Goal: Contribute content: Contribute content

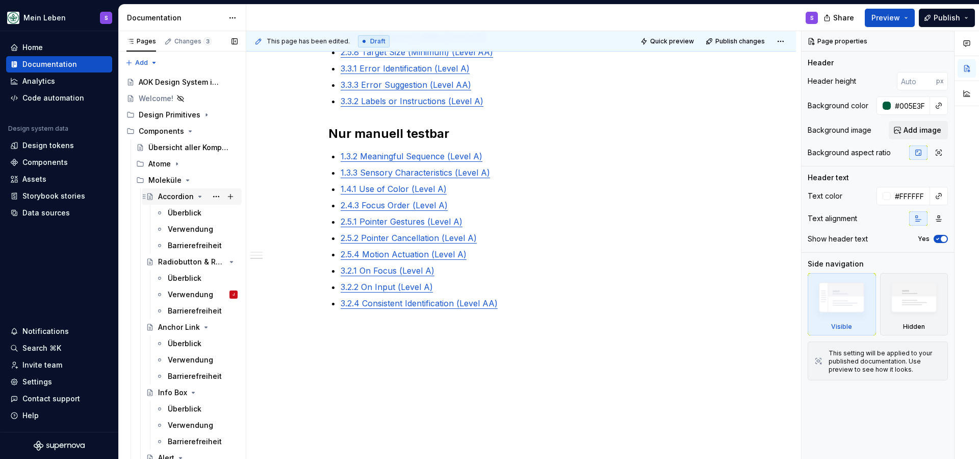
click at [175, 195] on div "Accordion" at bounding box center [176, 196] width 36 height 10
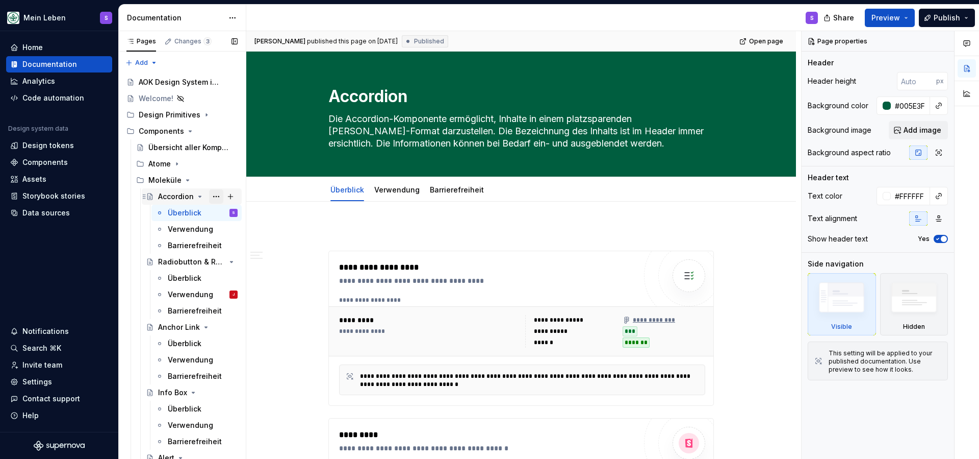
click at [216, 195] on button "Page tree" at bounding box center [216, 196] width 14 height 14
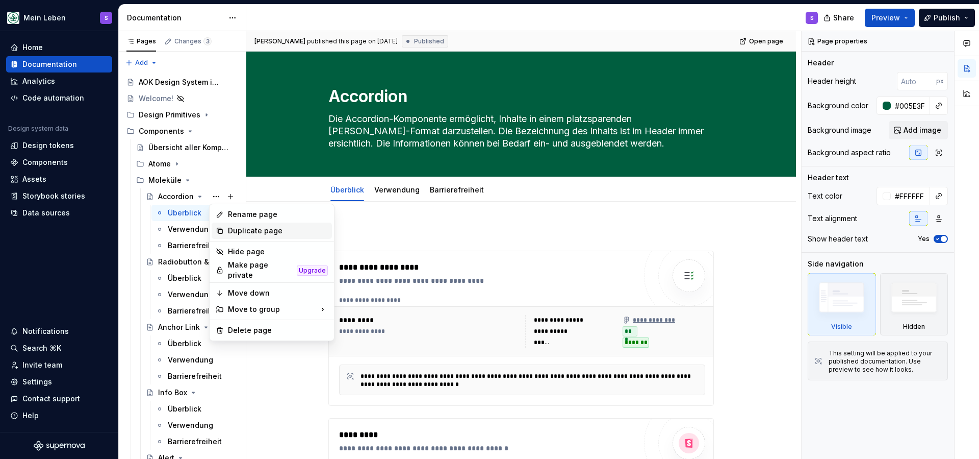
click at [232, 229] on div "Duplicate page" at bounding box center [278, 230] width 100 height 10
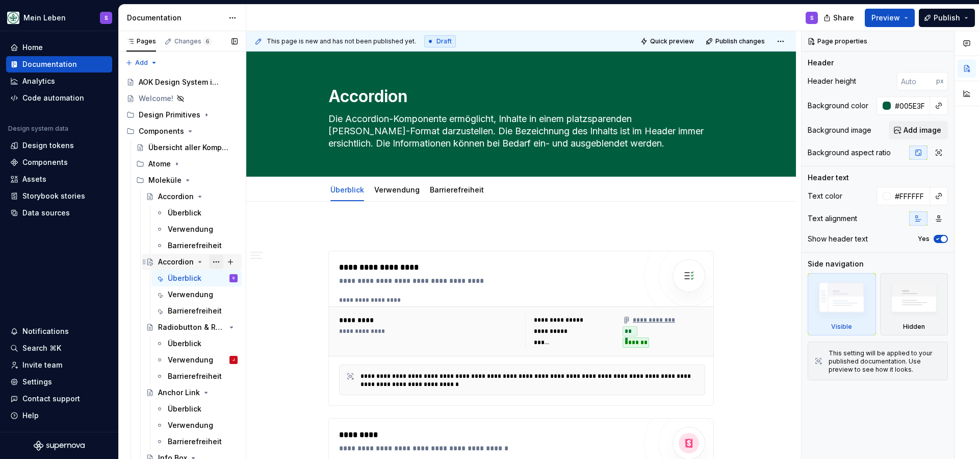
click at [217, 262] on button "Page tree" at bounding box center [216, 262] width 14 height 14
type textarea "*"
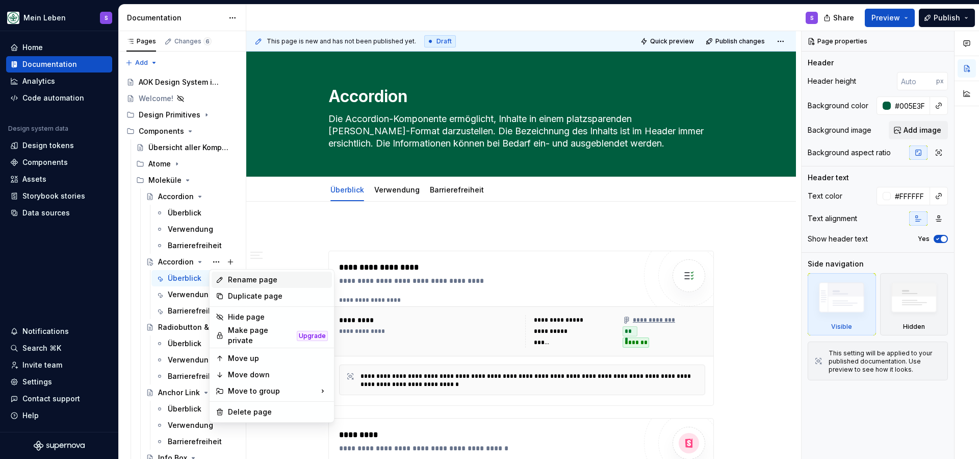
click at [248, 283] on div "Rename page" at bounding box center [278, 279] width 100 height 10
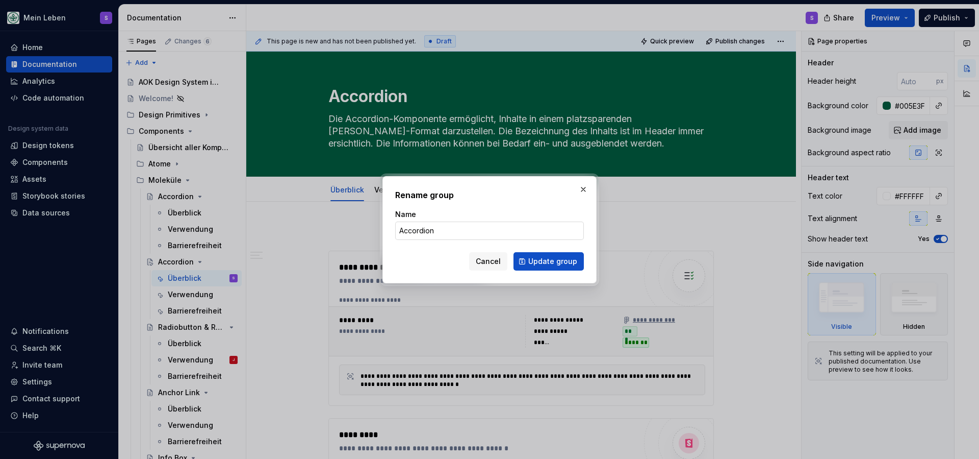
type input "R"
type input "Text Area"
click at [544, 265] on span "Update group" at bounding box center [552, 261] width 49 height 10
type textarea "*"
type textarea "Text Area"
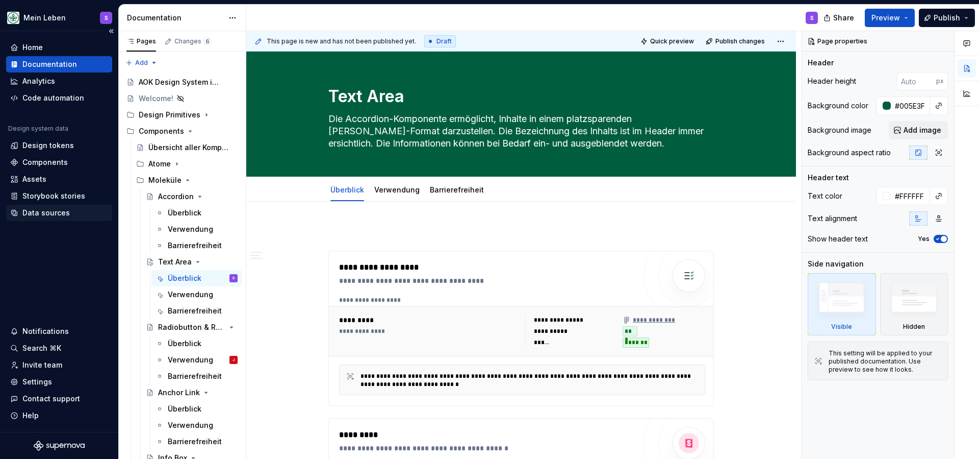
click at [36, 210] on div "Data sources" at bounding box center [45, 213] width 47 height 10
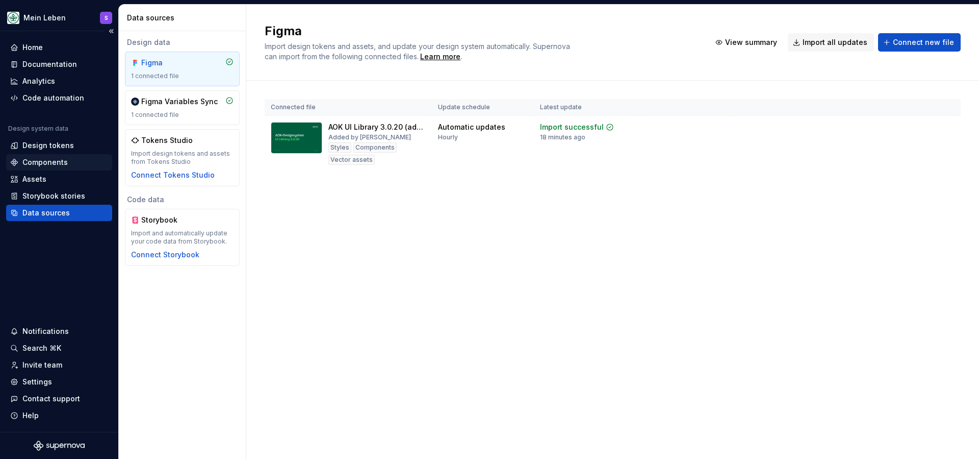
click at [31, 165] on div "Components" at bounding box center [44, 162] width 45 height 10
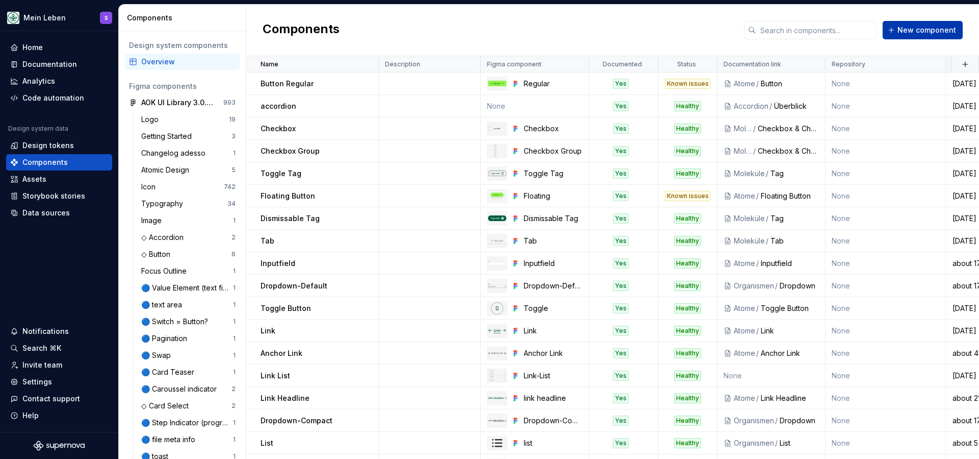
click at [923, 24] on button "New component" at bounding box center [923, 30] width 80 height 18
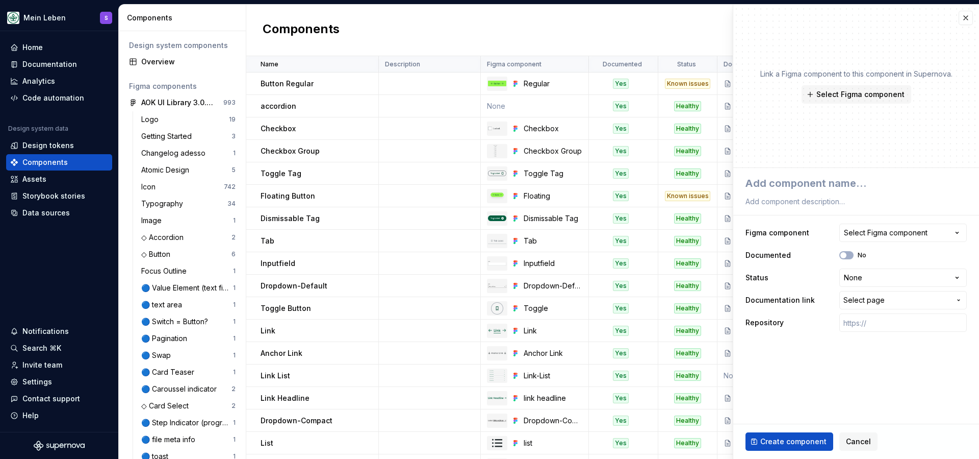
type textarea "*"
type textarea "T"
type textarea "*"
type textarea "Te"
type textarea "*"
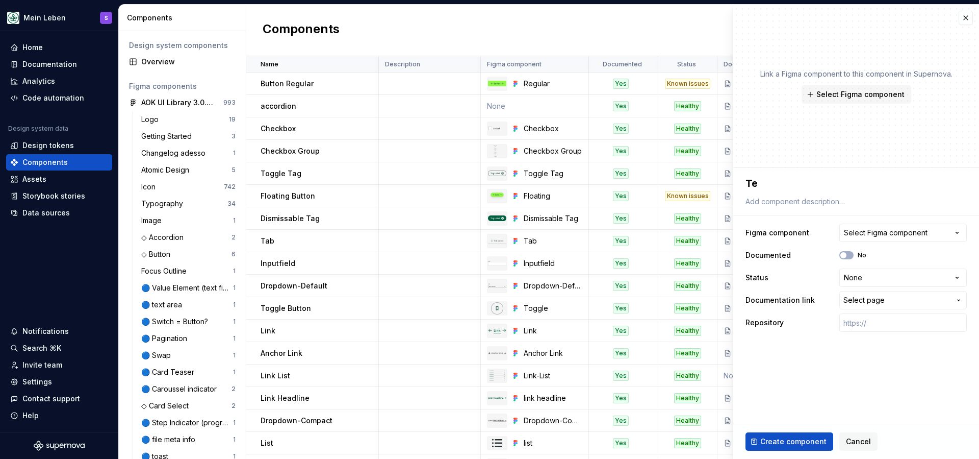
type textarea "Tex"
type textarea "*"
type textarea "Text"
type textarea "*"
type textarea "Text"
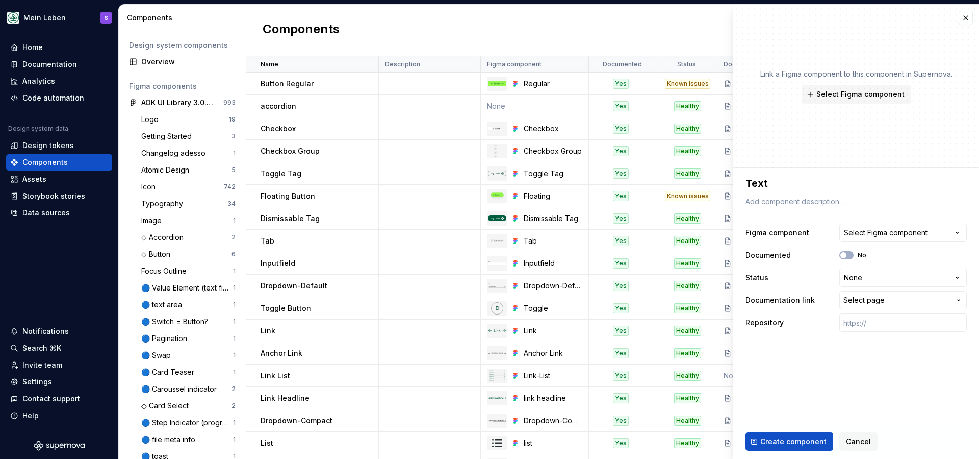
type textarea "*"
type textarea "Text A"
type textarea "*"
type textarea "Text Ar"
type textarea "*"
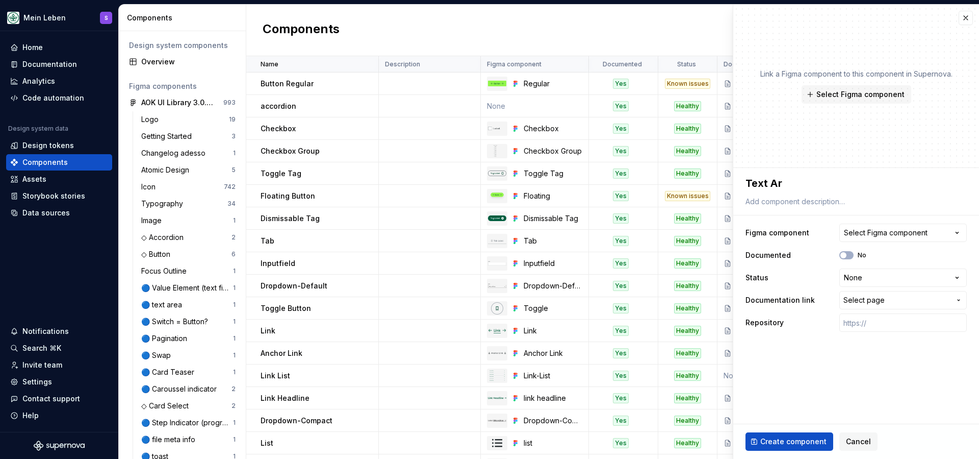
type textarea "Text Are"
type textarea "*"
type textarea "Text Area"
type textarea "*"
type textarea "TextArea"
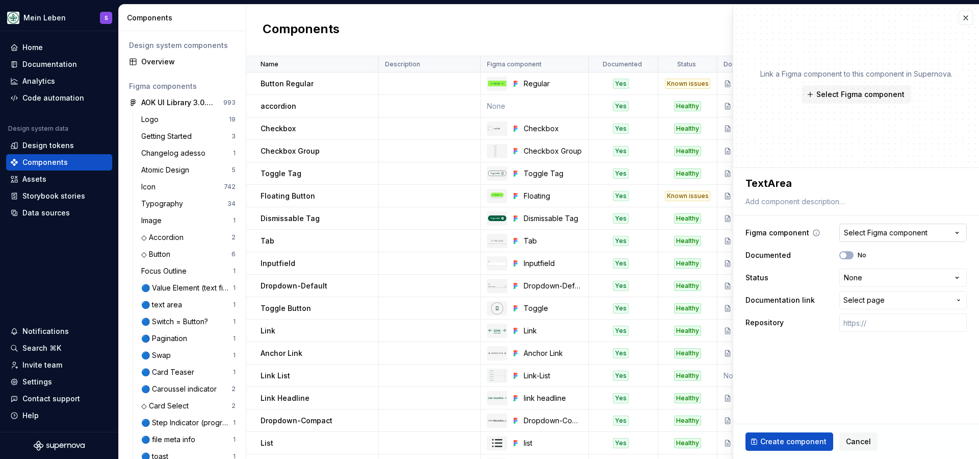
click at [911, 229] on div "Select Figma component" at bounding box center [886, 233] width 84 height 10
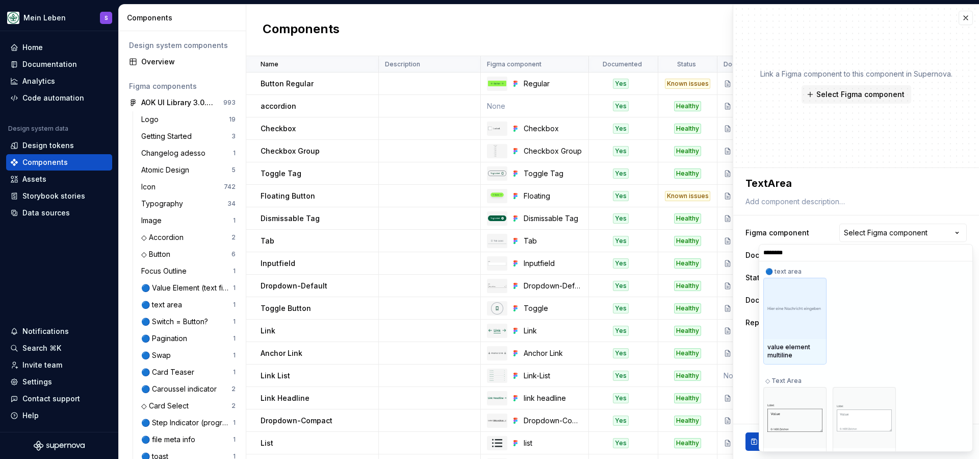
type input "*********"
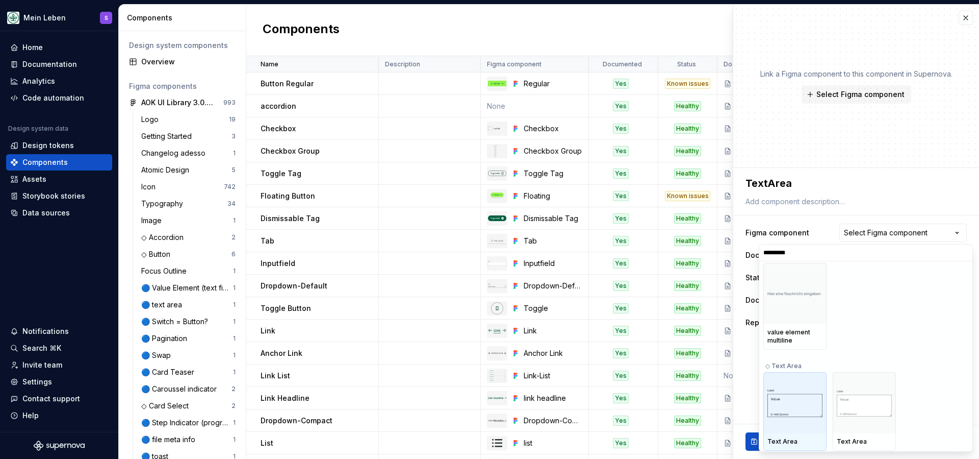
click at [804, 389] on img at bounding box center [795, 402] width 55 height 29
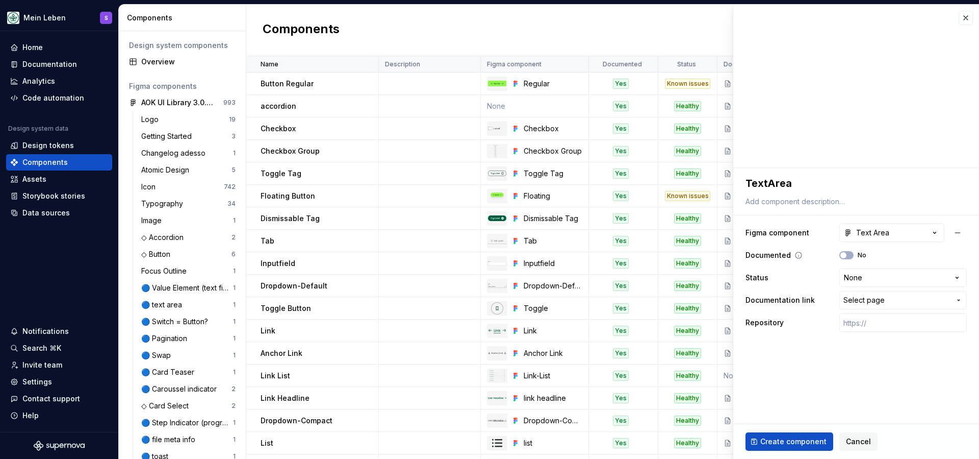
drag, startPoint x: 849, startPoint y: 254, endPoint x: 853, endPoint y: 258, distance: 5.8
click at [849, 254] on button "No" at bounding box center [847, 255] width 14 height 8
type textarea "*"
click at [881, 276] on html "Mein Leben S Home Documentation Analytics Code automation Design system data De…" at bounding box center [489, 229] width 979 height 459
select select "**********"
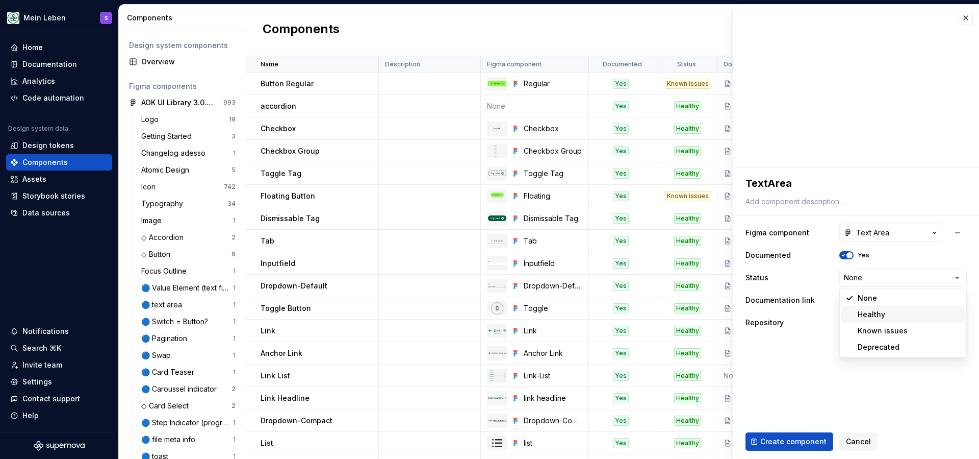
type textarea "*"
click at [877, 300] on span "Select page" at bounding box center [864, 300] width 41 height 10
click at [877, 300] on html "Mein Leben S Home Documentation Analytics Code automation Design system data De…" at bounding box center [489, 229] width 979 height 459
click at [881, 301] on span "Select page" at bounding box center [864, 300] width 41 height 10
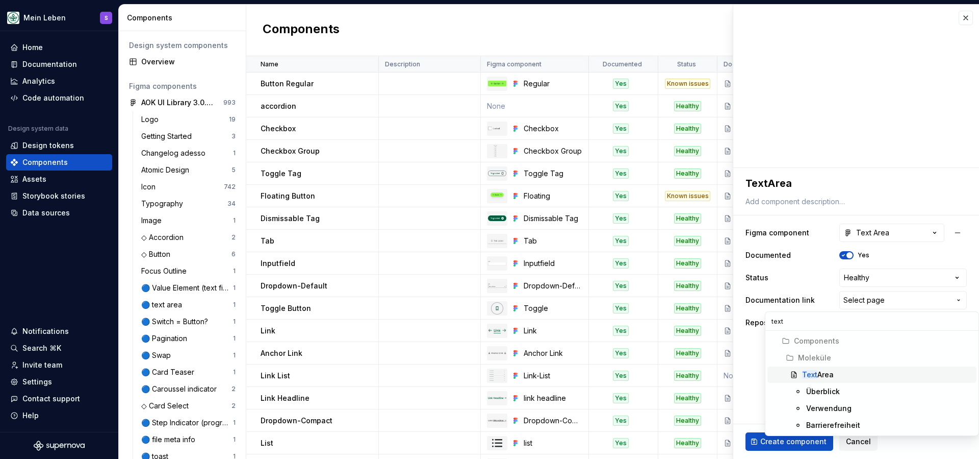
type input "text"
click at [829, 375] on div "Text Area" at bounding box center [818, 374] width 32 height 10
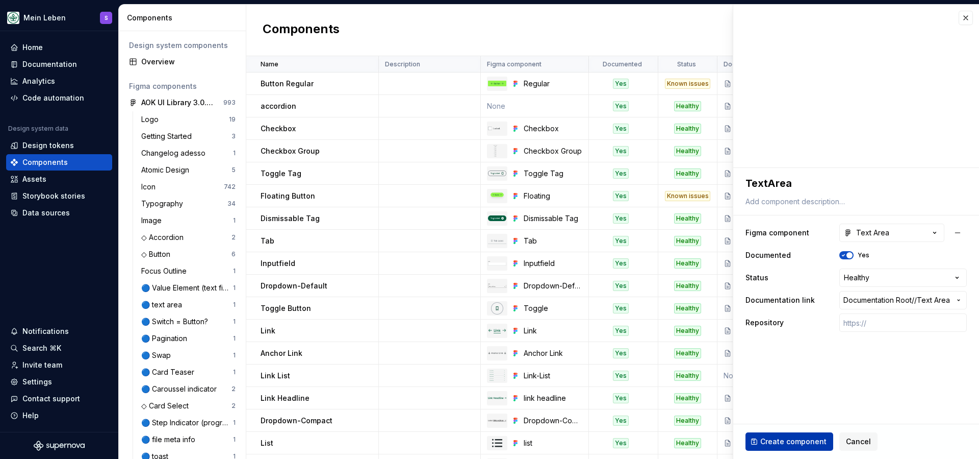
click at [797, 442] on span "Create component" at bounding box center [794, 441] width 66 height 10
type textarea "*"
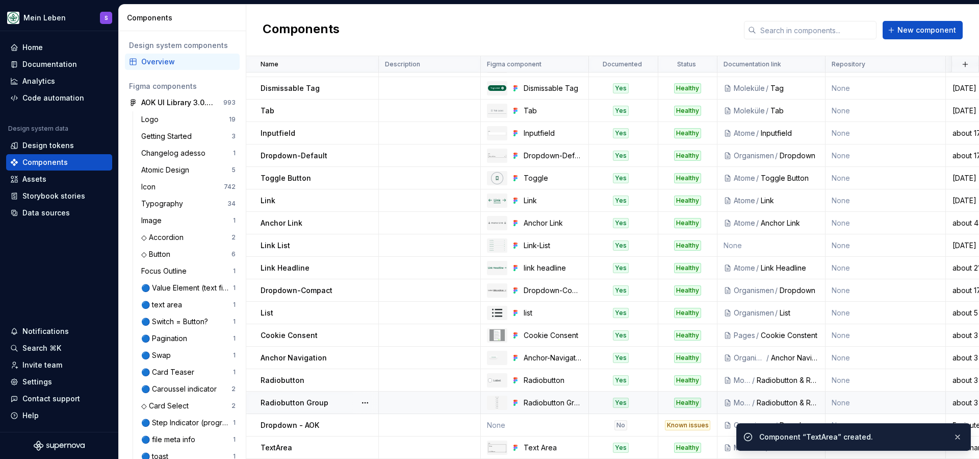
scroll to position [130, 0]
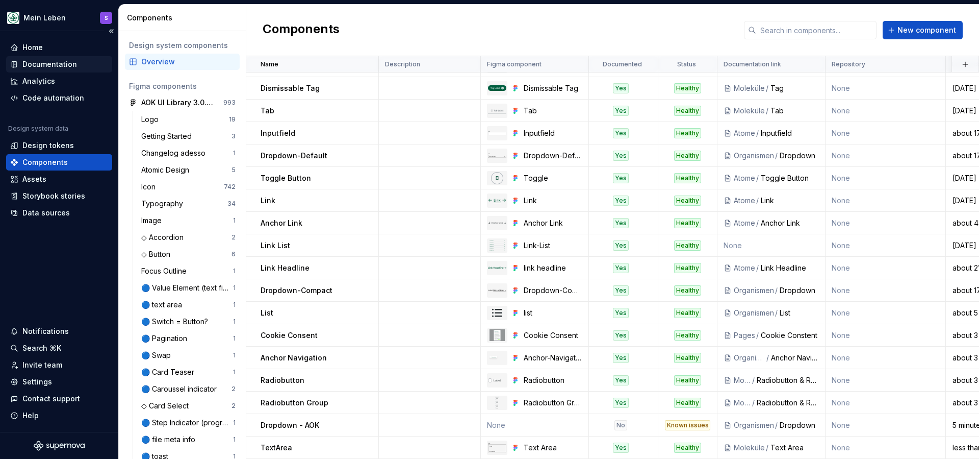
click at [55, 61] on div "Documentation" at bounding box center [49, 64] width 55 height 10
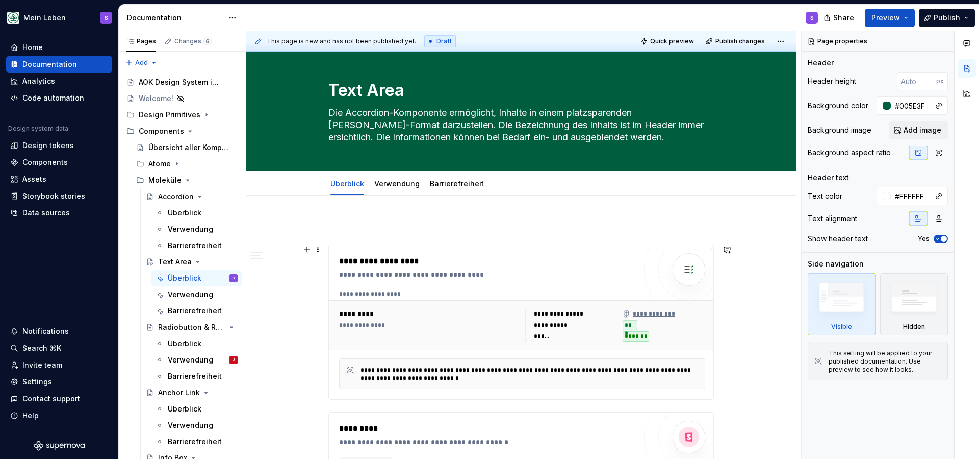
scroll to position [7, 0]
click at [414, 316] on div "*********" at bounding box center [429, 313] width 180 height 10
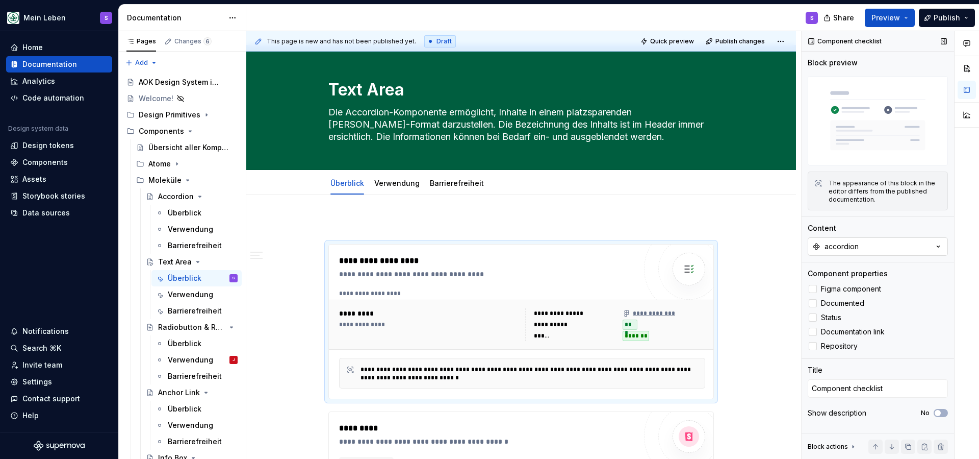
type textarea "*"
click at [914, 250] on button "accordion" at bounding box center [878, 246] width 140 height 18
type input "text"
click at [878, 287] on div "TextArea" at bounding box center [878, 287] width 128 height 10
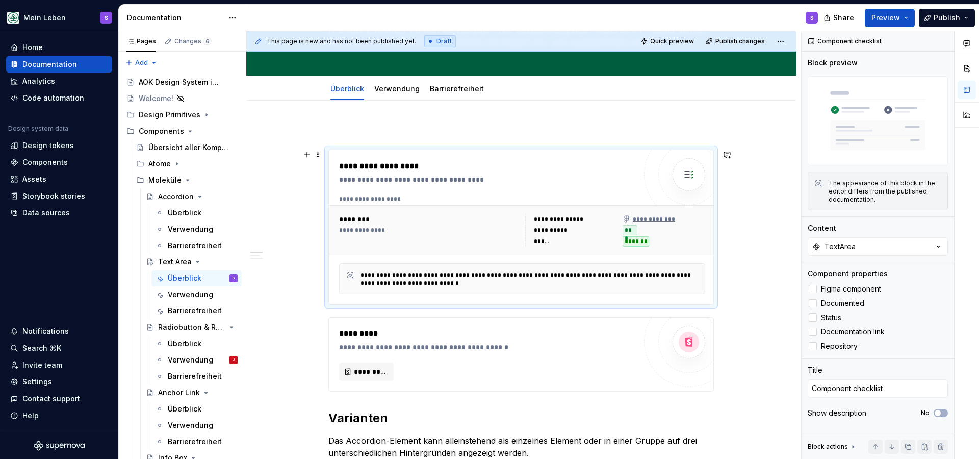
scroll to position [84, 0]
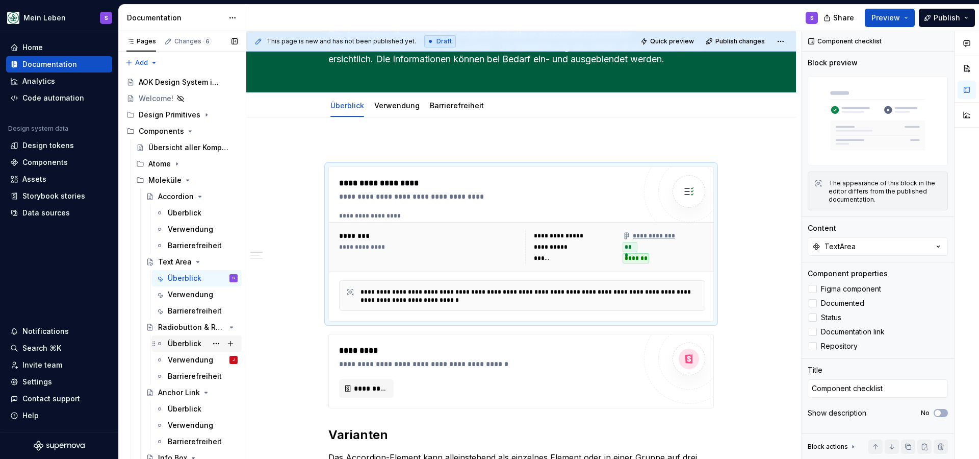
click at [183, 345] on div "Überblick" at bounding box center [185, 343] width 34 height 10
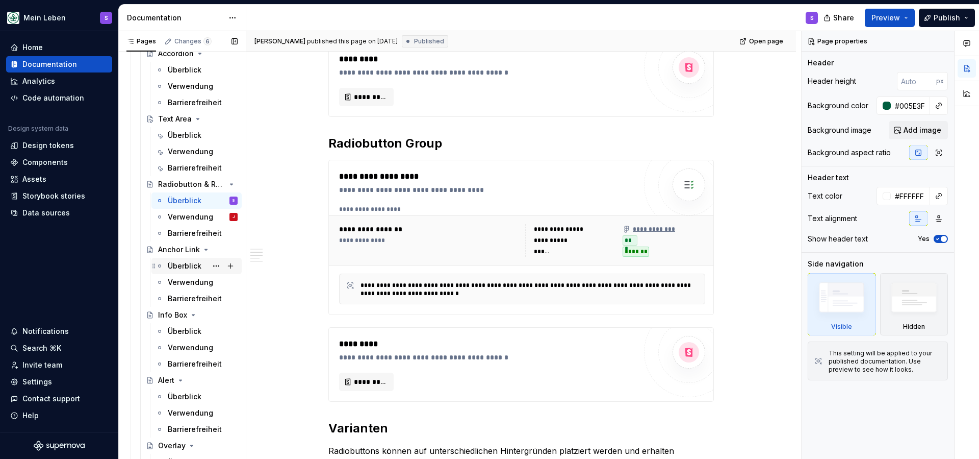
scroll to position [143, 0]
click at [178, 264] on div "Überblick" at bounding box center [185, 265] width 34 height 10
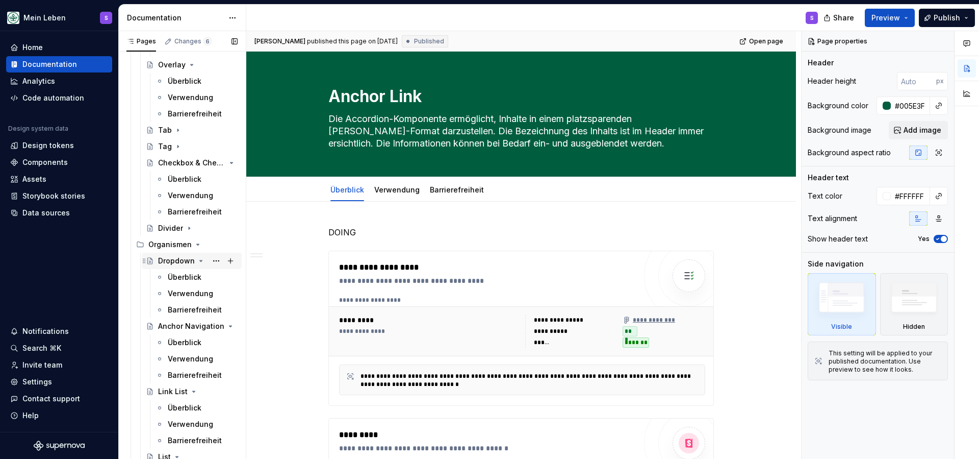
scroll to position [532, 0]
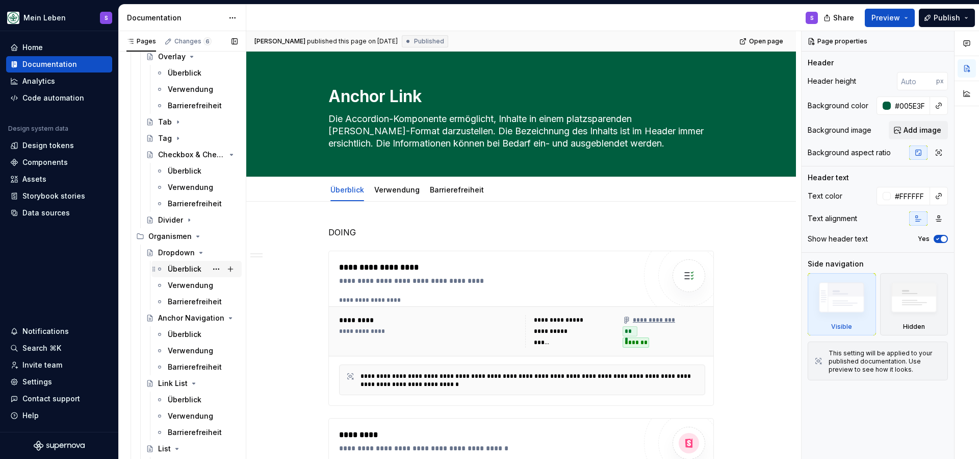
click at [185, 268] on div "Überblick" at bounding box center [185, 269] width 34 height 10
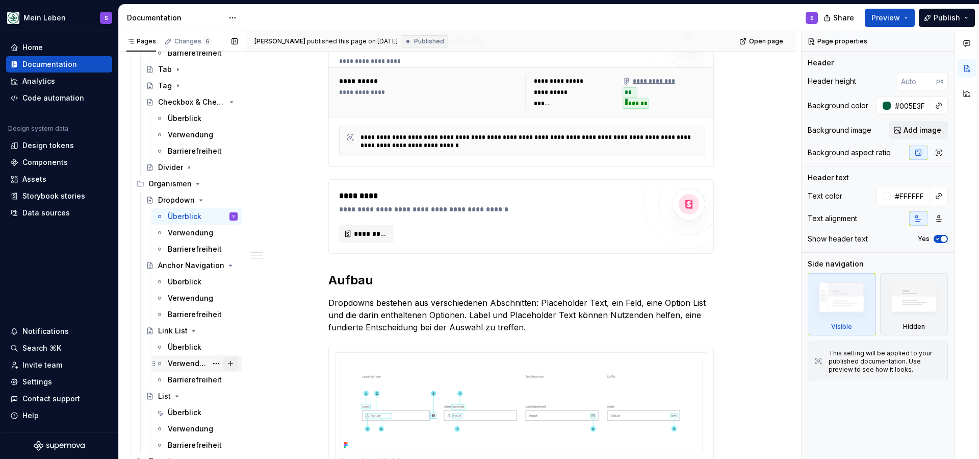
scroll to position [602, 0]
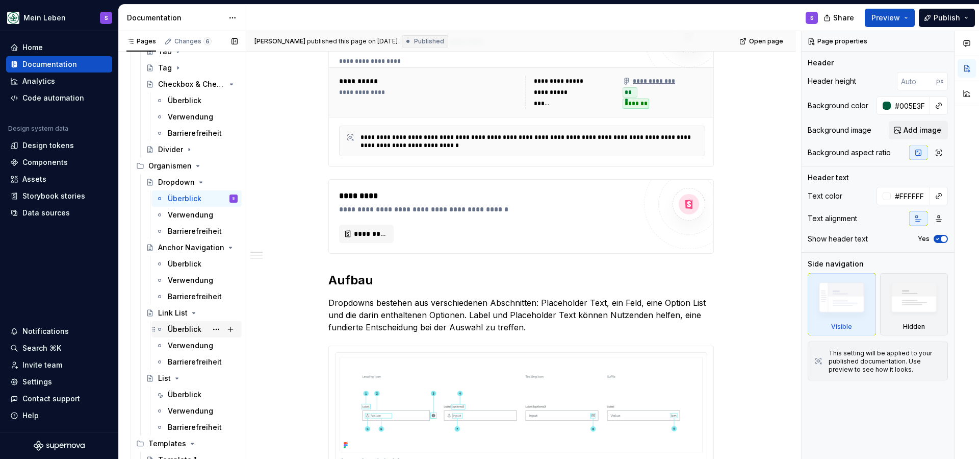
click at [193, 328] on div "Überblick" at bounding box center [185, 329] width 34 height 10
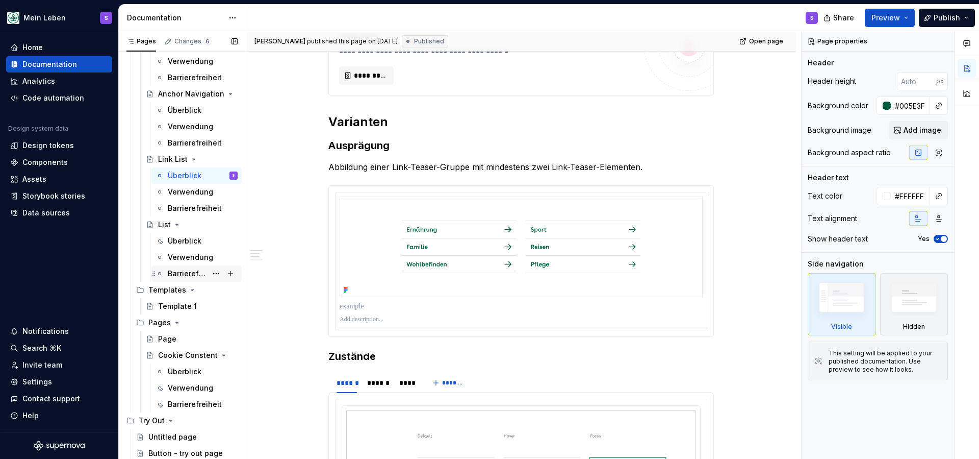
scroll to position [759, 0]
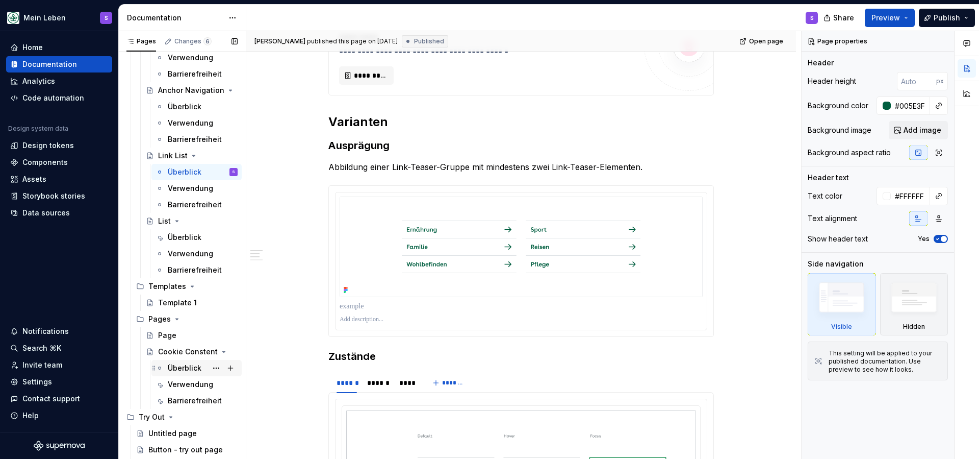
click at [194, 365] on div "Überblick" at bounding box center [185, 368] width 34 height 10
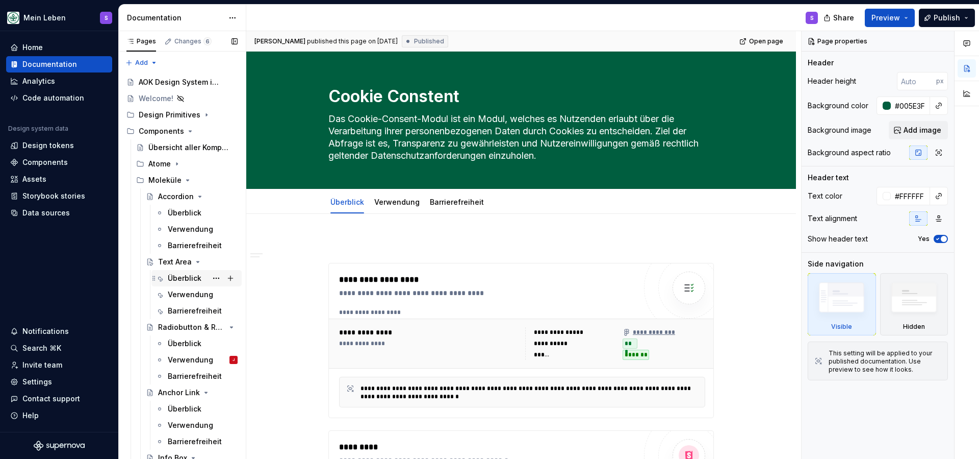
click at [192, 279] on div "Überblick" at bounding box center [185, 278] width 34 height 10
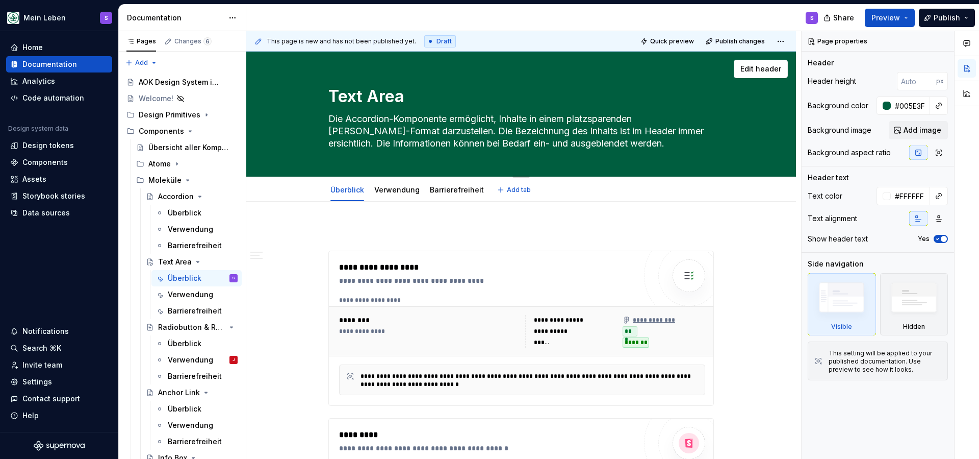
click at [487, 141] on textarea "Die Accordion-Komponente ermöglicht, Inhalte in einem platzsparenden Stapel-For…" at bounding box center [519, 131] width 386 height 41
click at [487, 140] on textarea "Die Accordion-Komponente ermöglicht, Inhalte in einem platzsparenden Stapel-For…" at bounding box center [519, 131] width 386 height 41
drag, startPoint x: 611, startPoint y: 143, endPoint x: 330, endPoint y: 119, distance: 282.1
click at [330, 119] on textarea "Die Accordion-Komponente ermöglicht, Inhalte in einem platzsparenden Stapel-For…" at bounding box center [519, 131] width 386 height 41
paste textarea "Text Area Eine Text-Area-Komponente ermöglicht die Eingabe [PERSON_NAME] Texten…"
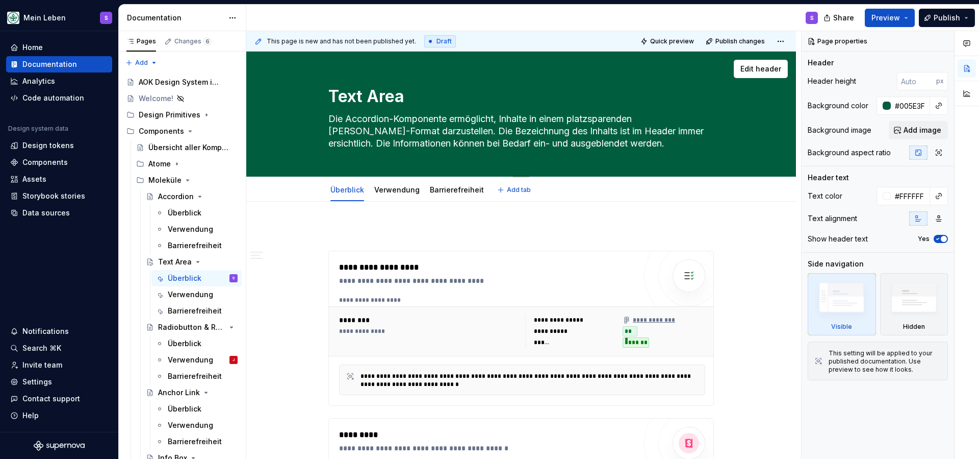
type textarea "*"
type textarea "Text Area Eine Text-Area-Komponente ermöglicht die Eingabe [PERSON_NAME] Texten…"
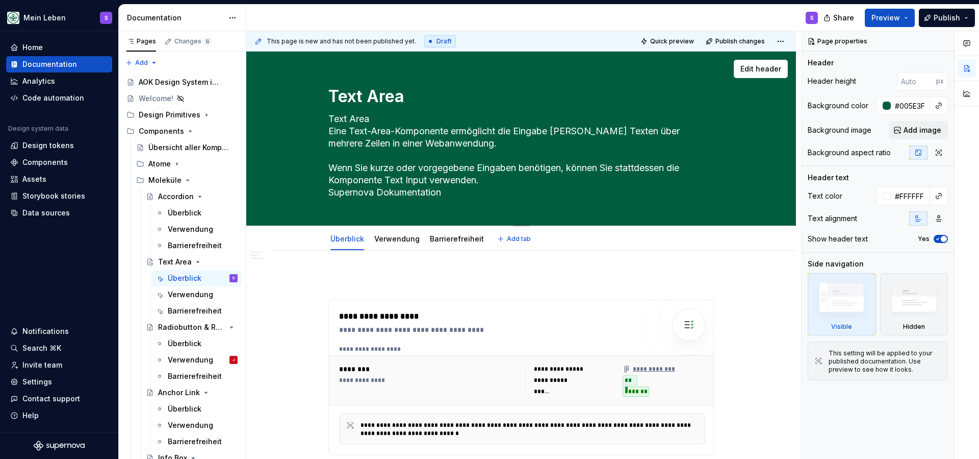
drag, startPoint x: 381, startPoint y: 121, endPoint x: 326, endPoint y: 114, distance: 54.5
click at [325, 114] on div "Text Area Text Area Eine Text-Area-Komponente ermöglicht die Eingabe [PERSON_NA…" at bounding box center [521, 138] width 468 height 173
type textarea "*"
type textarea "Eine Text-Area-Komponente ermöglicht die Eingabe [PERSON_NAME] Texten über mehr…"
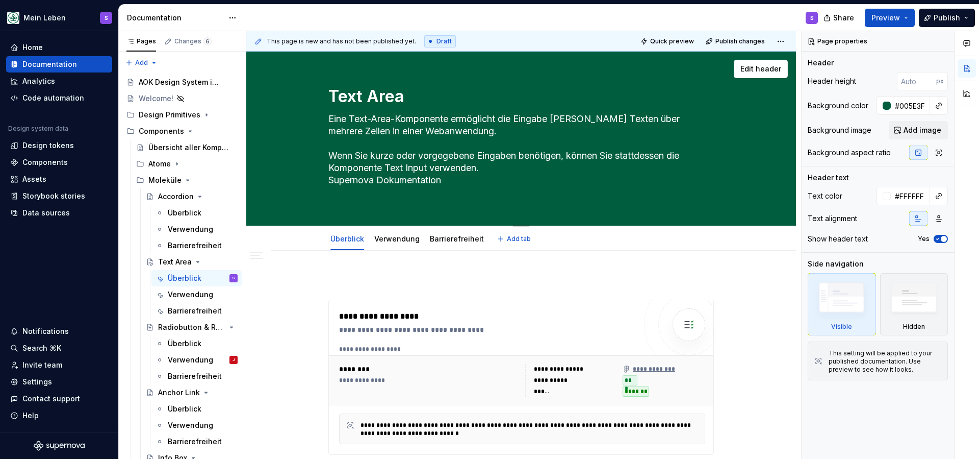
click at [388, 158] on textarea "Eine Text-Area-Komponente ermöglicht die Eingabe [PERSON_NAME] Texten über mehr…" at bounding box center [519, 156] width 386 height 90
type textarea "*"
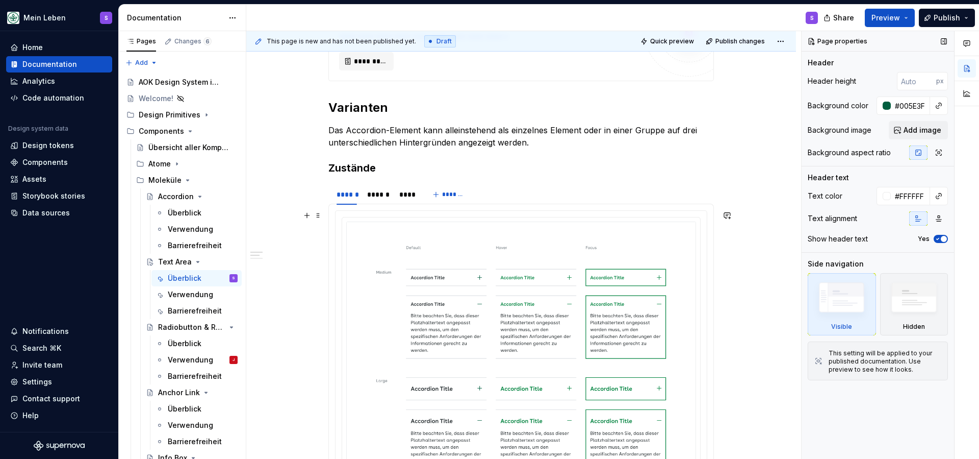
scroll to position [453, 0]
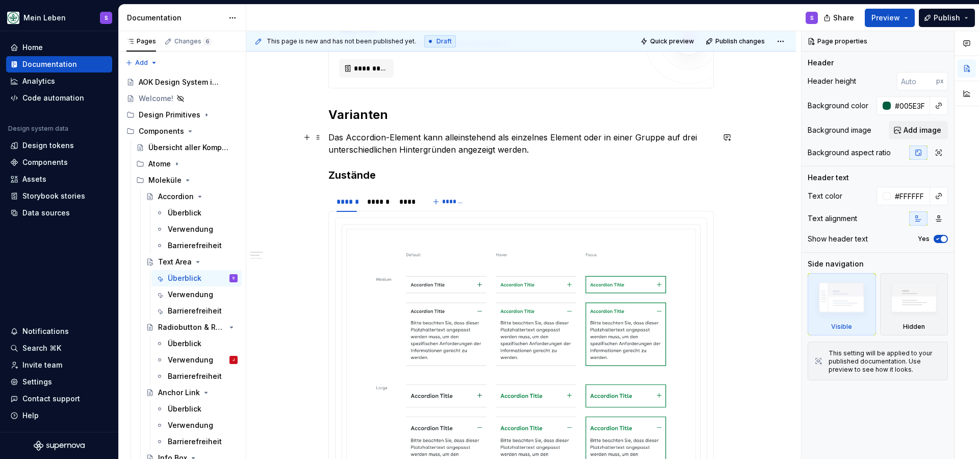
type textarea "Eine Text-Area-Komponente ermöglicht die Eingabe [PERSON_NAME] Texten über mehr…"
click at [434, 146] on p "Das Accordion-Element kann alleinstehend als einzelnes Element oder in einer Gr…" at bounding box center [522, 143] width 386 height 24
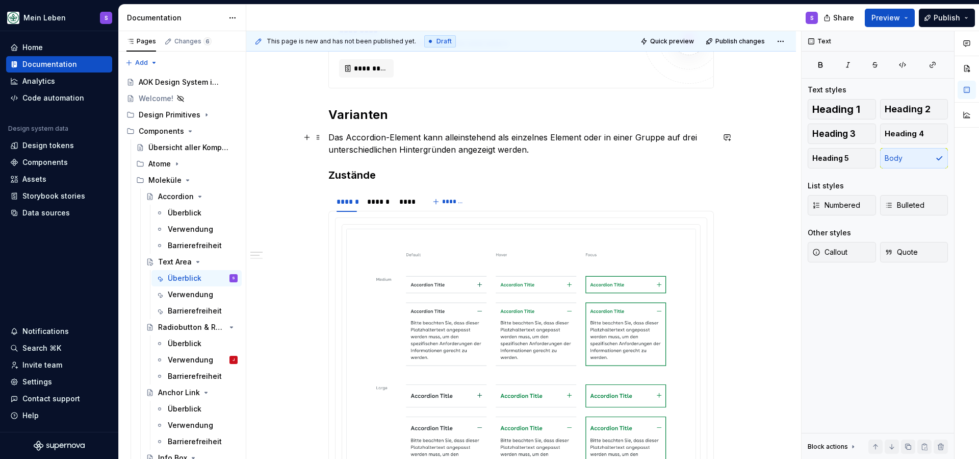
click at [434, 146] on p "Das Accordion-Element kann alleinstehend als einzelnes Element oder in einer Gr…" at bounding box center [522, 143] width 386 height 24
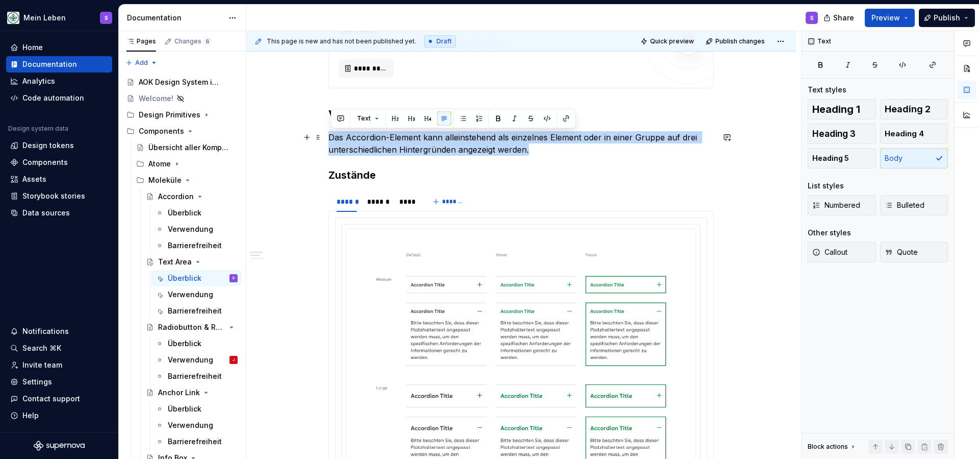
drag, startPoint x: 536, startPoint y: 151, endPoint x: 334, endPoint y: 137, distance: 203.0
click at [332, 138] on p "Das Accordion-Element kann alleinstehend als einzelnes Element oder in einer Gr…" at bounding box center [522, 143] width 386 height 24
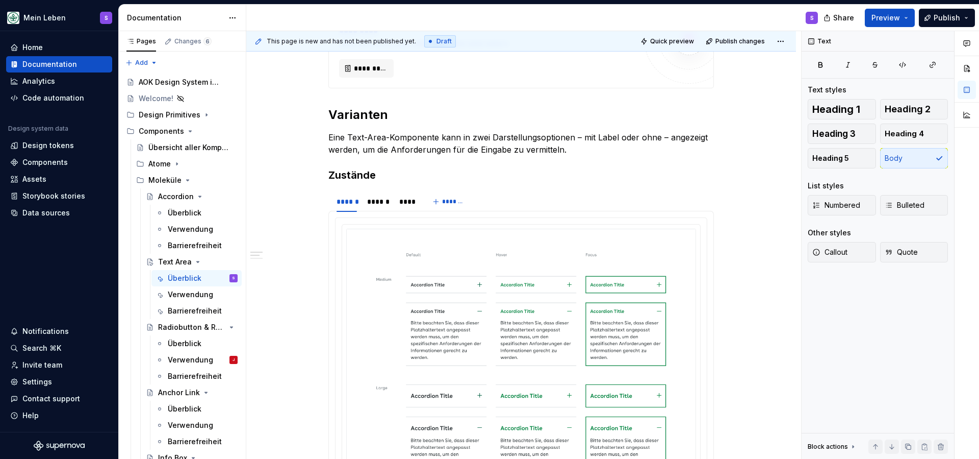
click at [361, 177] on h3 "Zustände" at bounding box center [522, 175] width 386 height 14
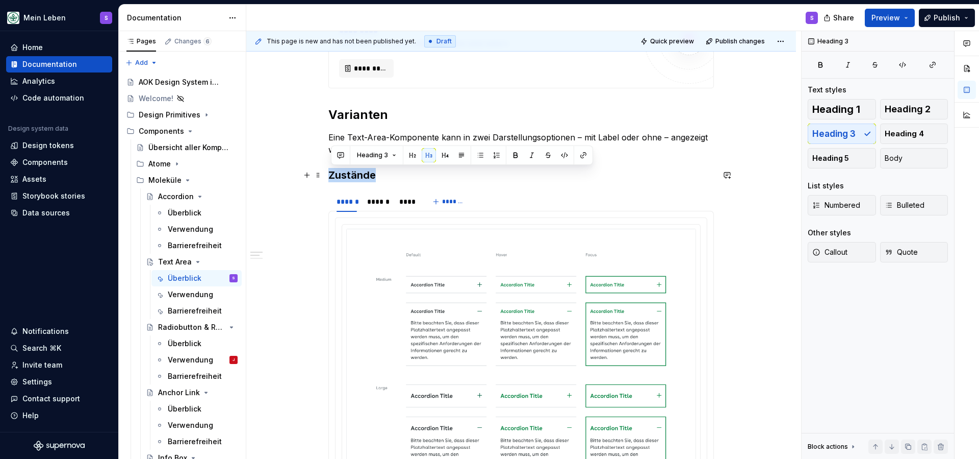
click at [361, 177] on h3 "Zustände" at bounding box center [522, 175] width 386 height 14
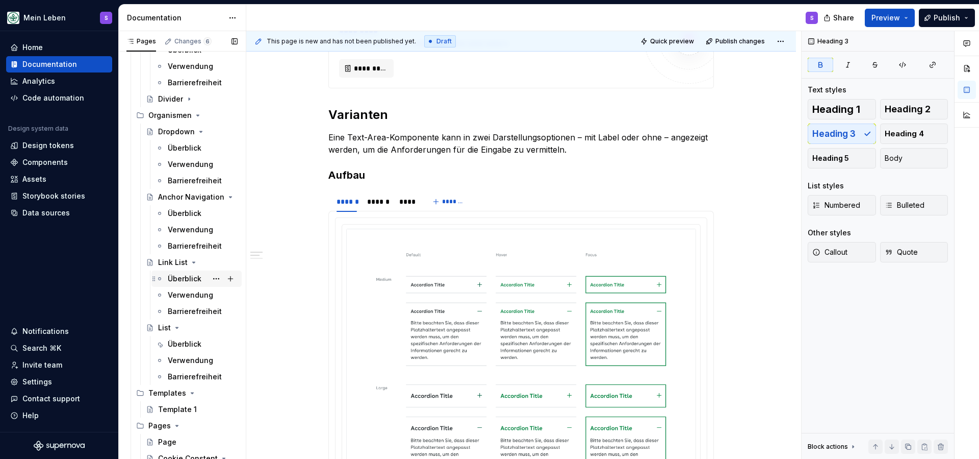
scroll to position [660, 0]
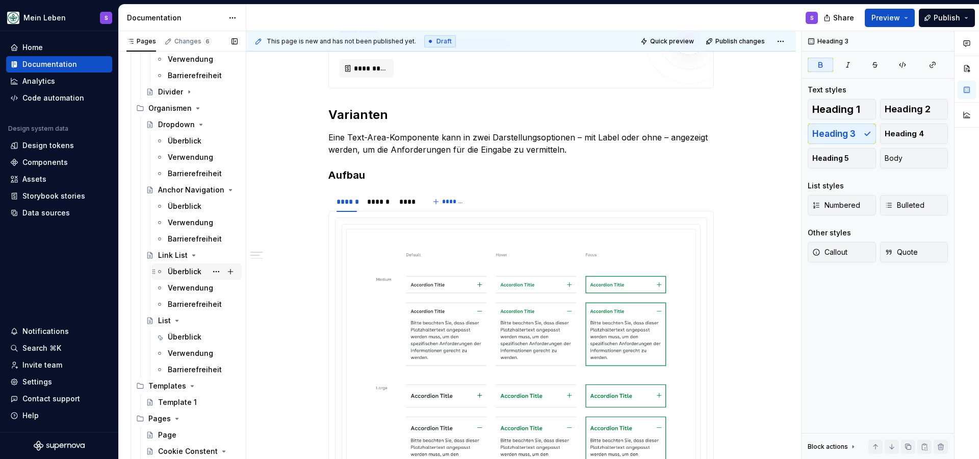
click at [181, 269] on div "Überblick" at bounding box center [185, 271] width 34 height 10
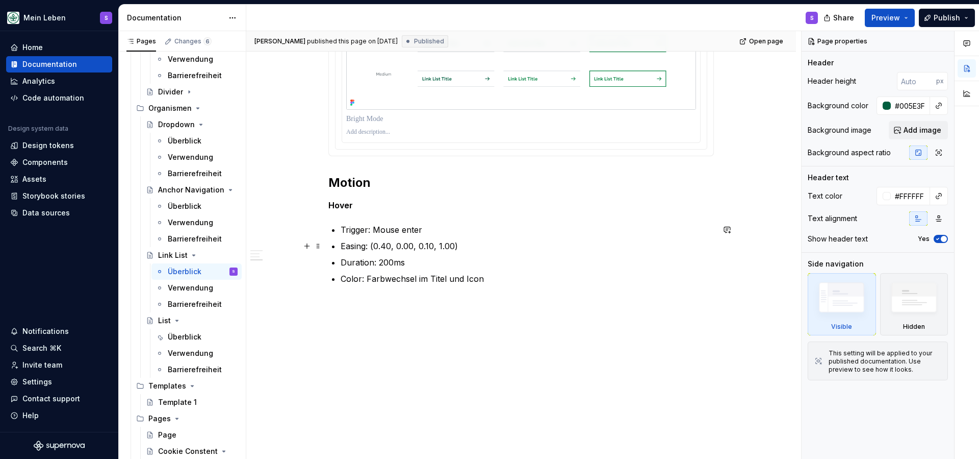
scroll to position [806, 0]
click at [202, 285] on div "Verwendung" at bounding box center [187, 288] width 39 height 10
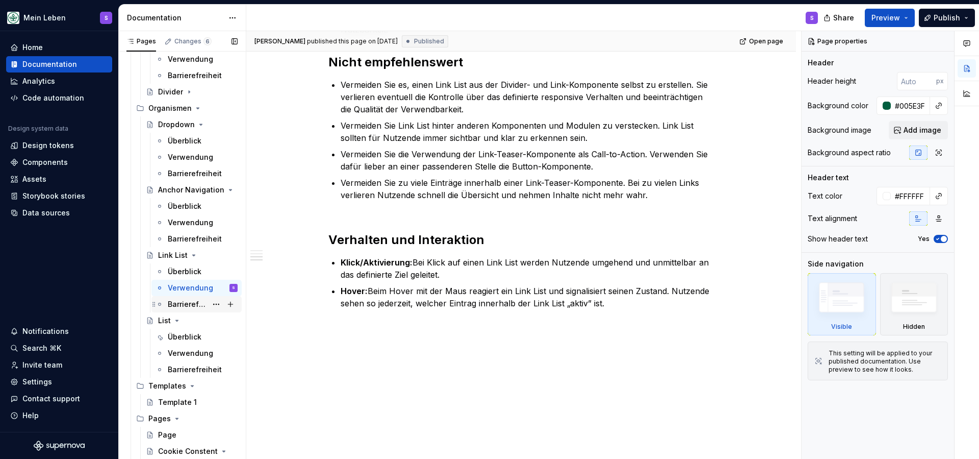
scroll to position [664, 0]
click at [178, 306] on div "Barrierefreiheit" at bounding box center [187, 304] width 39 height 10
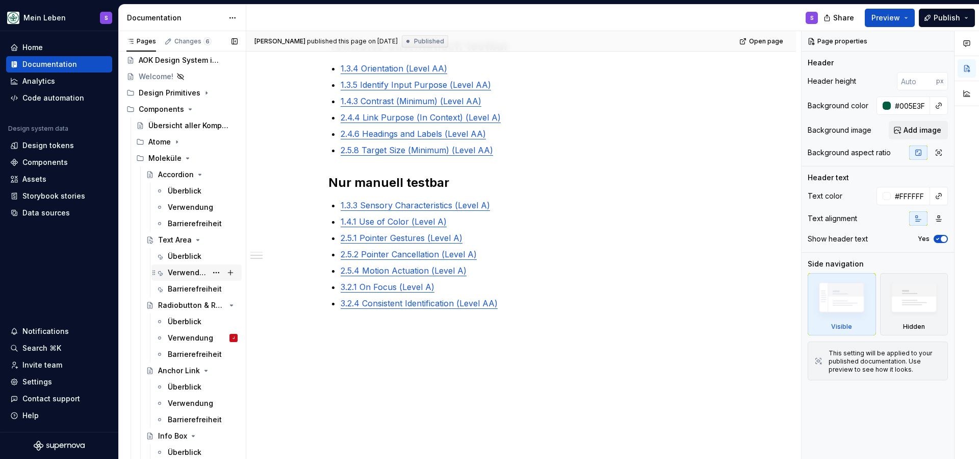
scroll to position [9, 0]
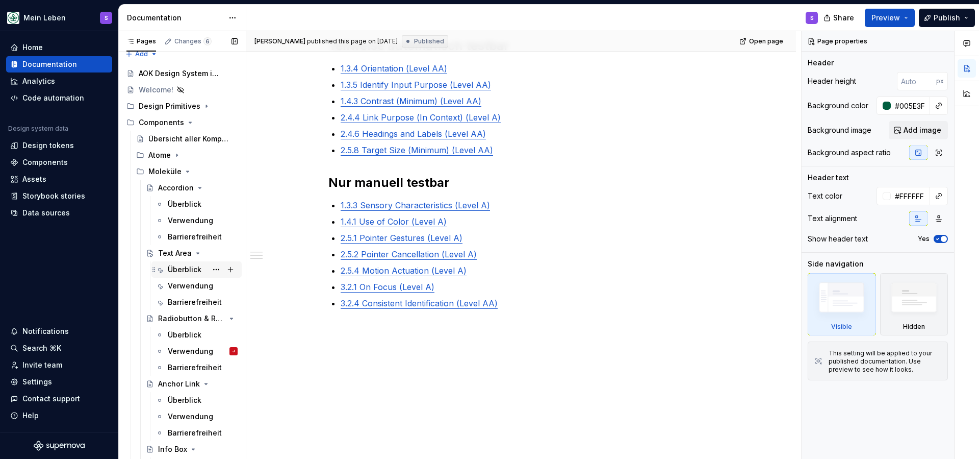
click at [184, 264] on div "Überblick" at bounding box center [185, 269] width 34 height 10
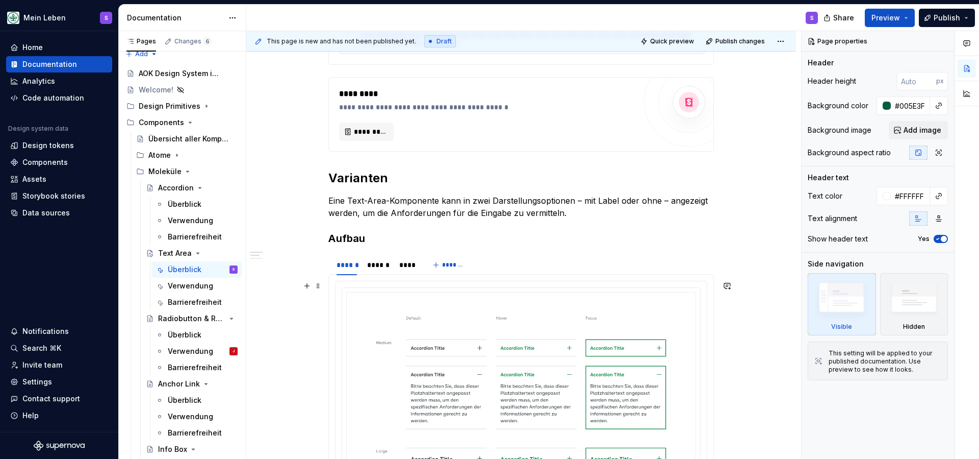
scroll to position [400, 0]
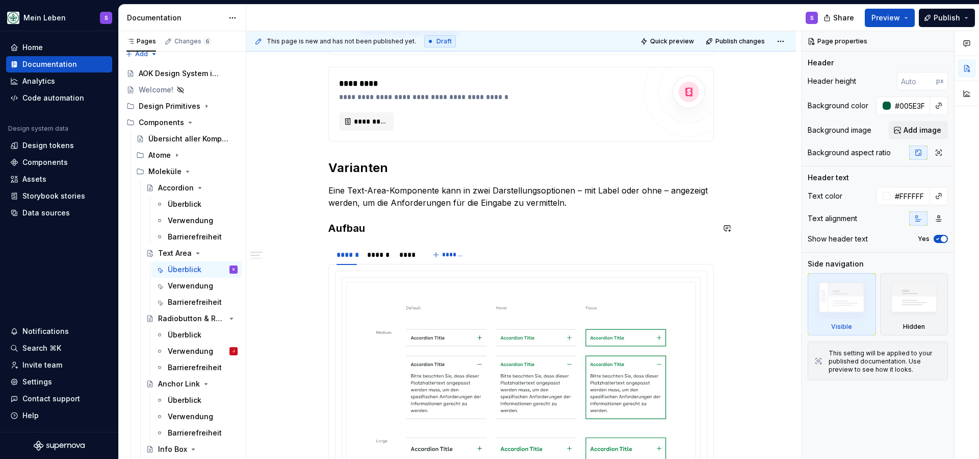
click at [551, 237] on div "**********" at bounding box center [522, 437] width 386 height 1124
click at [552, 225] on h3 "Aufbau" at bounding box center [522, 228] width 386 height 14
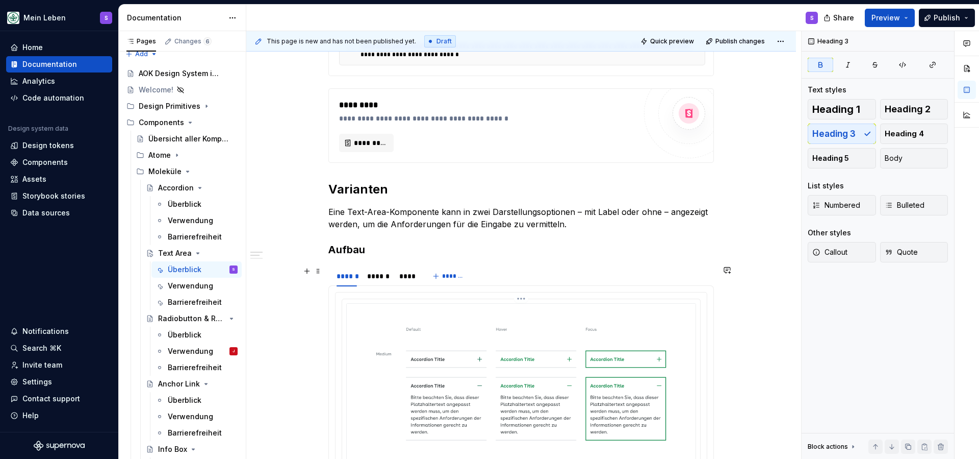
scroll to position [359, 0]
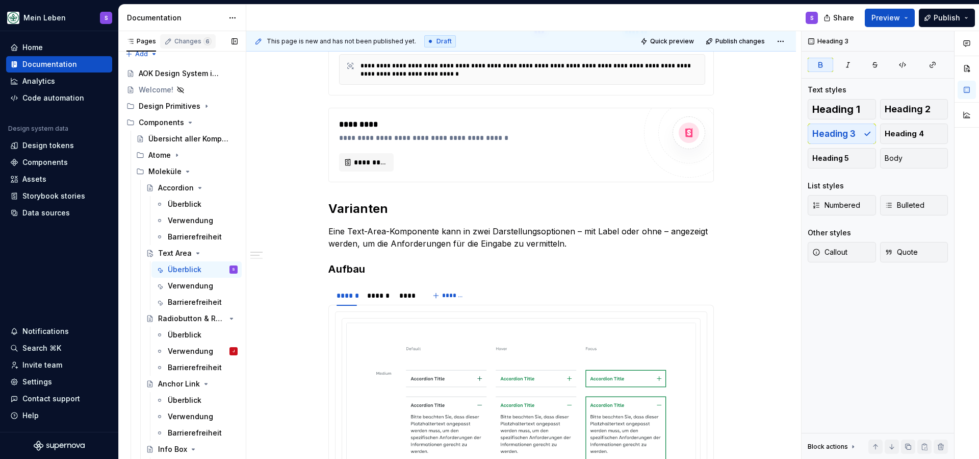
click at [188, 44] on div "Changes 6" at bounding box center [192, 41] width 37 height 8
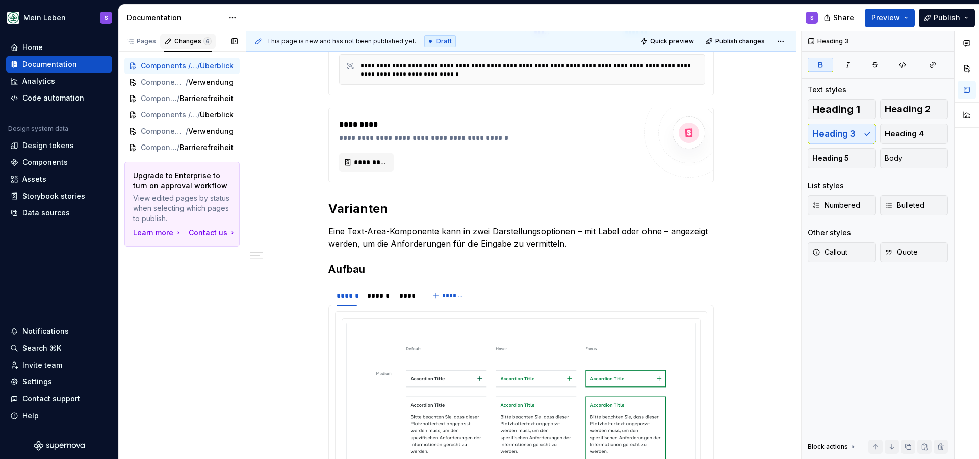
scroll to position [0, 0]
click at [187, 111] on span "Überblick" at bounding box center [203, 115] width 34 height 10
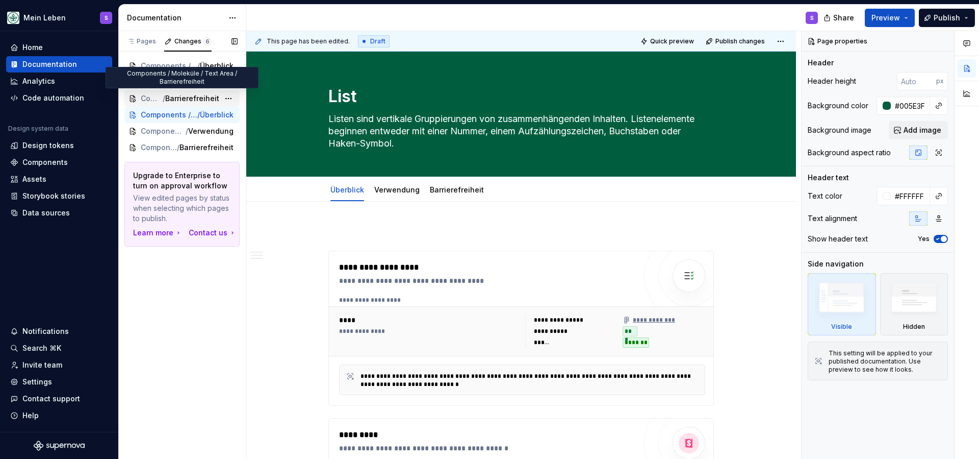
click at [186, 100] on span "Barrierefreiheit" at bounding box center [192, 98] width 54 height 10
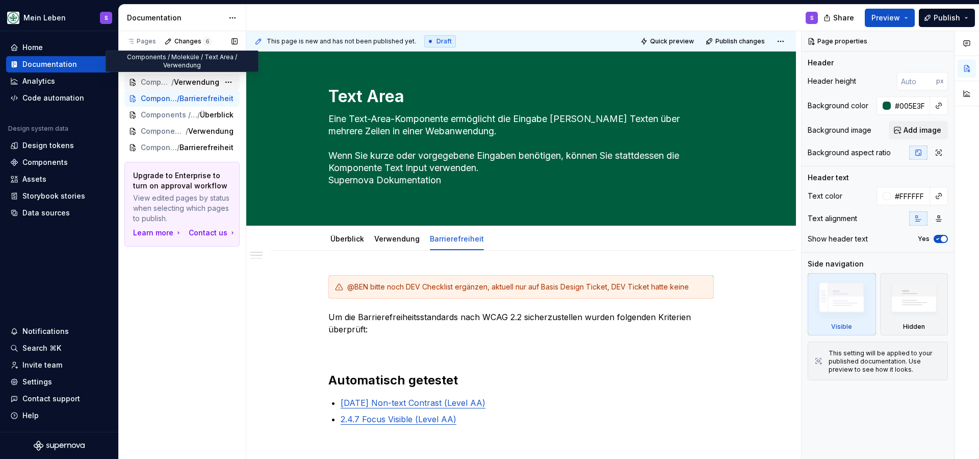
click at [186, 83] on span "Verwendung" at bounding box center [196, 82] width 45 height 10
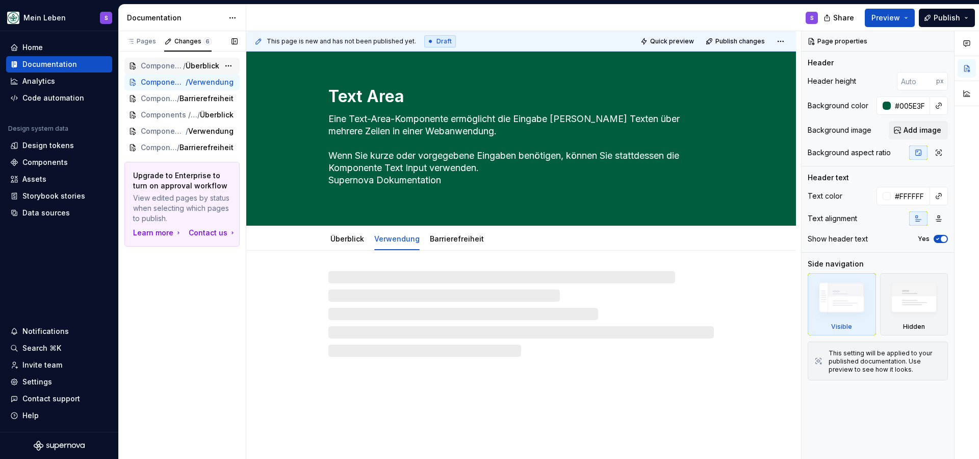
click at [186, 64] on span "/" at bounding box center [184, 66] width 3 height 10
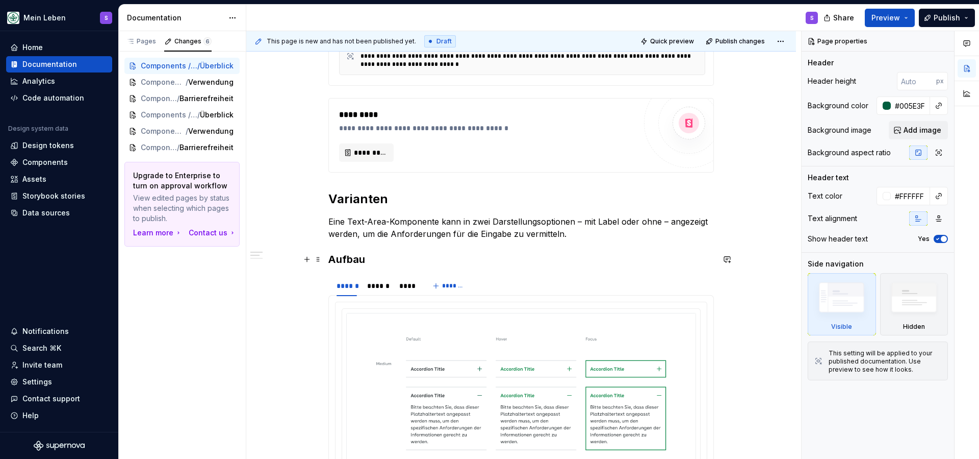
scroll to position [370, 0]
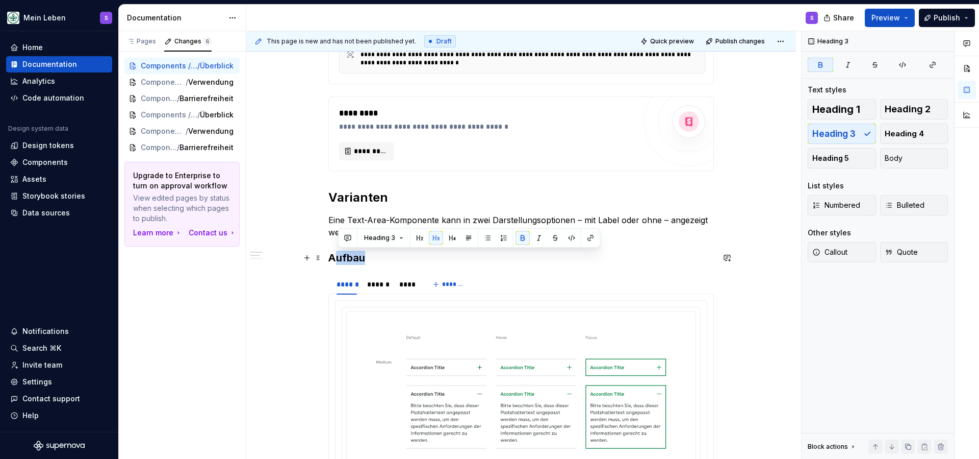
drag, startPoint x: 372, startPoint y: 260, endPoint x: 360, endPoint y: 262, distance: 12.3
click at [338, 258] on h3 "Aufbau" at bounding box center [522, 257] width 386 height 14
drag, startPoint x: 970, startPoint y: 393, endPoint x: 353, endPoint y: 258, distance: 631.4
click at [353, 258] on strong "Aufbau" at bounding box center [347, 257] width 37 height 12
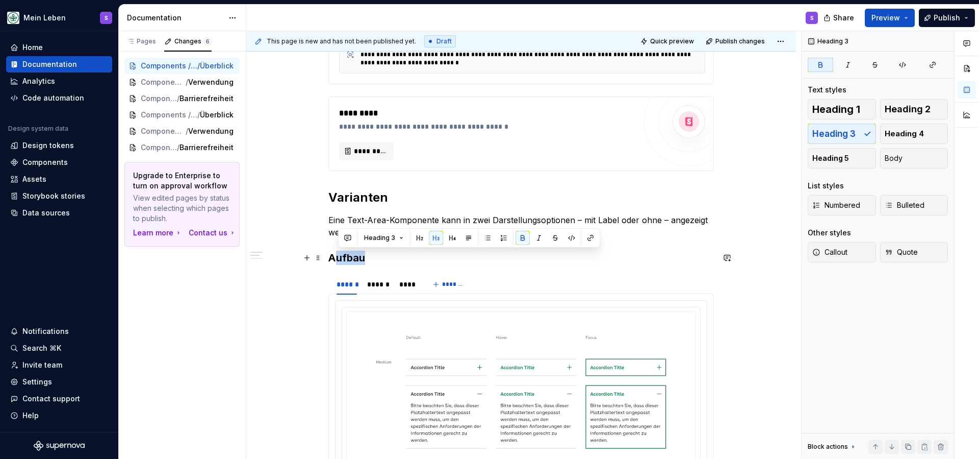
click at [372, 259] on h3 "Aufbau" at bounding box center [522, 257] width 386 height 14
drag, startPoint x: 363, startPoint y: 257, endPoint x: 326, endPoint y: 257, distance: 36.2
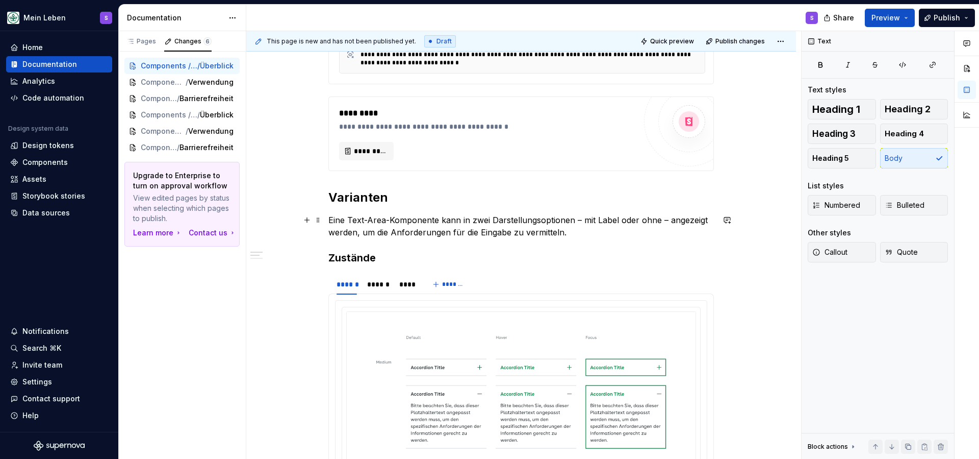
click at [603, 232] on p "Eine Text-Area-Komponente kann in zwei Darstellungsoptionen – mit Label oder oh…" at bounding box center [522, 226] width 386 height 24
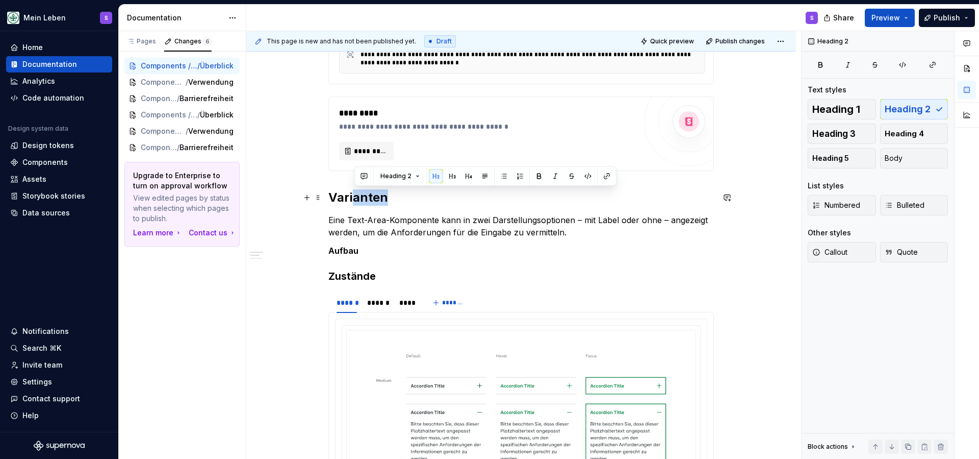
drag, startPoint x: 397, startPoint y: 200, endPoint x: 357, endPoint y: 198, distance: 39.8
click at [357, 198] on h2 "Varianten" at bounding box center [522, 197] width 386 height 16
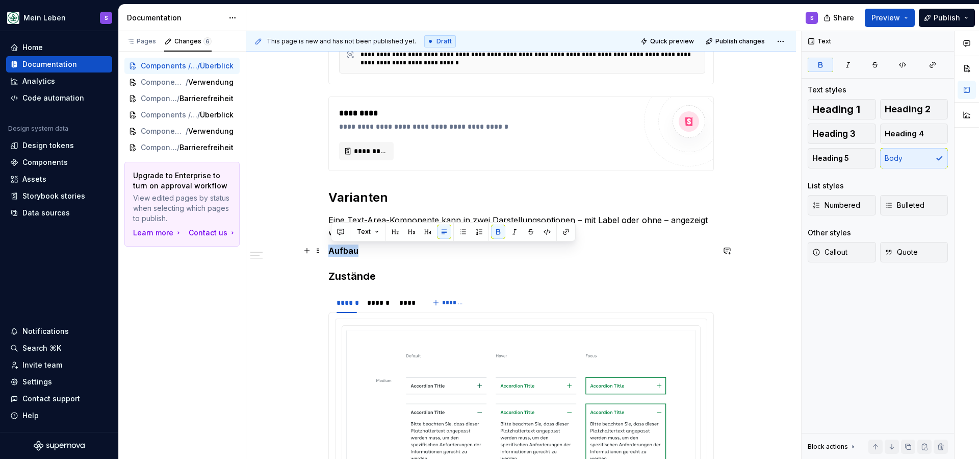
drag, startPoint x: 360, startPoint y: 251, endPoint x: 331, endPoint y: 248, distance: 29.8
click at [395, 232] on button "button" at bounding box center [395, 231] width 14 height 14
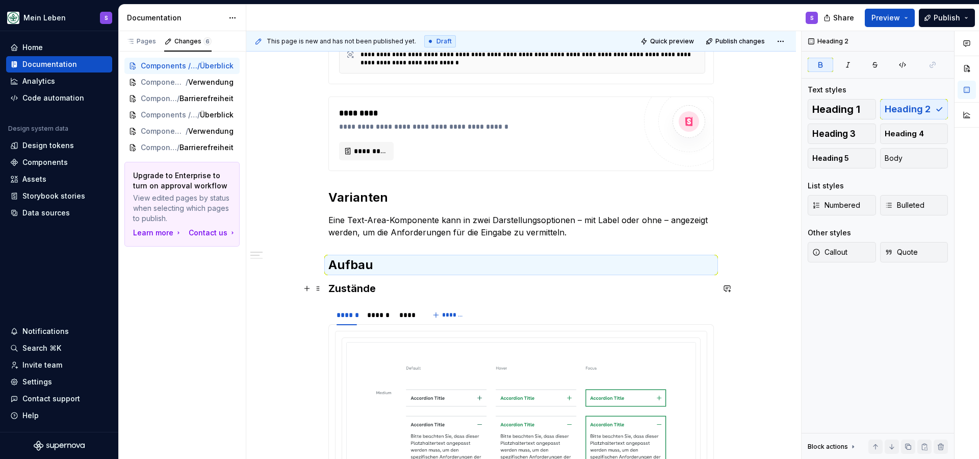
click at [389, 287] on h3 "Zustände" at bounding box center [522, 288] width 386 height 14
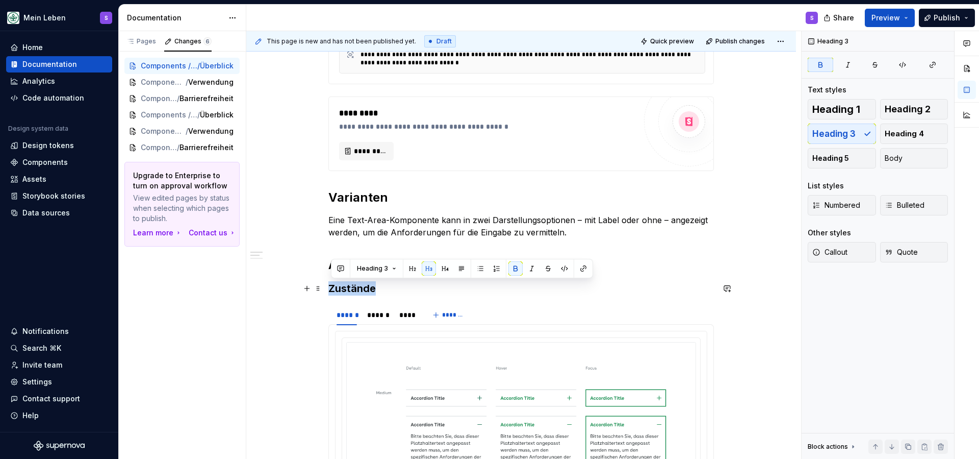
drag, startPoint x: 376, startPoint y: 288, endPoint x: 338, endPoint y: 282, distance: 39.2
click at [414, 270] on button "button" at bounding box center [413, 268] width 14 height 14
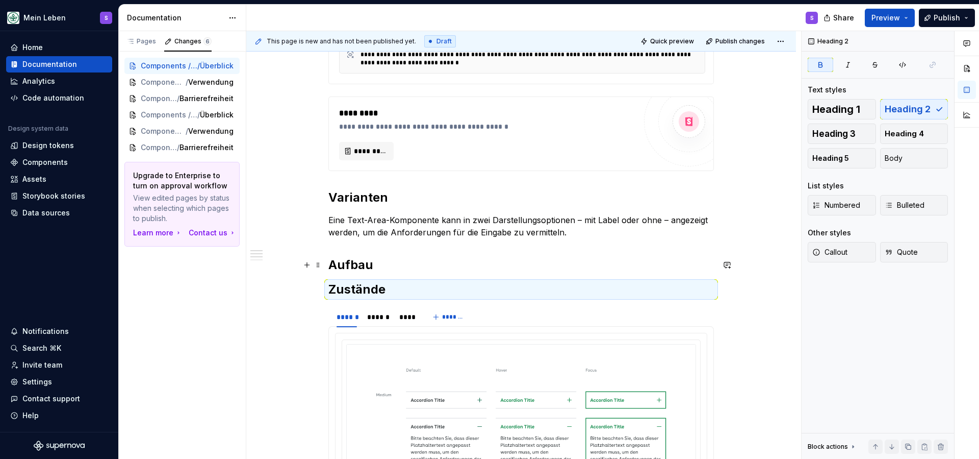
click at [479, 269] on h2 "Aufbau" at bounding box center [522, 265] width 386 height 16
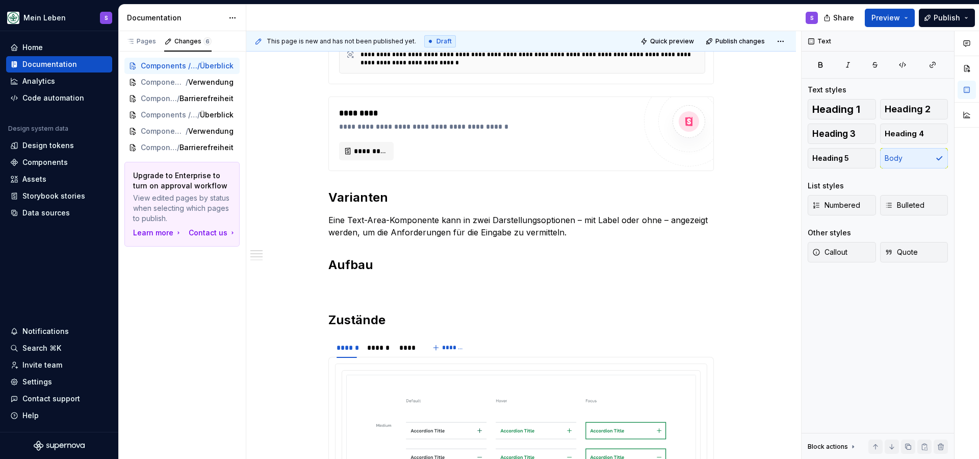
type textarea "*"
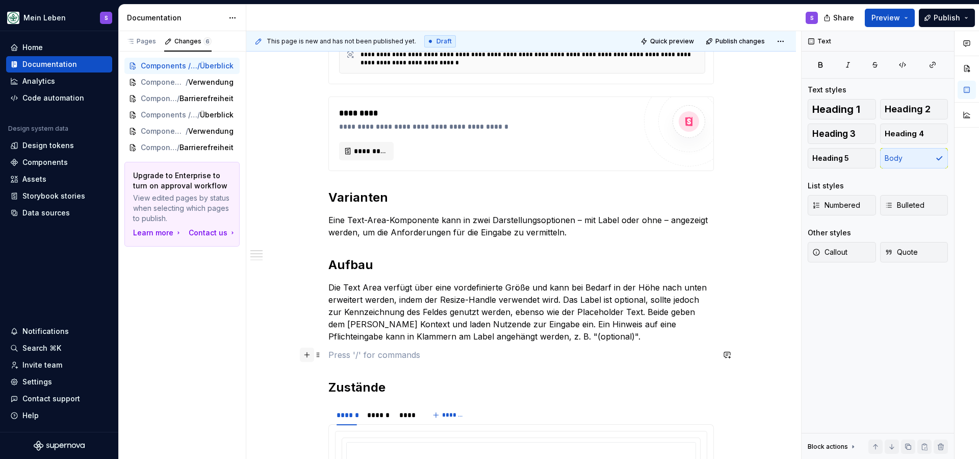
click at [311, 355] on button "button" at bounding box center [307, 354] width 14 height 14
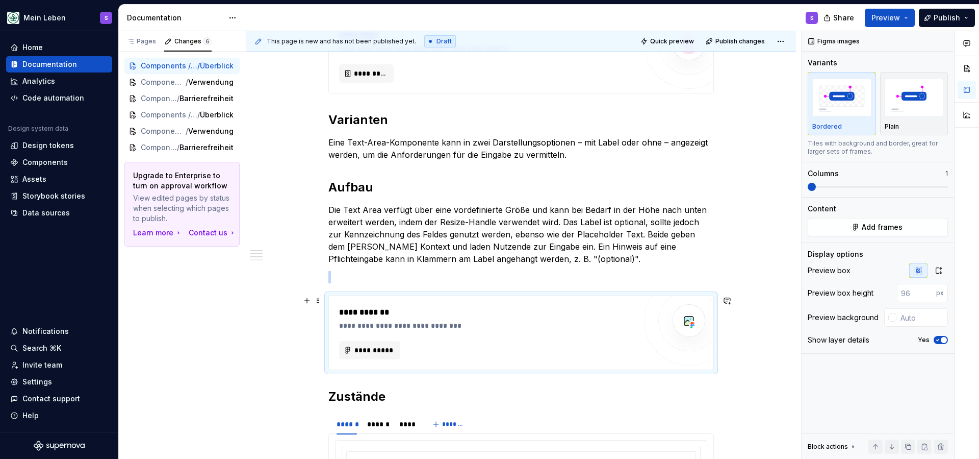
scroll to position [452, 0]
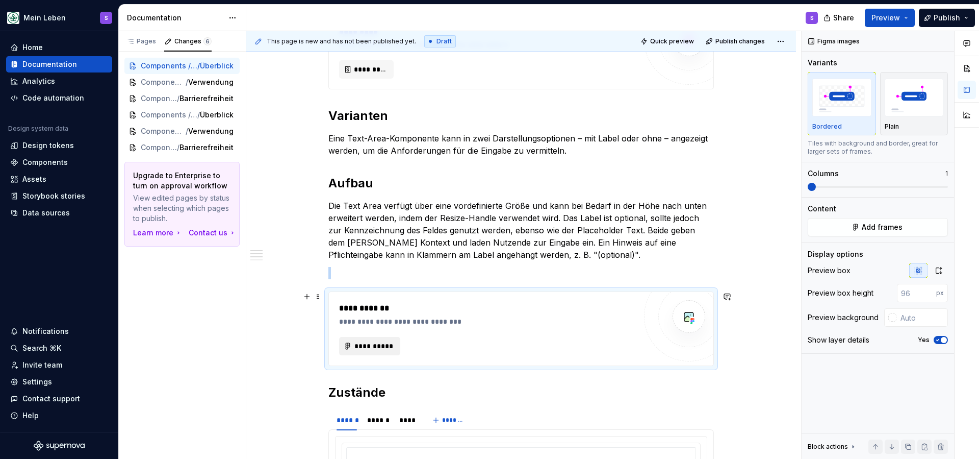
click at [388, 344] on span "**********" at bounding box center [374, 346] width 40 height 10
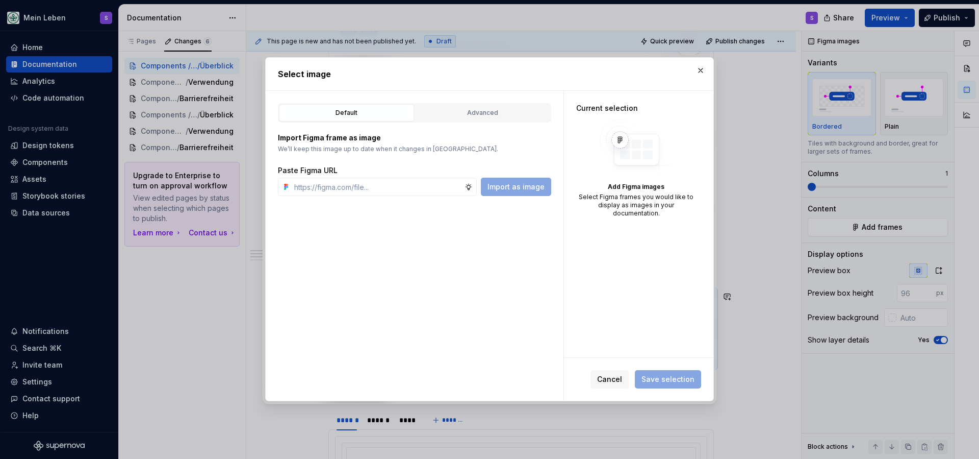
type textarea "*"
click at [392, 184] on input "text" at bounding box center [377, 187] width 174 height 18
type input "[URL][DOMAIN_NAME]"
click at [503, 190] on span "Import as image" at bounding box center [516, 187] width 57 height 10
click at [395, 184] on input "text" at bounding box center [377, 187] width 174 height 18
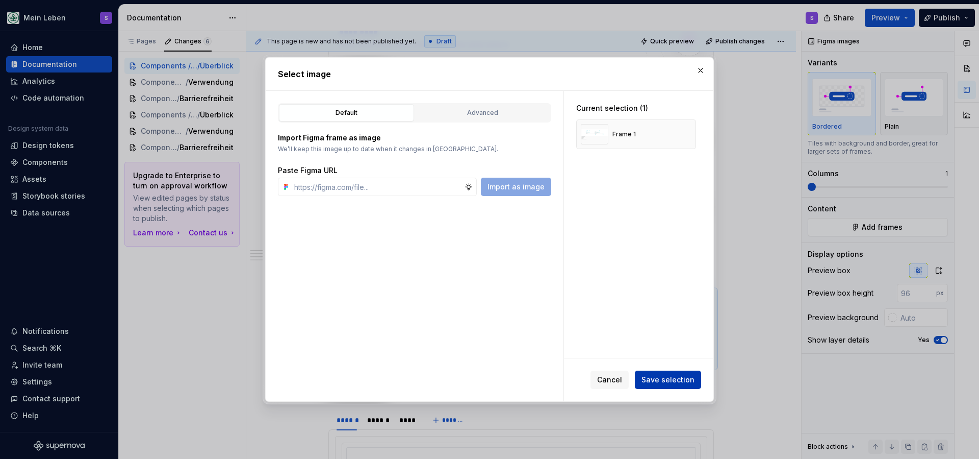
click at [657, 377] on span "Save selection" at bounding box center [668, 379] width 53 height 10
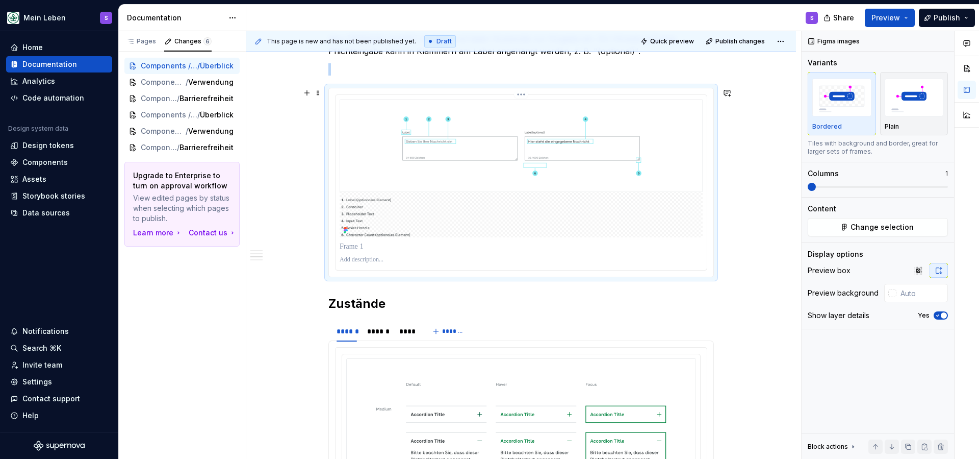
scroll to position [656, 0]
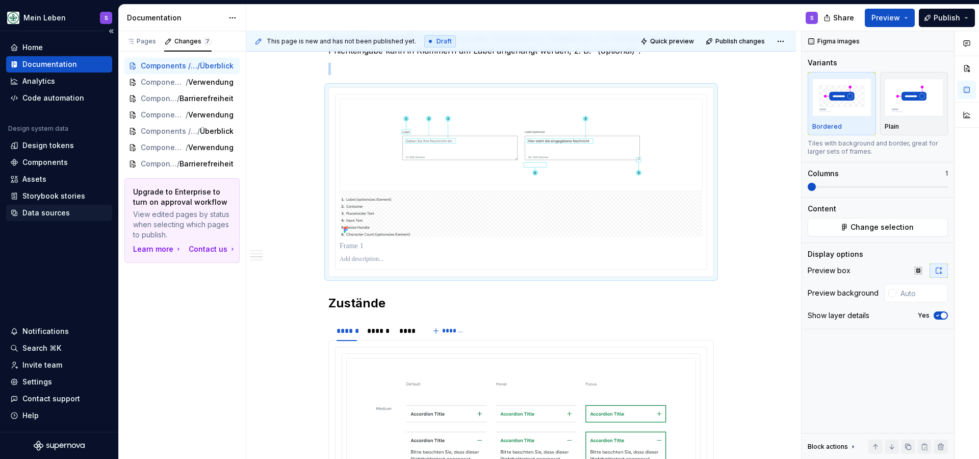
click at [46, 216] on div "Data sources" at bounding box center [45, 213] width 47 height 10
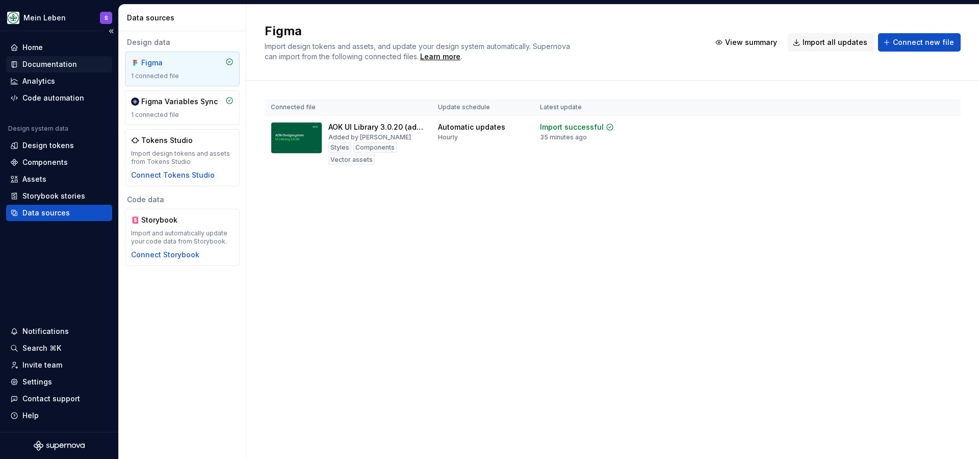
click at [66, 62] on div "Documentation" at bounding box center [49, 64] width 55 height 10
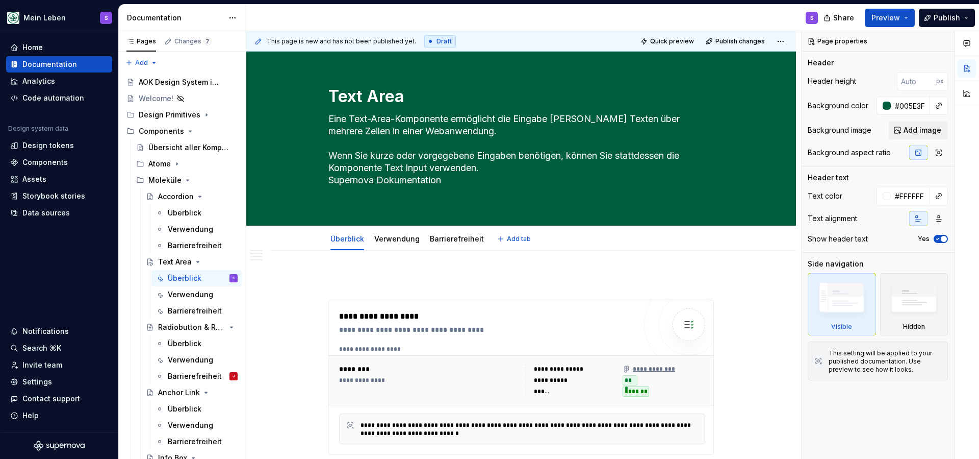
type textarea "*"
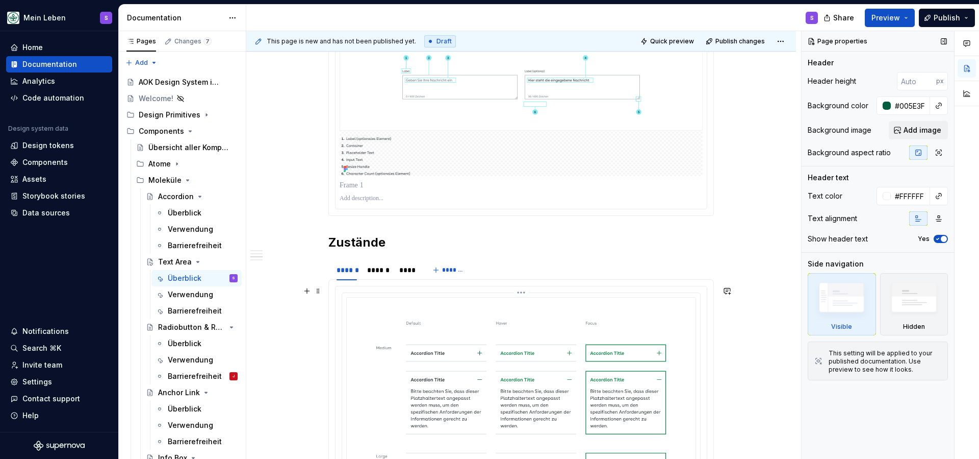
scroll to position [719, 0]
click at [398, 241] on h2 "Zustände" at bounding box center [522, 240] width 386 height 16
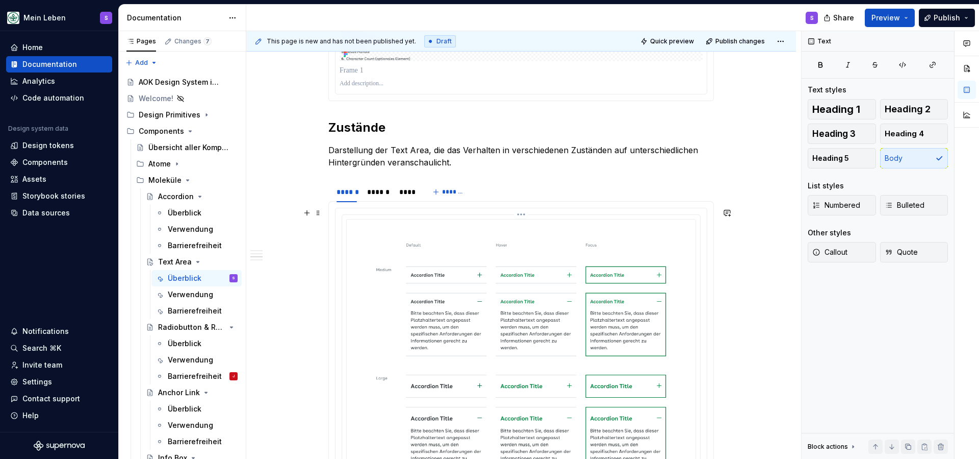
scroll to position [832, 0]
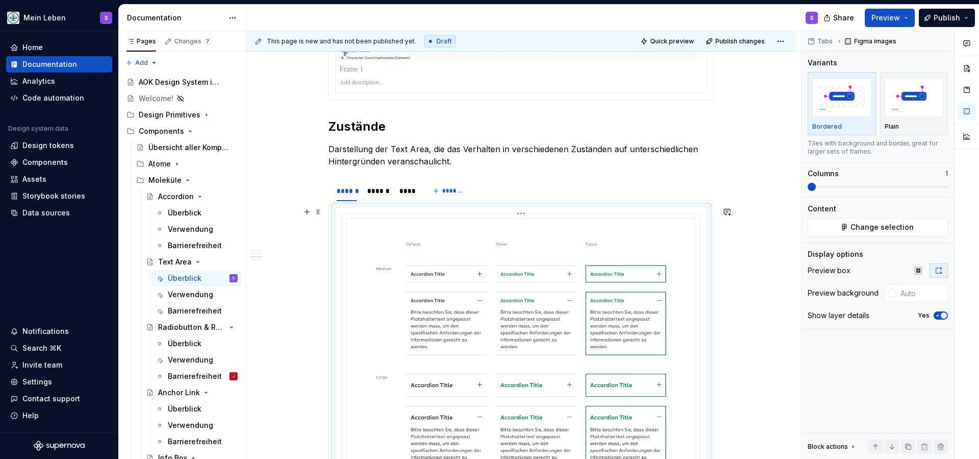
click at [514, 291] on img at bounding box center [521, 352] width 350 height 268
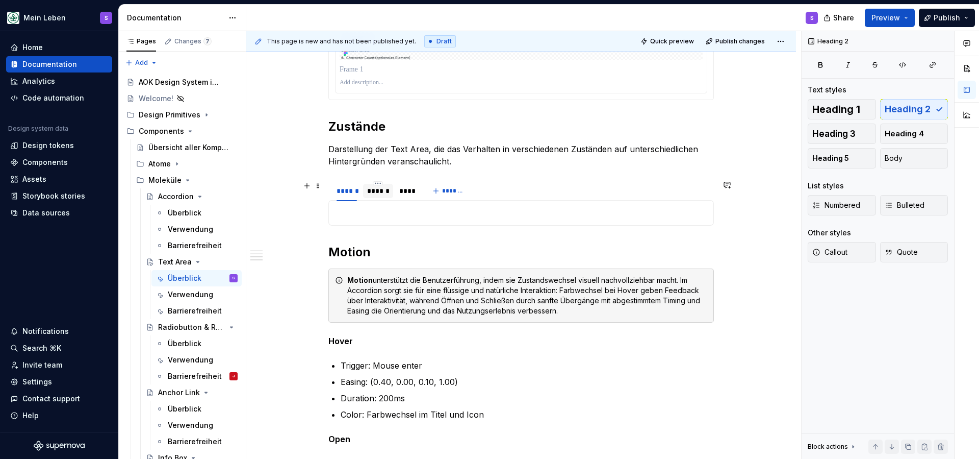
click at [383, 191] on div "******" at bounding box center [378, 191] width 22 height 10
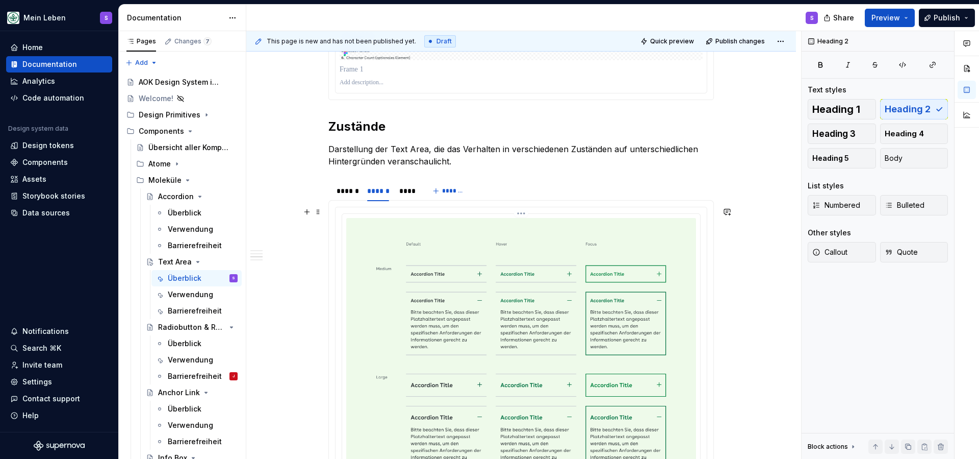
click at [407, 231] on img at bounding box center [521, 352] width 350 height 268
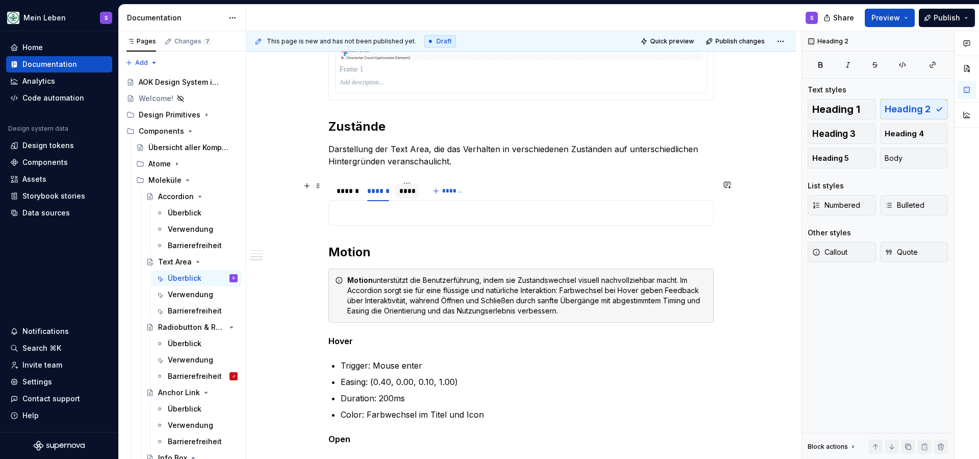
click at [403, 189] on div "****" at bounding box center [407, 191] width 16 height 10
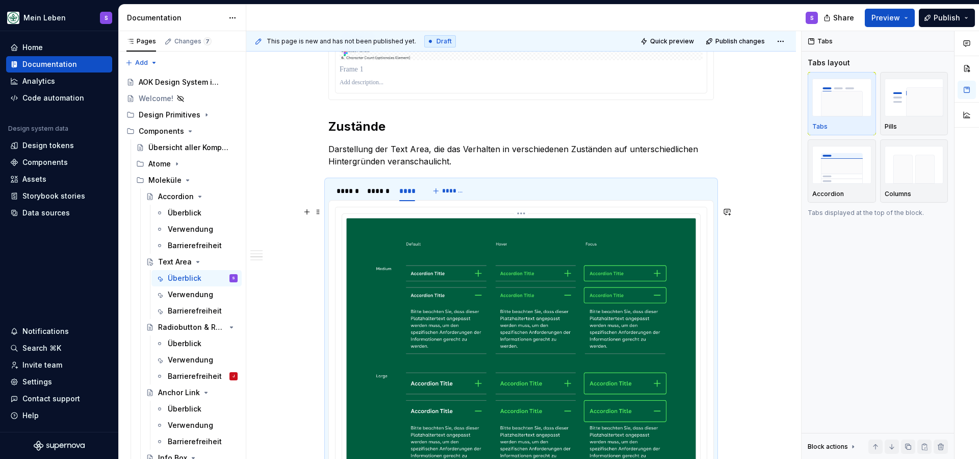
click at [396, 251] on img at bounding box center [521, 352] width 350 height 268
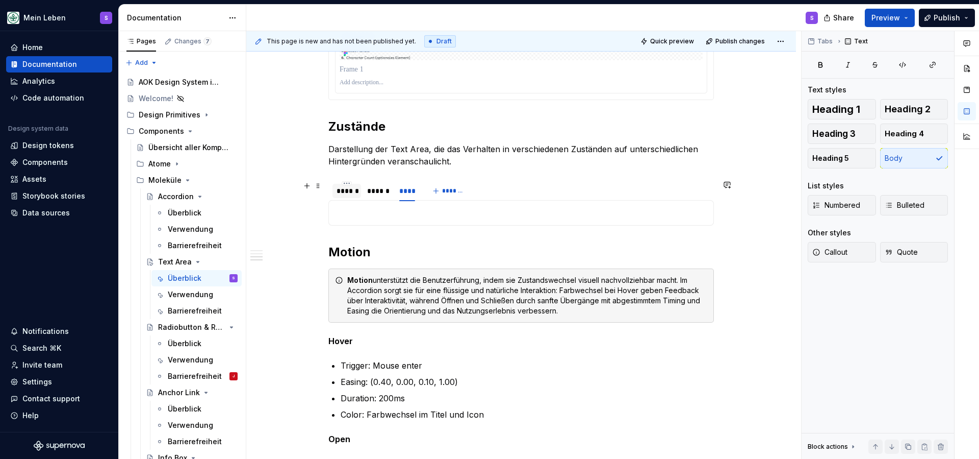
click at [349, 191] on div "******" at bounding box center [347, 191] width 20 height 10
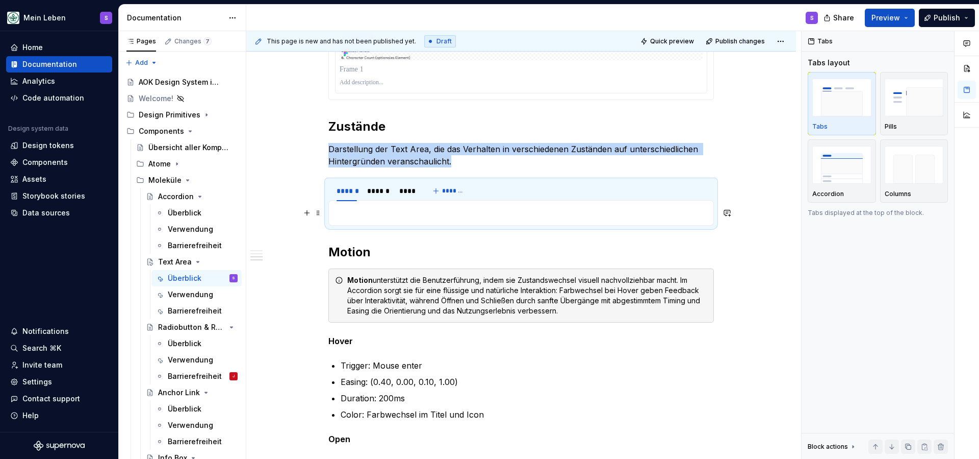
click at [355, 208] on p at bounding box center [521, 213] width 372 height 12
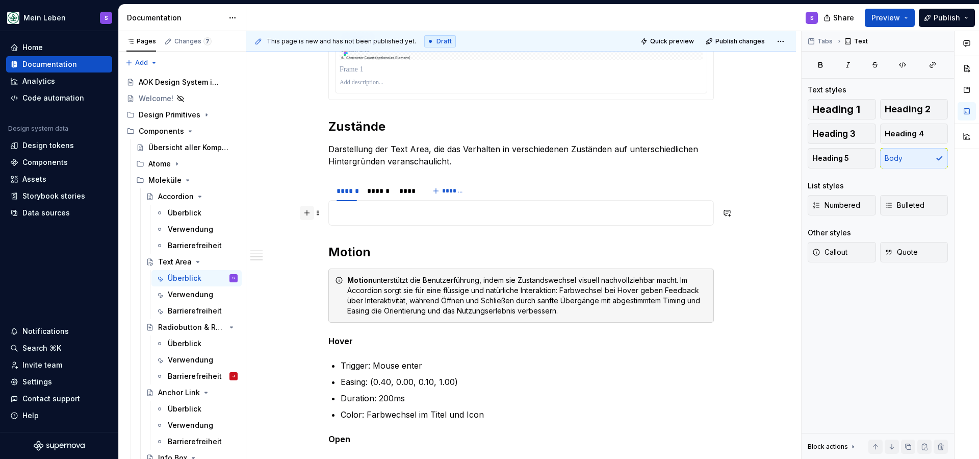
click at [311, 215] on button "button" at bounding box center [307, 213] width 14 height 14
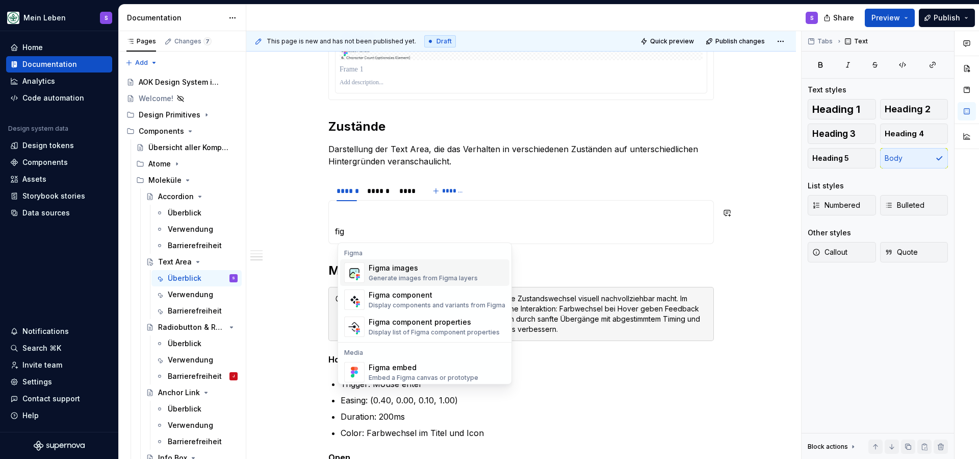
click at [395, 264] on div "Figma images" at bounding box center [423, 268] width 109 height 10
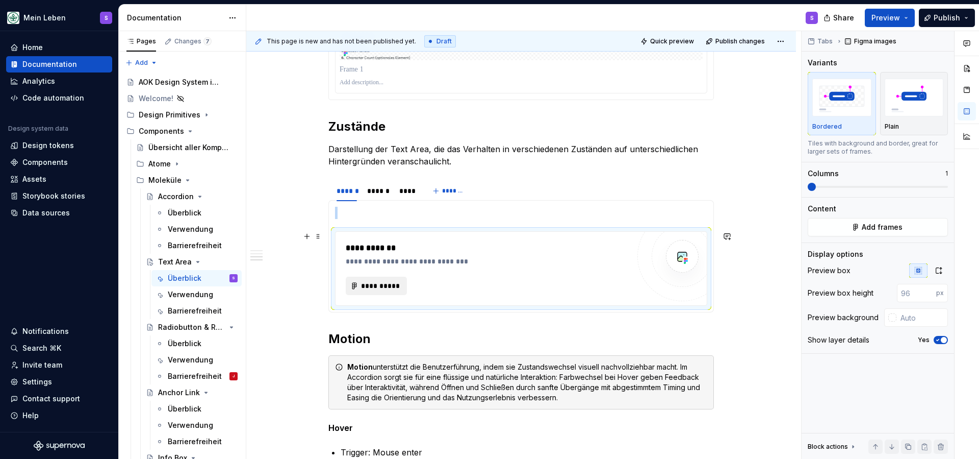
click at [394, 284] on span "**********" at bounding box center [381, 286] width 40 height 10
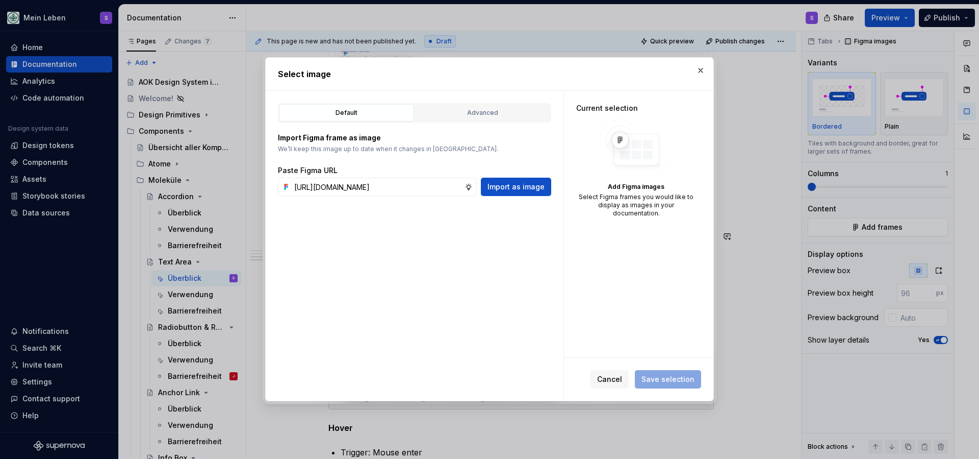
type input "[URL][DOMAIN_NAME]"
click at [510, 190] on span "Import as image" at bounding box center [516, 187] width 57 height 10
type textarea "*"
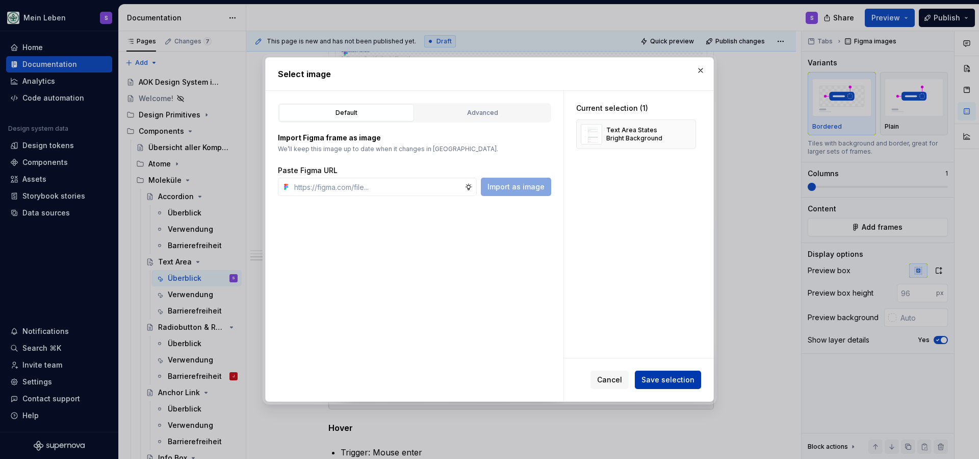
click at [652, 377] on span "Save selection" at bounding box center [668, 379] width 53 height 10
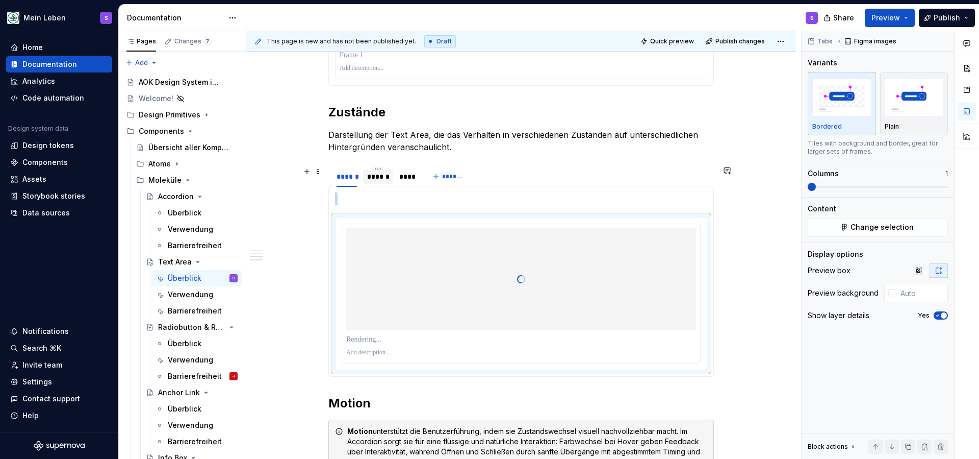
scroll to position [846, 0]
click at [381, 178] on div "******" at bounding box center [378, 177] width 22 height 10
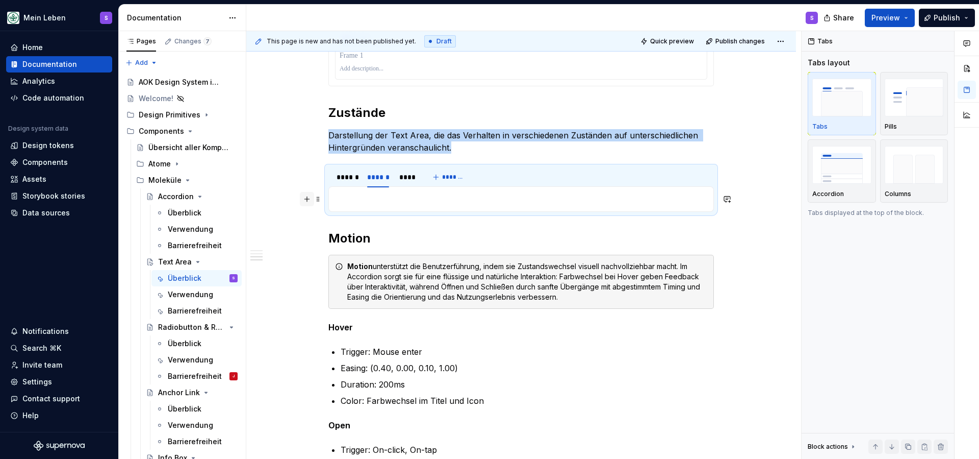
click at [311, 200] on button "button" at bounding box center [307, 199] width 14 height 14
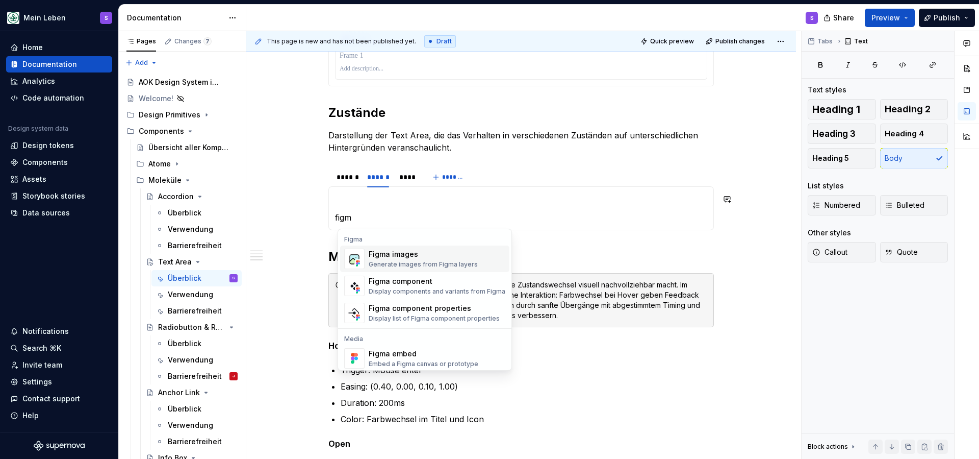
drag, startPoint x: 380, startPoint y: 211, endPoint x: 424, endPoint y: 257, distance: 64.6
click at [424, 257] on h2 "Motion" at bounding box center [522, 256] width 386 height 16
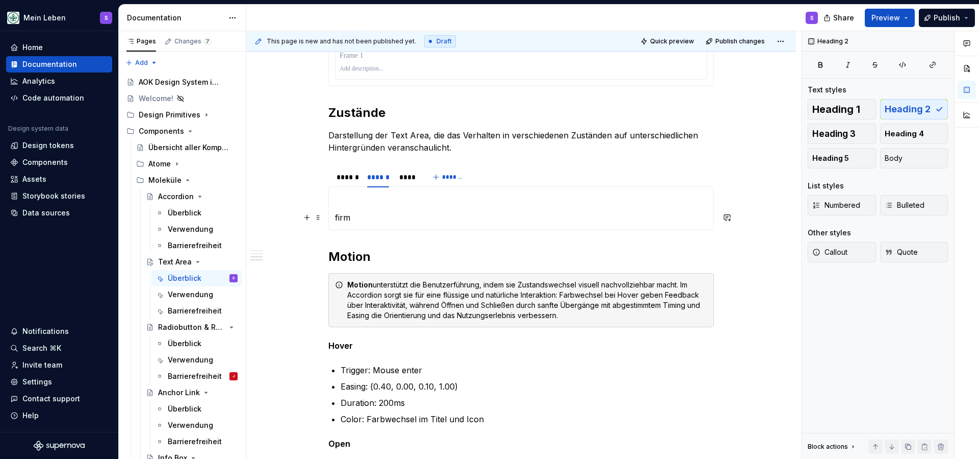
click at [367, 210] on section-item-column "firm" at bounding box center [521, 208] width 372 height 31
click at [367, 216] on p "firm" at bounding box center [521, 217] width 372 height 12
click at [366, 216] on p "firm" at bounding box center [521, 217] width 372 height 12
click at [311, 221] on button "button" at bounding box center [307, 217] width 14 height 14
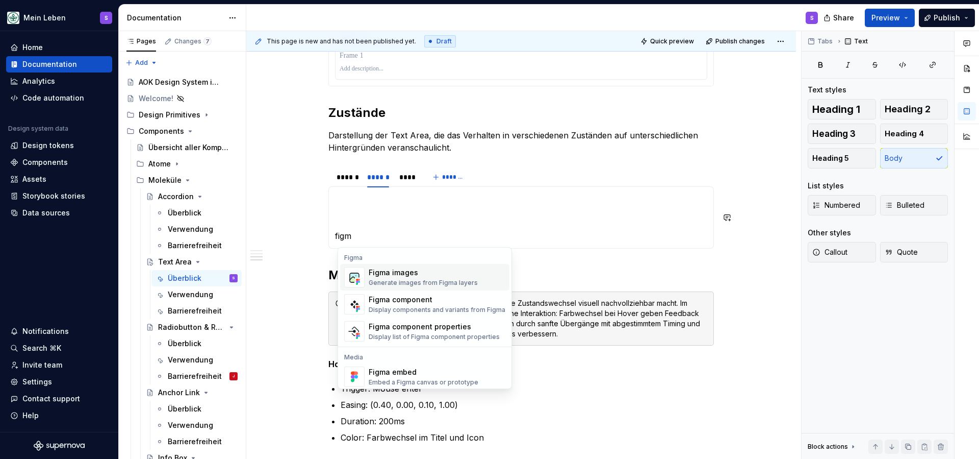
click at [398, 282] on div "Generate images from Figma layers" at bounding box center [423, 283] width 109 height 8
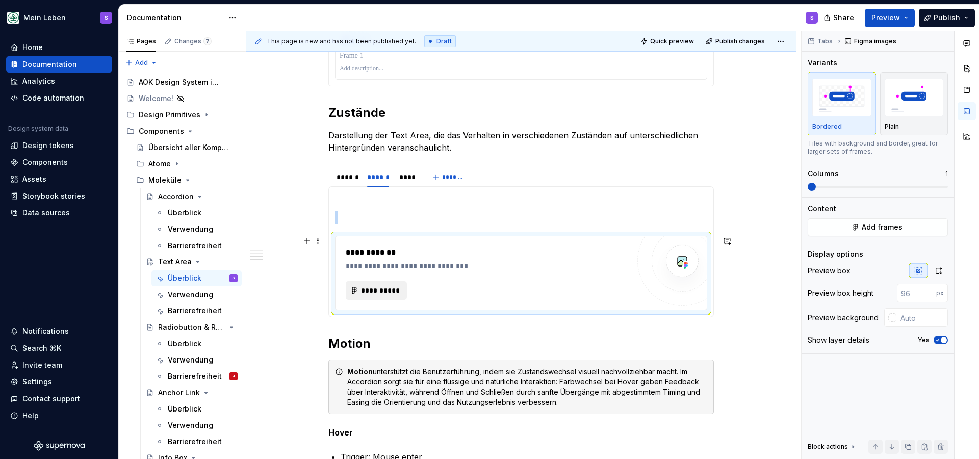
click at [387, 292] on span "**********" at bounding box center [381, 290] width 40 height 10
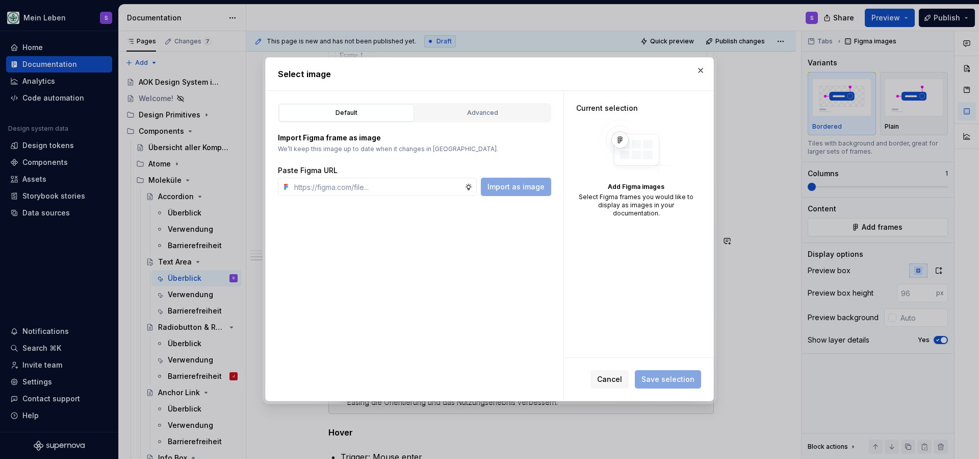
type textarea "*"
type input "[URL][DOMAIN_NAME]"
click at [526, 184] on span "Import as image" at bounding box center [516, 187] width 57 height 10
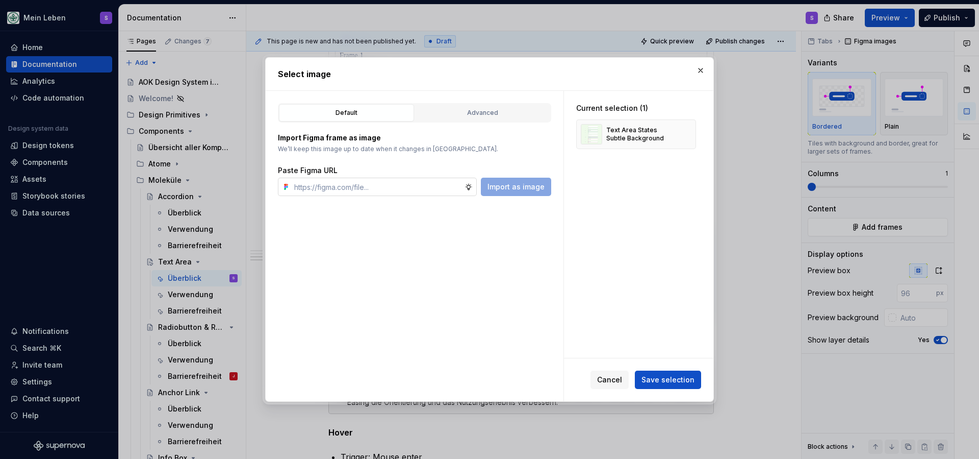
click at [404, 189] on input "text" at bounding box center [377, 187] width 174 height 18
paste input "[URL][DOMAIN_NAME]"
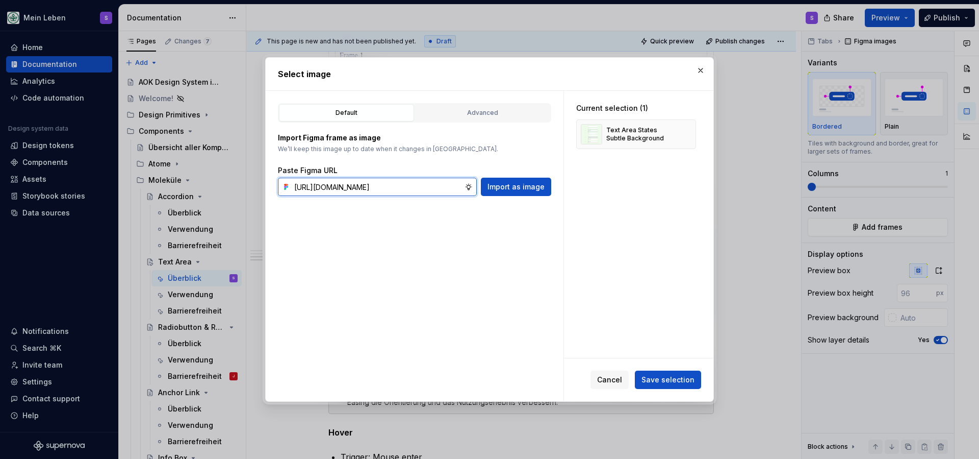
drag, startPoint x: 462, startPoint y: 188, endPoint x: 247, endPoint y: 187, distance: 214.2
click at [247, 187] on div "Select image Default Advanced Import Figma frame as image We’ll keep this image…" at bounding box center [489, 229] width 979 height 459
type input "[URL]"
drag, startPoint x: 366, startPoint y: 183, endPoint x: 238, endPoint y: 182, distance: 127.5
click at [238, 182] on div "Select image Default Advanced Import Figma frame as image We’ll keep this image…" at bounding box center [489, 229] width 979 height 459
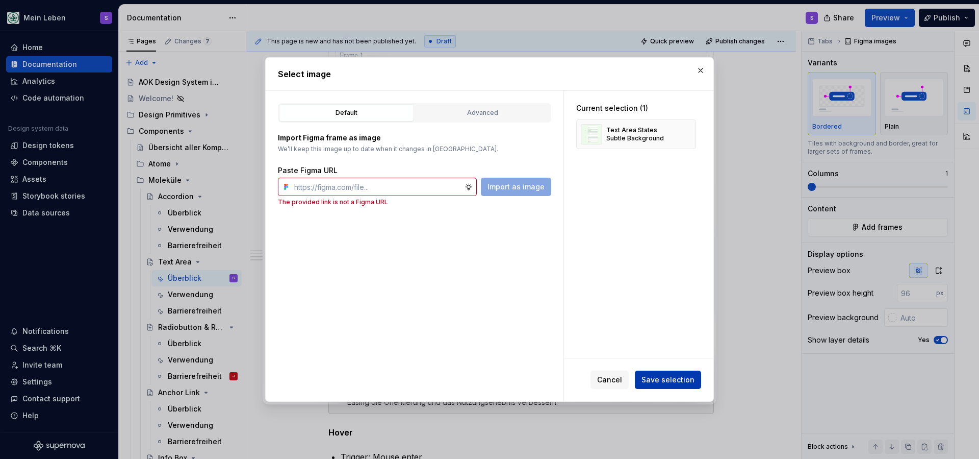
click at [677, 381] on span "Save selection" at bounding box center [668, 379] width 53 height 10
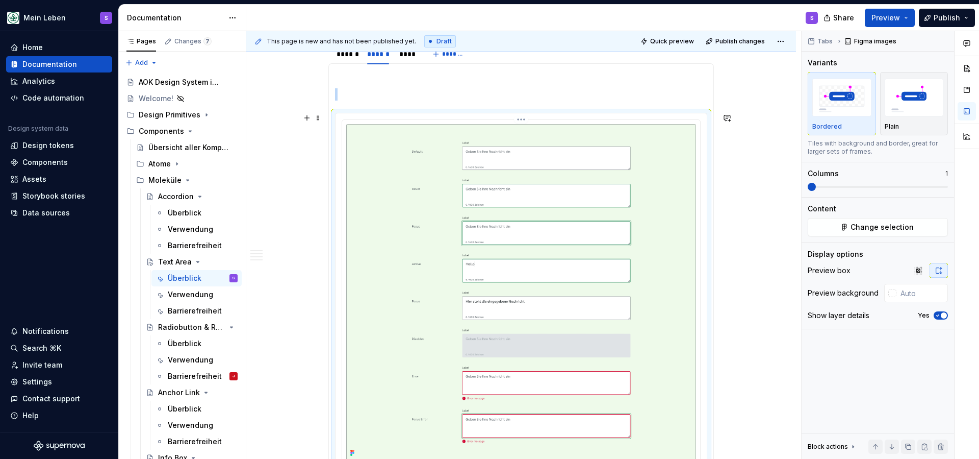
scroll to position [950, 0]
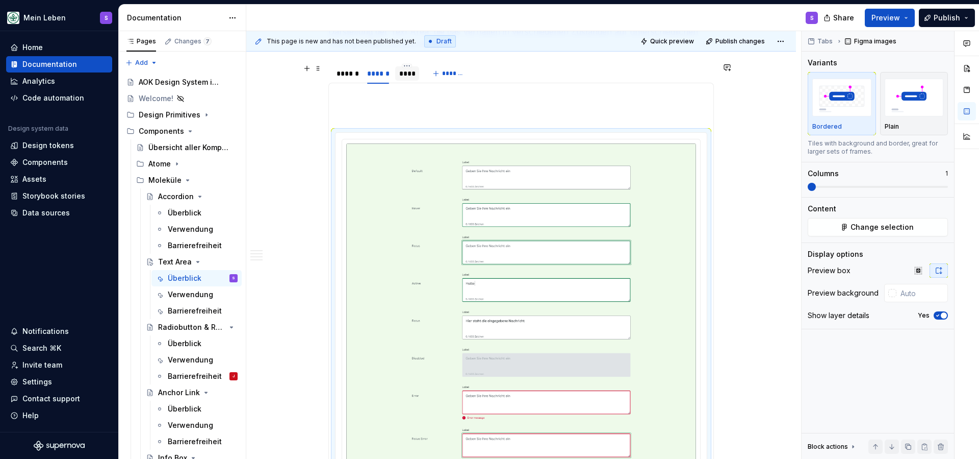
click at [414, 73] on div "****" at bounding box center [407, 73] width 16 height 10
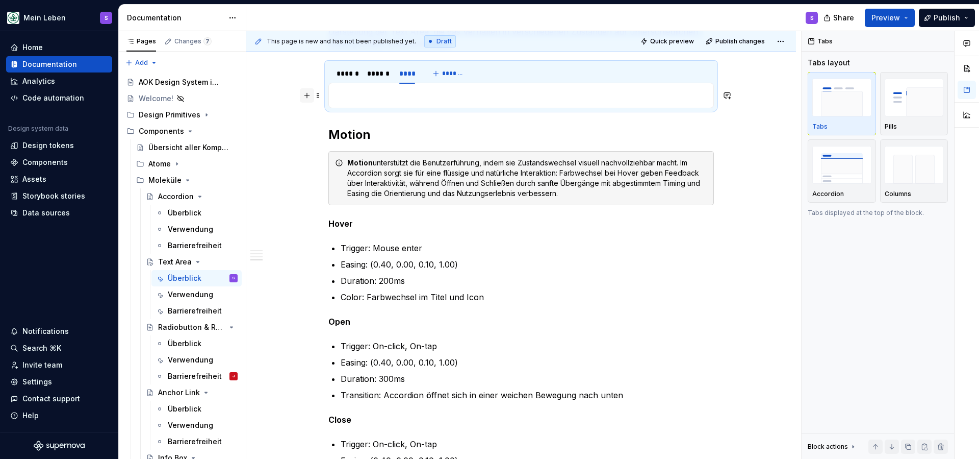
click at [312, 93] on button "button" at bounding box center [307, 95] width 14 height 14
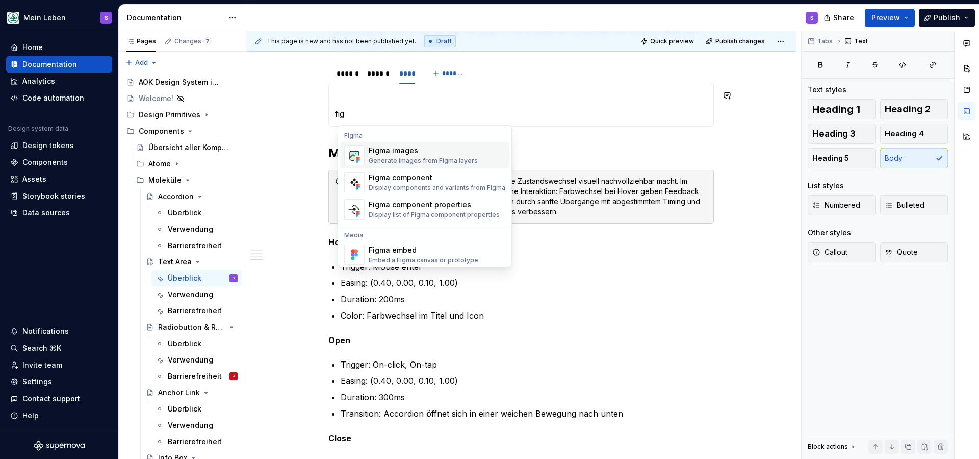
click at [423, 150] on div "Figma images" at bounding box center [423, 150] width 109 height 10
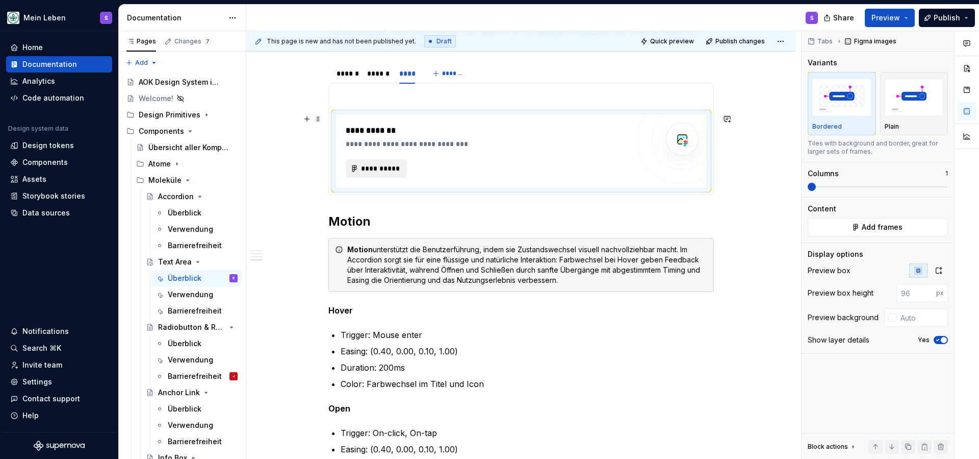
click at [389, 168] on span "**********" at bounding box center [381, 168] width 40 height 10
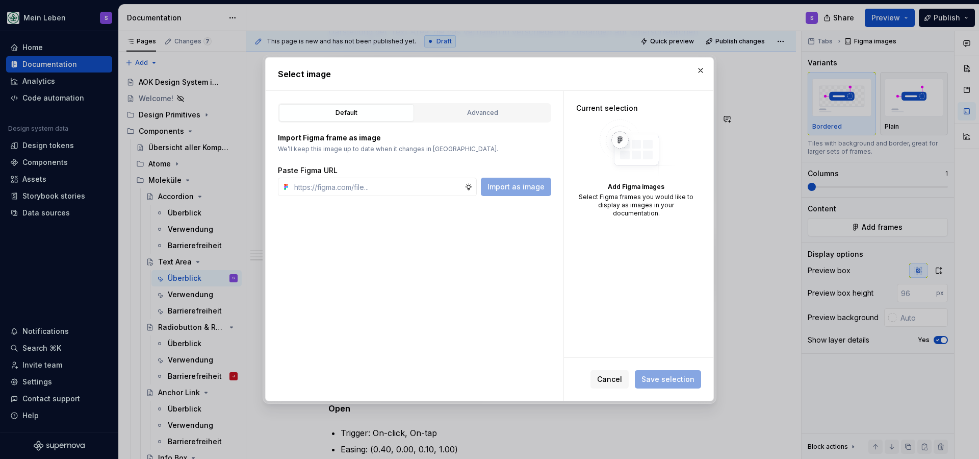
type input "[URL][DOMAIN_NAME]"
type textarea "*"
type input "[URL][DOMAIN_NAME]"
click at [493, 191] on span "Import as image" at bounding box center [516, 187] width 57 height 10
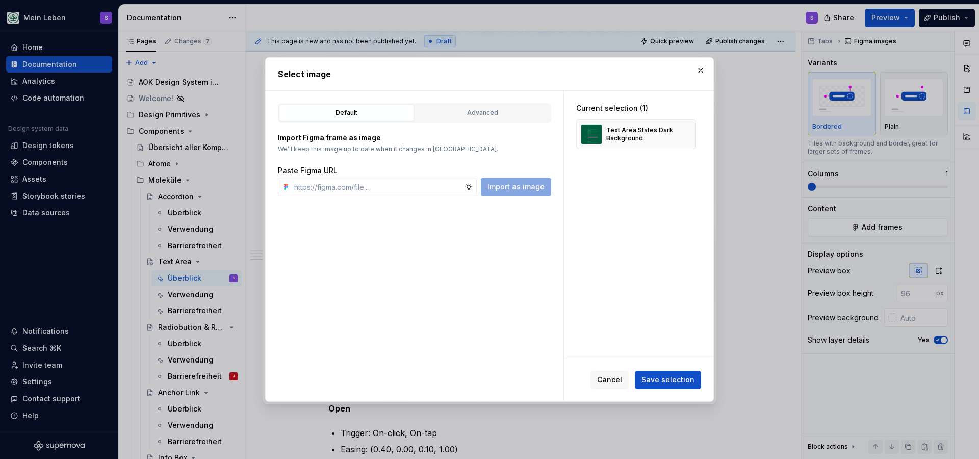
click at [667, 378] on span "Save selection" at bounding box center [668, 379] width 53 height 10
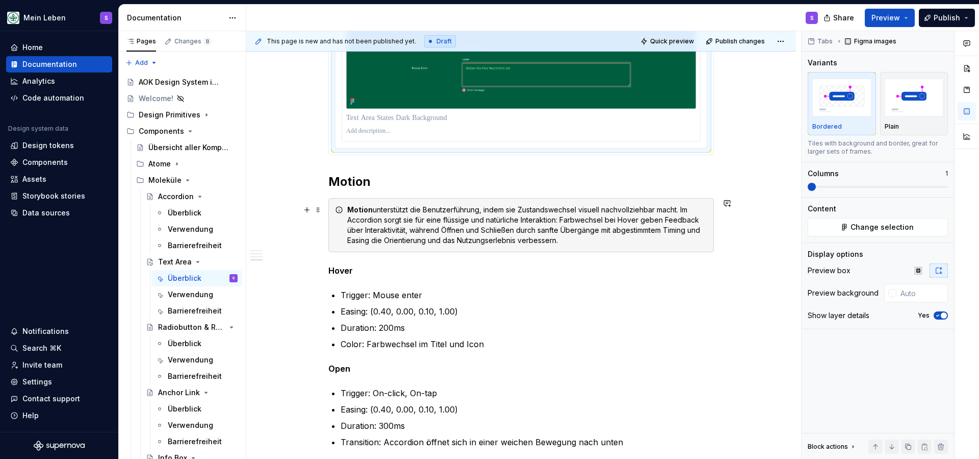
scroll to position [1304, 0]
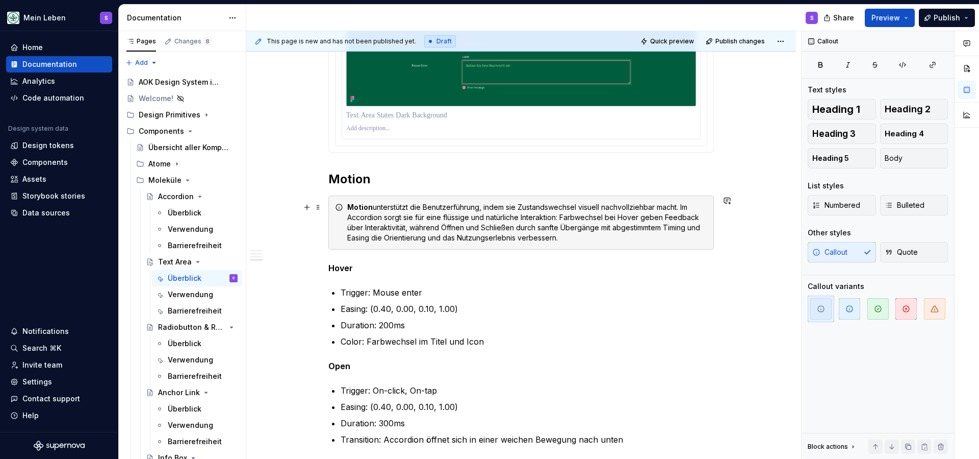
click at [465, 216] on div "Motion unterstützt die Benutzerführung, indem sie Zustandswechsel visuell nachv…" at bounding box center [527, 222] width 360 height 41
drag, startPoint x: 589, startPoint y: 243, endPoint x: 355, endPoint y: 193, distance: 239.0
click at [348, 196] on div "Motion unterstützt die Benutzerführung, indem sie Zustandswechsel visuell nachv…" at bounding box center [522, 222] width 386 height 54
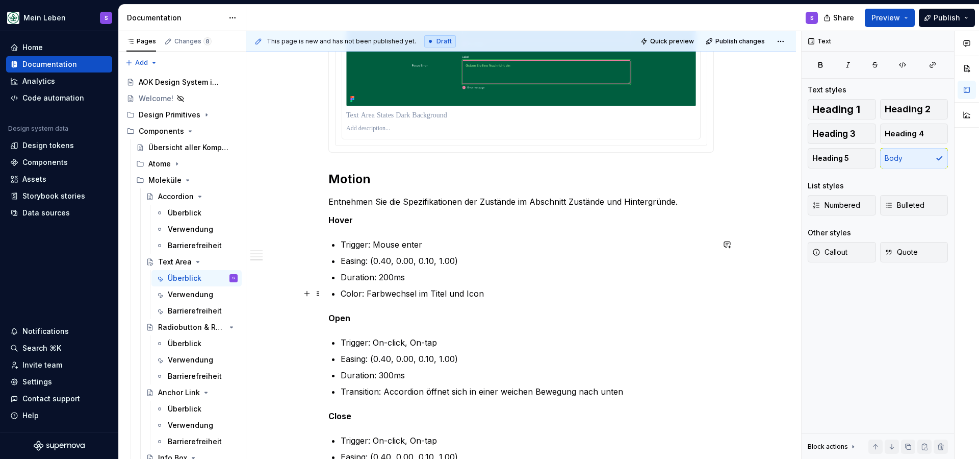
click at [489, 296] on p "Color: Farbwechsel im Titel und Icon" at bounding box center [527, 293] width 373 height 12
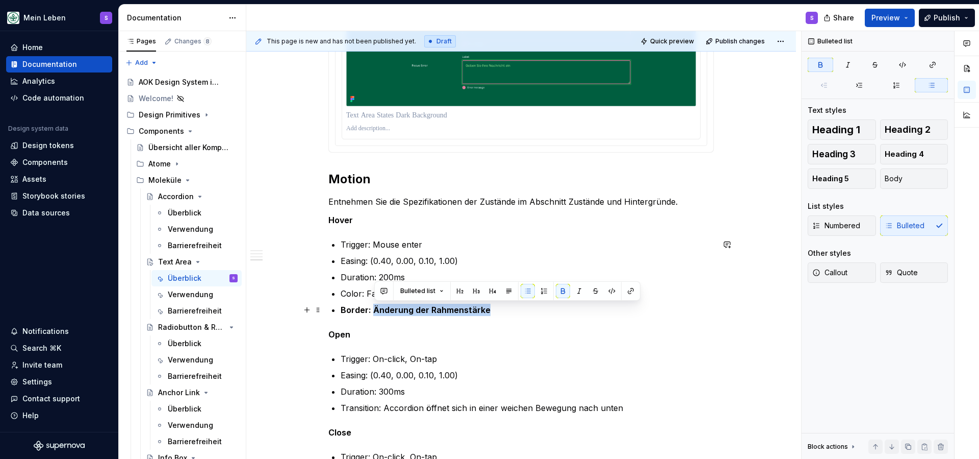
drag, startPoint x: 374, startPoint y: 311, endPoint x: 499, endPoint y: 310, distance: 124.5
click at [497, 311] on p "Border: Änderung der Rahmenstärke" at bounding box center [527, 310] width 373 height 12
click at [564, 289] on button "button" at bounding box center [563, 291] width 14 height 14
click at [353, 294] on p "Color: Farbwechsel im Titel und Icon" at bounding box center [527, 293] width 373 height 12
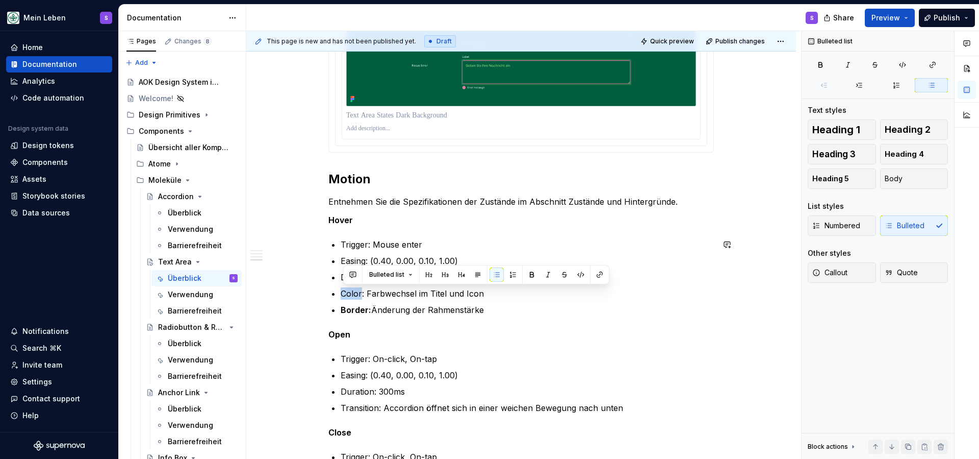
click at [353, 294] on p "Color: Farbwechsel im Titel und Icon" at bounding box center [527, 293] width 373 height 12
click at [365, 294] on p "Color: Farbwechsel im Titel und Icon" at bounding box center [527, 293] width 373 height 12
drag, startPoint x: 367, startPoint y: 294, endPoint x: 381, endPoint y: 283, distance: 18.1
click at [344, 293] on p "Color: Farbwechsel im Titel und Icon" at bounding box center [527, 293] width 373 height 12
click at [534, 277] on button "button" at bounding box center [532, 274] width 14 height 14
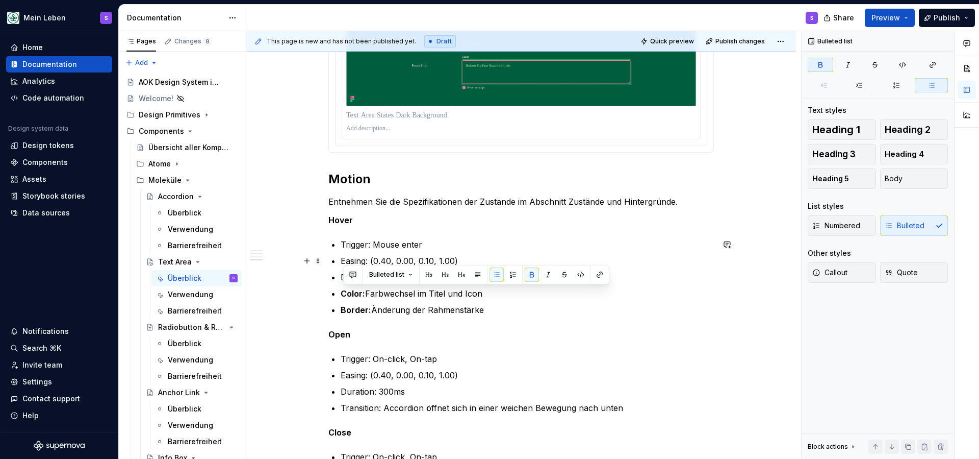
click at [364, 261] on p "Easing: (0.40, 0.00, 0.10, 1.00)" at bounding box center [527, 261] width 373 height 12
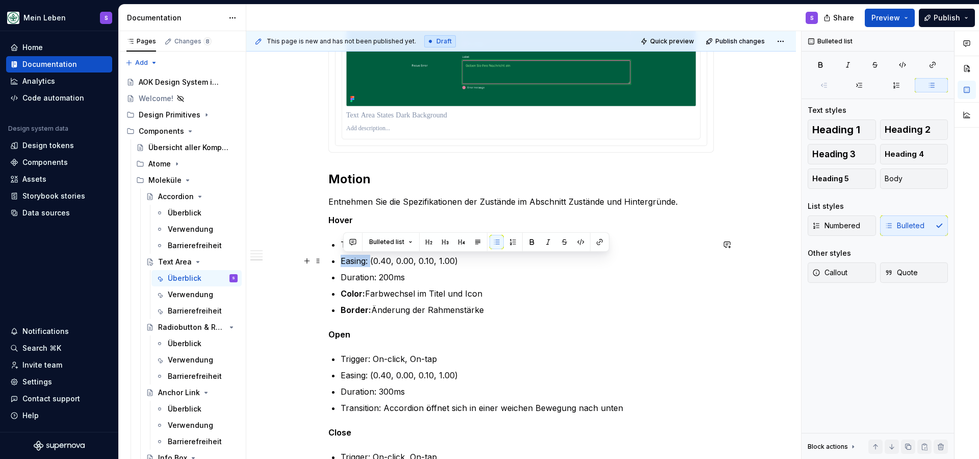
drag, startPoint x: 366, startPoint y: 261, endPoint x: 391, endPoint y: 256, distance: 25.1
click at [534, 244] on button "button" at bounding box center [532, 242] width 14 height 14
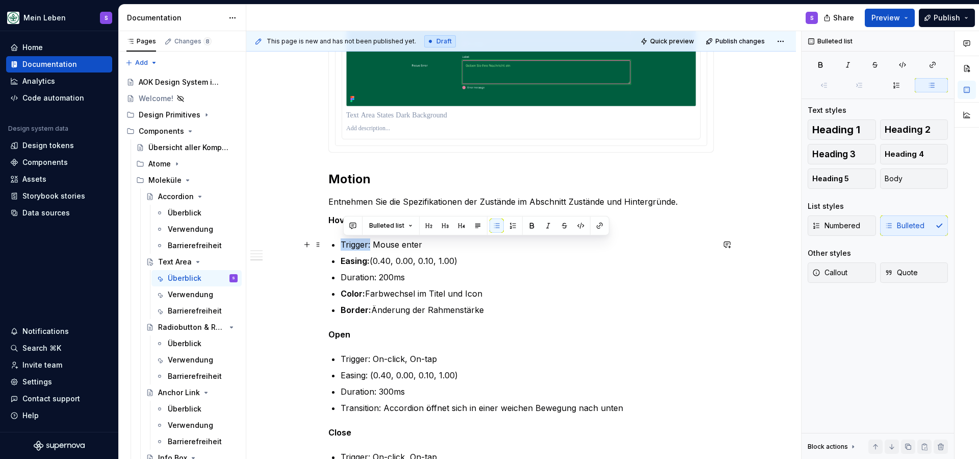
drag, startPoint x: 373, startPoint y: 245, endPoint x: 343, endPoint y: 245, distance: 30.1
click at [343, 245] on p "Trigger: Mouse enter" at bounding box center [527, 244] width 373 height 12
click at [529, 228] on button "button" at bounding box center [532, 225] width 14 height 14
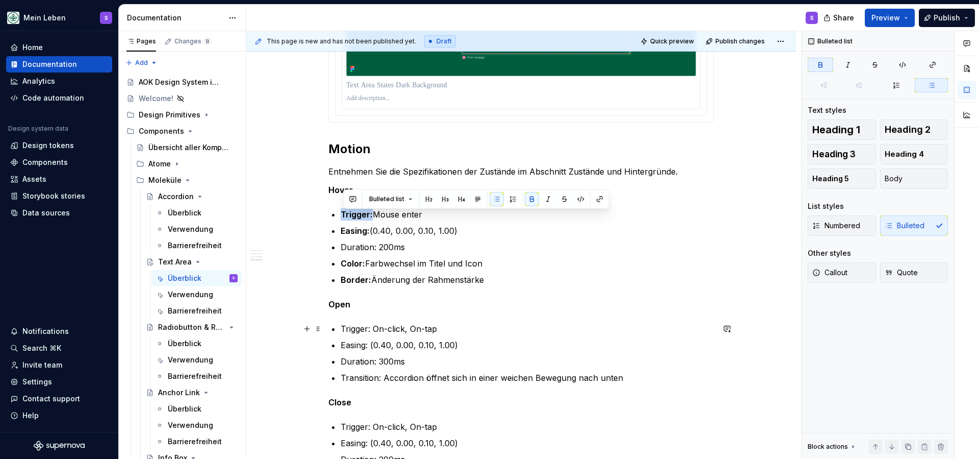
scroll to position [1338, 0]
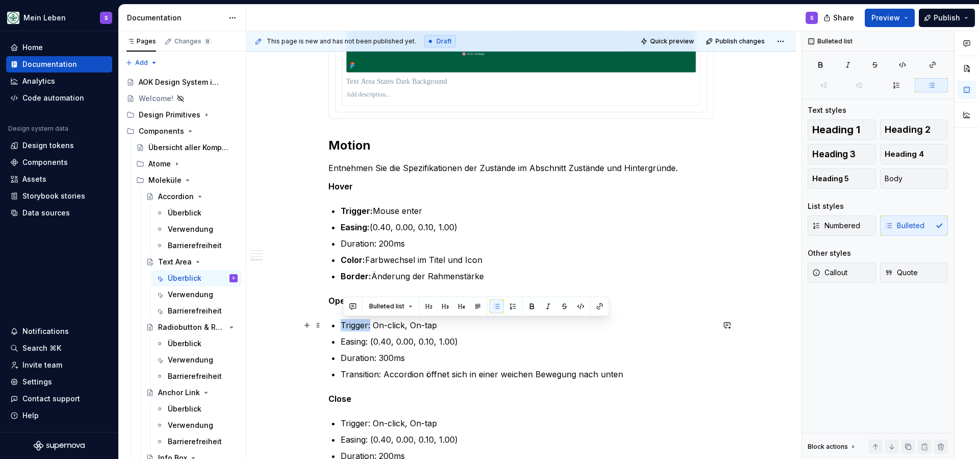
drag, startPoint x: 373, startPoint y: 327, endPoint x: 363, endPoint y: 322, distance: 11.4
click at [345, 326] on p "Trigger: On-click, On-tap" at bounding box center [527, 325] width 373 height 12
click at [531, 305] on button "button" at bounding box center [532, 306] width 14 height 14
click at [412, 294] on p "Open" at bounding box center [522, 300] width 386 height 12
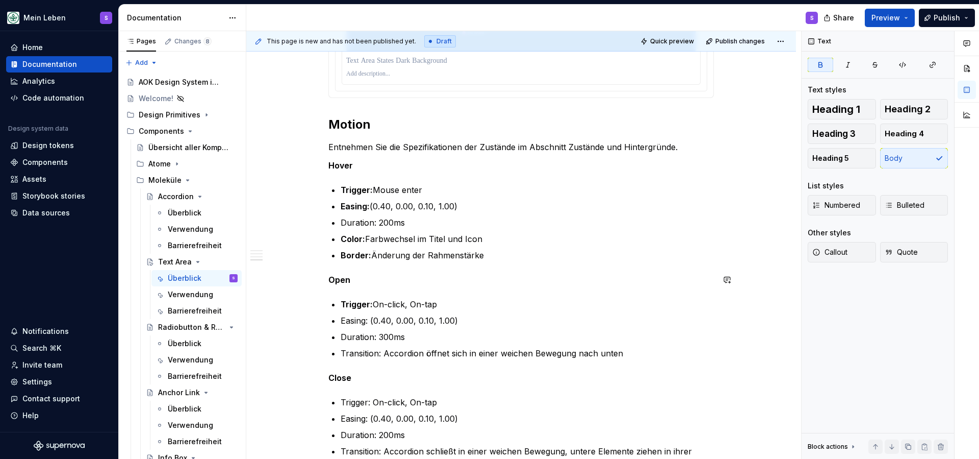
scroll to position [1369, 0]
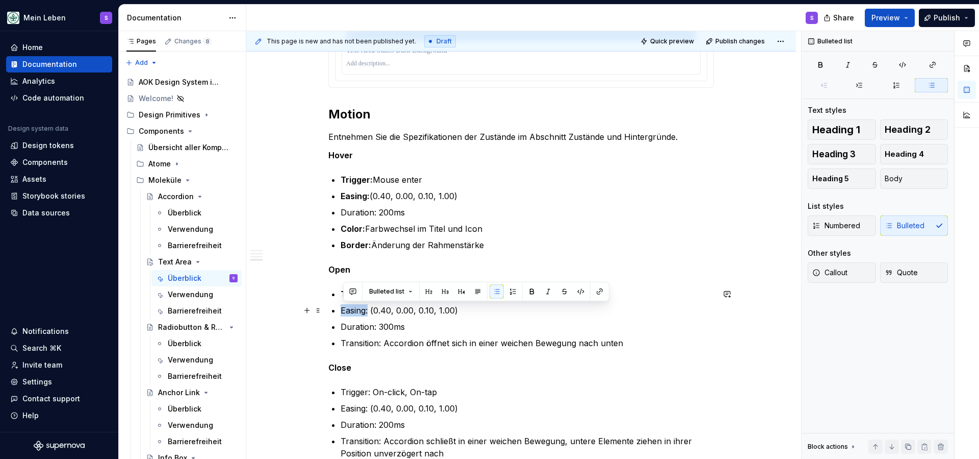
drag, startPoint x: 364, startPoint y: 314, endPoint x: 348, endPoint y: 312, distance: 15.9
click at [531, 292] on button "button" at bounding box center [532, 291] width 14 height 14
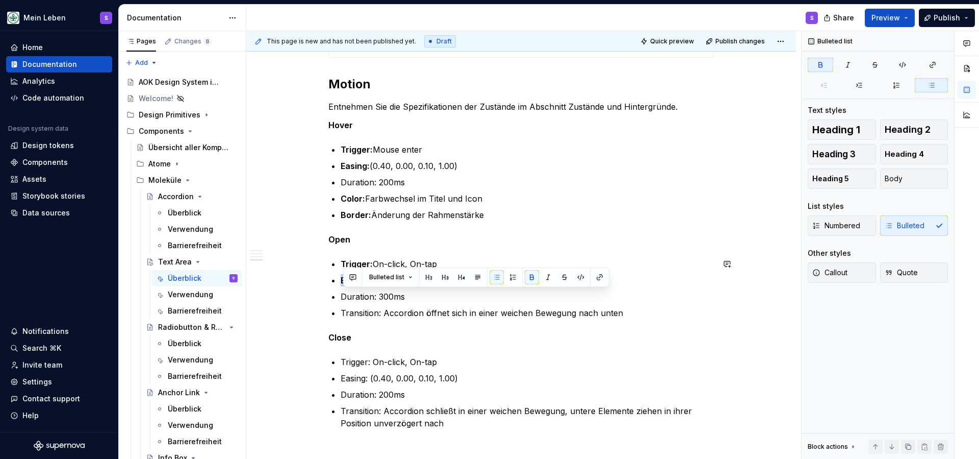
scroll to position [1400, 0]
drag, startPoint x: 378, startPoint y: 297, endPoint x: 350, endPoint y: 297, distance: 28.1
click at [345, 298] on p "Duration: 300ms" at bounding box center [527, 295] width 373 height 12
click at [531, 277] on button "button" at bounding box center [532, 276] width 14 height 14
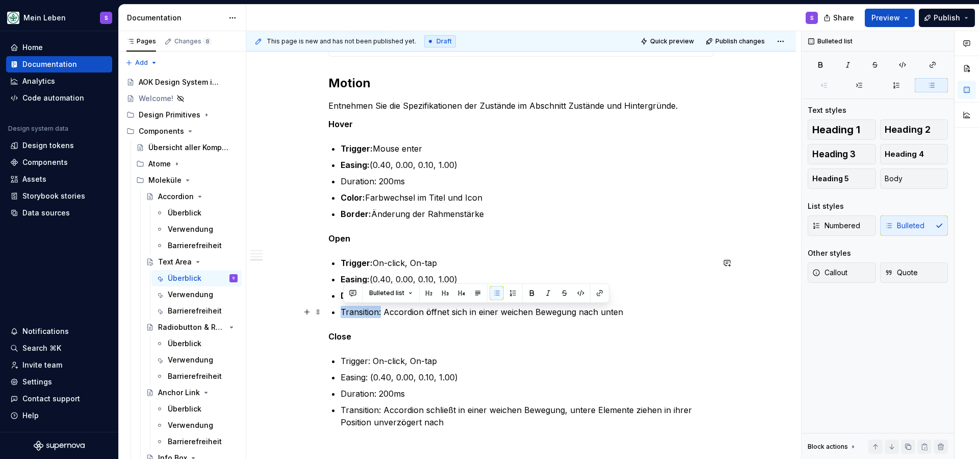
drag, startPoint x: 384, startPoint y: 315, endPoint x: 346, endPoint y: 315, distance: 38.3
click at [346, 315] on p "Transition: Accordion öffnet sich in einer weichen Bewegung nach unten" at bounding box center [527, 312] width 373 height 12
click at [535, 293] on button "button" at bounding box center [536, 293] width 14 height 14
drag, startPoint x: 371, startPoint y: 315, endPoint x: 343, endPoint y: 315, distance: 28.1
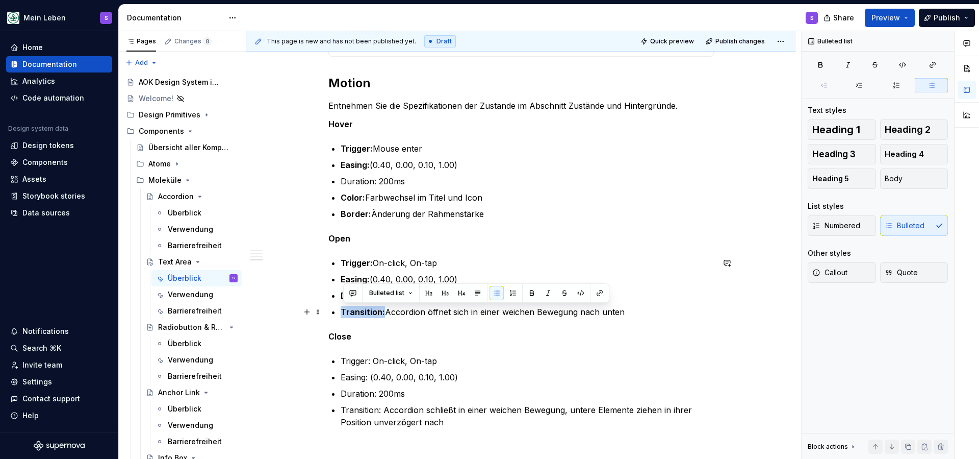
click at [343, 315] on p "T ransition: Accordion öffnet sich in einer weichen Bewegung nach unten" at bounding box center [527, 312] width 373 height 12
click at [529, 292] on button "button" at bounding box center [532, 293] width 14 height 14
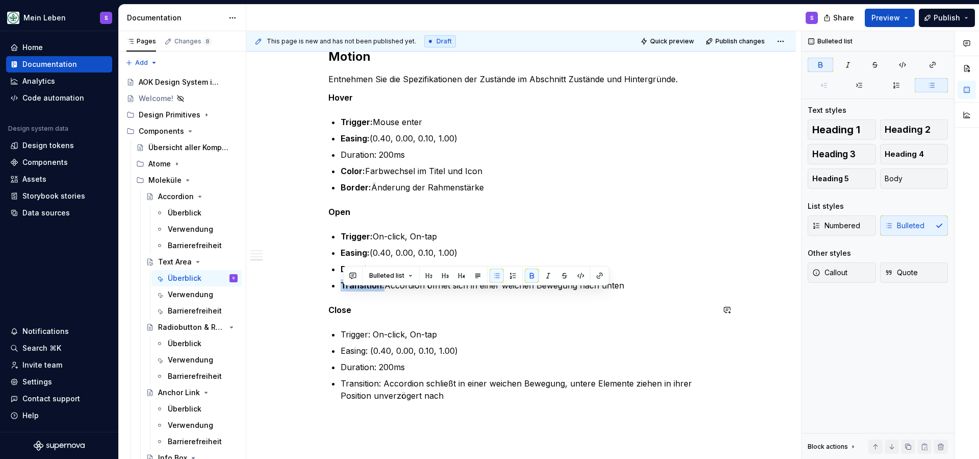
scroll to position [1429, 0]
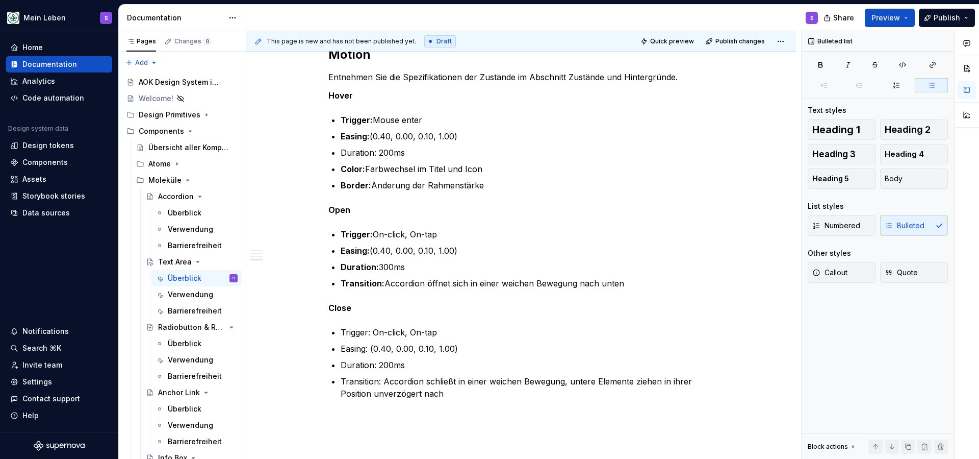
click at [348, 306] on strong "Close" at bounding box center [340, 307] width 23 height 10
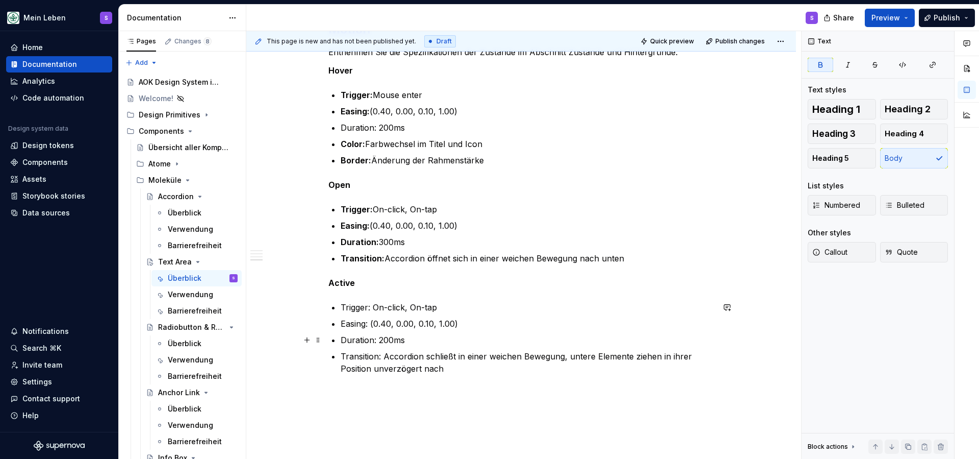
scroll to position [1454, 0]
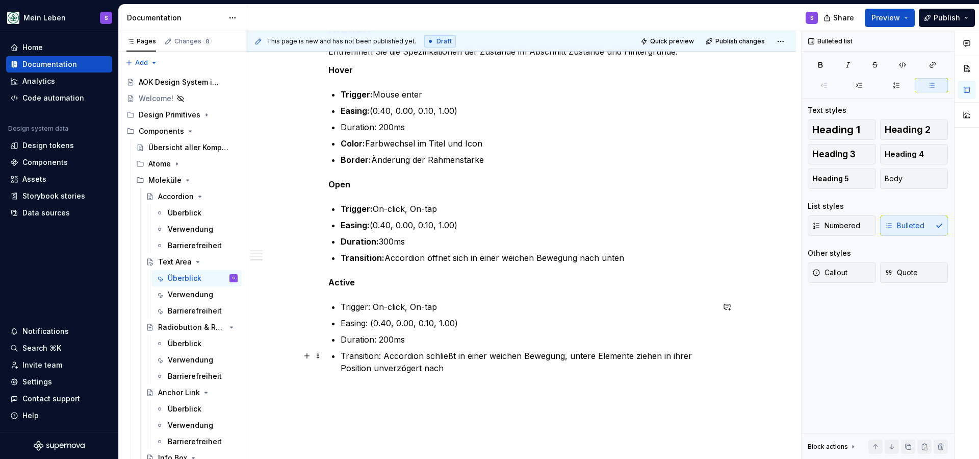
click at [472, 364] on p "Transition: Accordion schließt in einer weichen Bewegung, untere Elemente ziehe…" at bounding box center [527, 361] width 373 height 24
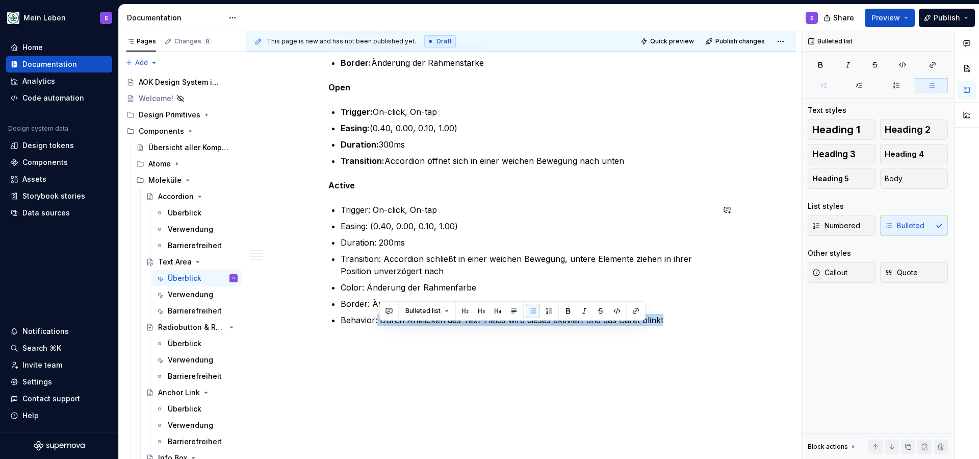
scroll to position [1565, 0]
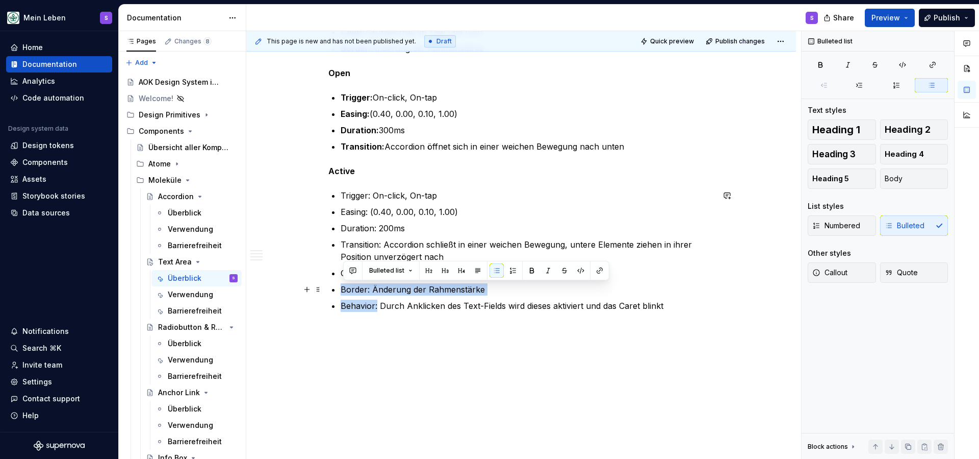
drag, startPoint x: 379, startPoint y: 417, endPoint x: 430, endPoint y: 305, distance: 123.5
click at [444, 282] on ul "Trigger: On-click, On-tap Easing: (0.40, 0.00, 0.10, 1.00) Duration: 200ms Tran…" at bounding box center [527, 250] width 373 height 122
click at [430, 305] on p "Behavior: Durch Anklicken des Text-Fields wird dieses aktiviert und das Caret b…" at bounding box center [527, 305] width 373 height 12
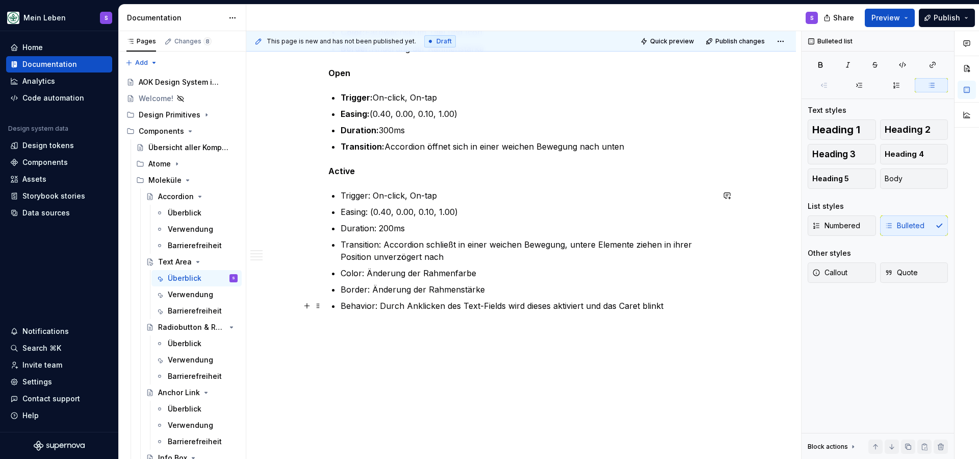
click at [381, 306] on p "Behavior: Durch Anklicken des Text-Fields wird dieses aktiviert und das Caret b…" at bounding box center [527, 305] width 373 height 12
drag, startPoint x: 375, startPoint y: 307, endPoint x: 379, endPoint y: 299, distance: 8.2
click at [344, 308] on p "Behavior: Durch Anklicken des Text-Fields wird dieses aktiviert und das Caret b…" at bounding box center [527, 305] width 373 height 12
click at [530, 284] on button "button" at bounding box center [532, 287] width 14 height 14
drag, startPoint x: 395, startPoint y: 319, endPoint x: 388, endPoint y: 310, distance: 12.3
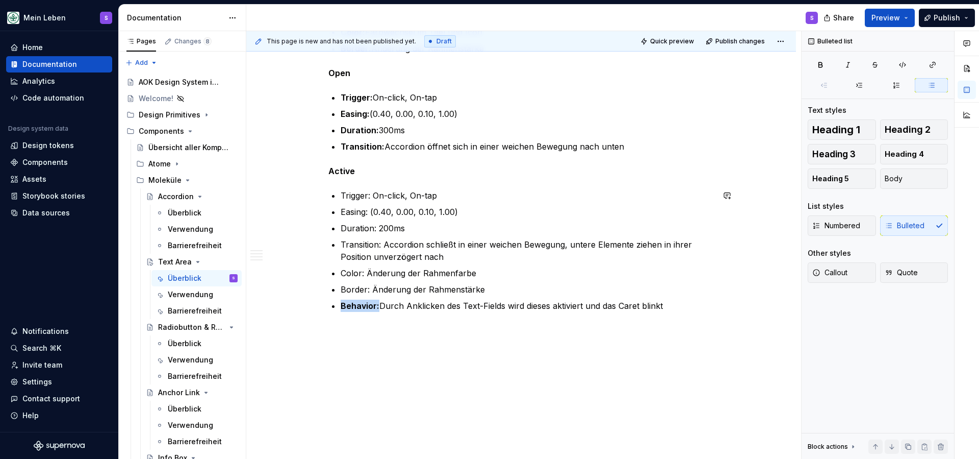
drag, startPoint x: 372, startPoint y: 291, endPoint x: 345, endPoint y: 291, distance: 27.0
click at [344, 291] on p "Border: Änderung der Rahmenstärke" at bounding box center [527, 289] width 373 height 12
drag, startPoint x: 534, startPoint y: 269, endPoint x: 525, endPoint y: 270, distance: 8.7
click at [534, 269] on button "button" at bounding box center [532, 270] width 14 height 14
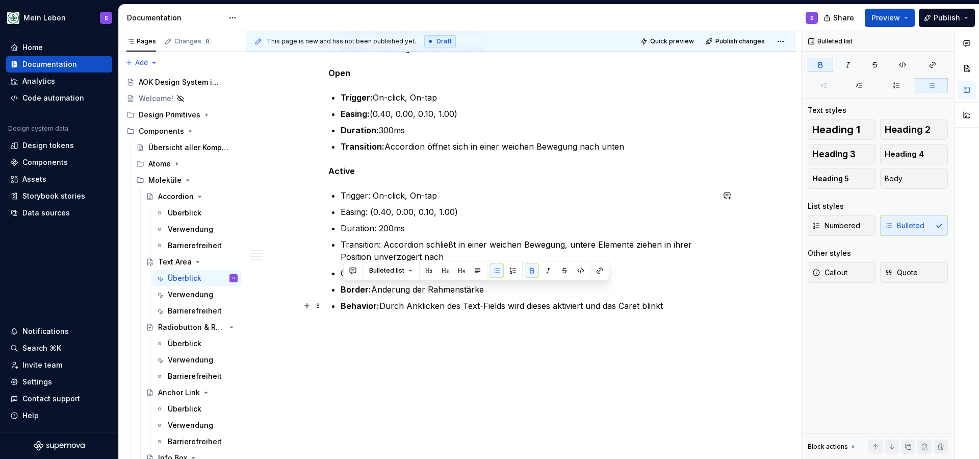
drag, startPoint x: 410, startPoint y: 297, endPoint x: 400, endPoint y: 296, distance: 9.3
click at [409, 297] on ul "Trigger: On-click, On-tap Easing: (0.40, 0.00, 0.10, 1.00) Duration: 200ms Tran…" at bounding box center [527, 250] width 373 height 122
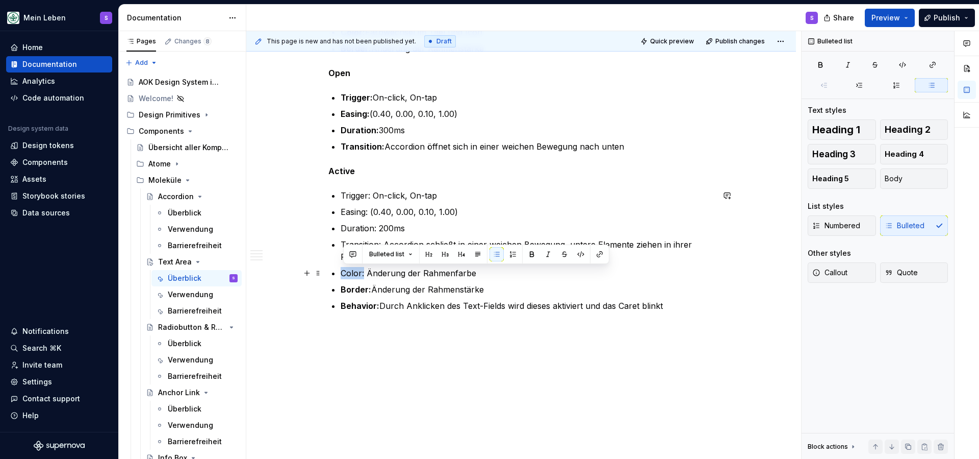
drag, startPoint x: 361, startPoint y: 273, endPoint x: 342, endPoint y: 274, distance: 18.9
drag, startPoint x: 531, startPoint y: 256, endPoint x: 506, endPoint y: 263, distance: 25.9
click at [531, 256] on button "button" at bounding box center [532, 254] width 14 height 14
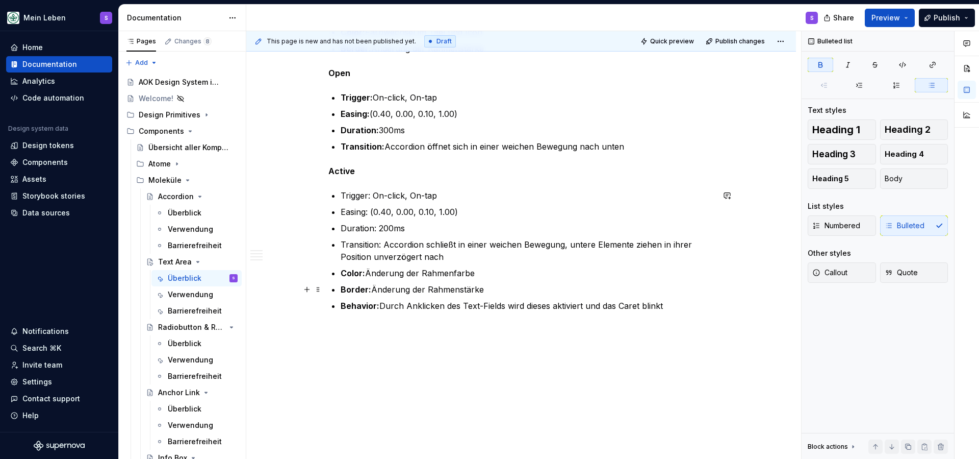
click at [421, 281] on ul "Trigger: On-click, On-tap Easing: (0.40, 0.00, 0.10, 1.00) Duration: 200ms Tran…" at bounding box center [527, 250] width 373 height 122
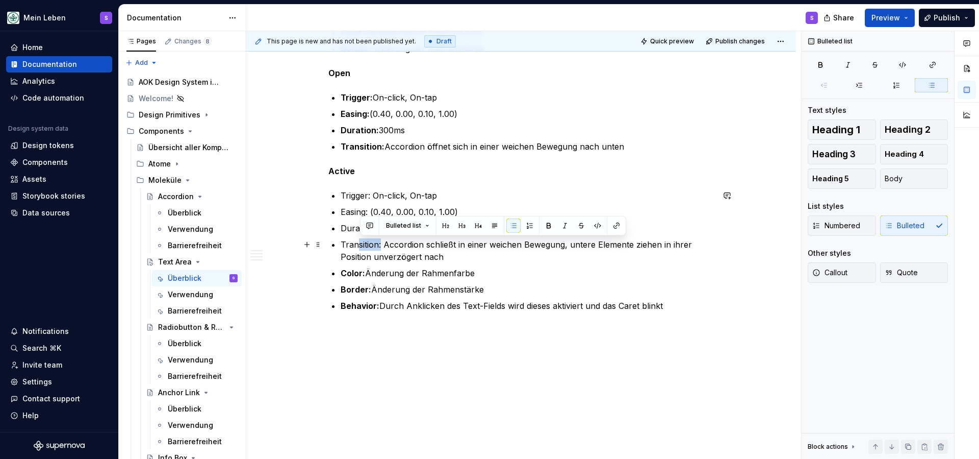
drag, startPoint x: 376, startPoint y: 247, endPoint x: 366, endPoint y: 243, distance: 10.3
click at [362, 243] on p "Transition: Accordion schließt in einer weichen Bewegung, untere Elemente ziehe…" at bounding box center [527, 250] width 373 height 24
click at [343, 243] on p "Transition: Accordion schließt in einer weichen Bewegung, untere Elemente ziehe…" at bounding box center [527, 250] width 373 height 24
drag, startPoint x: 344, startPoint y: 244, endPoint x: 415, endPoint y: 236, distance: 71.9
click at [384, 243] on p "Transition: Accordion schließt in einer weichen Bewegung, untere Elemente ziehe…" at bounding box center [527, 250] width 373 height 24
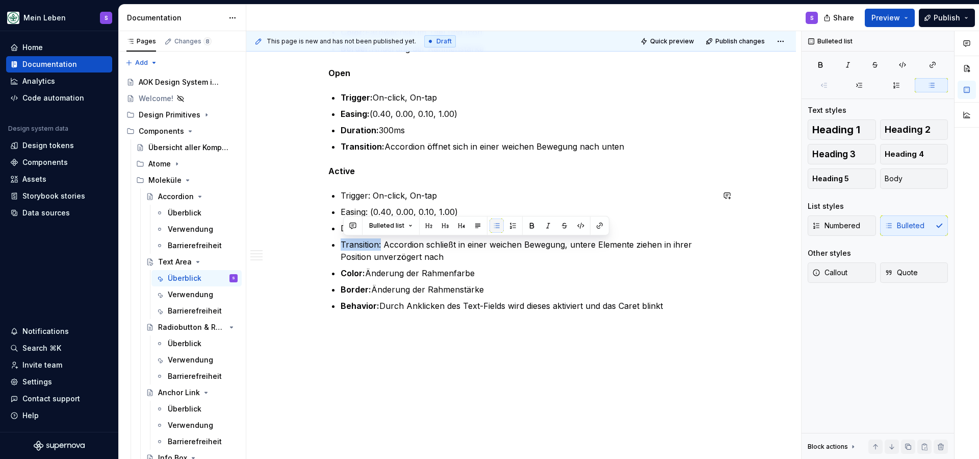
drag, startPoint x: 532, startPoint y: 225, endPoint x: 497, endPoint y: 229, distance: 34.4
click at [532, 225] on button "button" at bounding box center [532, 225] width 14 height 14
drag, startPoint x: 406, startPoint y: 249, endPoint x: 398, endPoint y: 244, distance: 9.2
click at [406, 248] on p "Transition: Accordion schließt in einer weichen Bewegung, untere Elemente ziehe…" at bounding box center [527, 250] width 373 height 24
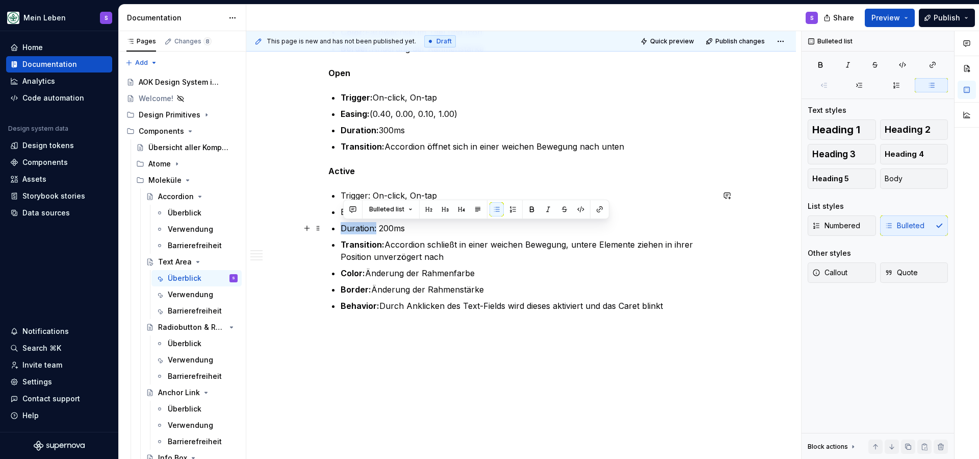
drag, startPoint x: 377, startPoint y: 230, endPoint x: 380, endPoint y: 222, distance: 7.9
click at [345, 230] on p "Duration: 200ms" at bounding box center [527, 228] width 373 height 12
click at [531, 209] on button "button" at bounding box center [532, 209] width 14 height 14
click at [393, 242] on p "Transition: Accordion schließt in einer weichen Bewegung, untere Elemente ziehe…" at bounding box center [527, 250] width 373 height 24
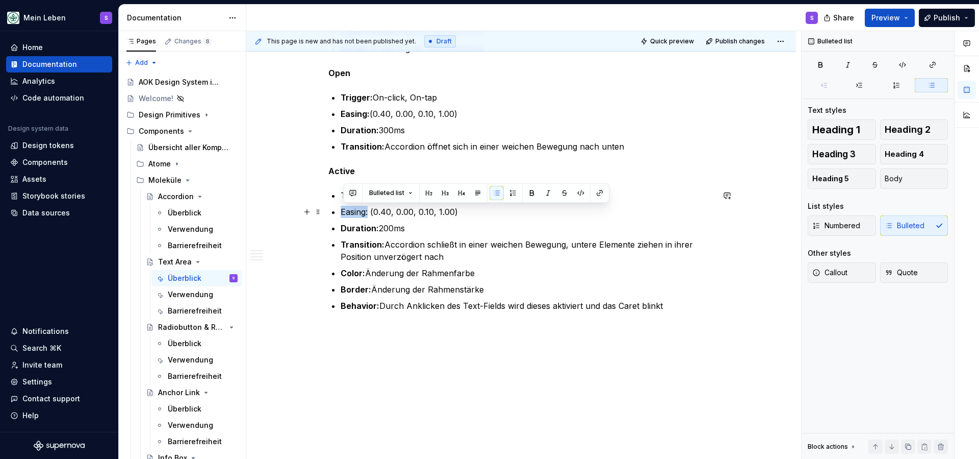
drag, startPoint x: 371, startPoint y: 213, endPoint x: 345, endPoint y: 213, distance: 25.5
click at [345, 213] on p "Easing: (0.40, 0.00, 0.10, 1.00)" at bounding box center [527, 212] width 373 height 12
drag, startPoint x: 532, startPoint y: 193, endPoint x: 517, endPoint y: 194, distance: 14.3
click at [532, 193] on button "button" at bounding box center [532, 193] width 14 height 14
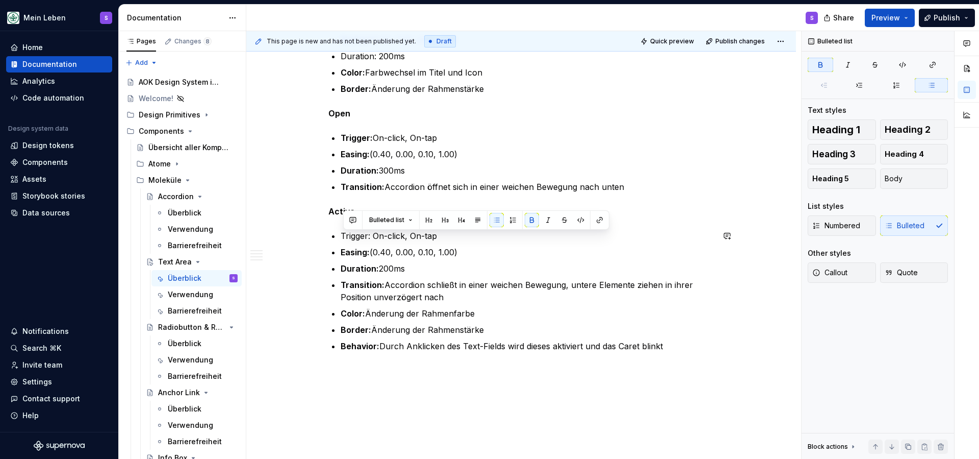
scroll to position [1524, 0]
click at [419, 213] on p "Active" at bounding box center [522, 212] width 386 height 12
drag, startPoint x: 373, startPoint y: 237, endPoint x: 372, endPoint y: 232, distance: 5.2
click at [344, 238] on p "Trigger: On-click, On-tap" at bounding box center [527, 237] width 373 height 12
click at [529, 218] on button "button" at bounding box center [532, 218] width 14 height 14
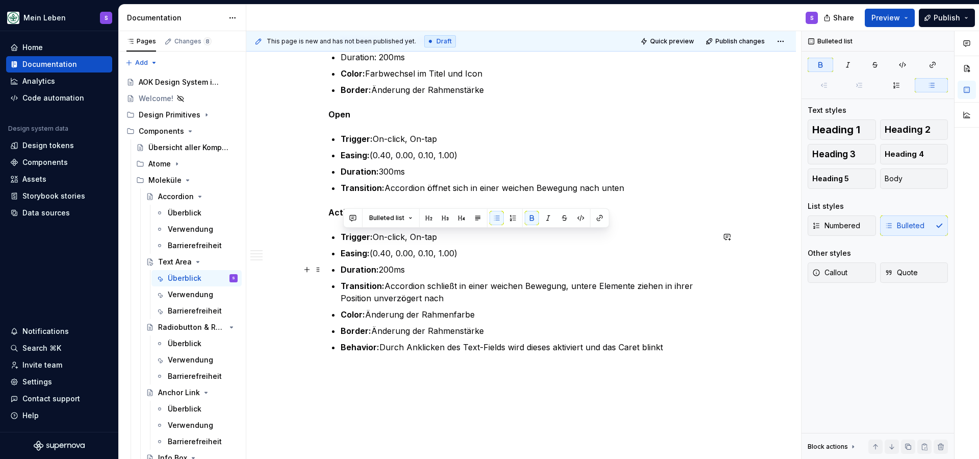
click at [491, 268] on p "Duration: 200ms" at bounding box center [527, 269] width 373 height 12
click at [498, 171] on p "Duration: 300ms" at bounding box center [527, 171] width 373 height 12
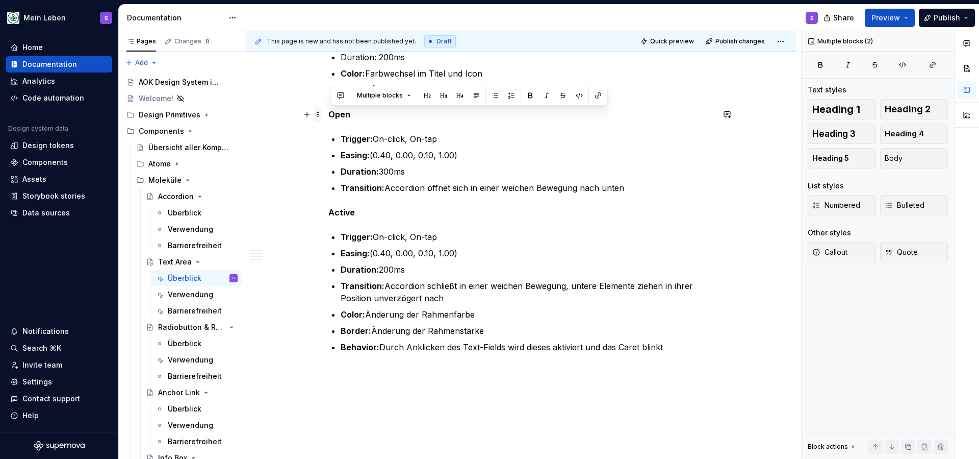
drag, startPoint x: 589, startPoint y: 184, endPoint x: 317, endPoint y: 108, distance: 281.8
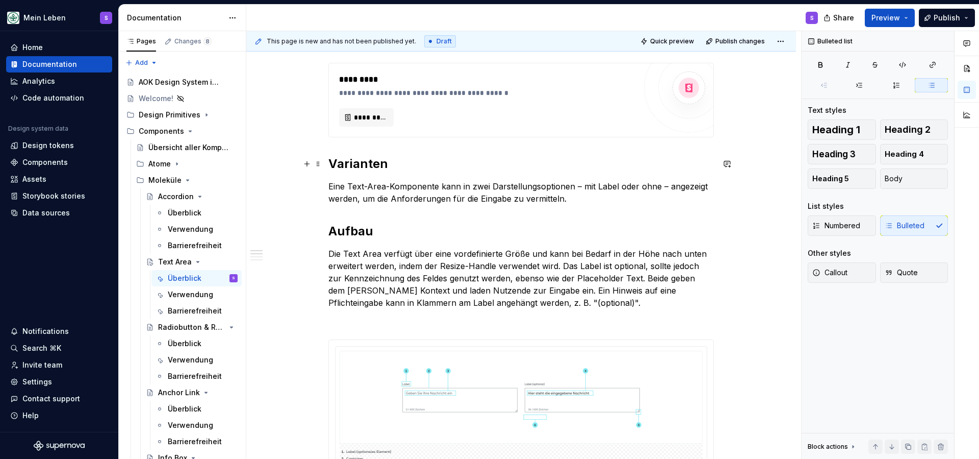
scroll to position [403, 0]
click at [37, 213] on div "Data sources" at bounding box center [45, 213] width 47 height 10
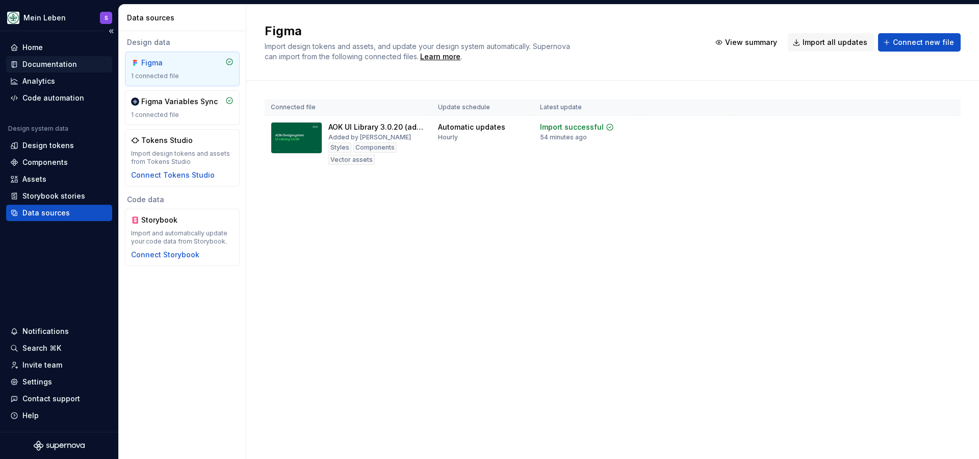
click at [37, 64] on div "Documentation" at bounding box center [49, 64] width 55 height 10
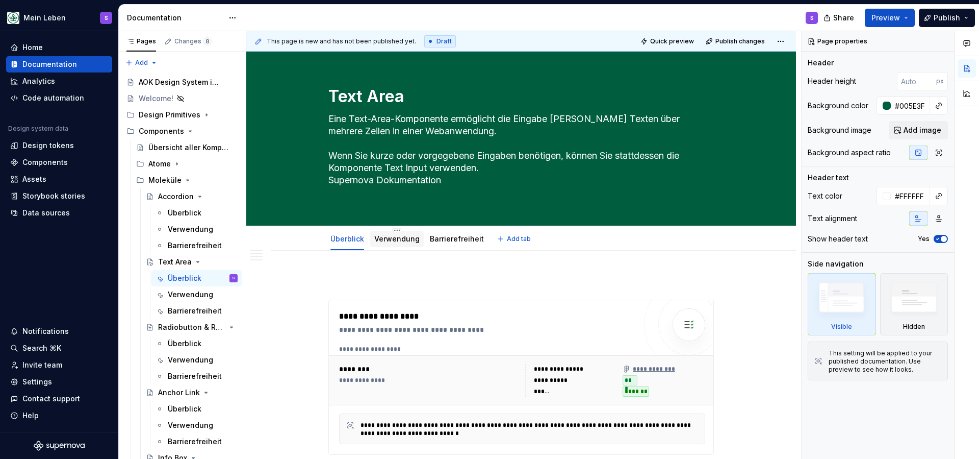
click at [403, 238] on link "Verwendung" at bounding box center [396, 238] width 45 height 9
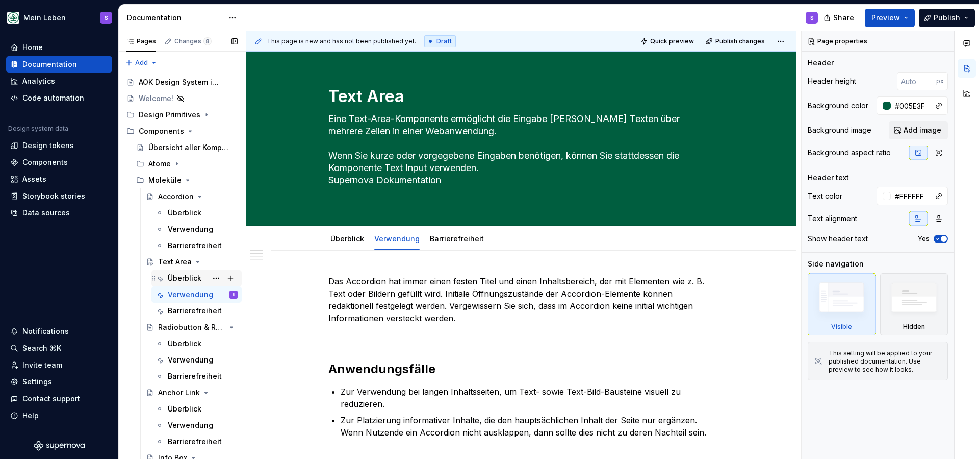
click at [176, 277] on div "Überblick" at bounding box center [185, 278] width 34 height 10
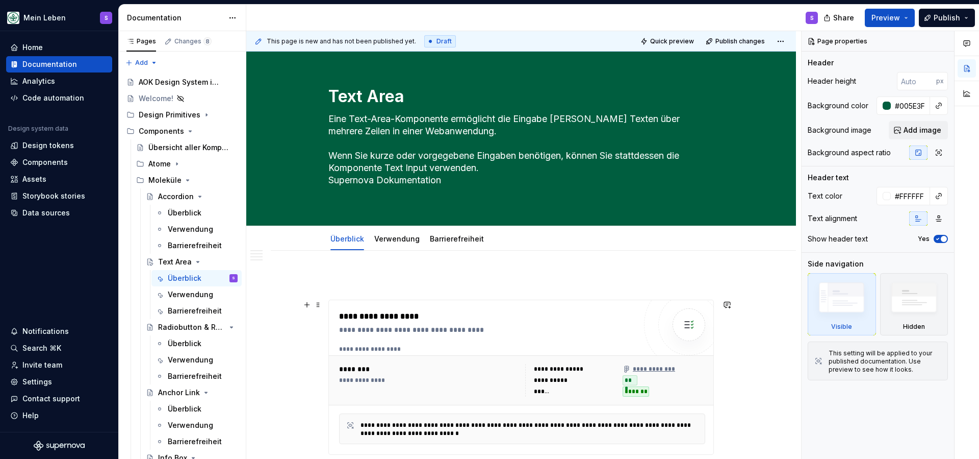
click at [419, 315] on div "**********" at bounding box center [487, 316] width 297 height 12
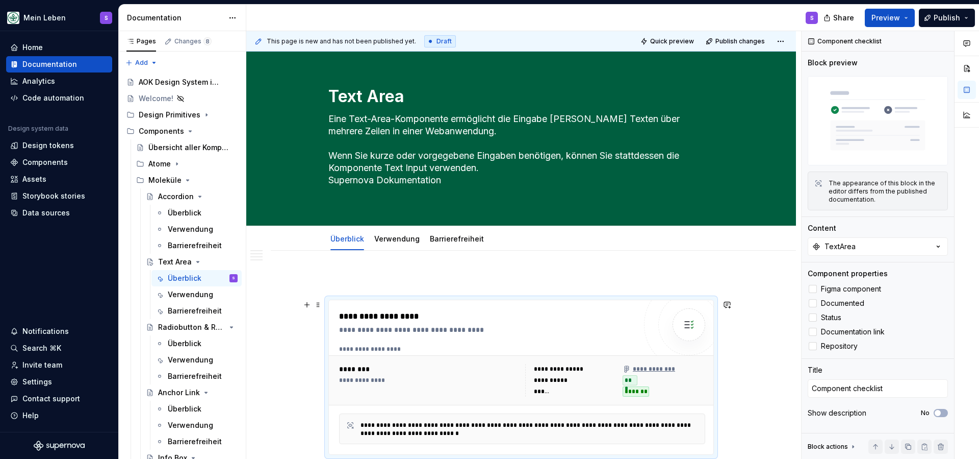
click at [409, 317] on div "**********" at bounding box center [487, 316] width 297 height 12
click at [174, 295] on div "Verwendung" at bounding box center [187, 294] width 39 height 10
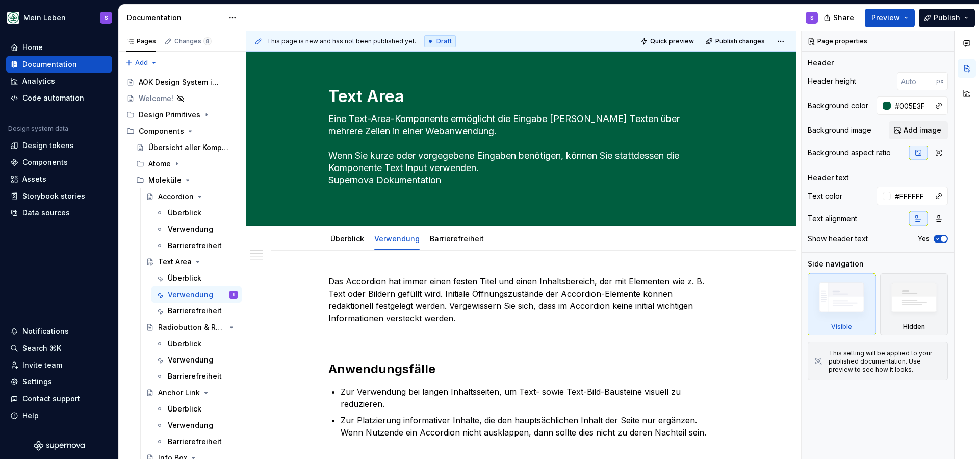
click at [415, 288] on p "Das Accordion hat immer einen festen Titel und einen Inhaltsbereich, der mit El…" at bounding box center [522, 299] width 386 height 49
type textarea "*"
click at [415, 288] on p "Das Accordion hat immer einen festen Titel und einen Inhaltsbereich, der mit El…" at bounding box center [522, 299] width 386 height 49
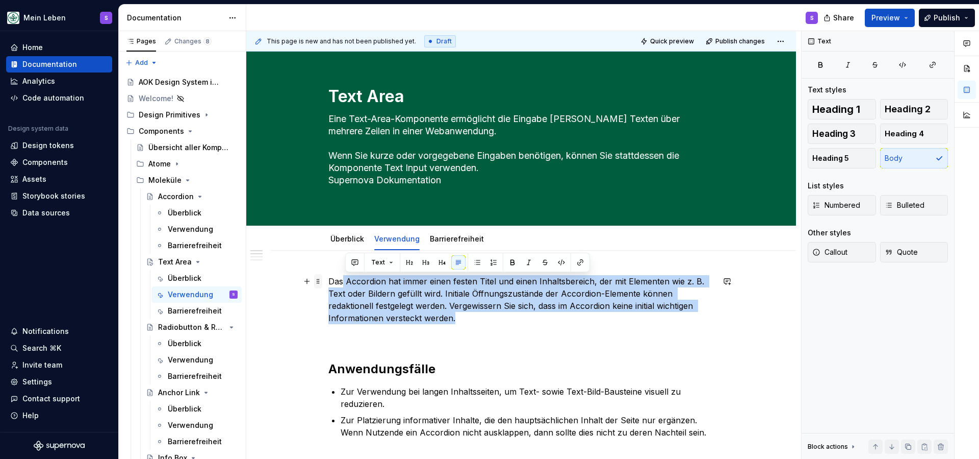
drag, startPoint x: 421, startPoint y: 317, endPoint x: 323, endPoint y: 280, distance: 104.8
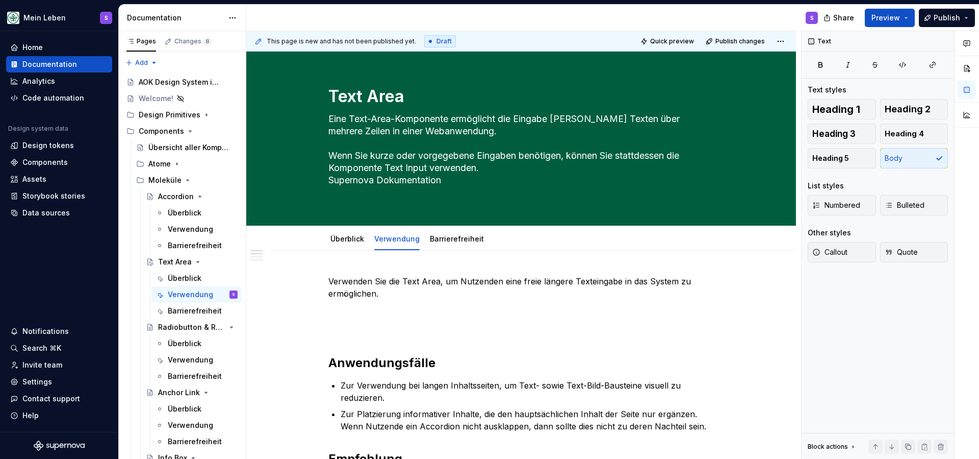
click at [408, 362] on h2 "Anwendungsfälle" at bounding box center [522, 363] width 386 height 16
click at [375, 333] on p at bounding box center [522, 330] width 386 height 12
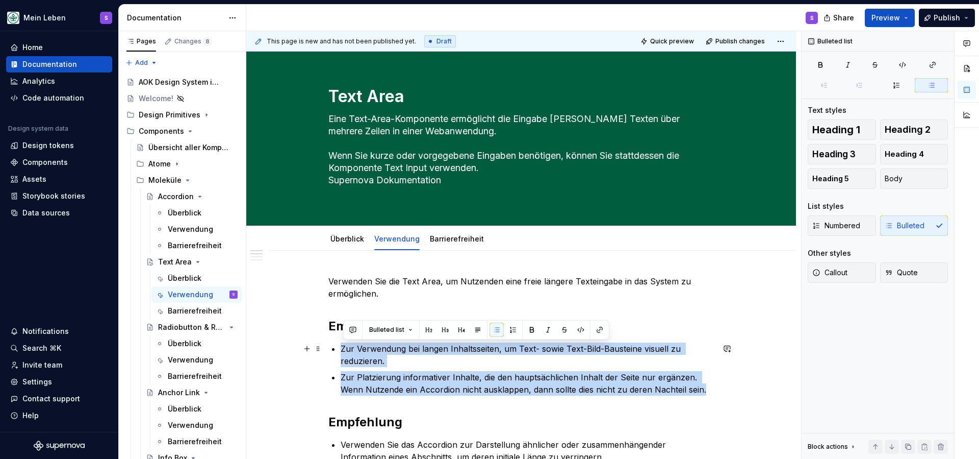
drag, startPoint x: 711, startPoint y: 387, endPoint x: 333, endPoint y: 346, distance: 380.7
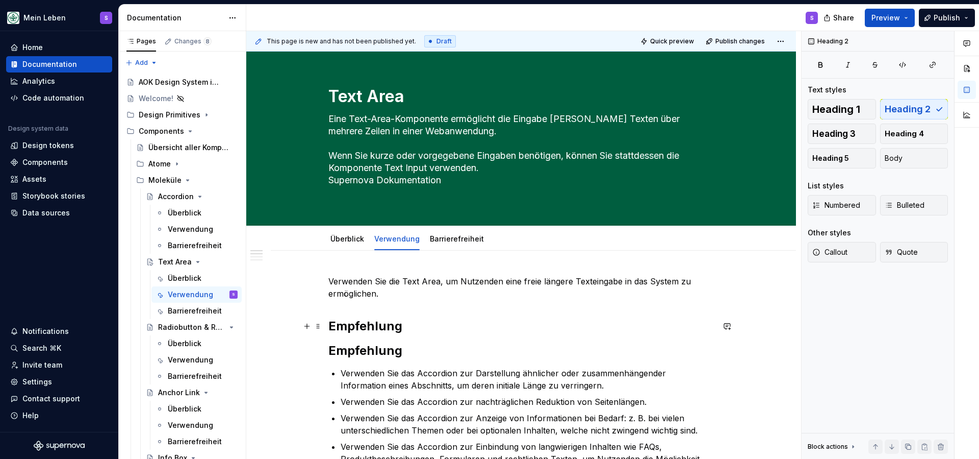
click at [424, 320] on h2 "Empfehlung" at bounding box center [522, 326] width 386 height 16
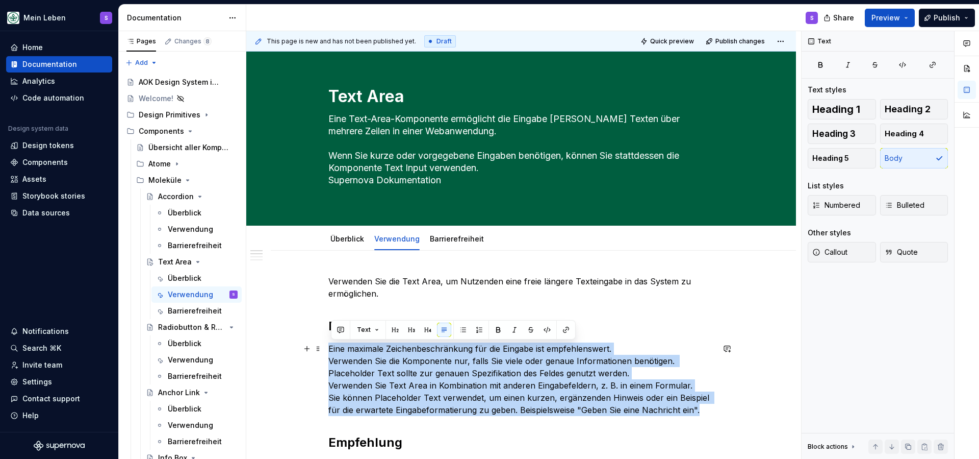
drag, startPoint x: 331, startPoint y: 347, endPoint x: 664, endPoint y: 382, distance: 334.9
click at [710, 406] on p "Eine maximale Zeichenbeschränkung für die Eingabe ist empfehlenswert. Verwenden…" at bounding box center [522, 378] width 386 height 73
click at [466, 332] on button "button" at bounding box center [463, 329] width 14 height 14
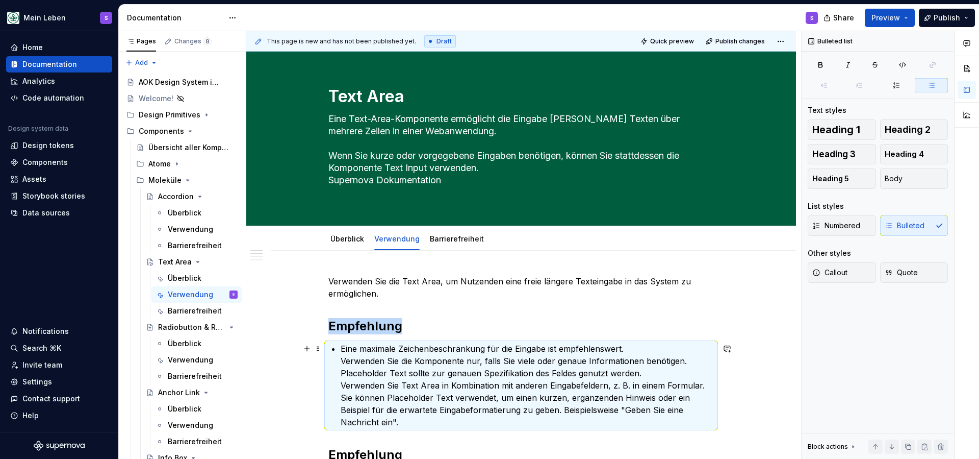
click at [344, 360] on p "Eine maximale Zeichenbeschränkung für die Eingabe ist empfehlenswert. Verwenden…" at bounding box center [527, 385] width 373 height 86
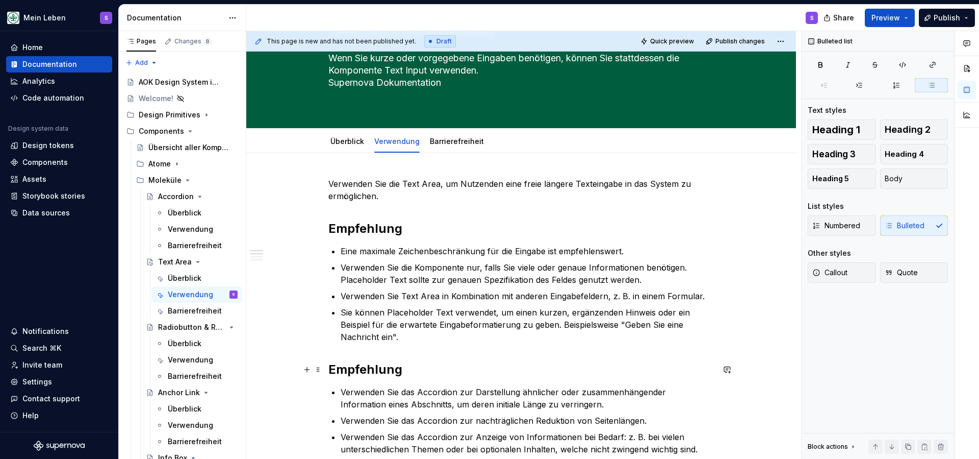
scroll to position [105, 0]
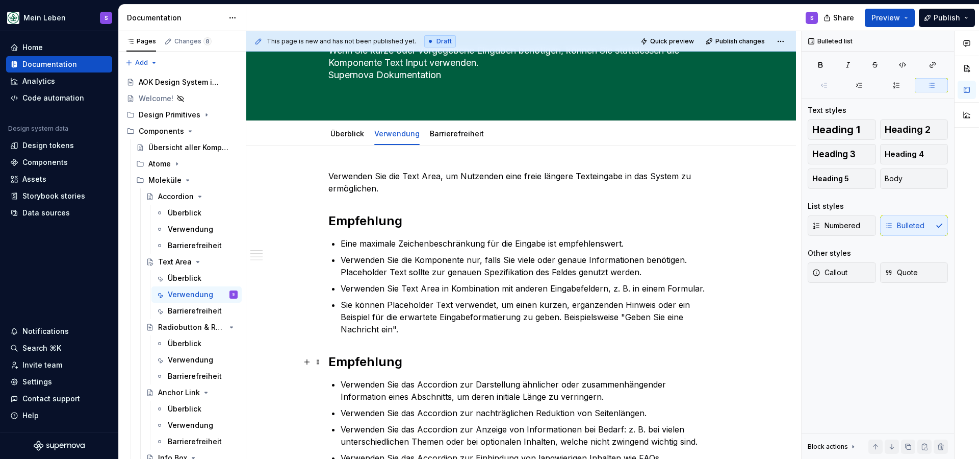
click at [387, 363] on h2 "Empfehlung" at bounding box center [522, 361] width 386 height 16
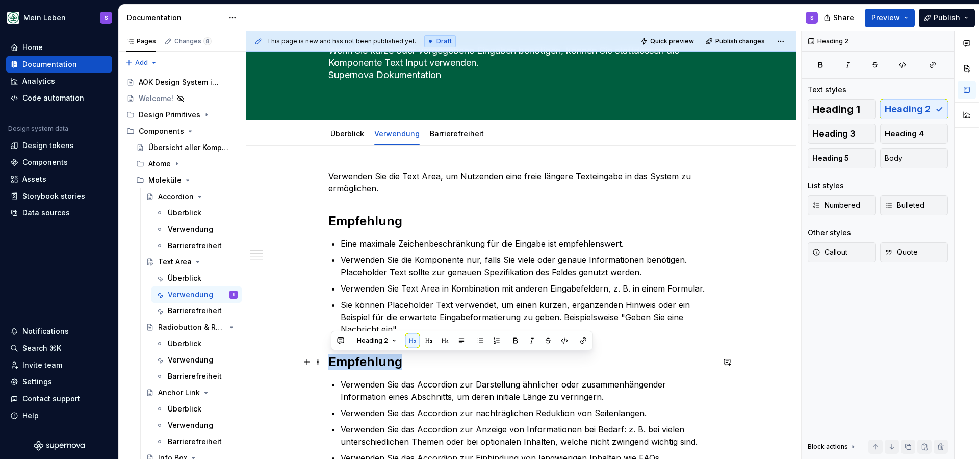
click at [387, 363] on h2 "Empfehlung" at bounding box center [522, 361] width 386 height 16
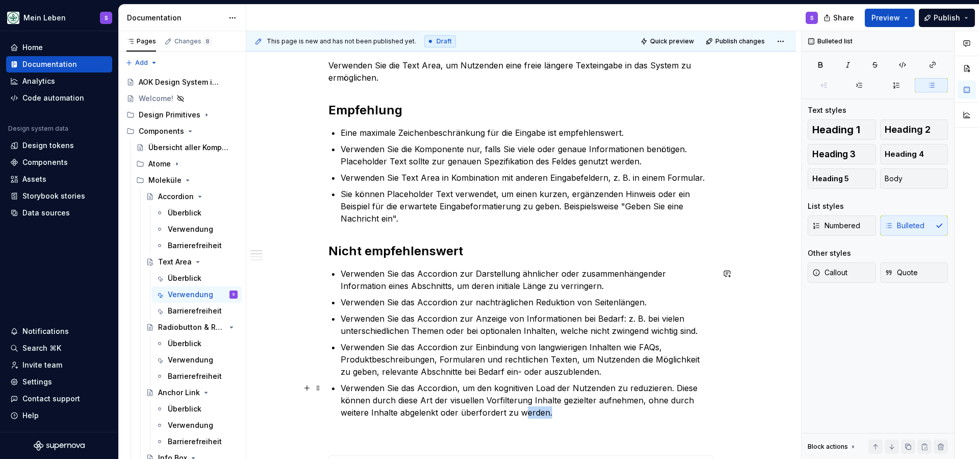
scroll to position [222, 0]
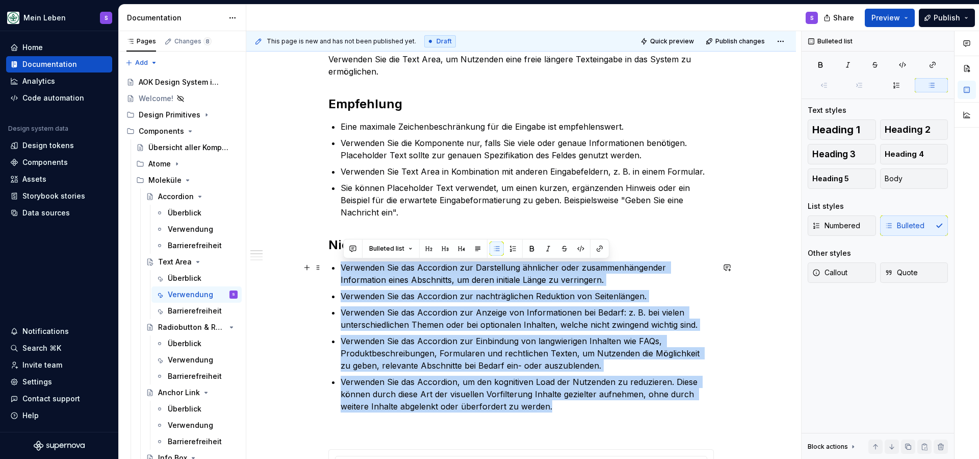
drag, startPoint x: 552, startPoint y: 414, endPoint x: 331, endPoint y: 265, distance: 267.1
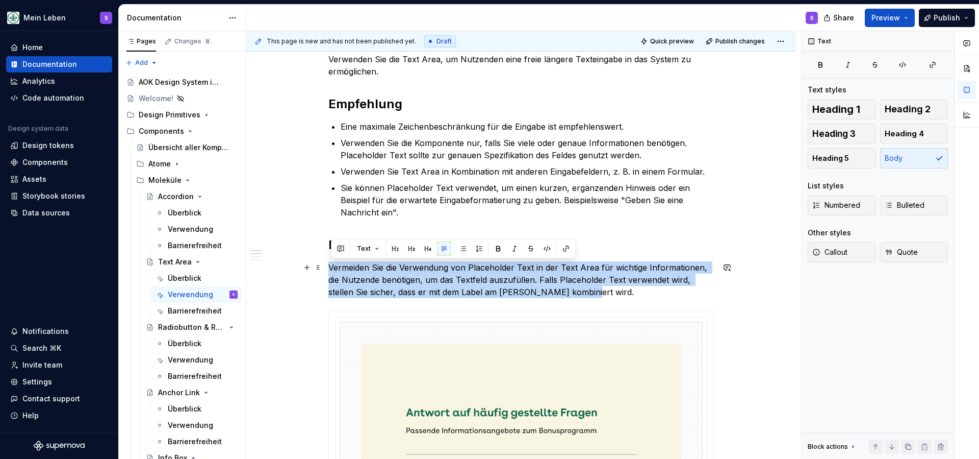
drag, startPoint x: 571, startPoint y: 289, endPoint x: 394, endPoint y: 260, distance: 178.9
drag, startPoint x: 498, startPoint y: 248, endPoint x: 506, endPoint y: 249, distance: 8.3
click at [498, 248] on button "button" at bounding box center [498, 248] width 14 height 14
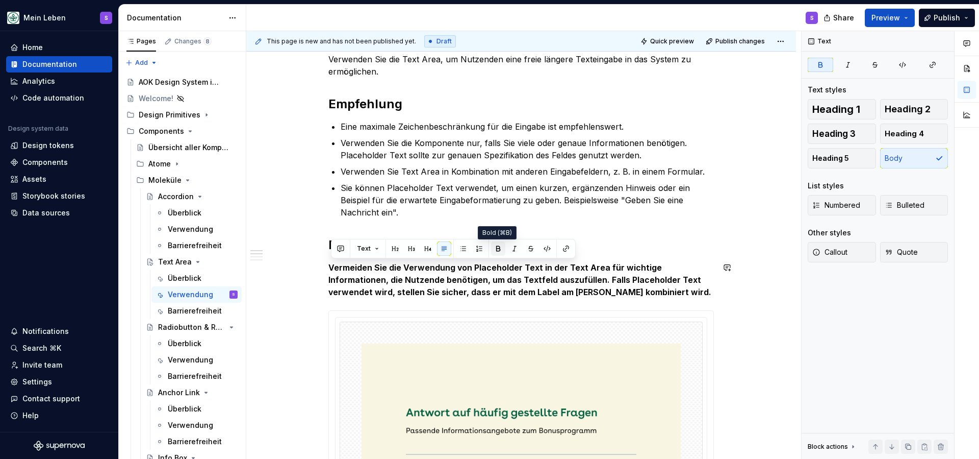
click at [498, 251] on button "button" at bounding box center [498, 248] width 14 height 14
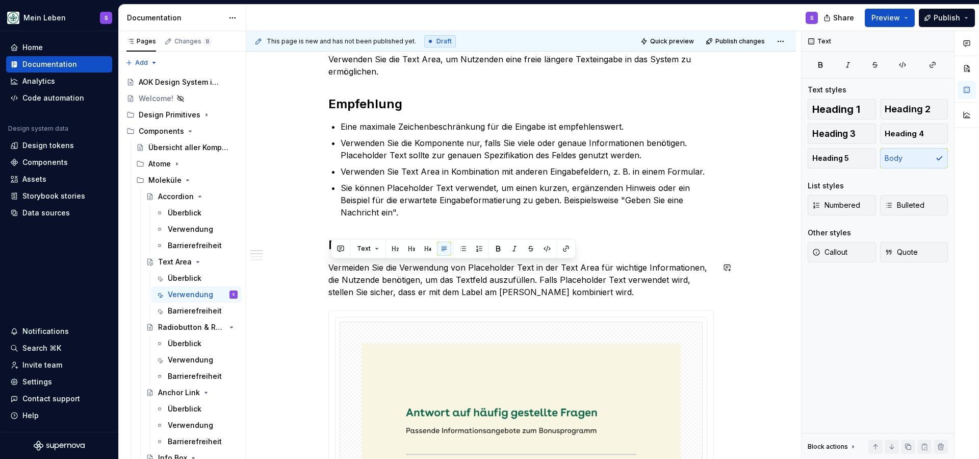
drag, startPoint x: 464, startPoint y: 250, endPoint x: 473, endPoint y: 253, distance: 9.5
click at [465, 250] on button "button" at bounding box center [463, 248] width 14 height 14
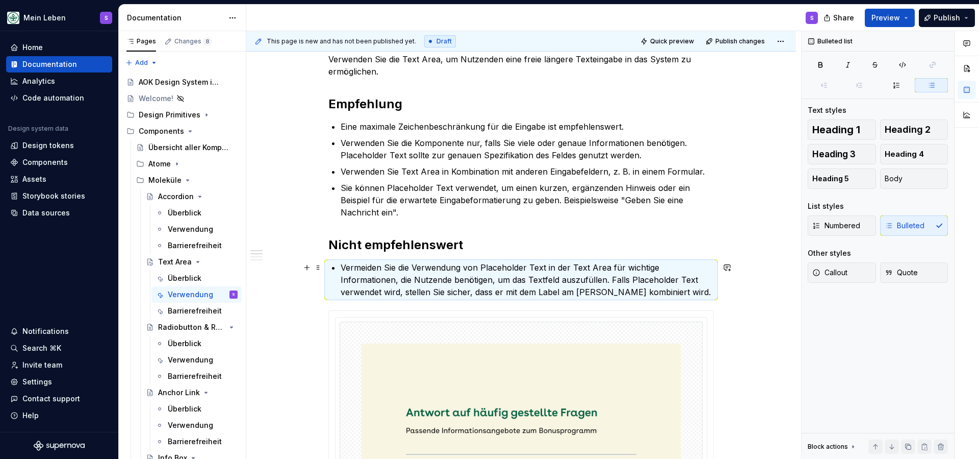
click at [662, 291] on p "Vermeiden Sie die Verwendung von Placeholder Text in der Text Area für wichtige…" at bounding box center [527, 279] width 373 height 37
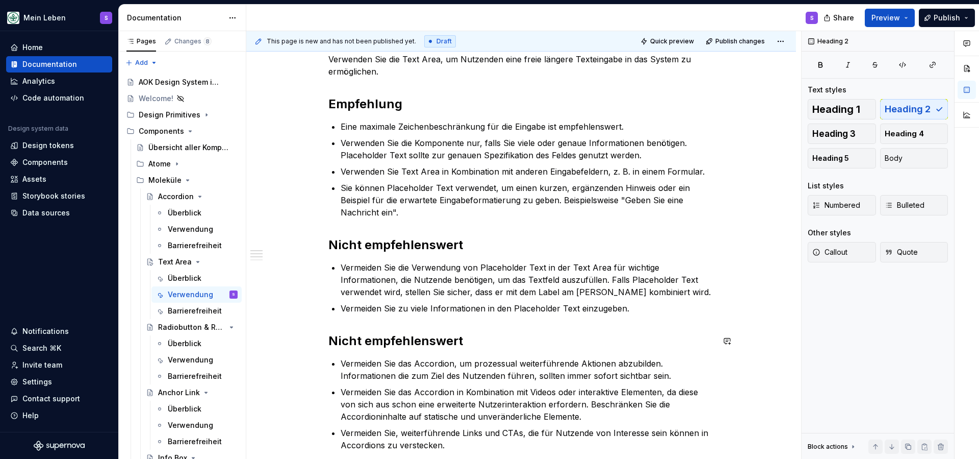
click at [353, 322] on div "Verwenden Sie die Text Area, um Nutzenden eine freie längere Texteingabe in das…" at bounding box center [522, 312] width 386 height 518
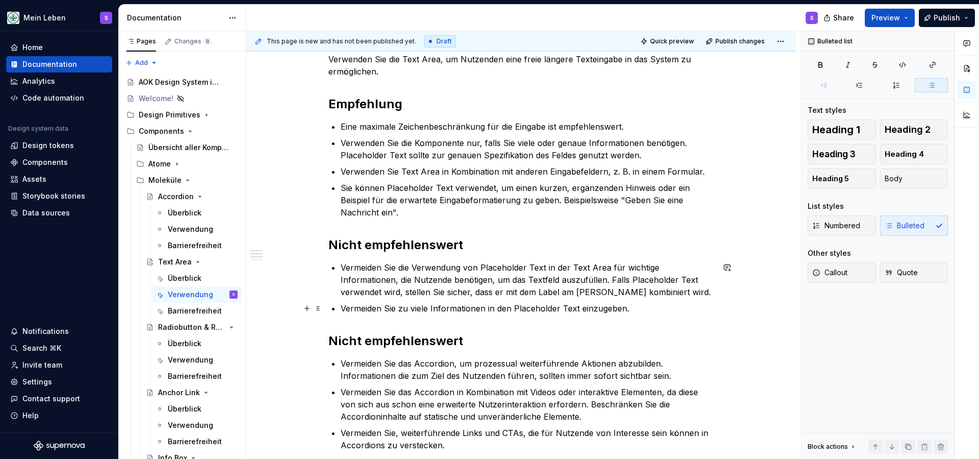
click at [637, 311] on p "Vermeiden Sie zu viele Informationen in den Placeholder Text einzugeben." at bounding box center [527, 308] width 373 height 12
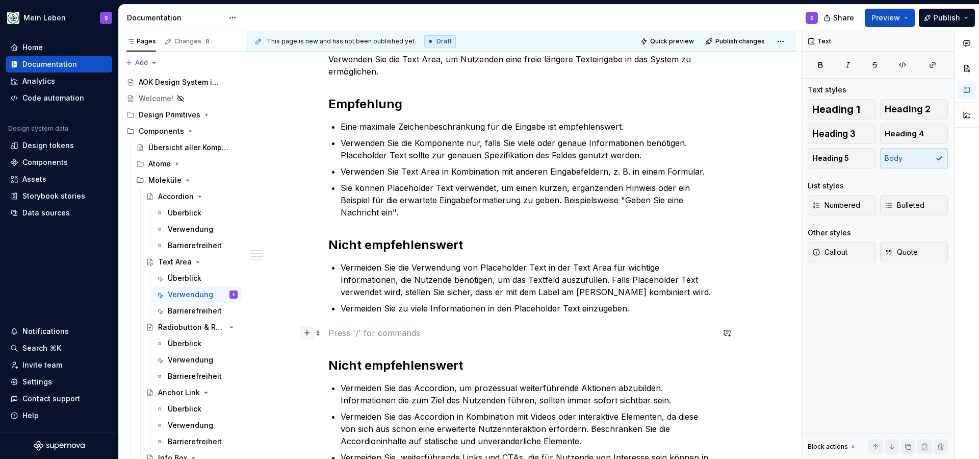
click at [311, 335] on button "button" at bounding box center [307, 332] width 14 height 14
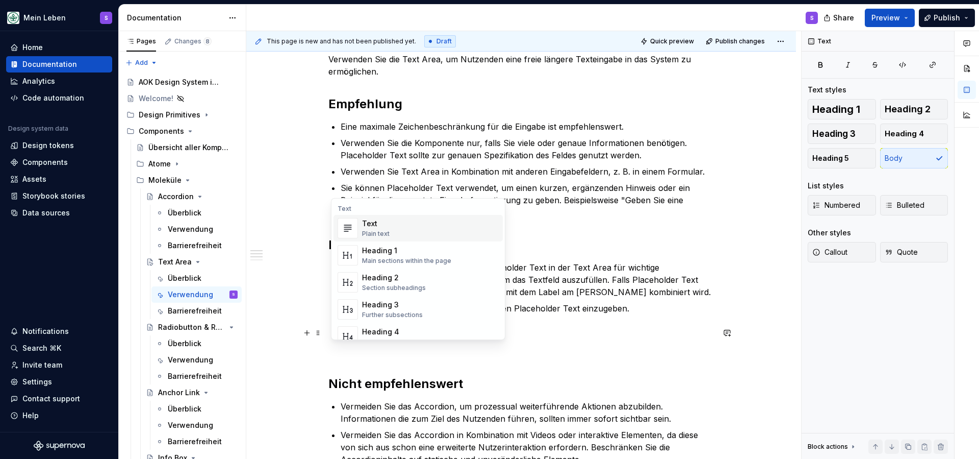
click at [368, 207] on div "Text" at bounding box center [418, 209] width 169 height 8
click at [350, 207] on div "Text" at bounding box center [418, 209] width 169 height 8
click at [359, 203] on div "Text Text Plain text Heading 1 Main sections within the page Heading 2 Section …" at bounding box center [418, 343] width 173 height 287
click at [362, 204] on div "Text Text Plain text Heading 1 Main sections within the page Heading 2 Section …" at bounding box center [418, 343] width 173 height 287
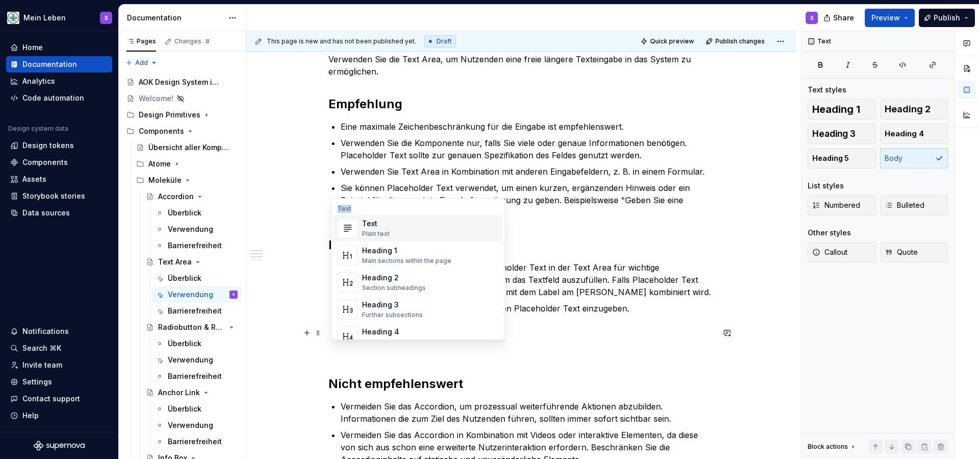
click at [384, 204] on div "Text Text Plain text Heading 1 Main sections within the page Heading 2 Section …" at bounding box center [418, 343] width 173 height 287
click at [356, 216] on span "Text Plain text" at bounding box center [418, 228] width 169 height 27
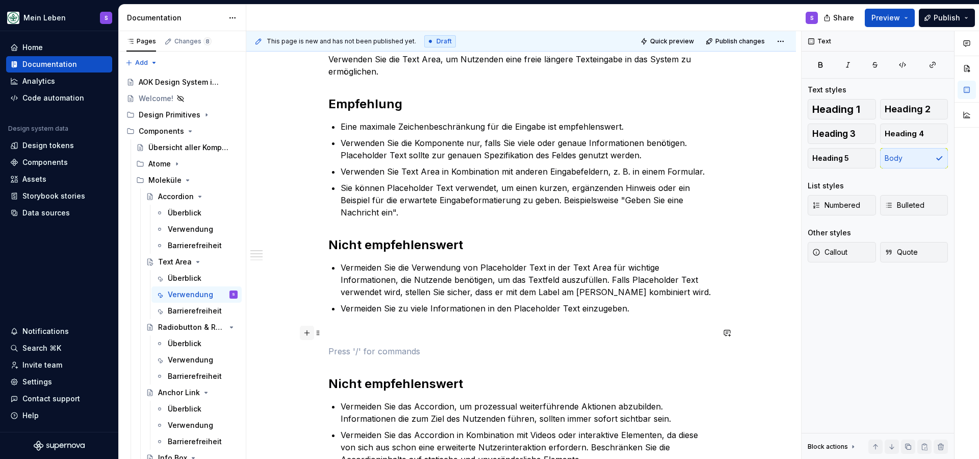
click at [308, 334] on button "button" at bounding box center [307, 332] width 14 height 14
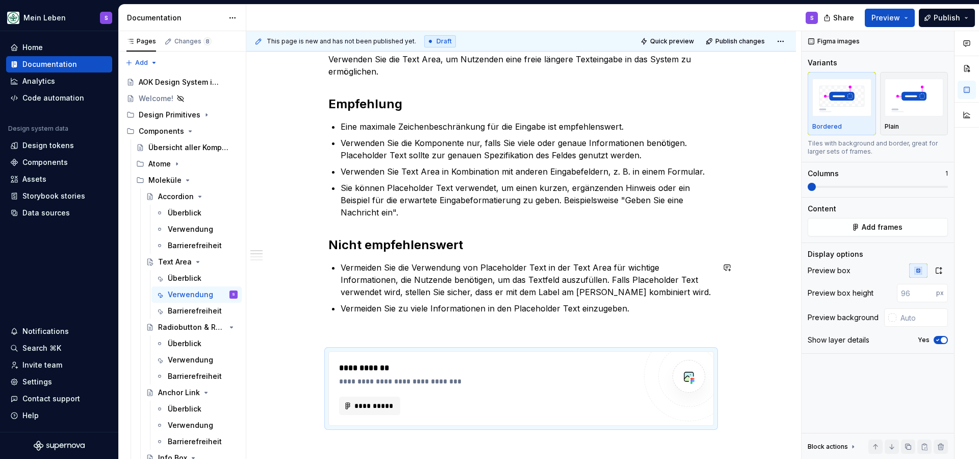
click at [362, 323] on div "**********" at bounding box center [522, 380] width 386 height 654
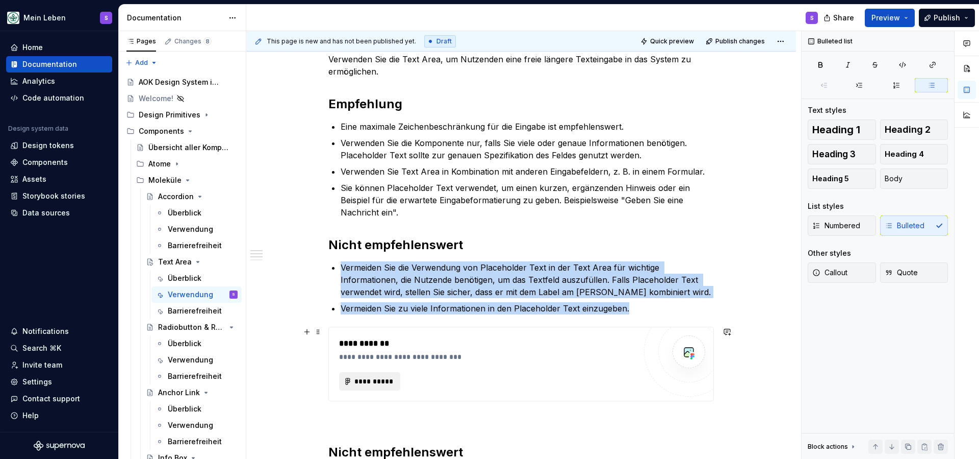
click at [378, 378] on span "**********" at bounding box center [374, 381] width 40 height 10
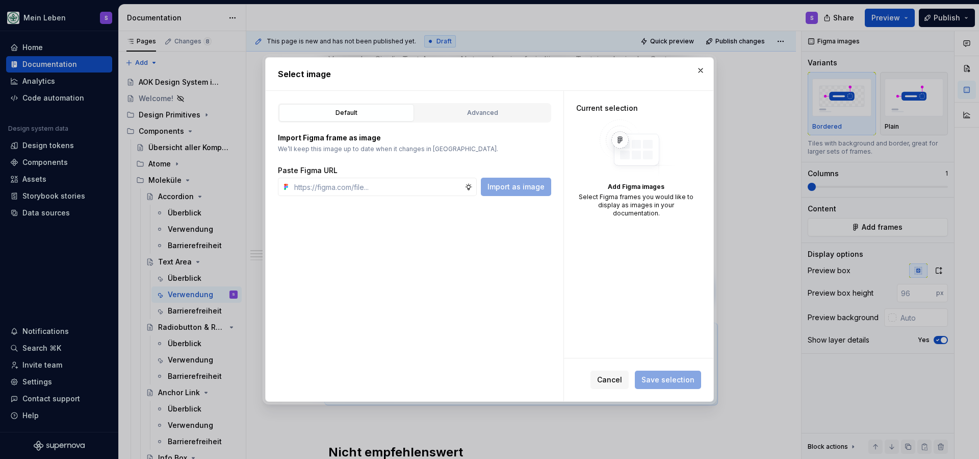
type textarea "*"
paste input "[URL][DOMAIN_NAME]"
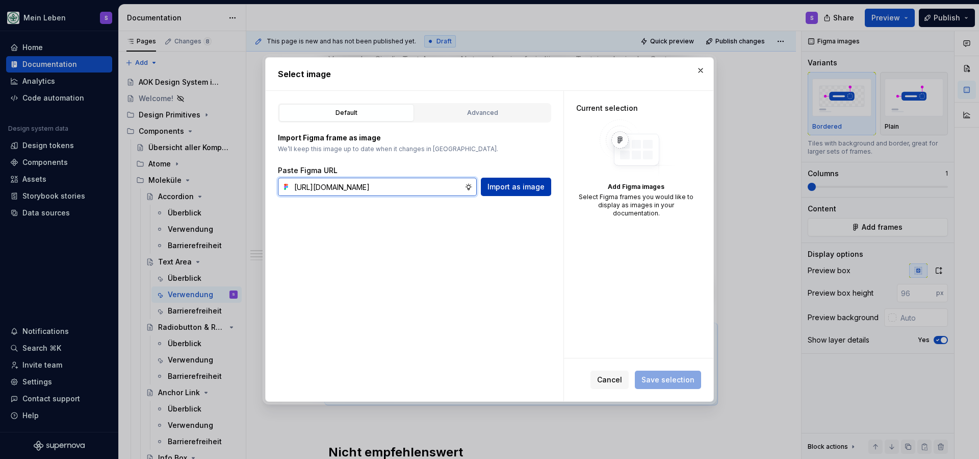
type input "[URL][DOMAIN_NAME]"
click at [518, 186] on span "Import as image" at bounding box center [516, 187] width 57 height 10
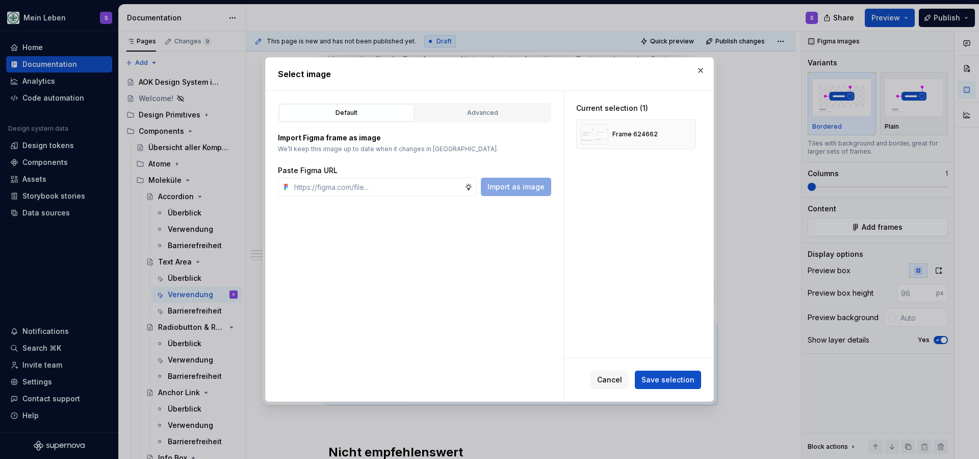
click at [676, 381] on span "Save selection" at bounding box center [668, 379] width 53 height 10
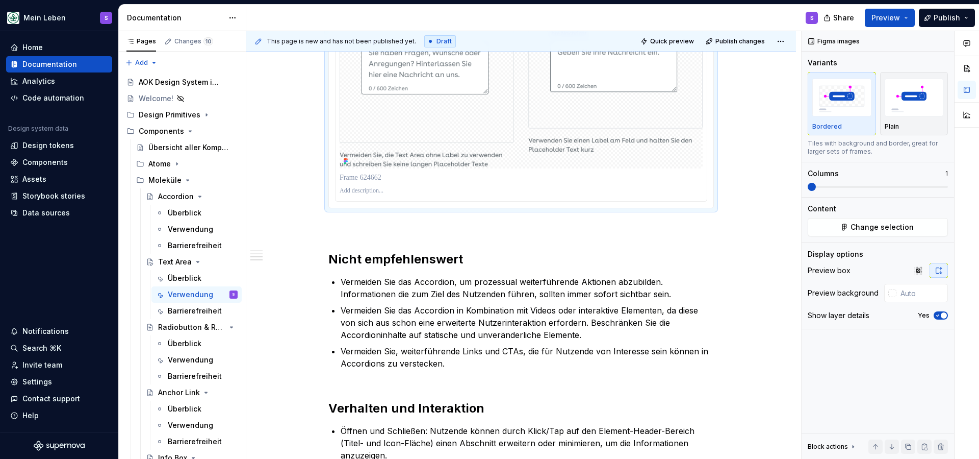
scroll to position [566, 0]
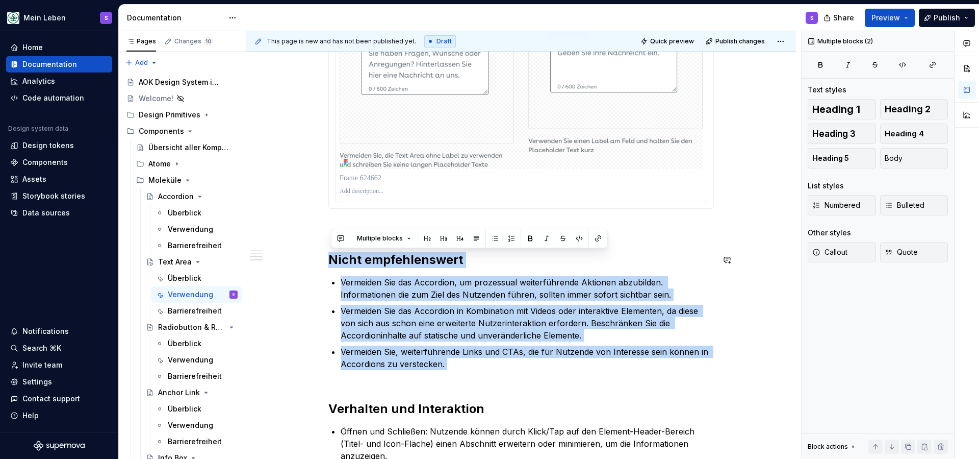
drag, startPoint x: 422, startPoint y: 357, endPoint x: 314, endPoint y: 238, distance: 161.1
click at [314, 238] on div "Verwenden Sie die Text Area, um Nutzenden eine freie längere Texteingabe in das…" at bounding box center [521, 161] width 550 height 955
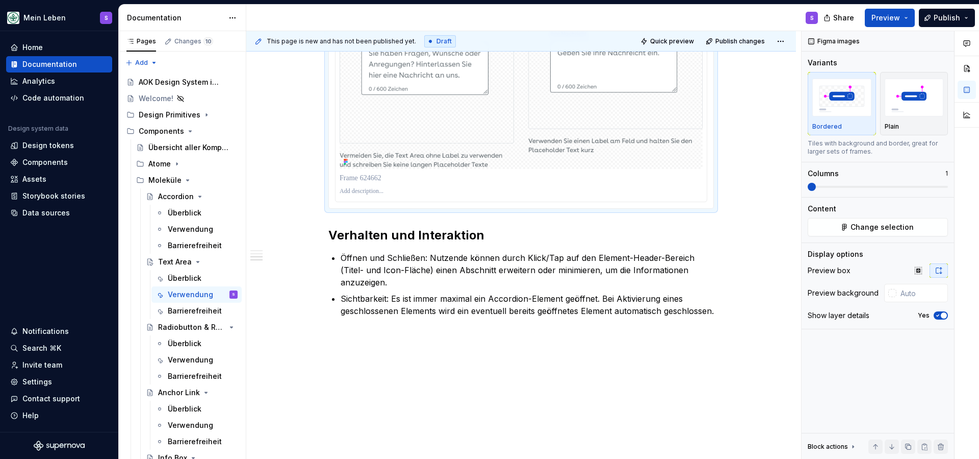
scroll to position [517, 0]
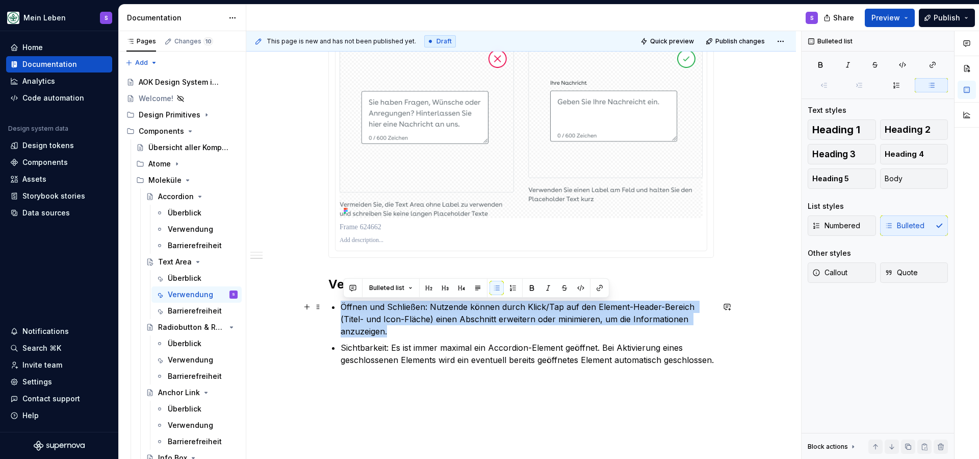
drag, startPoint x: 343, startPoint y: 306, endPoint x: 396, endPoint y: 330, distance: 57.8
click at [396, 330] on p "Öffnen und Schließen: Nutzende können durch Klick/Tap auf den Element-Header-Be…" at bounding box center [527, 318] width 373 height 37
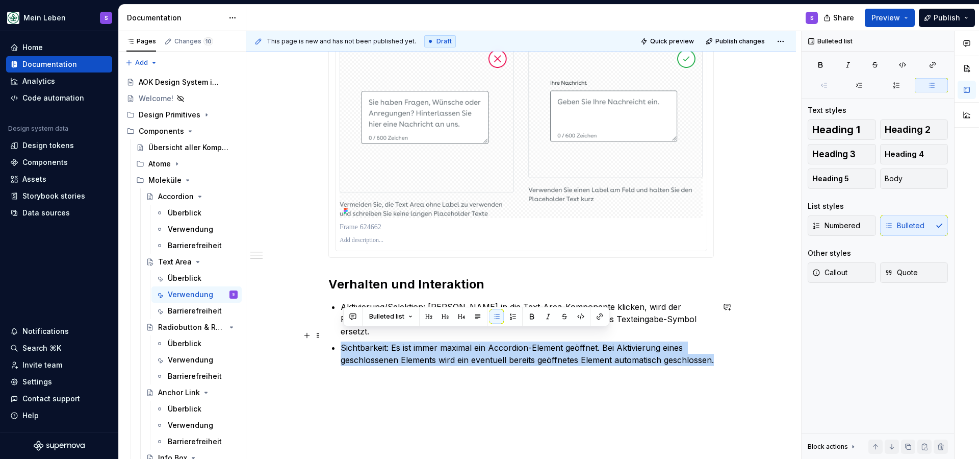
drag, startPoint x: 343, startPoint y: 336, endPoint x: 399, endPoint y: 359, distance: 60.6
click at [399, 360] on p "Sichtbarkeit: Es ist immer maximal ein Accordion-Element geöffnet. Bei Aktivier…" at bounding box center [527, 353] width 373 height 24
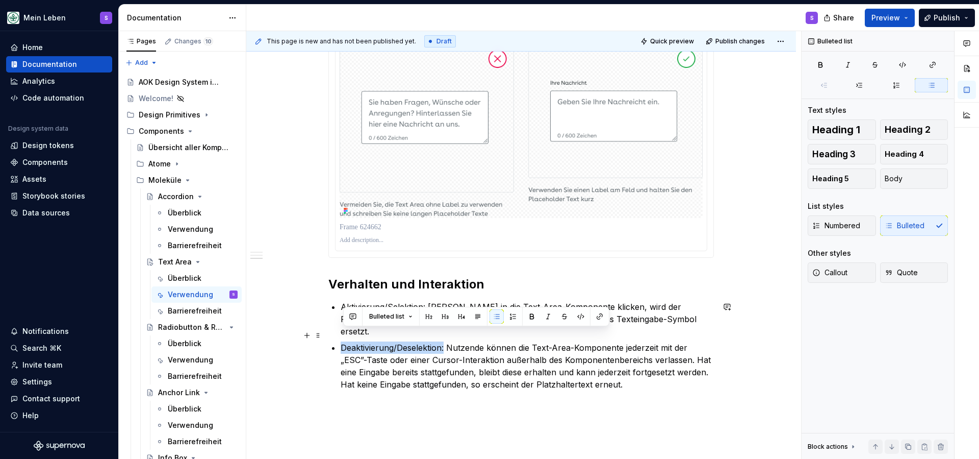
drag, startPoint x: 447, startPoint y: 337, endPoint x: 345, endPoint y: 336, distance: 102.0
click at [345, 341] on p "Deaktivierung/Deselektion: Nutzende können die Text-Area-Komponente jederzeit m…" at bounding box center [527, 365] width 373 height 49
click at [532, 316] on button "button" at bounding box center [532, 316] width 14 height 14
click at [349, 299] on div "Verwenden Sie die Text Area, um Nutzenden eine freie längere Texteingabe in das…" at bounding box center [522, 74] width 386 height 633
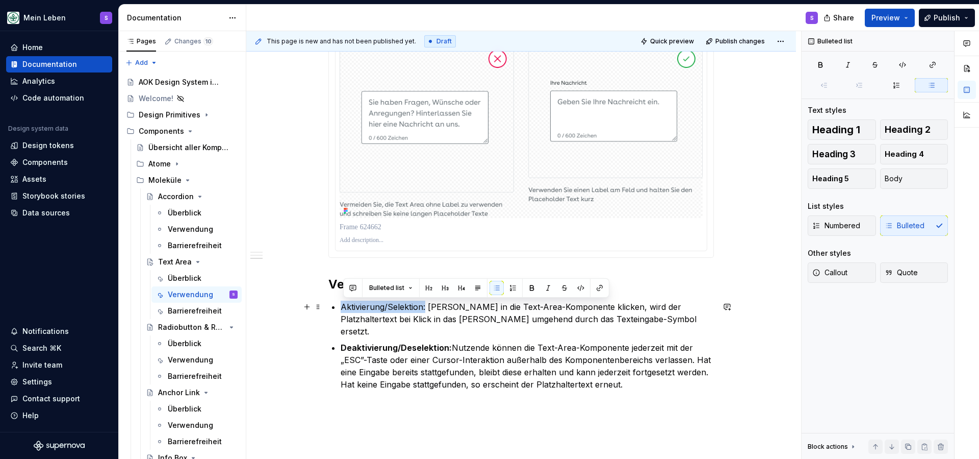
drag, startPoint x: 428, startPoint y: 309, endPoint x: 371, endPoint y: 299, distance: 57.4
click at [344, 306] on p "Aktivierung/Selektion: [PERSON_NAME] in die Text-Area-Komponente klicken, wird …" at bounding box center [527, 318] width 373 height 37
click at [531, 288] on button "button" at bounding box center [532, 288] width 14 height 14
click at [472, 392] on div "Verwenden Sie die Text Area, um Nutzenden eine freie längere Texteingabe in das…" at bounding box center [521, 136] width 550 height 806
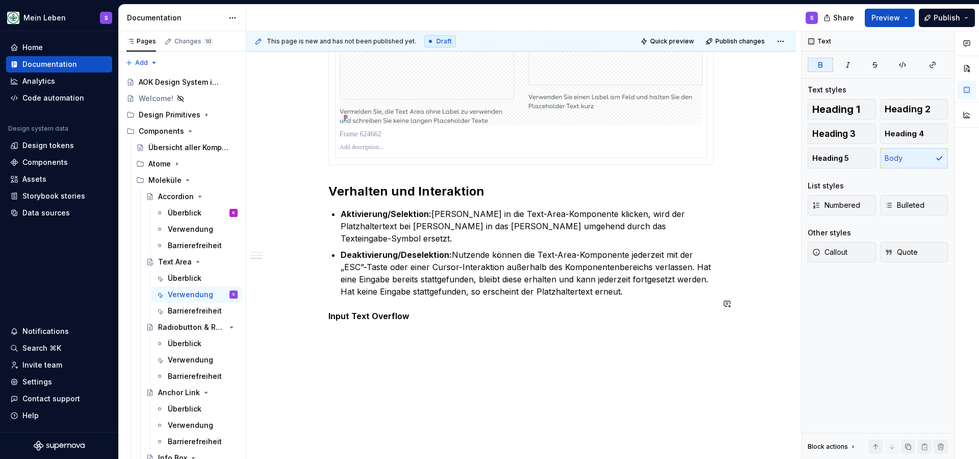
scroll to position [5, 0]
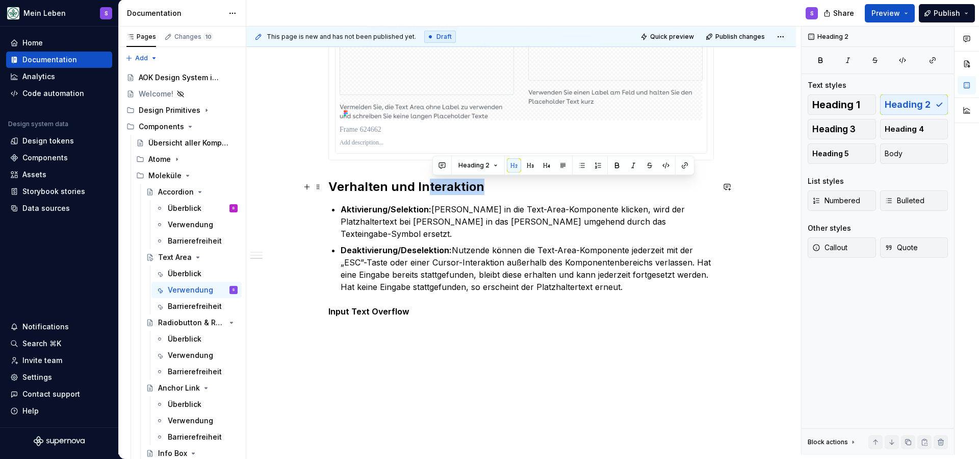
drag, startPoint x: 487, startPoint y: 190, endPoint x: 425, endPoint y: 188, distance: 61.7
click at [425, 188] on h2 "Verhalten und Interaktion" at bounding box center [522, 187] width 386 height 16
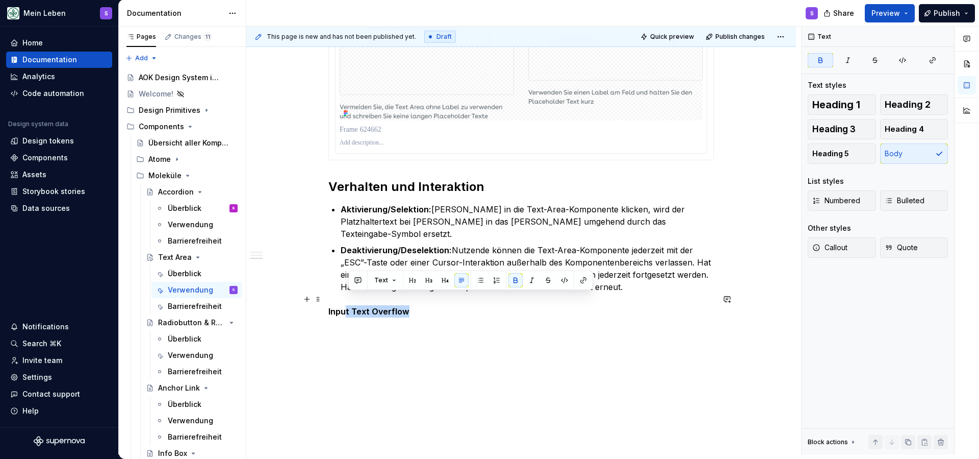
drag, startPoint x: 413, startPoint y: 299, endPoint x: 329, endPoint y: 298, distance: 84.2
click at [411, 282] on button "button" at bounding box center [413, 280] width 14 height 14
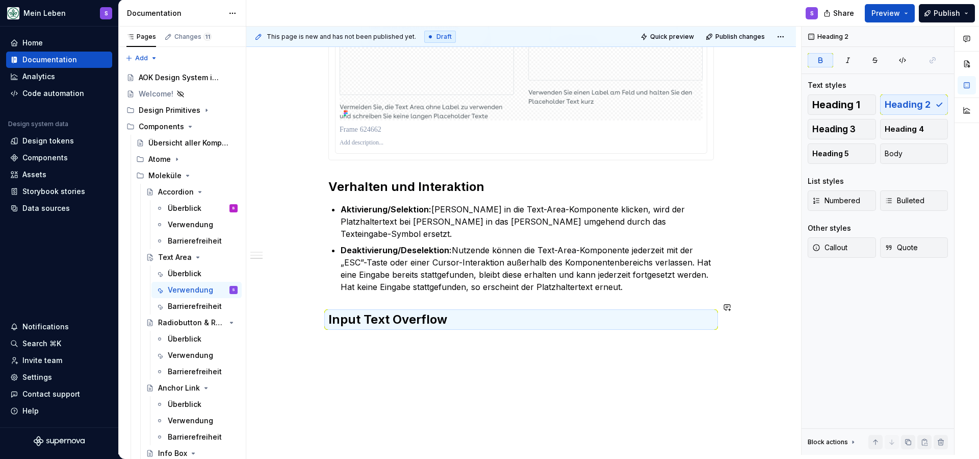
scroll to position [620, 0]
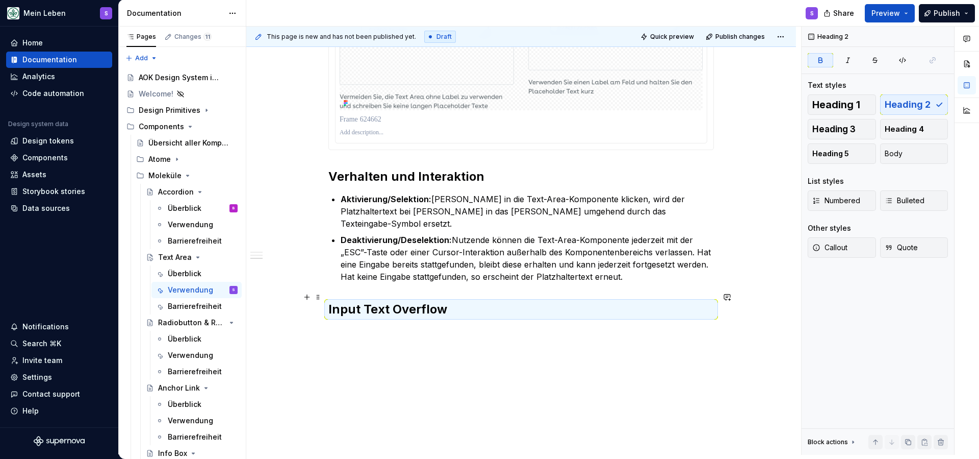
click at [470, 301] on h2 "Input Text Overflow" at bounding box center [522, 309] width 386 height 16
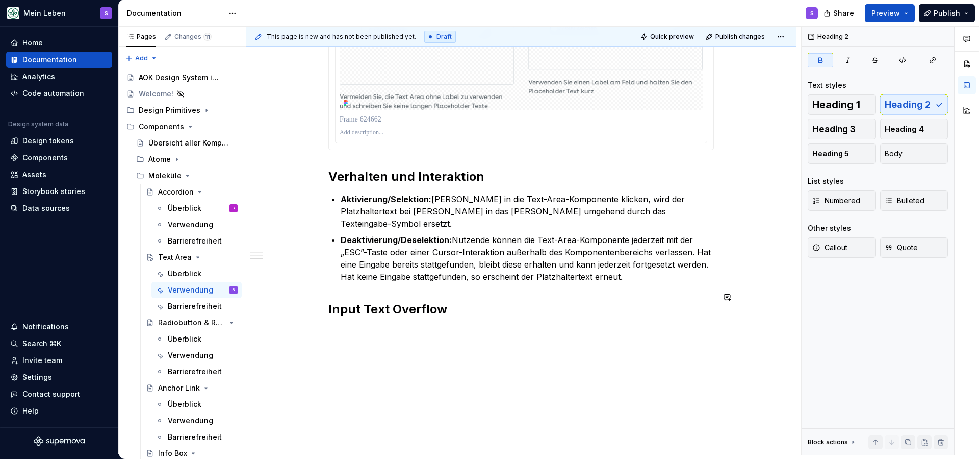
click at [471, 301] on h2 "Input Text Overflow" at bounding box center [522, 309] width 386 height 16
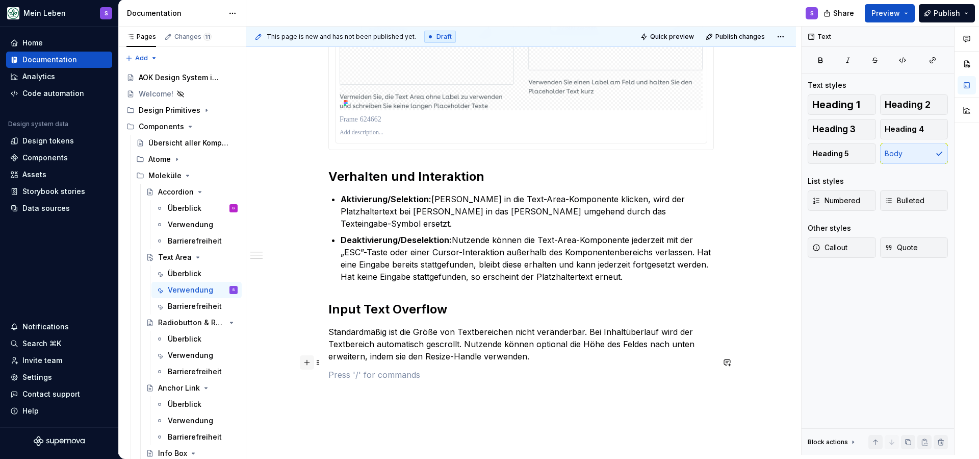
click at [308, 365] on button "button" at bounding box center [307, 362] width 14 height 14
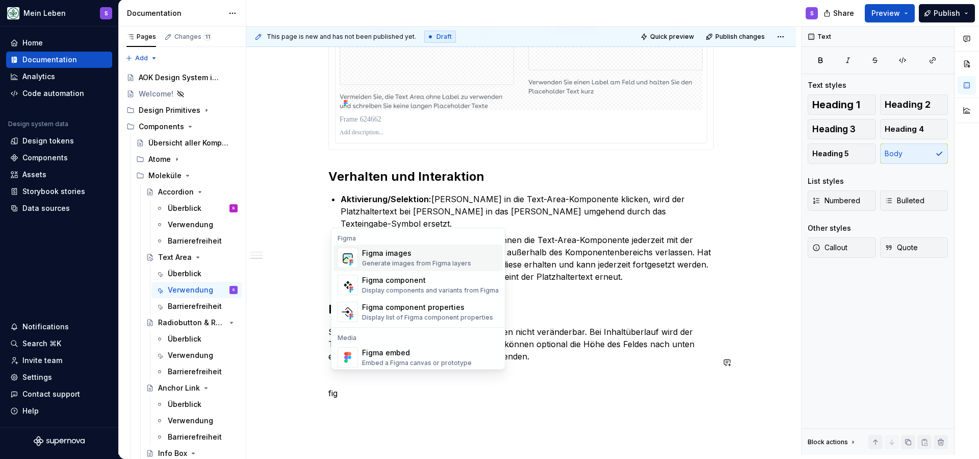
click at [402, 259] on div "Generate images from Figma layers" at bounding box center [416, 263] width 109 height 8
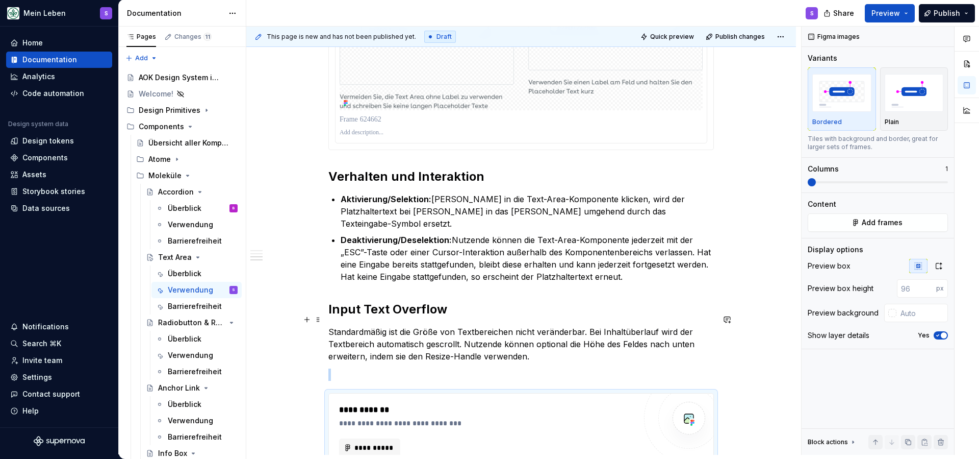
scroll to position [625, 0]
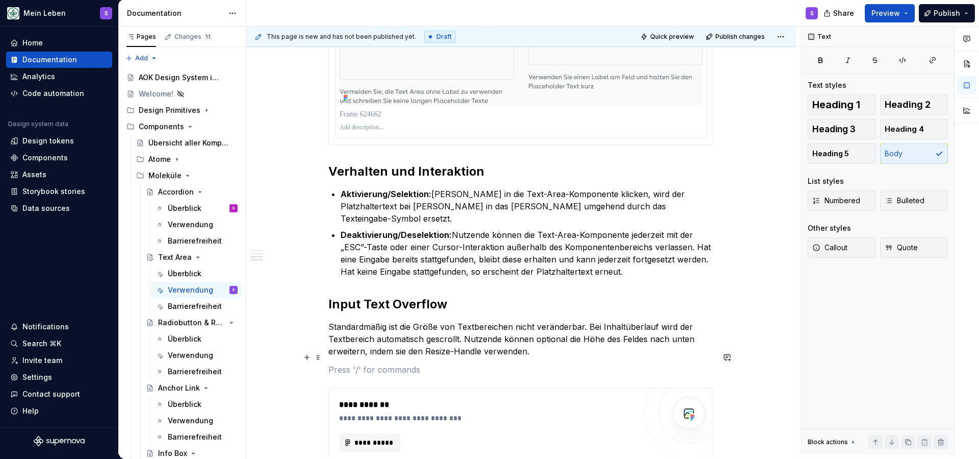
click at [386, 363] on p at bounding box center [522, 369] width 386 height 12
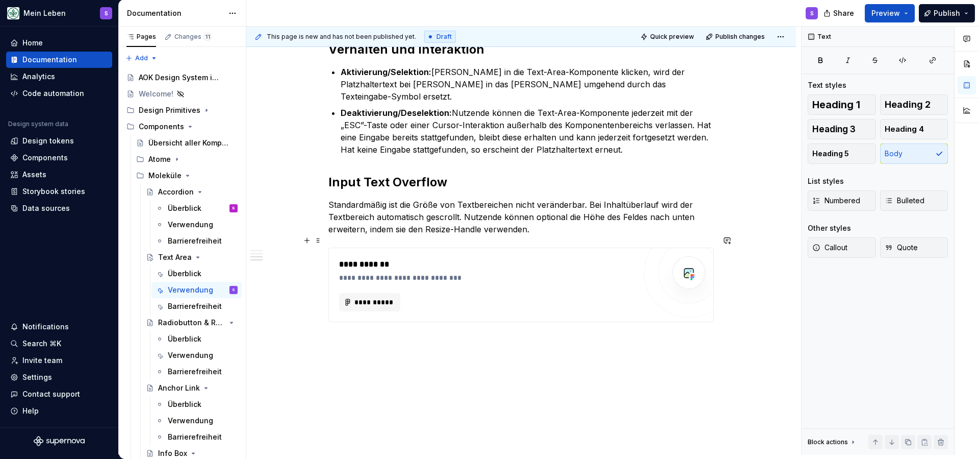
scroll to position [750, 0]
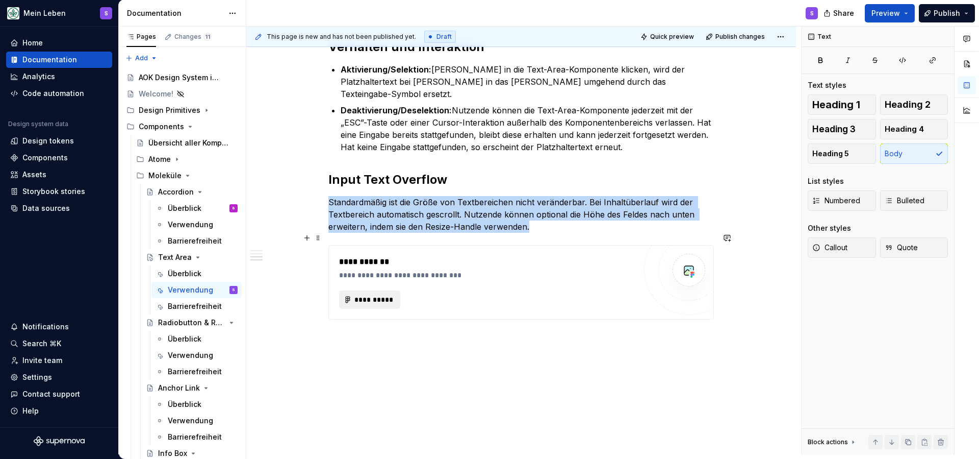
click at [378, 294] on span "**********" at bounding box center [374, 299] width 40 height 10
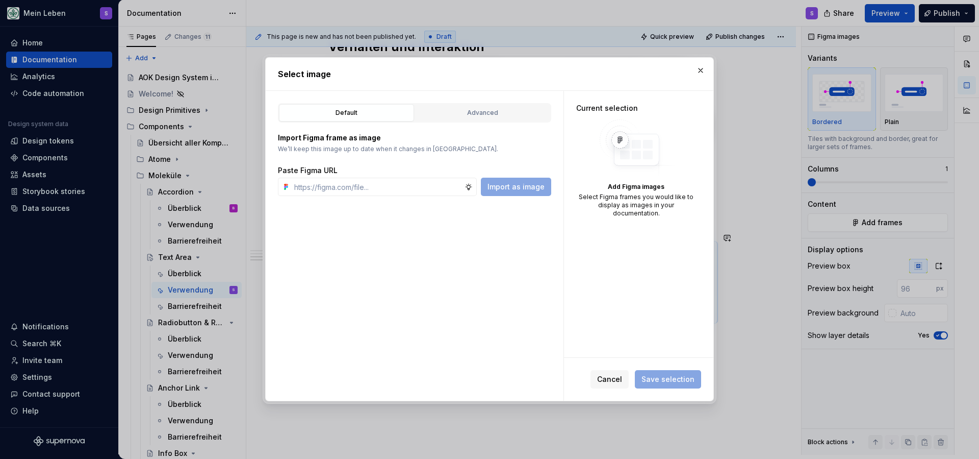
type textarea "*"
type input "[URL][DOMAIN_NAME]"
click at [511, 189] on span "Import as image" at bounding box center [516, 187] width 57 height 10
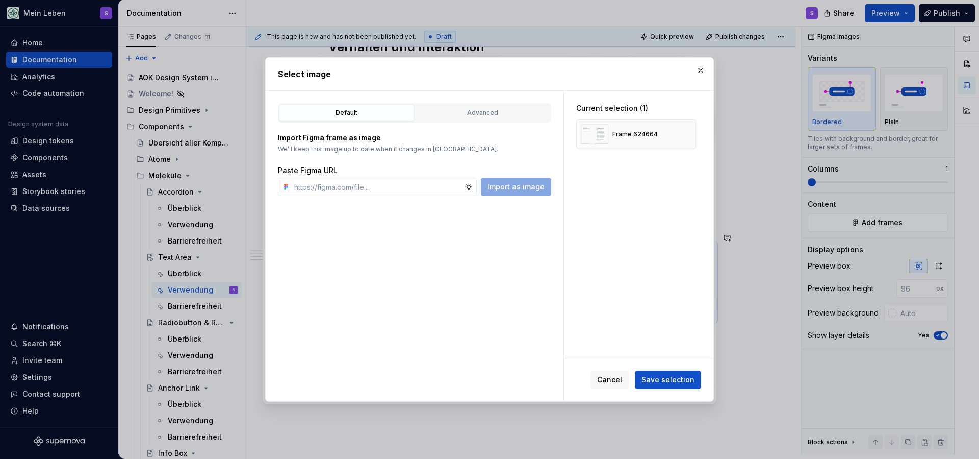
click at [683, 385] on button "Save selection" at bounding box center [668, 379] width 66 height 18
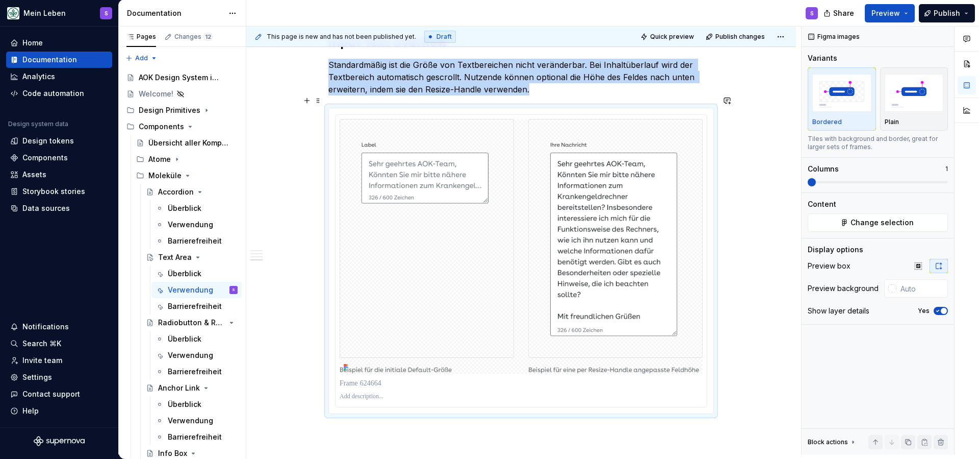
scroll to position [889, 0]
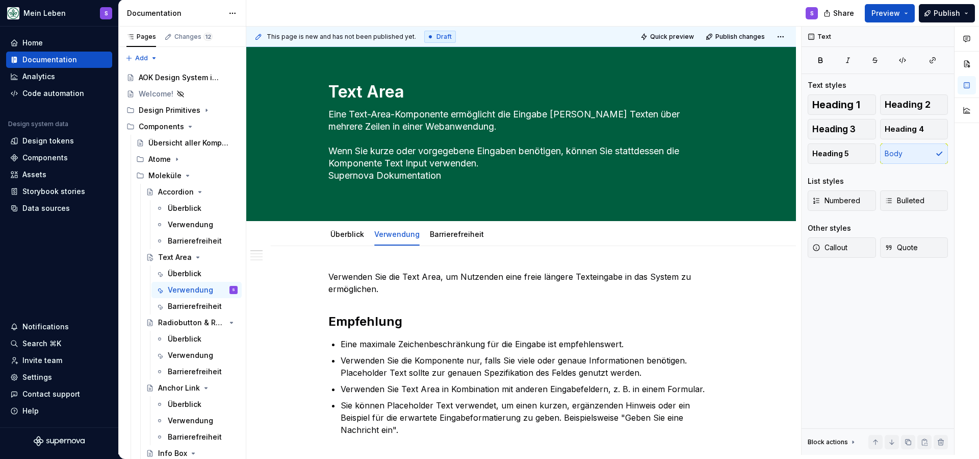
scroll to position [0, 0]
click at [453, 234] on link "Barrierefreiheit" at bounding box center [457, 234] width 54 height 9
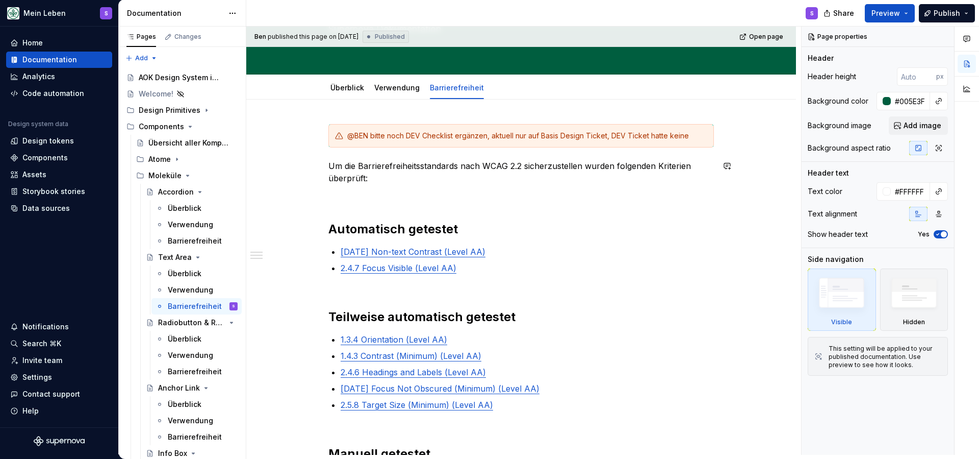
scroll to position [145, 0]
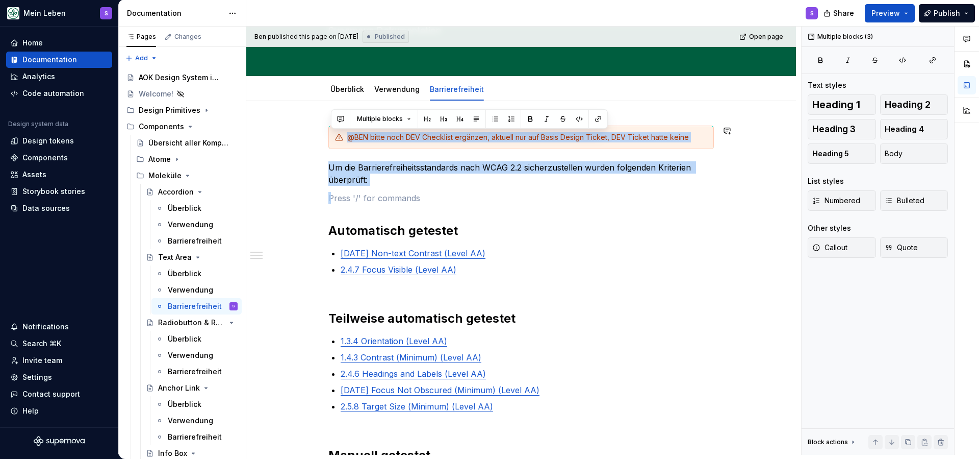
drag, startPoint x: 385, startPoint y: 186, endPoint x: 376, endPoint y: 112, distance: 74.0
click at [376, 112] on div "@BEN bitte noch DEV Checklist ergänzen, aktuell nur auf Basis Design Ticket, DE…" at bounding box center [521, 429] width 550 height 657
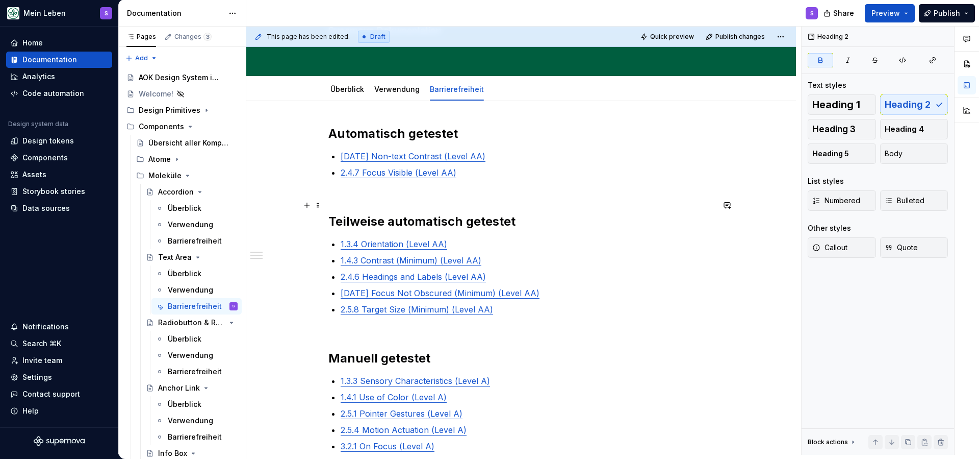
click at [472, 222] on strong "Teilweise automatisch getestet" at bounding box center [422, 221] width 187 height 15
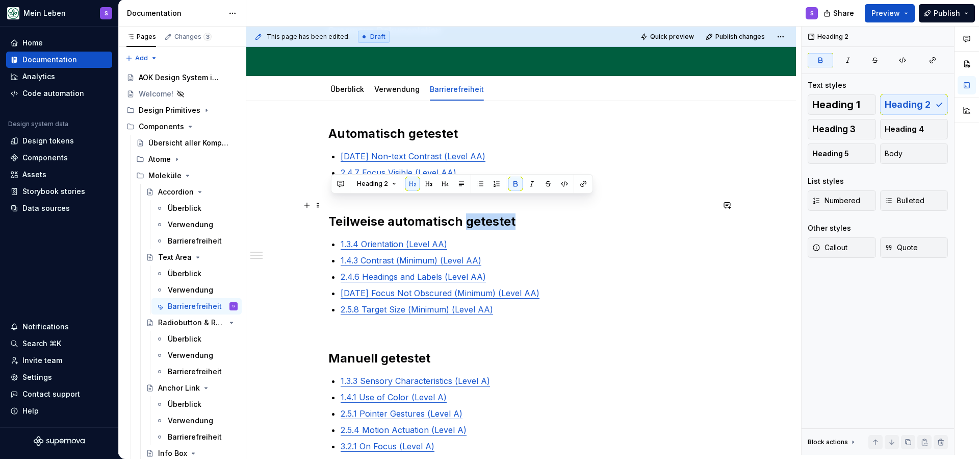
click at [472, 222] on strong "Teilweise automatisch getestet" at bounding box center [422, 221] width 187 height 15
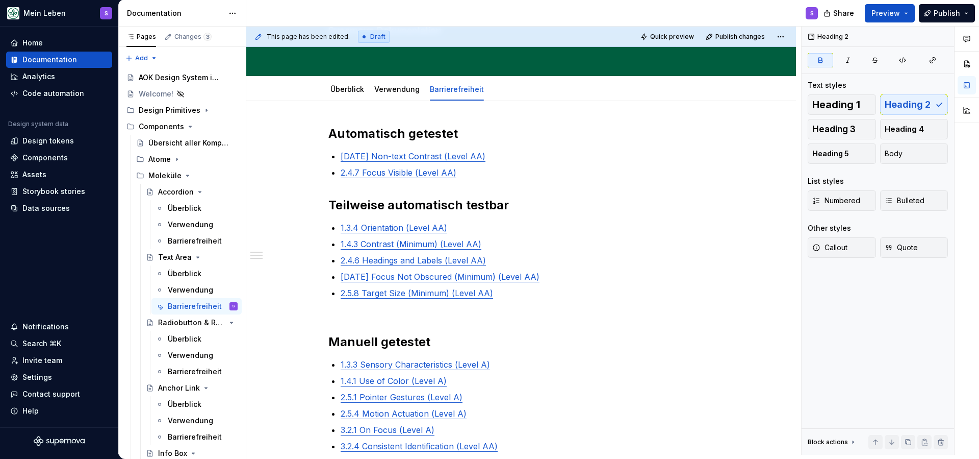
click at [409, 138] on strong "Automatisch getestet" at bounding box center [394, 133] width 130 height 15
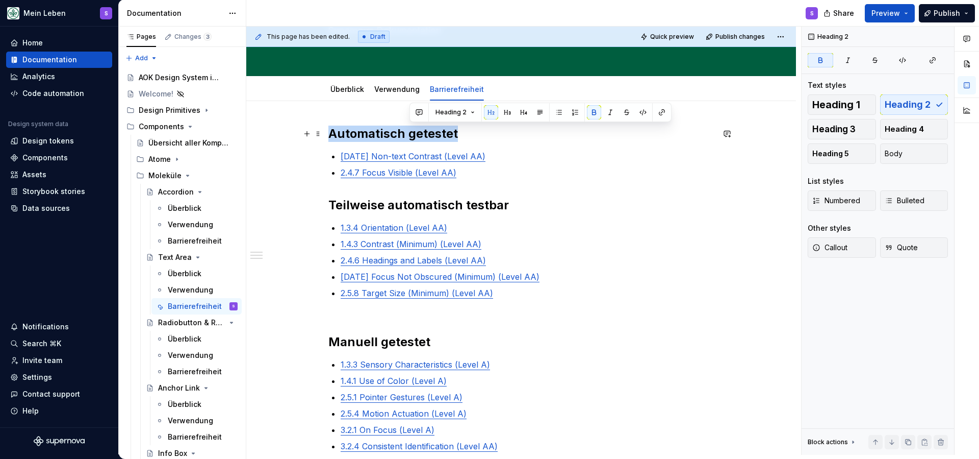
click at [409, 138] on strong "Automatisch getestet" at bounding box center [394, 133] width 130 height 15
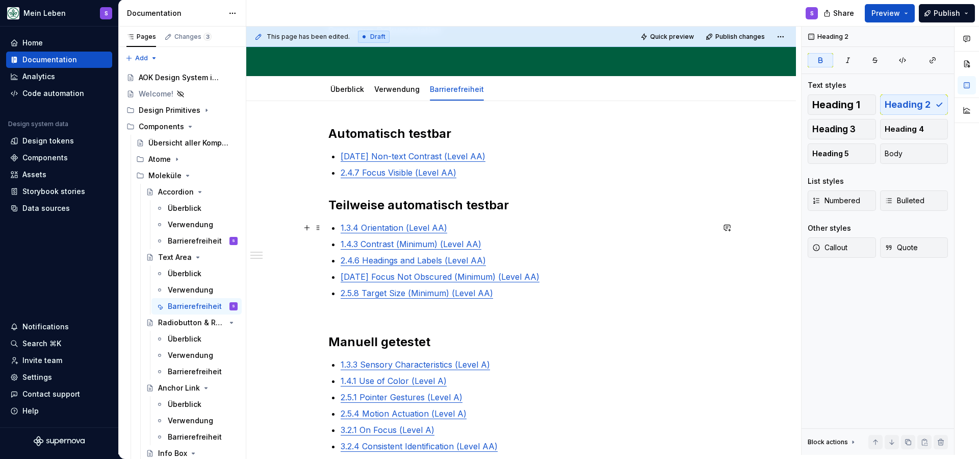
click at [455, 228] on p "1.3.4 Orientation (Level AA)" at bounding box center [527, 227] width 373 height 12
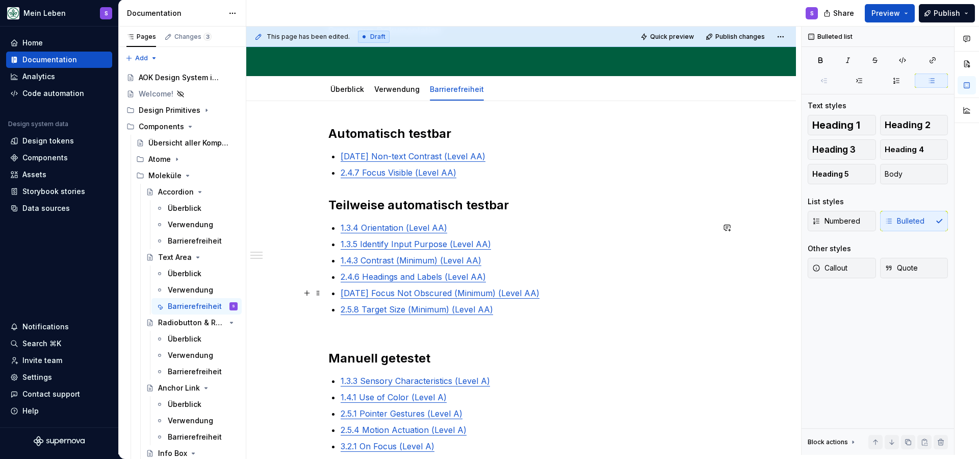
click at [542, 294] on p "[DATE] Focus Not Obscured (Minimum) (Level AA)" at bounding box center [527, 293] width 373 height 12
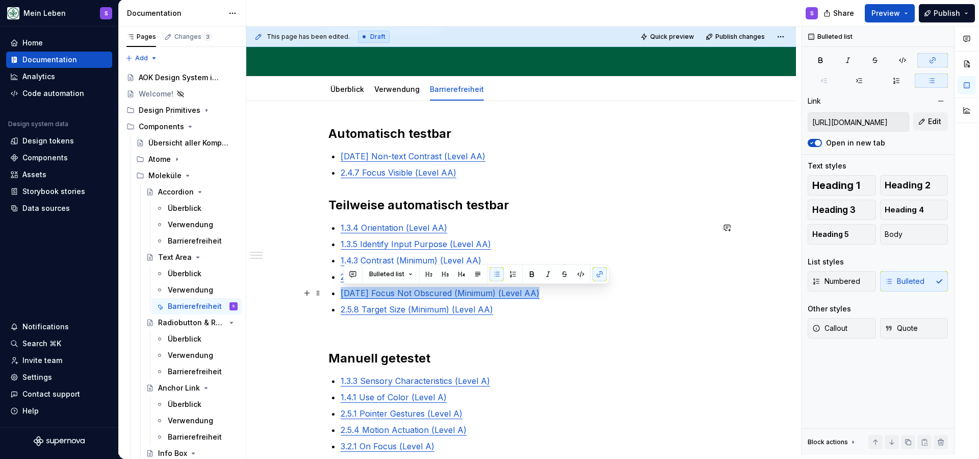
click at [542, 294] on p "[DATE] Focus Not Obscured (Minimum) (Level AA)" at bounding box center [527, 293] width 373 height 12
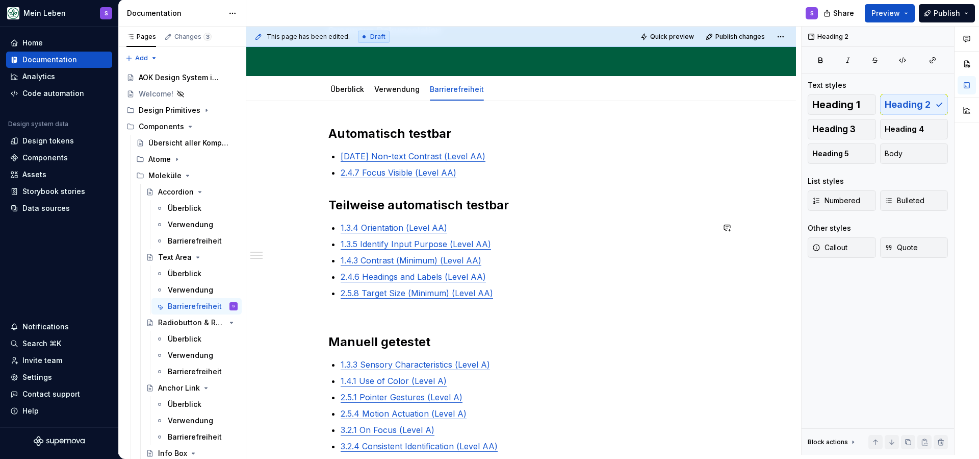
click at [502, 299] on div "Automatisch testbar [DATE] Non-text Contrast (Level AA) 2.4.7 Focus Visible (Le…" at bounding box center [522, 309] width 386 height 369
click at [499, 293] on p "2.5.8 Target Size (Minimum) (Level AA)" at bounding box center [527, 293] width 373 height 12
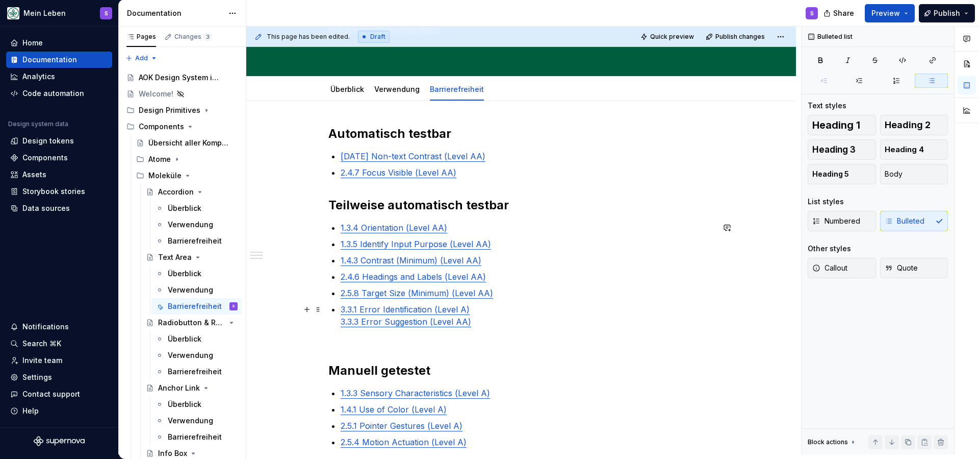
click at [340, 324] on div "Automatisch testbar [DATE] Non-text Contrast (Level AA) 2.4.7 Focus Visible (Le…" at bounding box center [522, 324] width 386 height 398
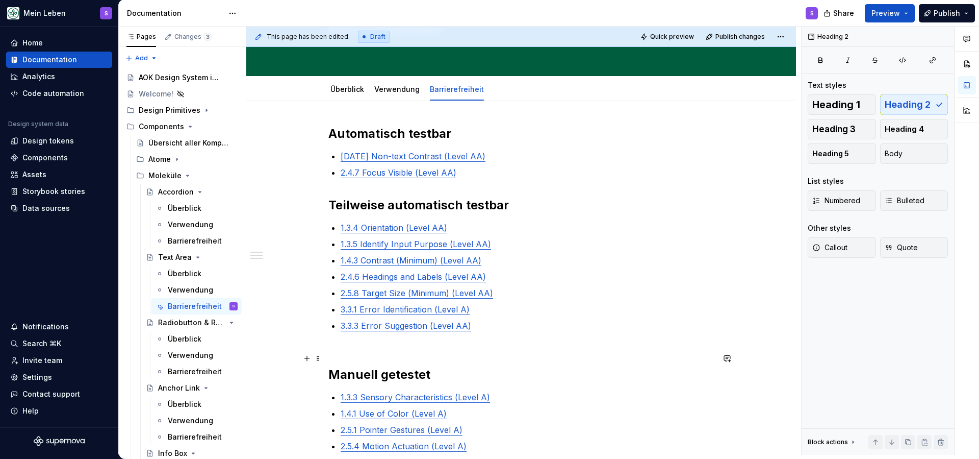
click at [387, 357] on h2 "Manuell getestet" at bounding box center [522, 366] width 386 height 33
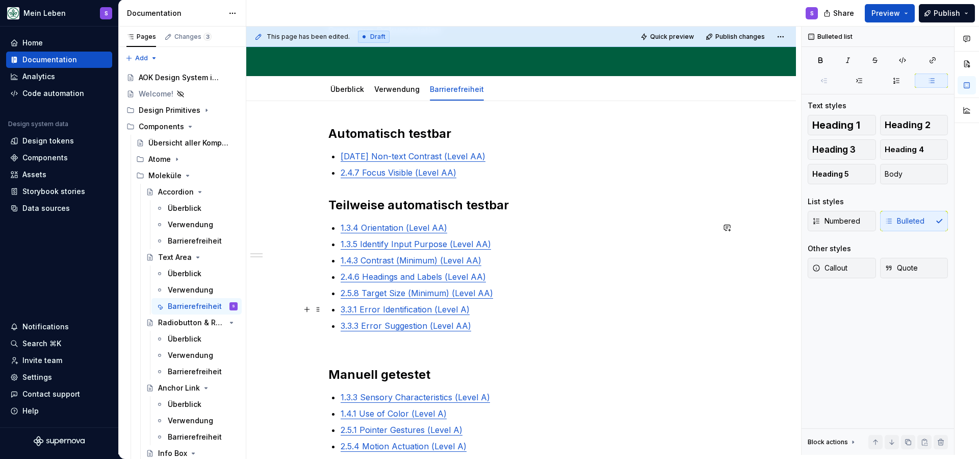
click at [476, 310] on p "3.3.1 Error Identification (Level A)" at bounding box center [527, 309] width 373 height 12
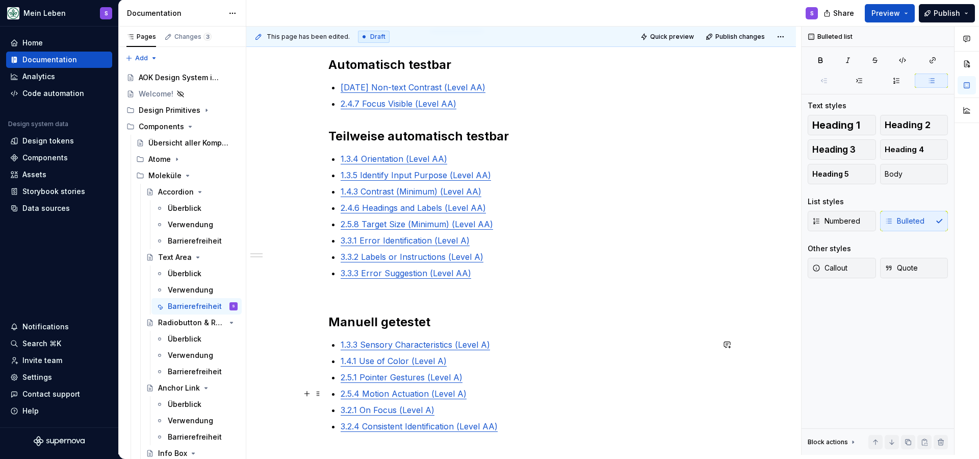
scroll to position [214, 0]
click at [471, 378] on p "2.5.1 Pointer Gestures (Level A)" at bounding box center [527, 377] width 373 height 12
click at [443, 427] on p "3.2.1 On Focus (Level A)" at bounding box center [527, 426] width 373 height 12
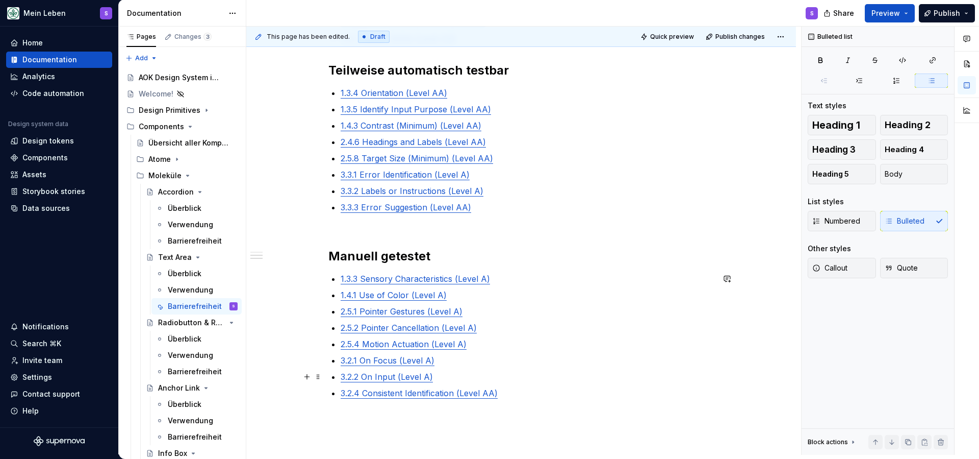
scroll to position [283, 0]
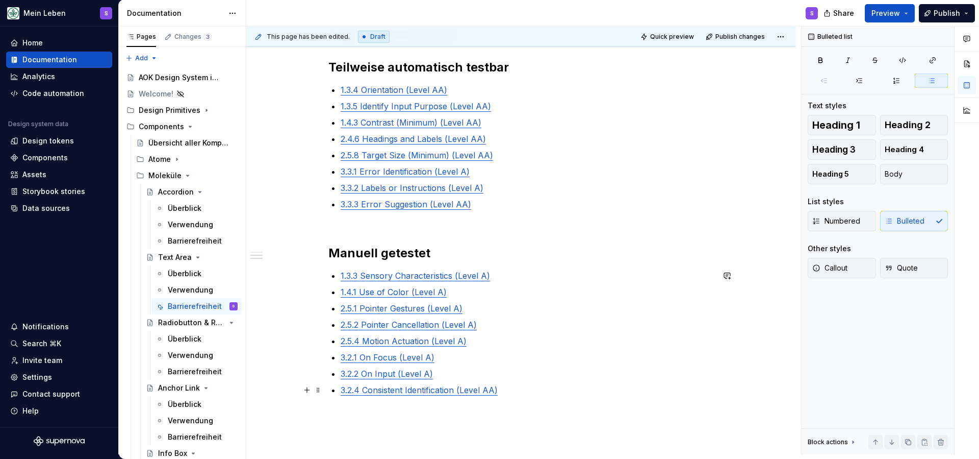
click at [509, 390] on p "3.2.4 Consistent Identification (Level AA)" at bounding box center [527, 390] width 373 height 12
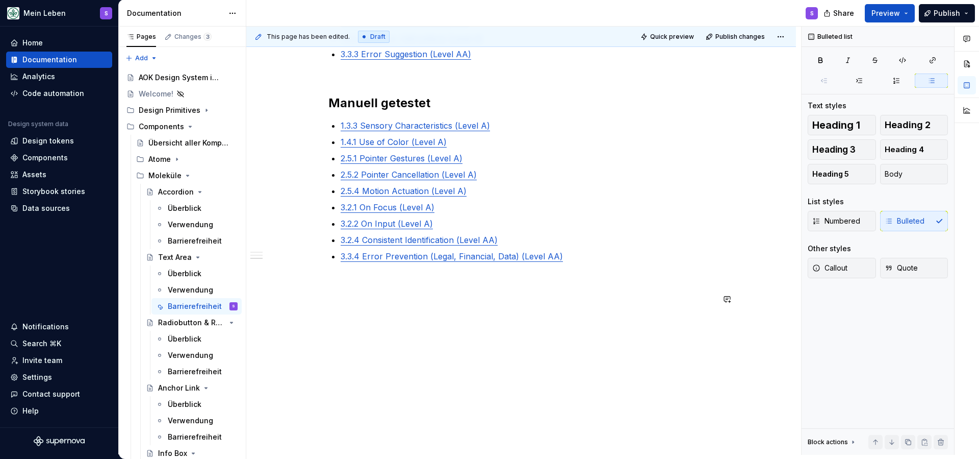
scroll to position [420, 0]
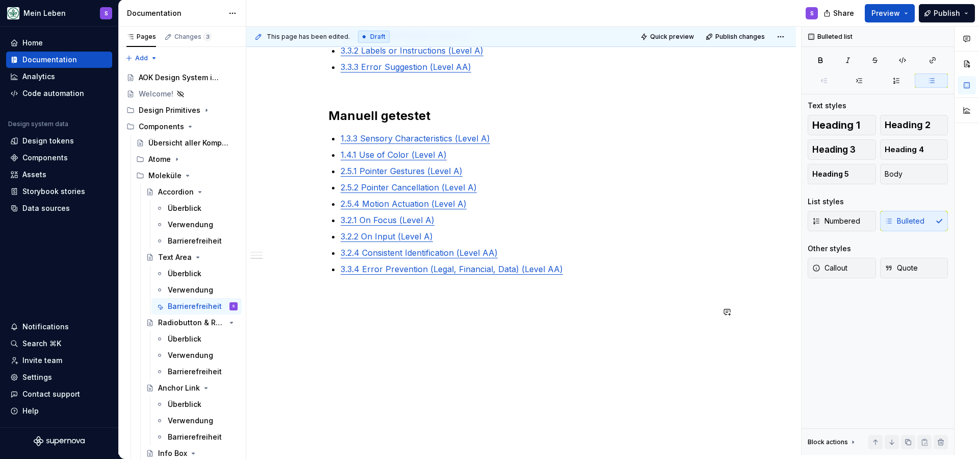
click at [458, 451] on div "Automatisch testbar [DATE] Non-text Contrast (Level AA) 2.4.7 Focus Visible (Le…" at bounding box center [521, 147] width 550 height 642
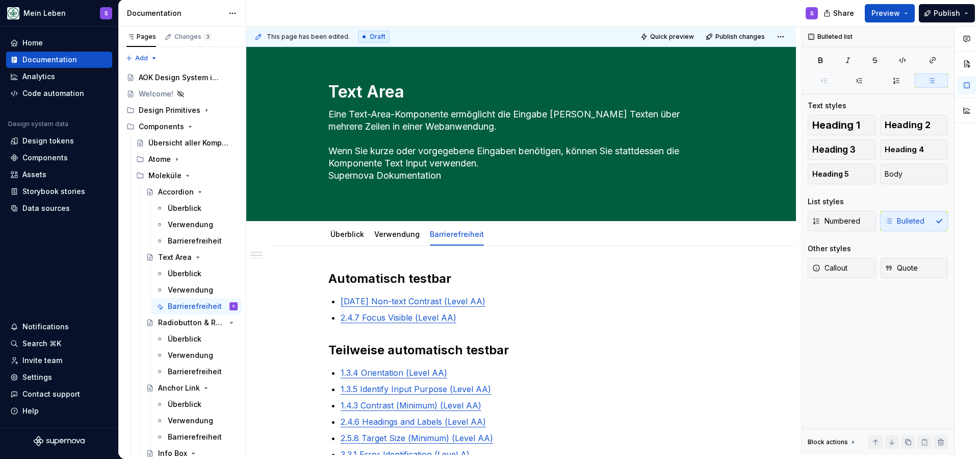
scroll to position [0, 0]
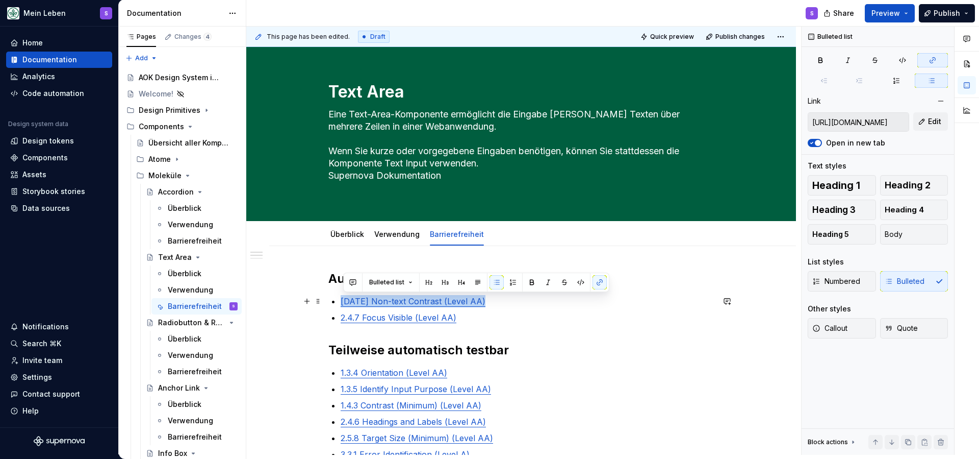
drag, startPoint x: 487, startPoint y: 301, endPoint x: 344, endPoint y: 305, distance: 142.9
click at [343, 305] on p "[DATE] Non-text Contrast (Level AA)" at bounding box center [527, 301] width 373 height 12
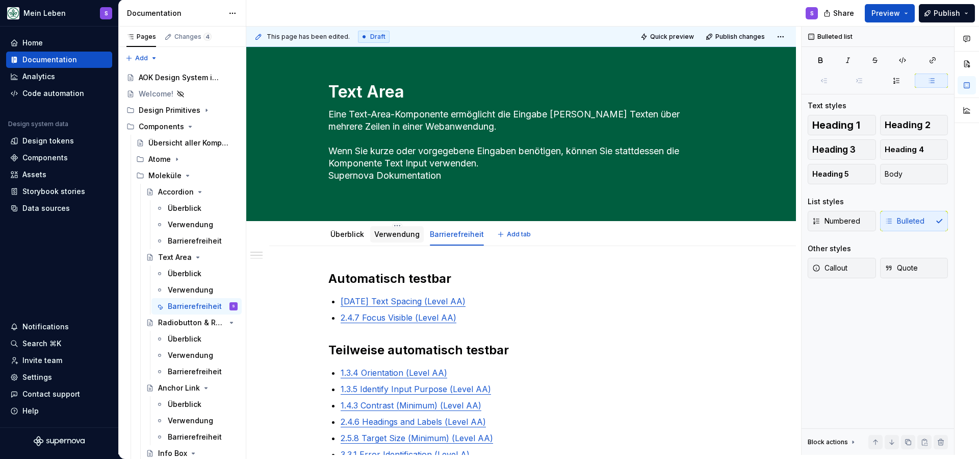
click at [386, 235] on link "Verwendung" at bounding box center [396, 234] width 45 height 9
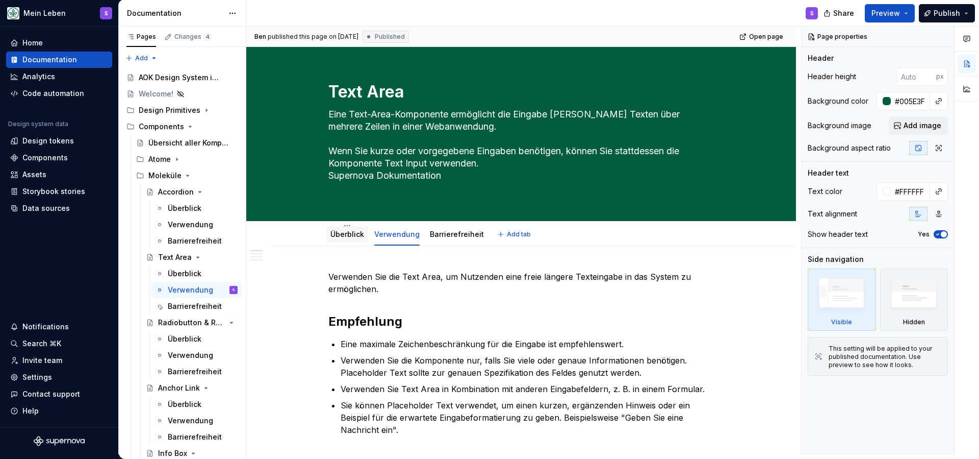
click at [342, 241] on div "Überblick" at bounding box center [347, 234] width 42 height 16
click at [342, 235] on link "Überblick" at bounding box center [348, 234] width 34 height 9
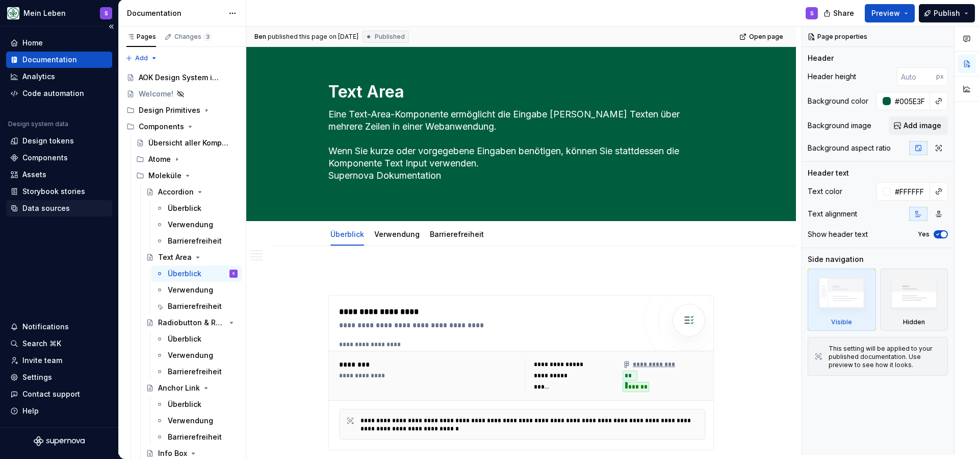
click at [29, 207] on div "Data sources" at bounding box center [45, 208] width 47 height 10
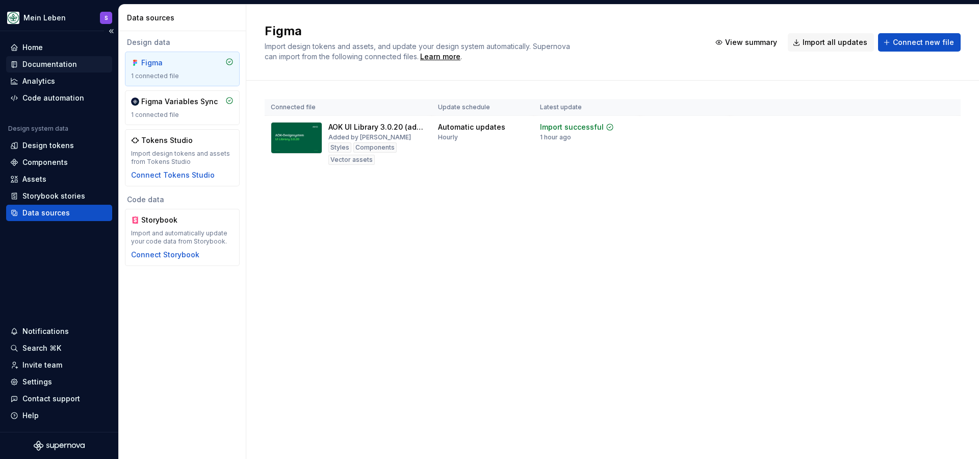
click at [46, 62] on div "Documentation" at bounding box center [49, 64] width 55 height 10
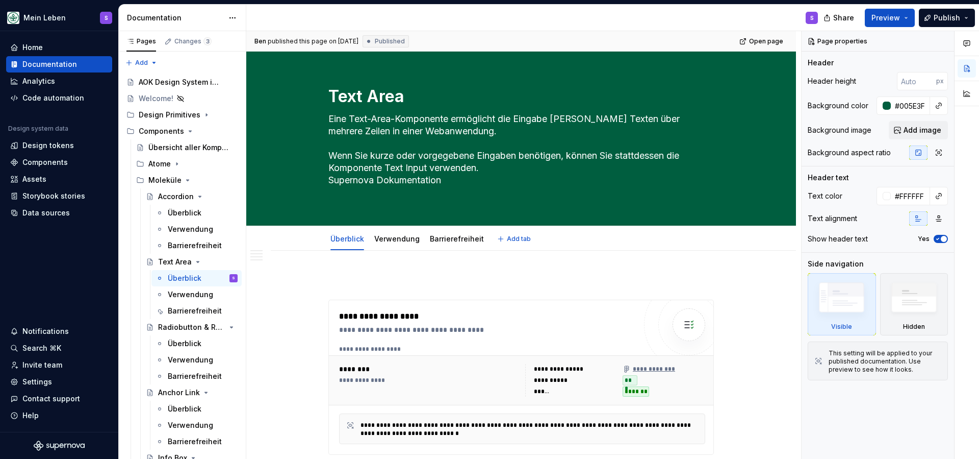
type textarea "*"
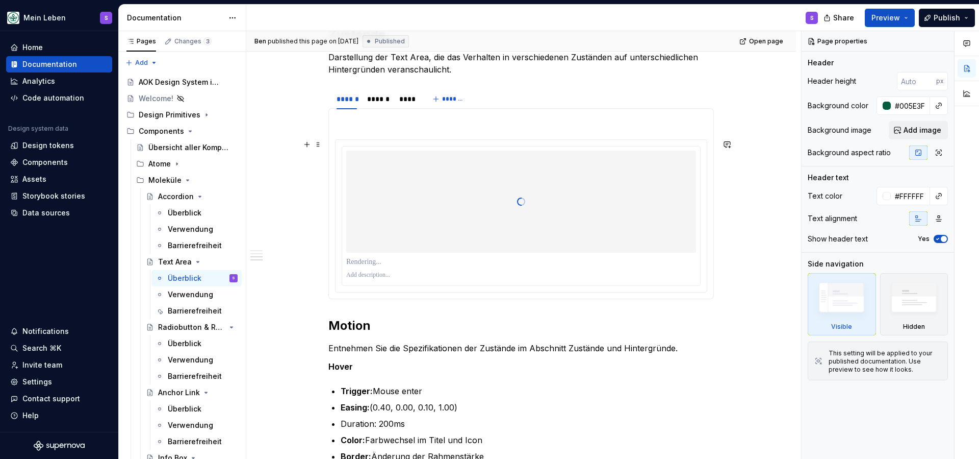
scroll to position [924, 0]
click at [521, 207] on div at bounding box center [521, 201] width 350 height 102
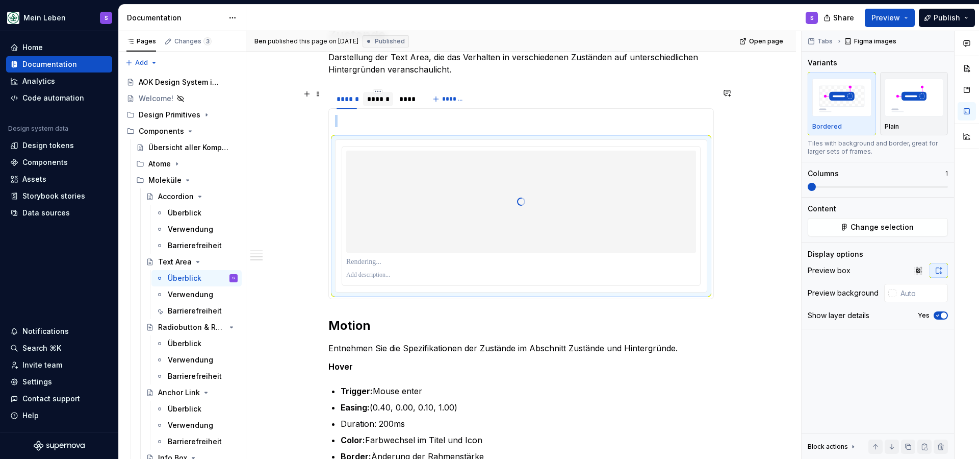
click at [382, 102] on div "******" at bounding box center [378, 99] width 22 height 10
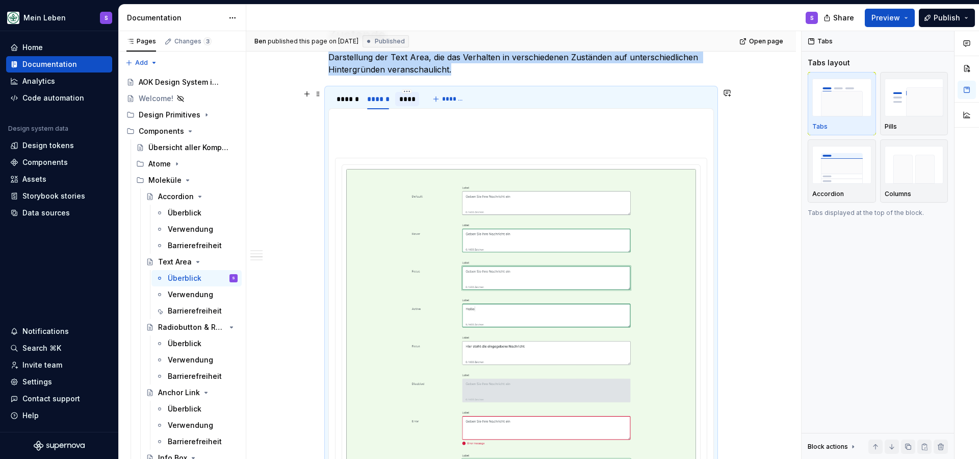
click at [411, 100] on div "****" at bounding box center [407, 99] width 16 height 10
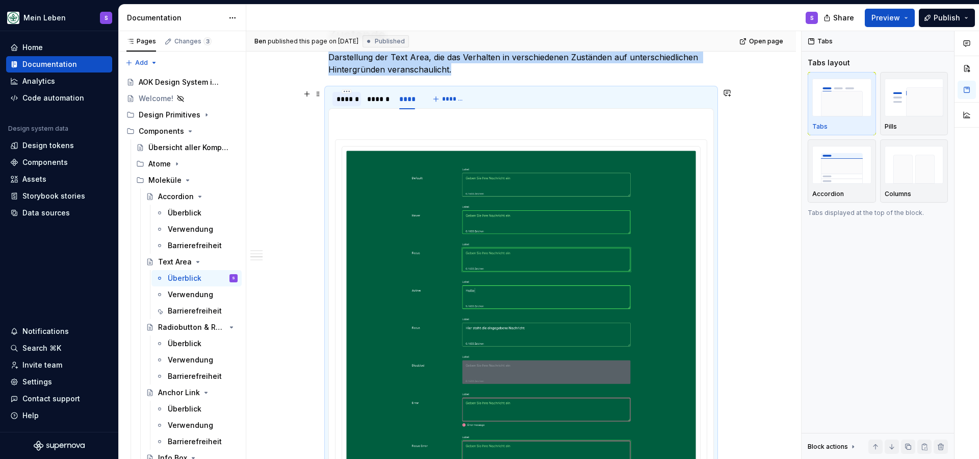
click at [345, 102] on div "******" at bounding box center [347, 99] width 20 height 10
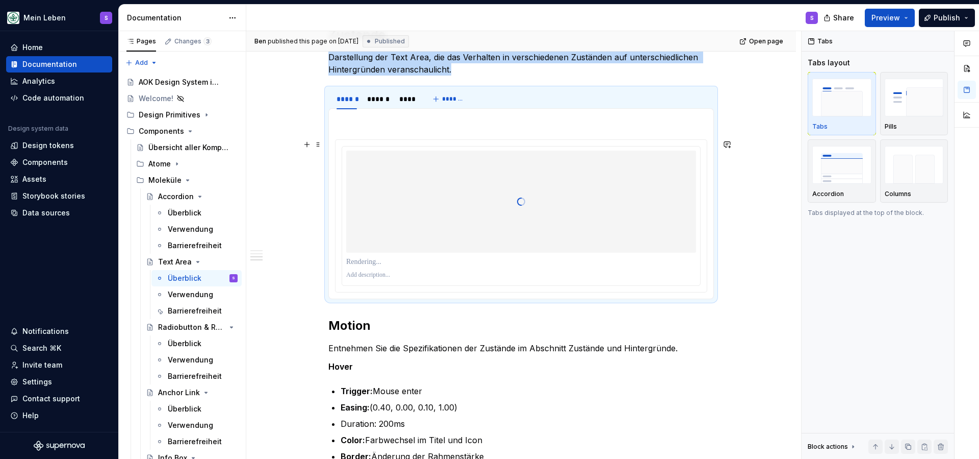
click at [442, 192] on div at bounding box center [521, 201] width 350 height 102
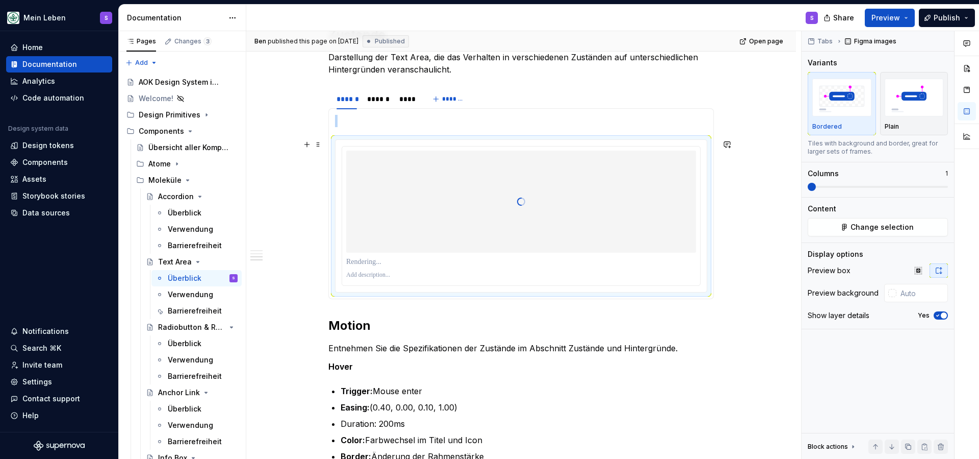
click at [442, 192] on div at bounding box center [521, 201] width 350 height 102
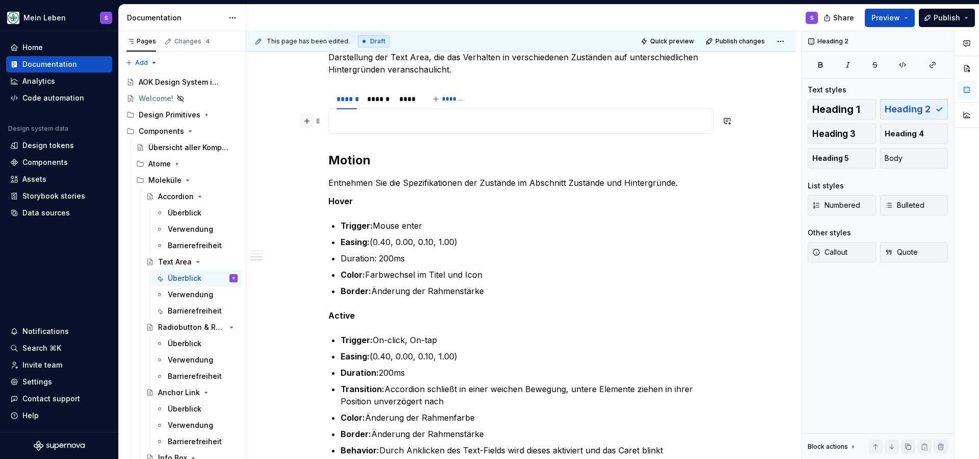
click at [311, 122] on button "button" at bounding box center [307, 121] width 14 height 14
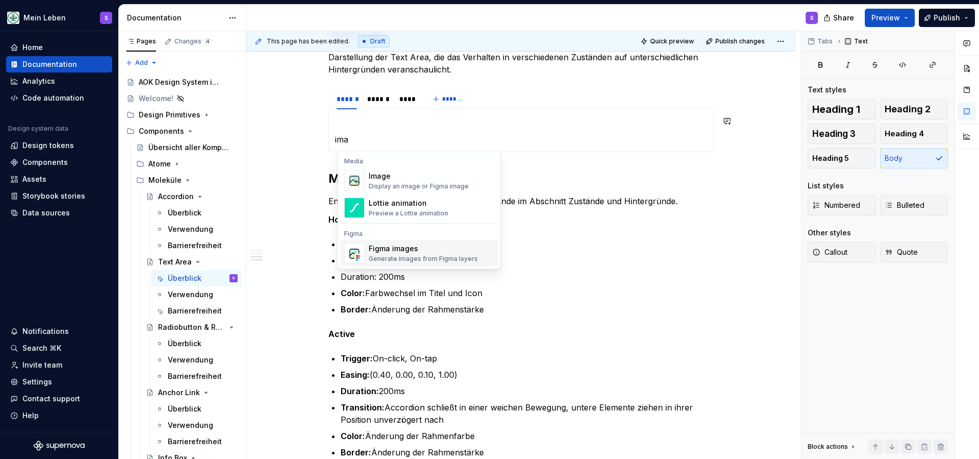
click at [402, 252] on div "Figma images" at bounding box center [423, 248] width 109 height 10
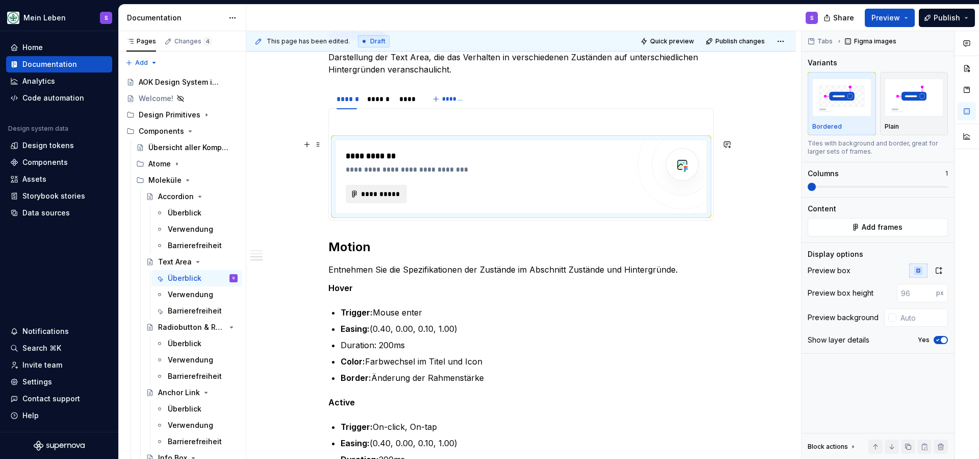
click at [379, 190] on span "**********" at bounding box center [381, 194] width 40 height 10
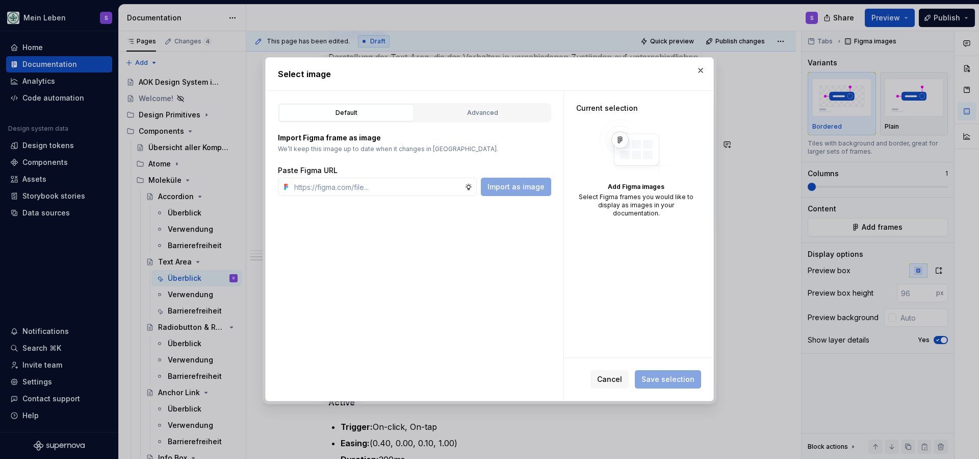
type textarea "*"
type input "[URL][DOMAIN_NAME]"
click at [518, 184] on span "Import as image" at bounding box center [516, 187] width 57 height 10
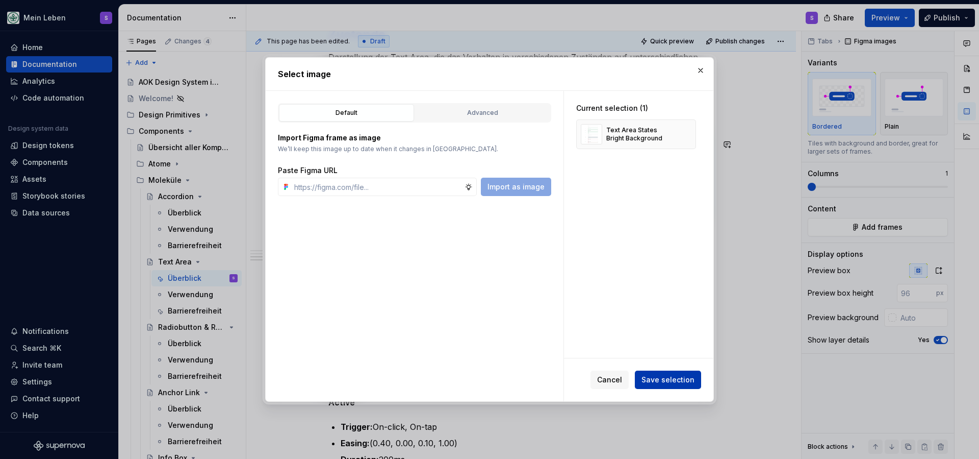
click at [663, 381] on span "Save selection" at bounding box center [668, 379] width 53 height 10
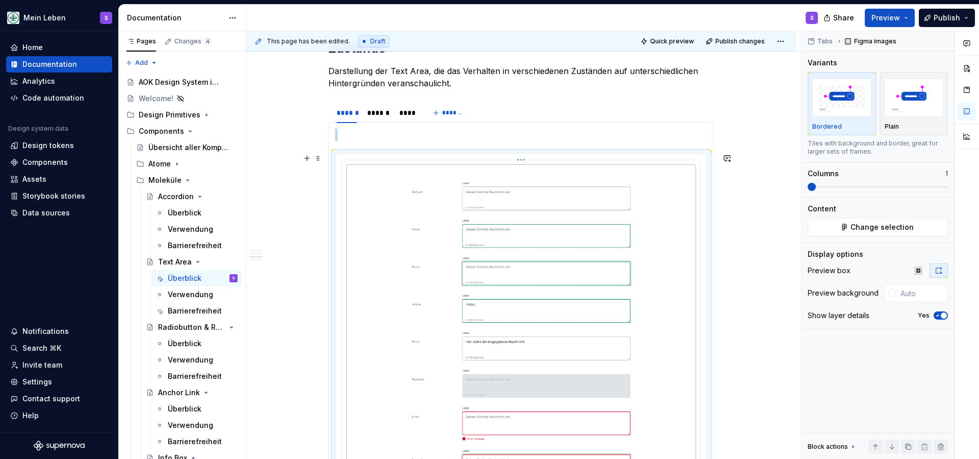
scroll to position [902, 0]
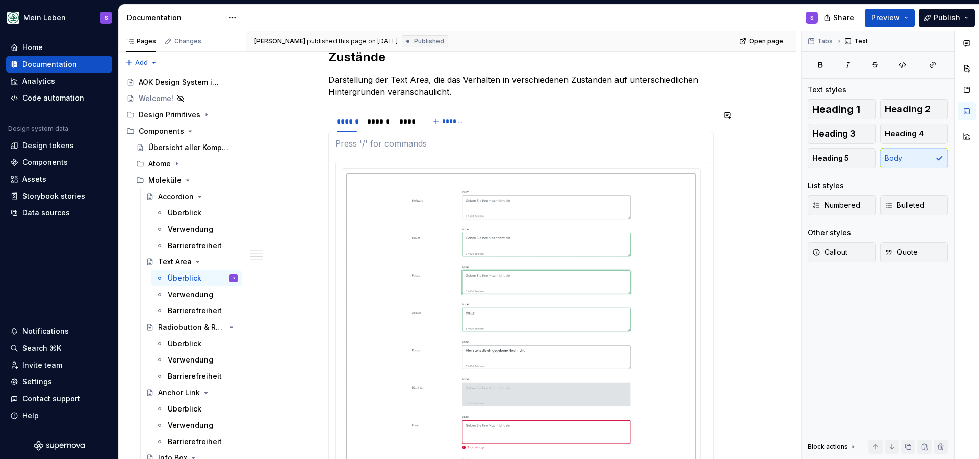
click at [380, 150] on section-item-column at bounding box center [521, 342] width 372 height 411
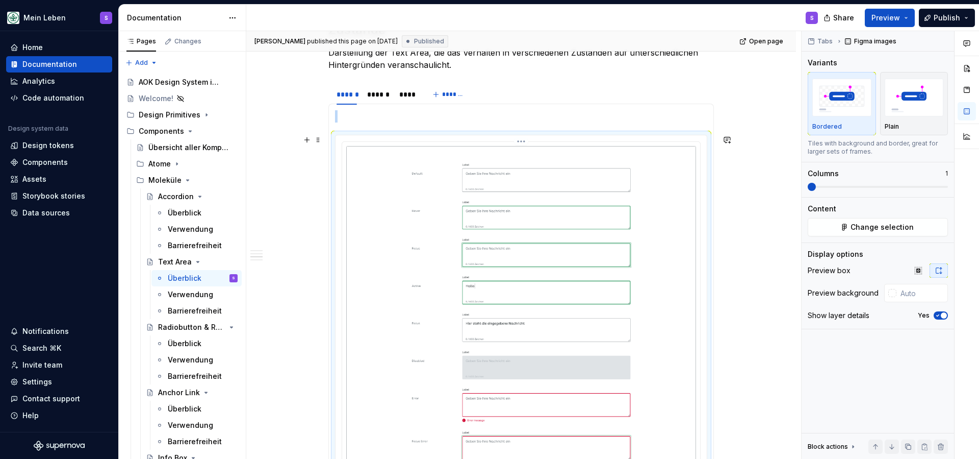
scroll to position [928, 0]
click at [343, 117] on p at bounding box center [521, 117] width 372 height 12
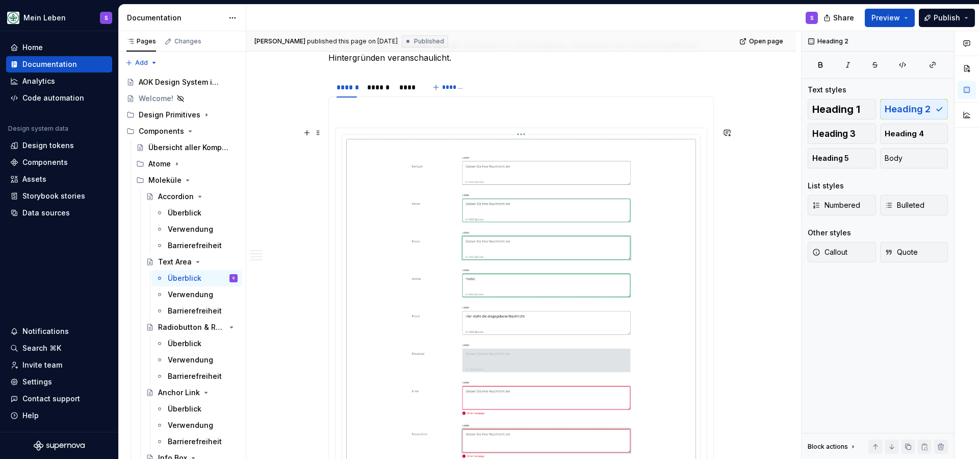
scroll to position [921, 0]
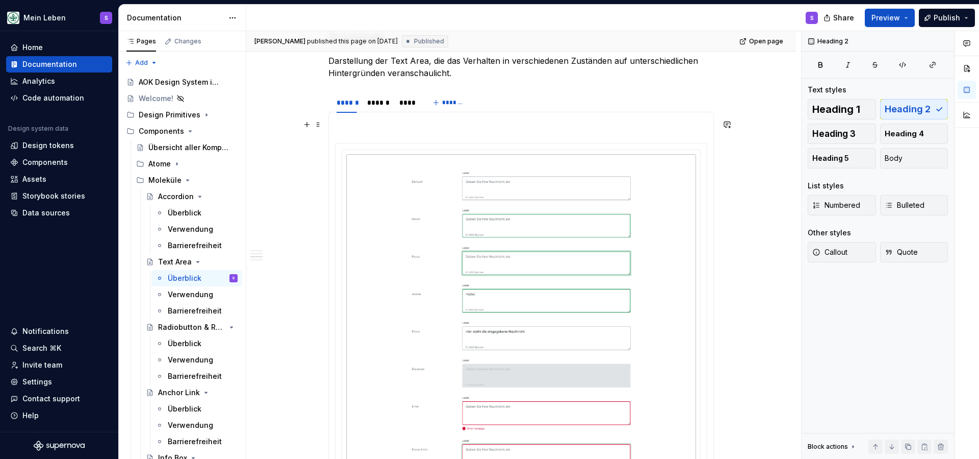
click at [405, 123] on p at bounding box center [521, 124] width 372 height 12
click at [374, 98] on div "******" at bounding box center [378, 102] width 22 height 10
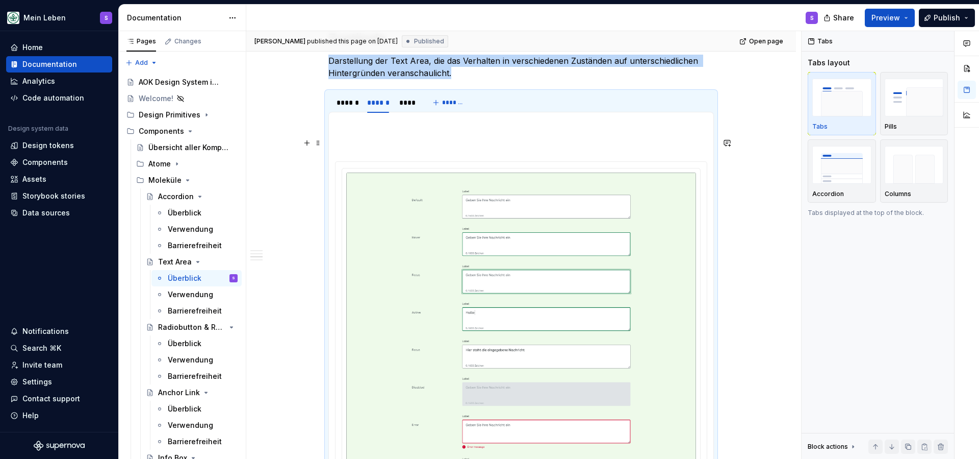
click at [370, 133] on section-item-column at bounding box center [521, 333] width 372 height 430
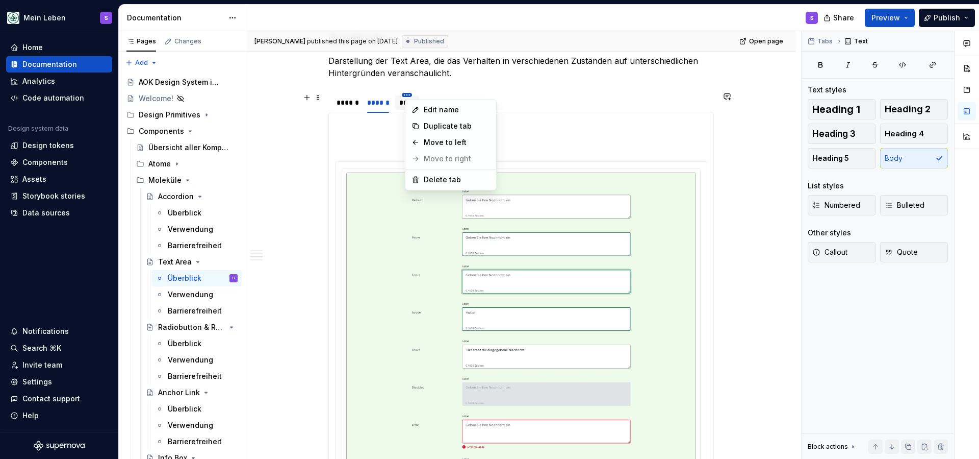
click at [407, 97] on html "Mein Leben S Home Documentation Analytics Code automation Design system data De…" at bounding box center [489, 229] width 979 height 459
click at [382, 115] on html "Mein Leben S Home Documentation Analytics Code automation Design system data De…" at bounding box center [489, 229] width 979 height 459
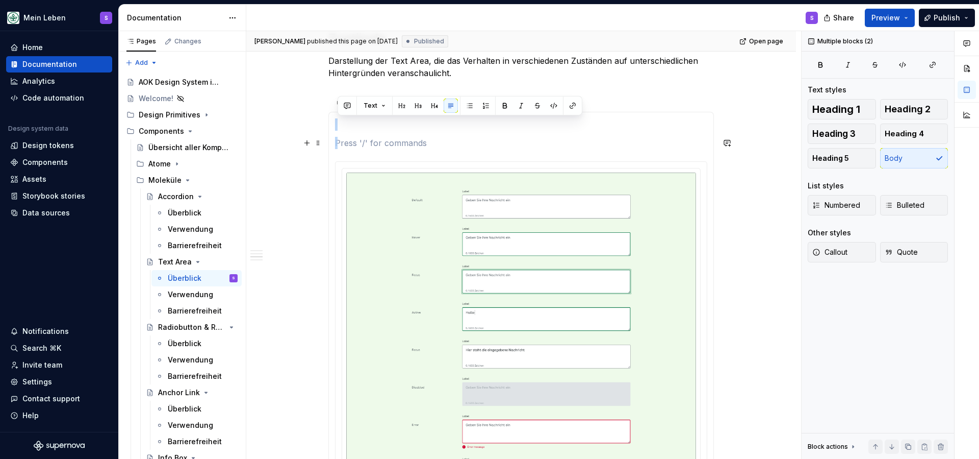
click at [411, 133] on section-item-column at bounding box center [521, 333] width 372 height 430
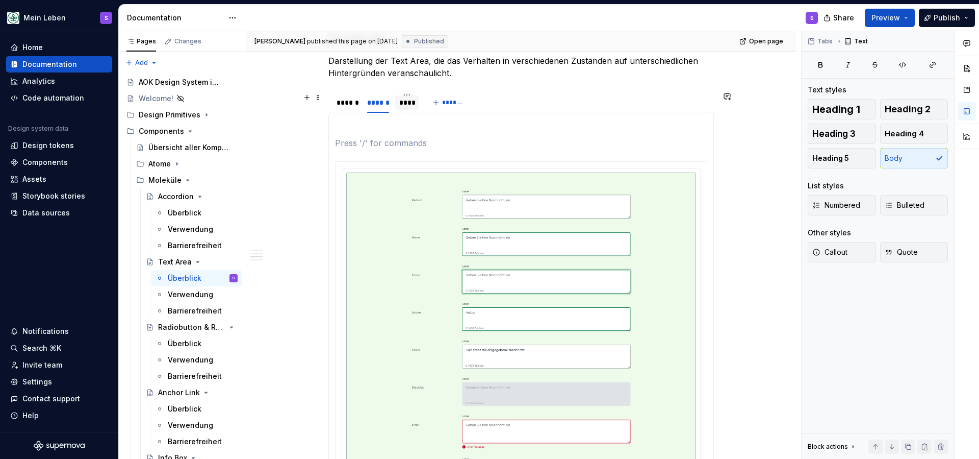
click at [408, 103] on div "****" at bounding box center [407, 102] width 16 height 10
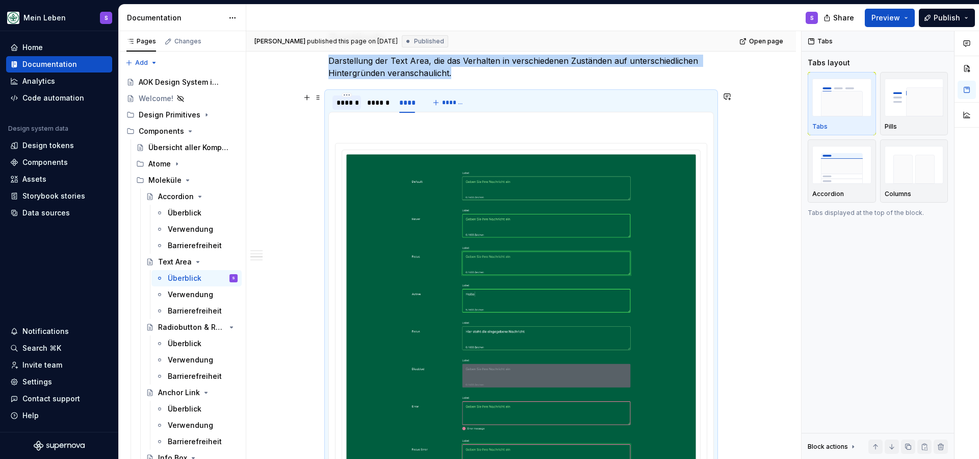
click at [343, 105] on div "******" at bounding box center [347, 102] width 20 height 10
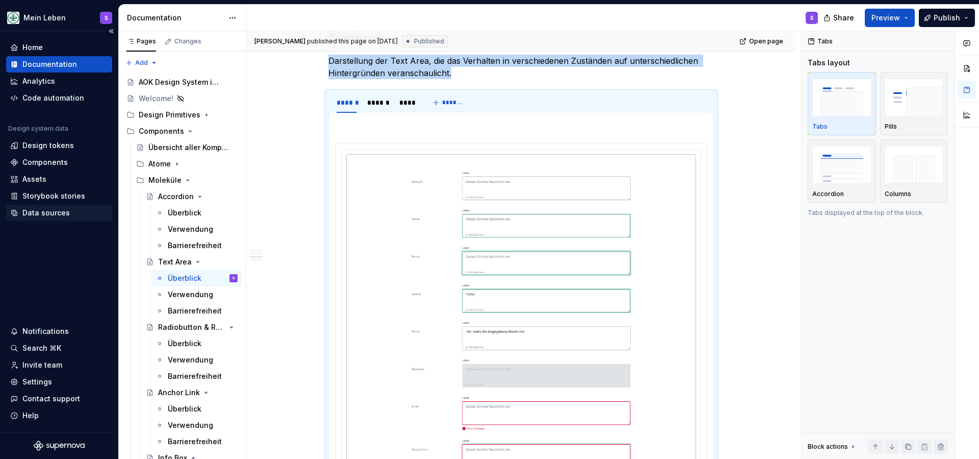
click at [44, 209] on div "Data sources" at bounding box center [45, 213] width 47 height 10
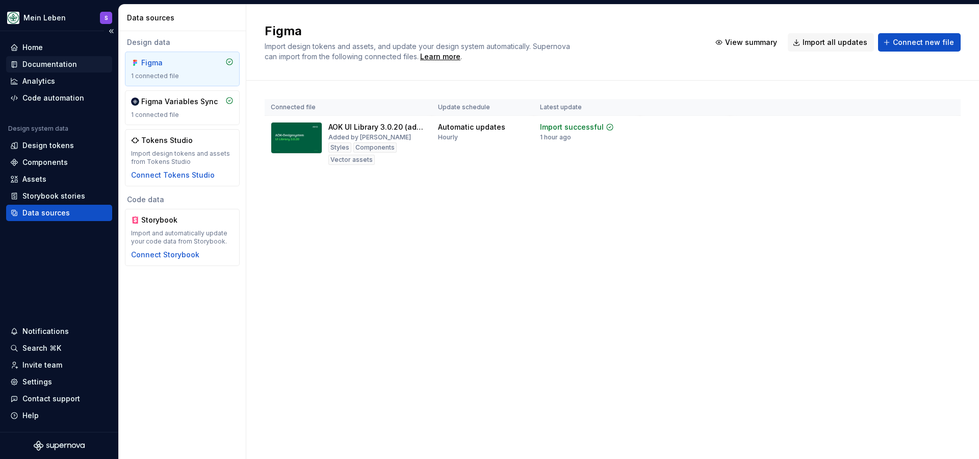
click at [45, 61] on div "Documentation" at bounding box center [49, 64] width 55 height 10
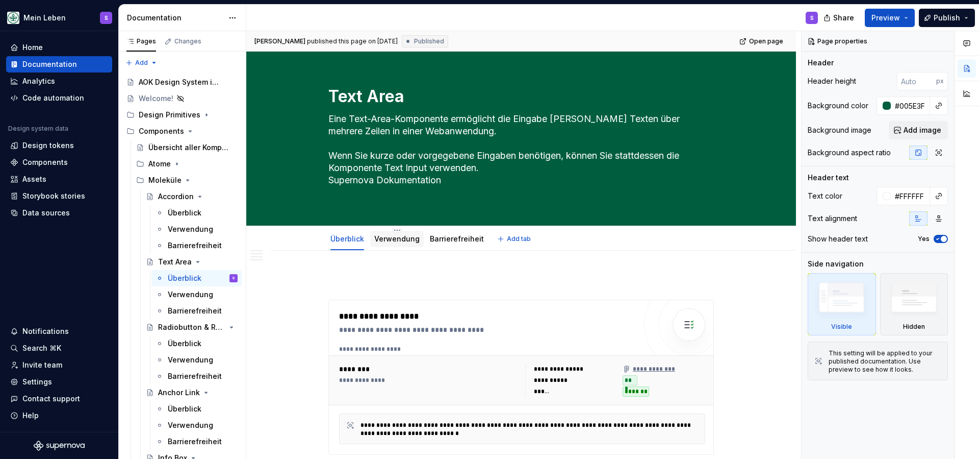
click at [399, 240] on link "Verwendung" at bounding box center [396, 238] width 45 height 9
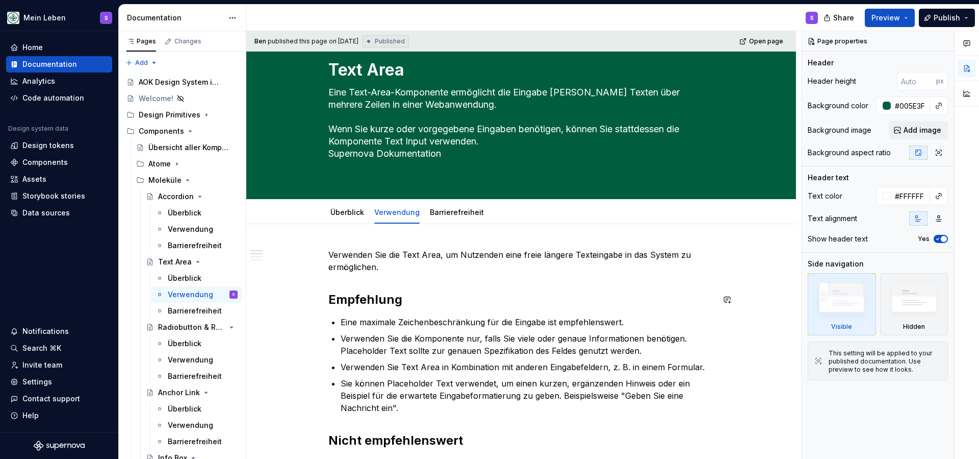
scroll to position [26, 0]
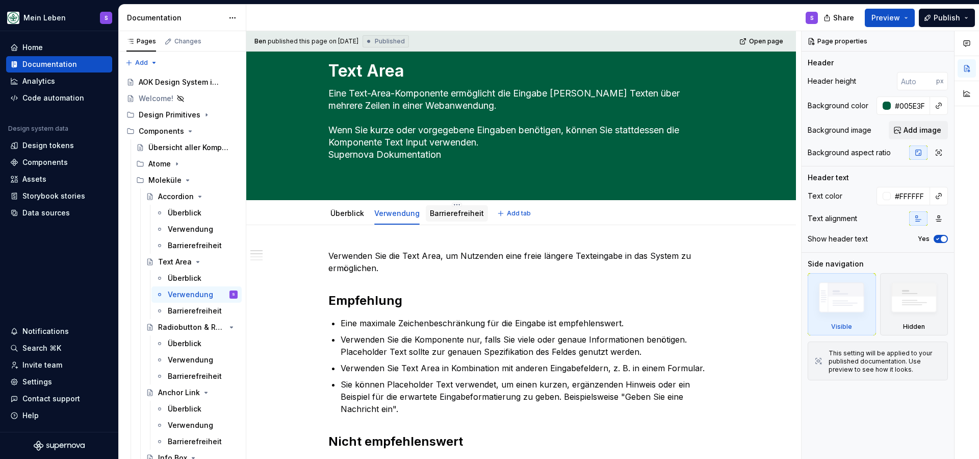
click at [439, 205] on div "Barrierefreiheit" at bounding box center [457, 213] width 62 height 18
click at [440, 215] on link "Barrierefreiheit" at bounding box center [457, 213] width 54 height 9
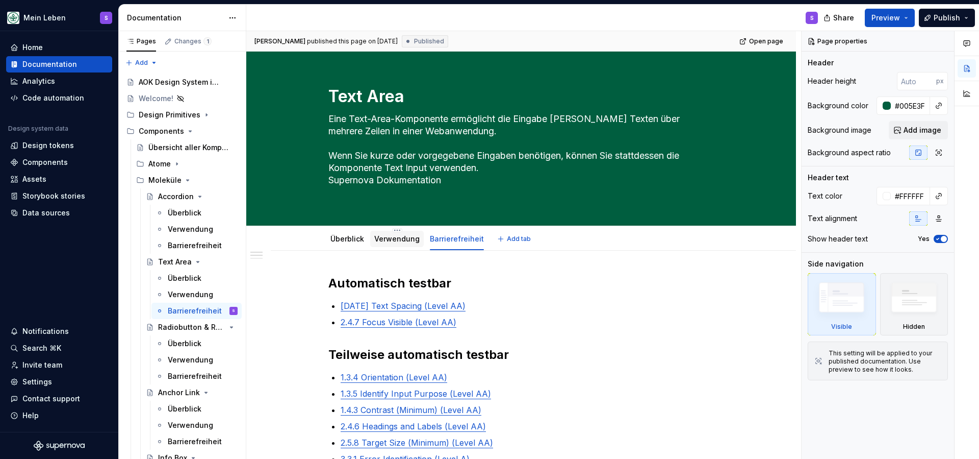
click at [390, 241] on link "Verwendung" at bounding box center [396, 238] width 45 height 9
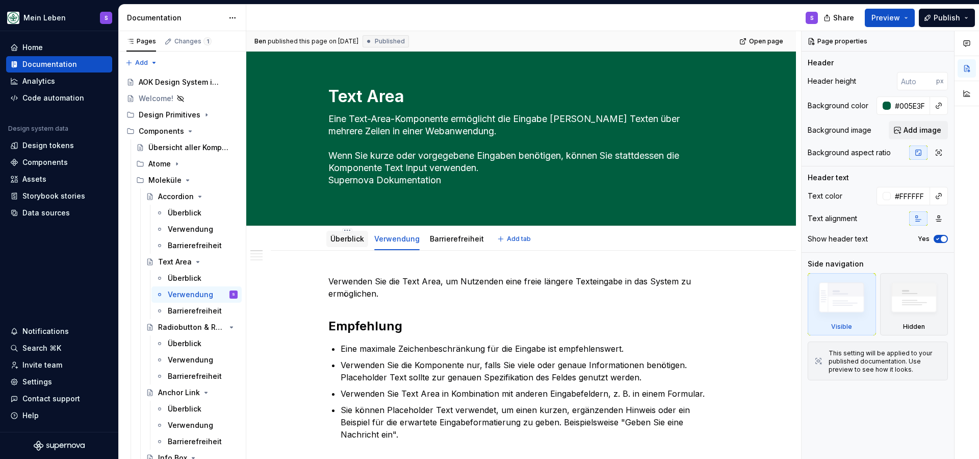
click at [351, 242] on link "Überblick" at bounding box center [348, 238] width 34 height 9
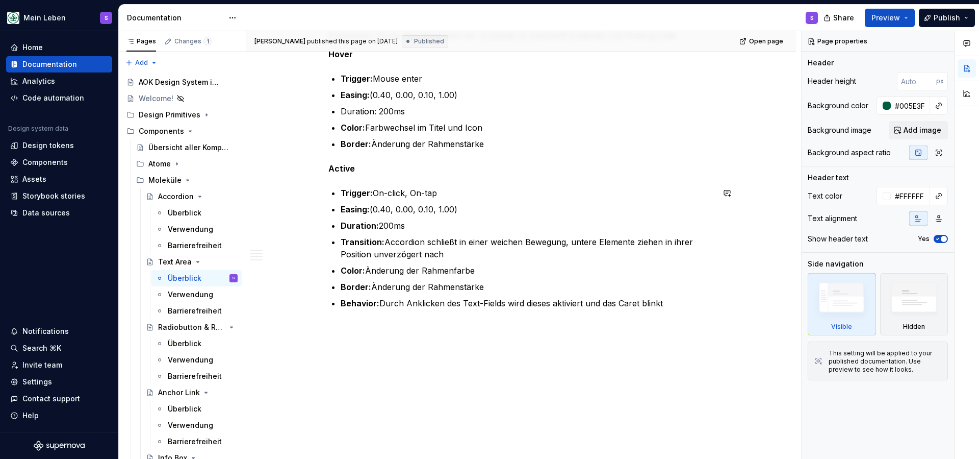
scroll to position [1470, 0]
click at [178, 197] on div "Accordion" at bounding box center [176, 196] width 36 height 10
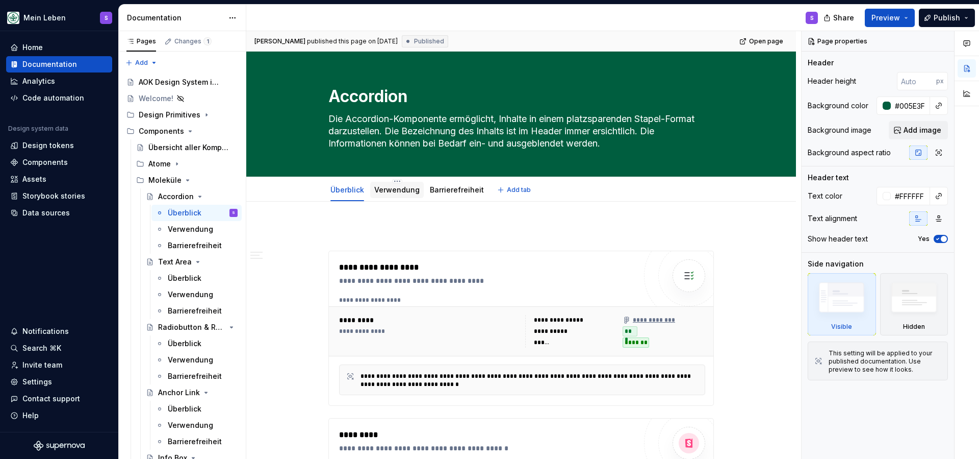
click at [400, 188] on link "Verwendung" at bounding box center [396, 189] width 45 height 9
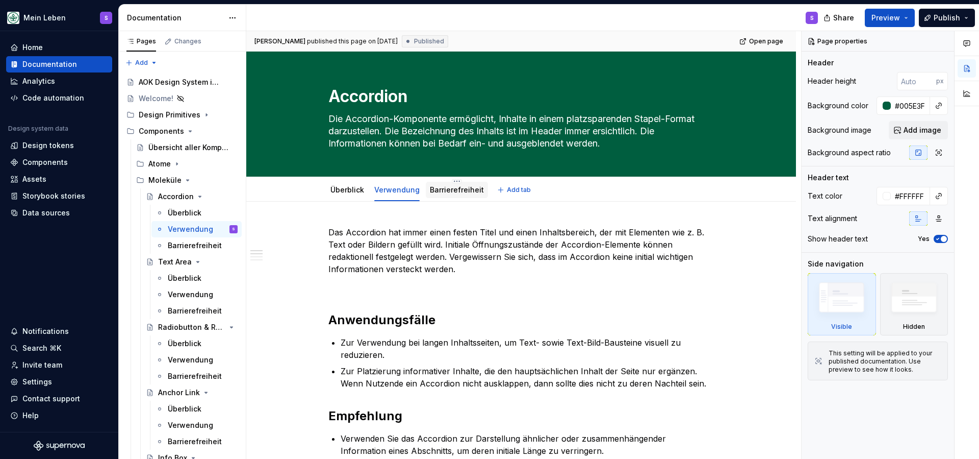
click at [458, 191] on link "Barrierefreiheit" at bounding box center [457, 189] width 54 height 9
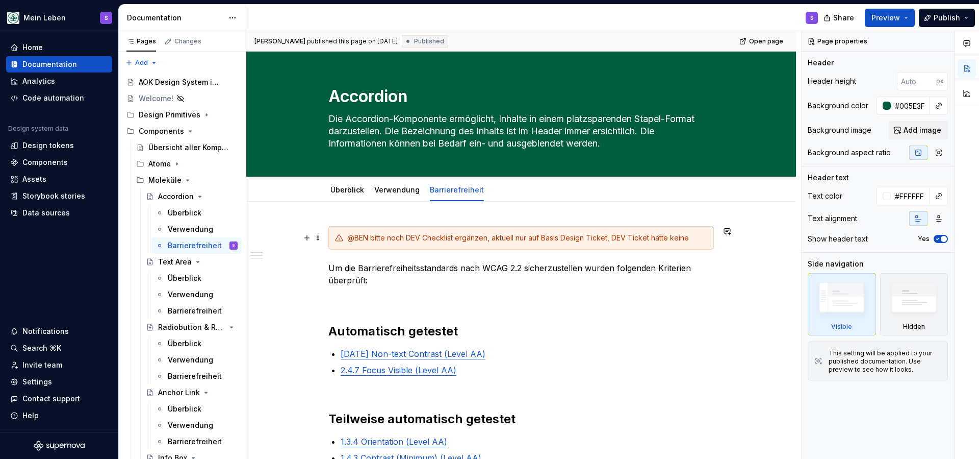
click at [540, 239] on div "@BEN bitte noch DEV Checklist ergänzen, aktuell nur auf Basis Design Ticket, DE…" at bounding box center [527, 238] width 360 height 10
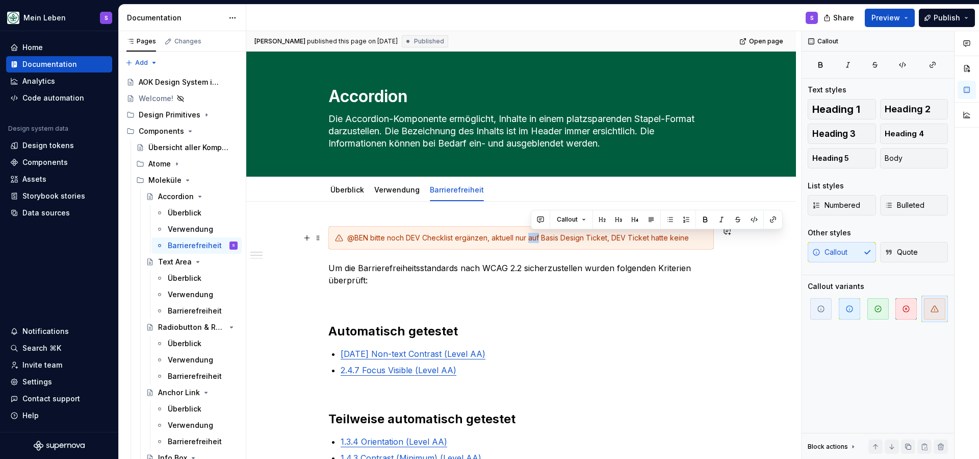
click at [540, 239] on div "@BEN bitte noch DEV Checklist ergänzen, aktuell nur auf Basis Design Ticket, DE…" at bounding box center [527, 238] width 360 height 10
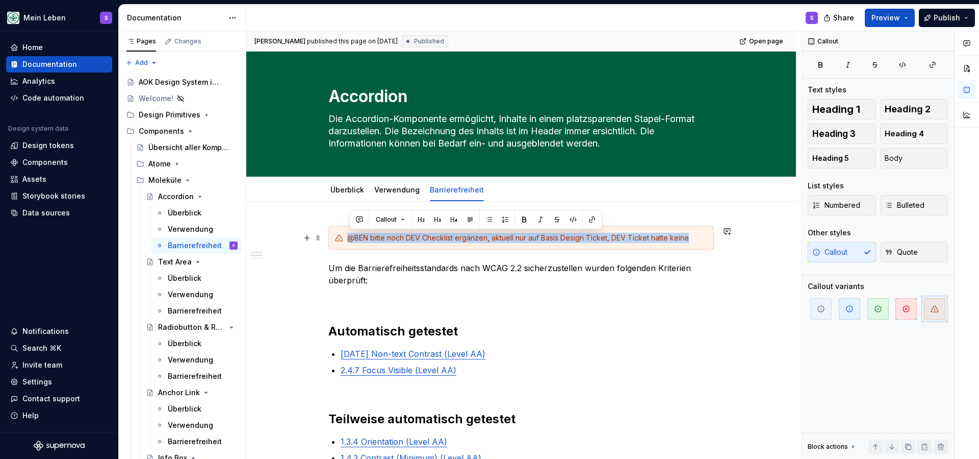
click at [540, 239] on div "@BEN bitte noch DEV Checklist ergänzen, aktuell nur auf Basis Design Ticket, DE…" at bounding box center [527, 238] width 360 height 10
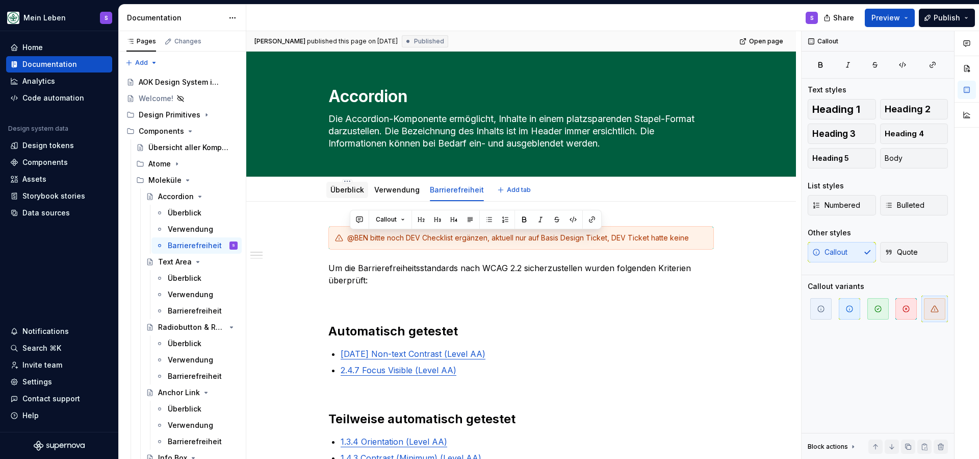
click at [352, 185] on div "Überblick" at bounding box center [348, 190] width 34 height 10
click at [359, 190] on link "Überblick" at bounding box center [348, 189] width 34 height 9
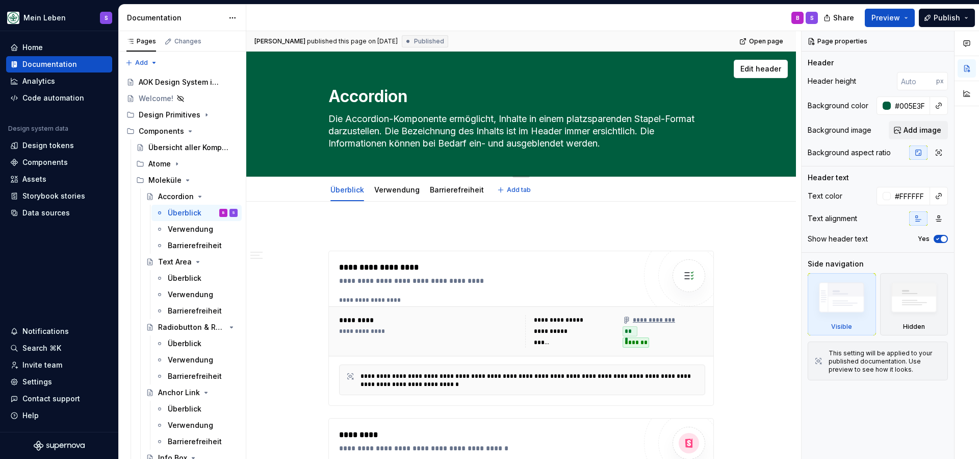
click at [377, 96] on textarea "Accordion" at bounding box center [519, 96] width 386 height 24
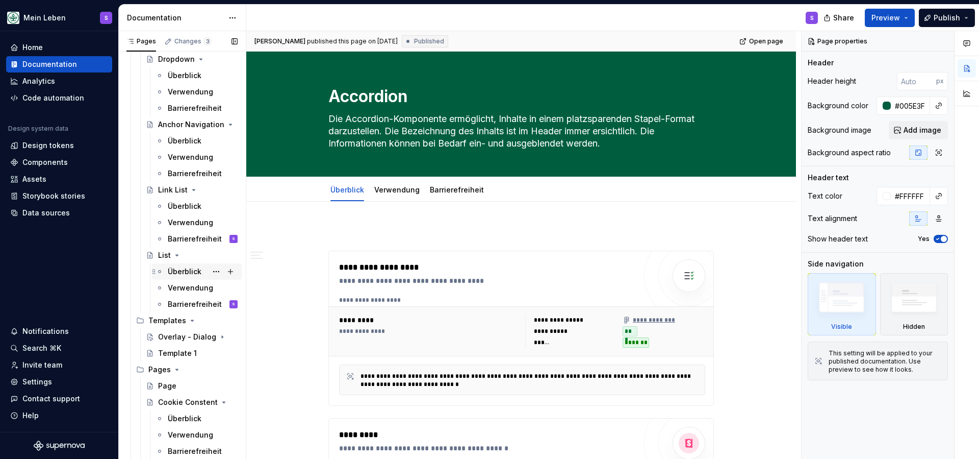
scroll to position [661, 0]
click at [183, 275] on div "Überblick" at bounding box center [185, 270] width 34 height 10
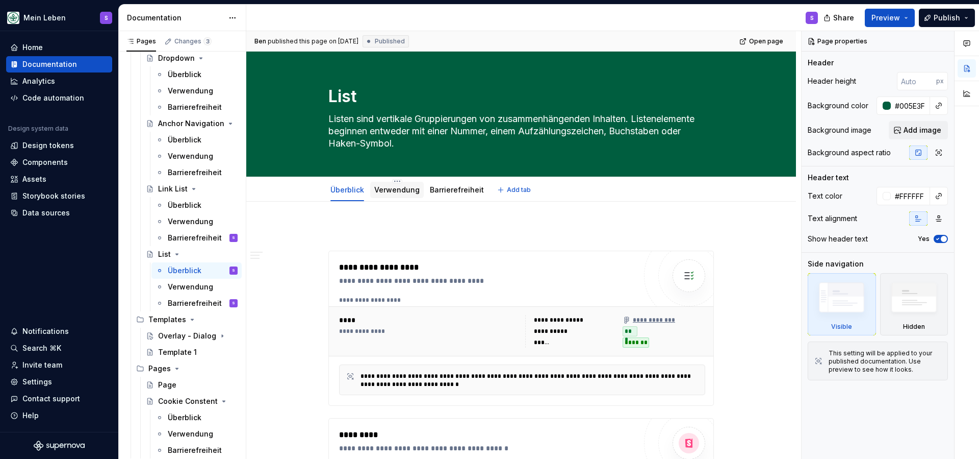
click at [397, 194] on div "Verwendung" at bounding box center [396, 190] width 45 height 10
click at [393, 191] on link "Verwendung" at bounding box center [396, 189] width 45 height 9
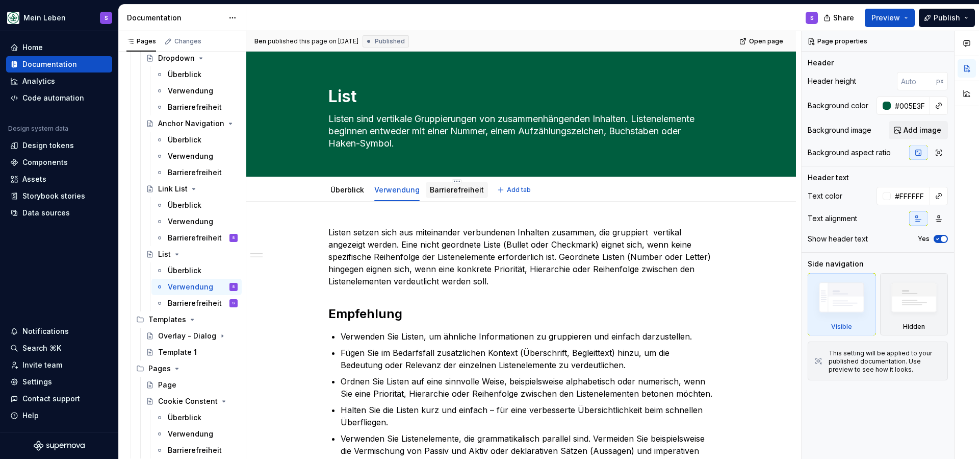
click at [453, 194] on div "Barrierefreiheit" at bounding box center [457, 190] width 54 height 10
click at [452, 190] on link "Barrierefreiheit" at bounding box center [457, 189] width 54 height 9
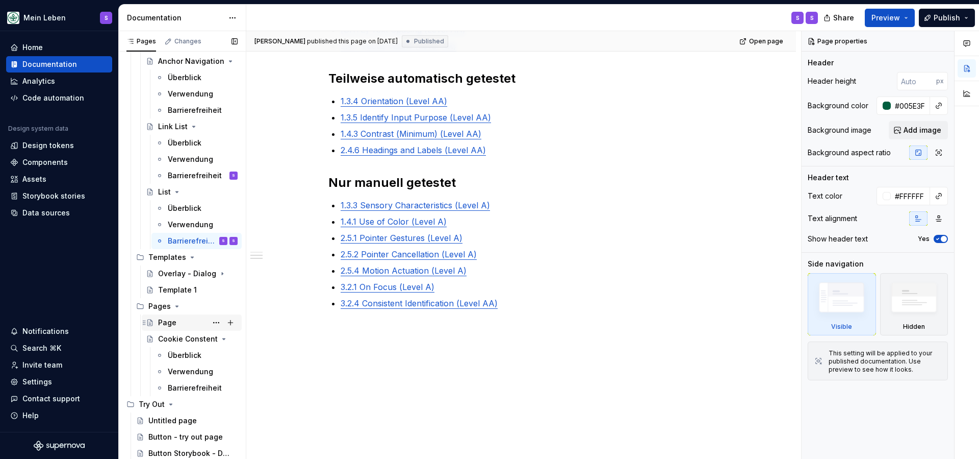
scroll to position [723, 0]
click at [196, 386] on div "Barrierefreiheit" at bounding box center [187, 388] width 39 height 10
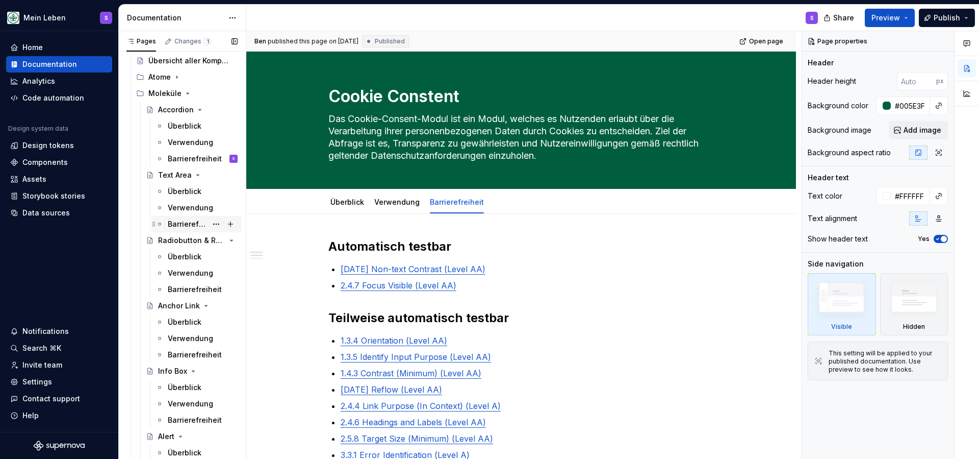
scroll to position [88, 0]
click at [198, 154] on div "Barrierefreiheit" at bounding box center [187, 158] width 39 height 10
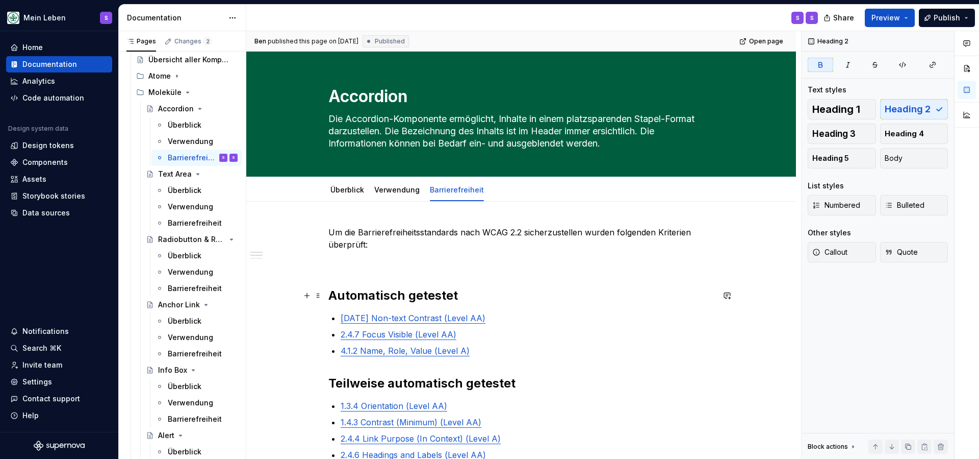
click at [396, 300] on strong "Automatisch getestet" at bounding box center [394, 295] width 130 height 15
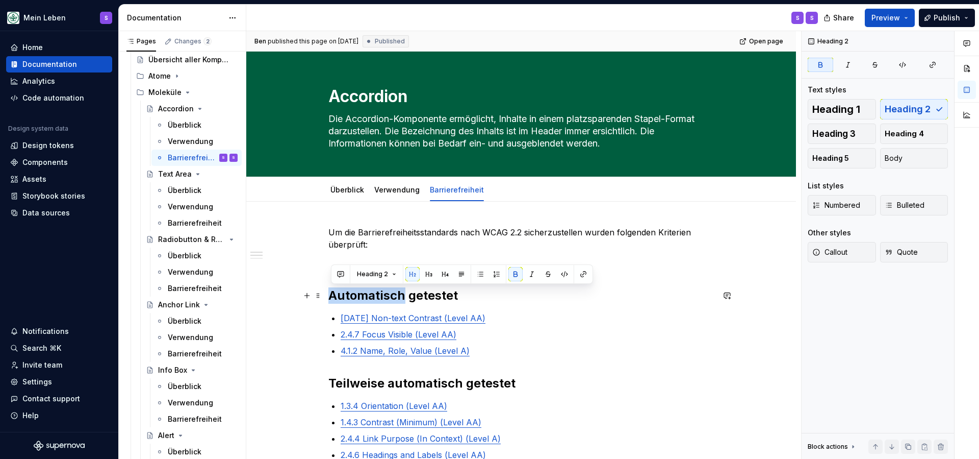
click at [398, 299] on strong "Automatisch getestet" at bounding box center [394, 295] width 130 height 15
drag, startPoint x: 423, startPoint y: 295, endPoint x: 332, endPoint y: 295, distance: 91.3
copy strong "Automatisch getestet"
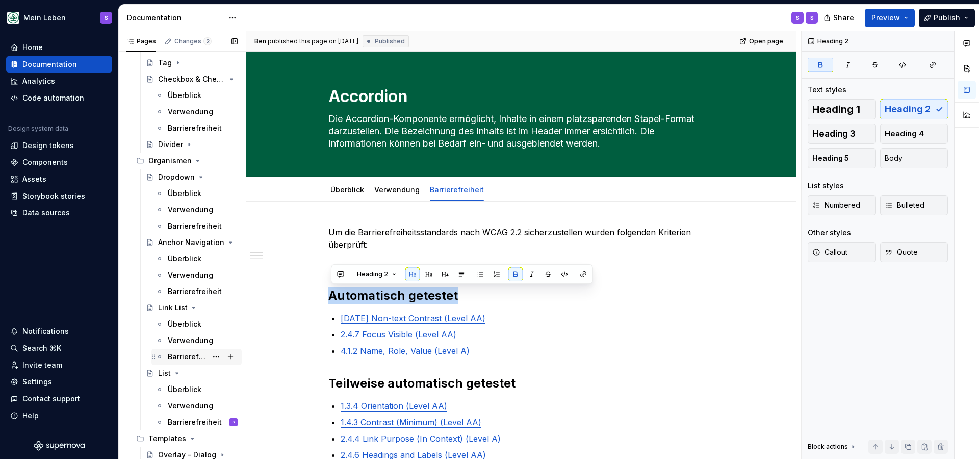
scroll to position [545, 0]
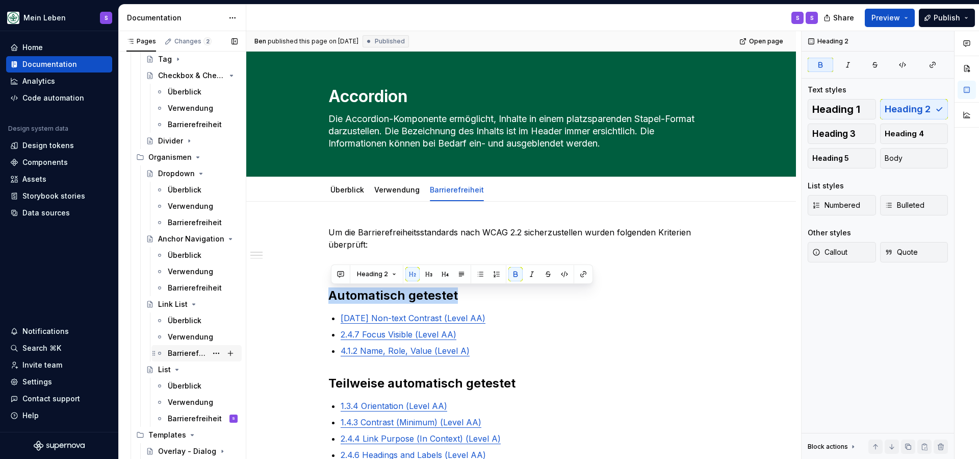
click at [188, 350] on div "Barrierefreiheit" at bounding box center [187, 353] width 39 height 10
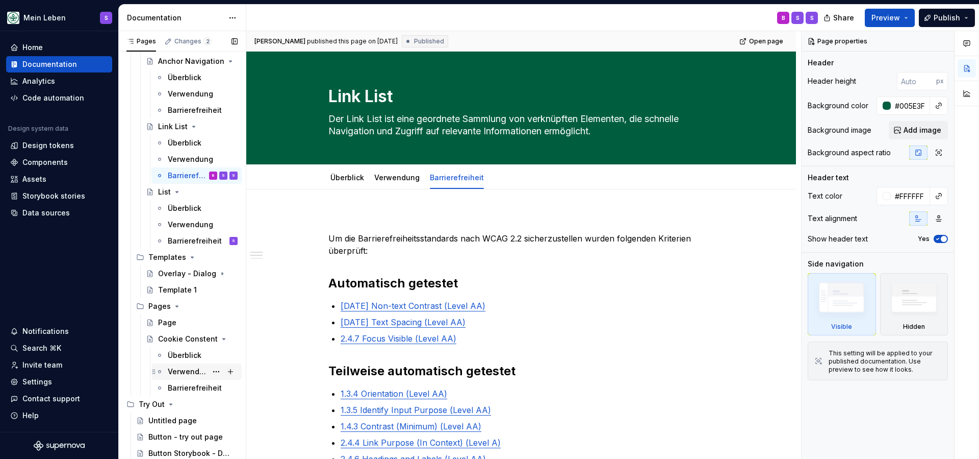
scroll to position [723, 0]
click at [191, 353] on div "Überblick" at bounding box center [185, 355] width 34 height 10
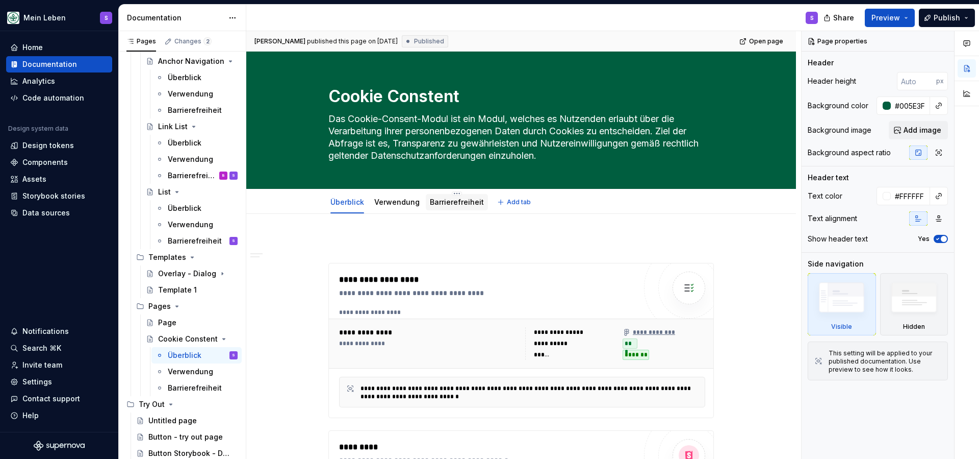
click at [466, 200] on link "Barrierefreiheit" at bounding box center [457, 201] width 54 height 9
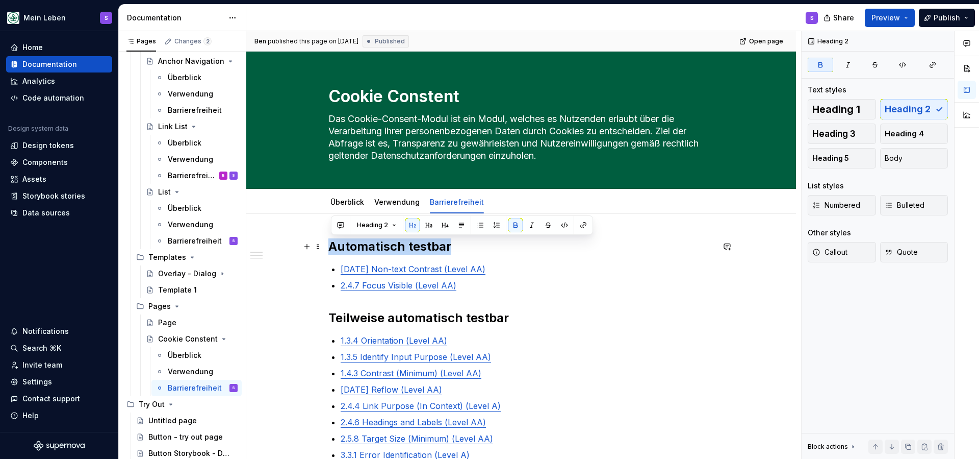
drag, startPoint x: 465, startPoint y: 245, endPoint x: 332, endPoint y: 246, distance: 133.6
click at [332, 246] on h2 "Automatisch testbar" at bounding box center [522, 246] width 386 height 16
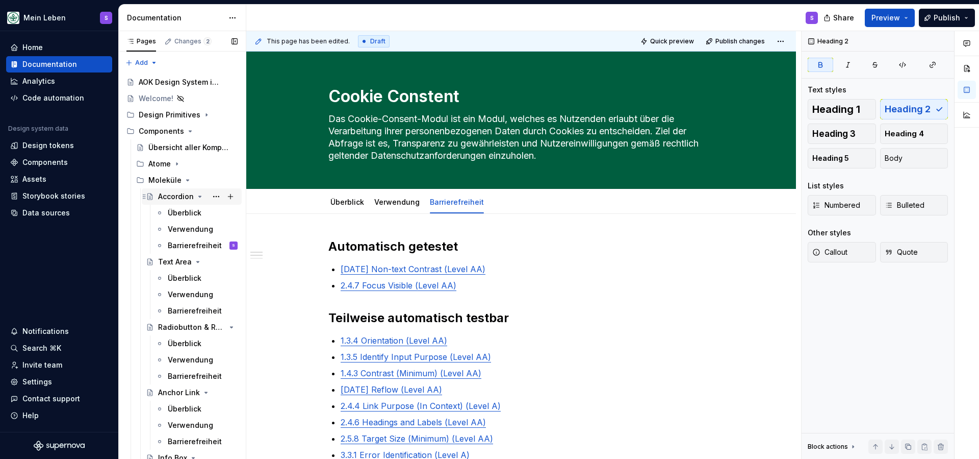
scroll to position [1, 0]
click at [179, 198] on div "Accordion" at bounding box center [176, 196] width 36 height 10
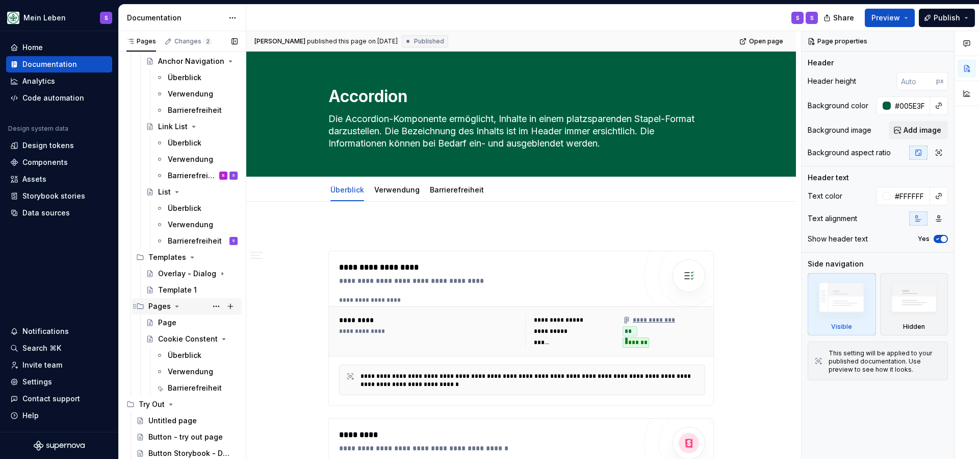
scroll to position [723, 0]
click at [189, 387] on div "Barrierefreiheit" at bounding box center [187, 388] width 39 height 10
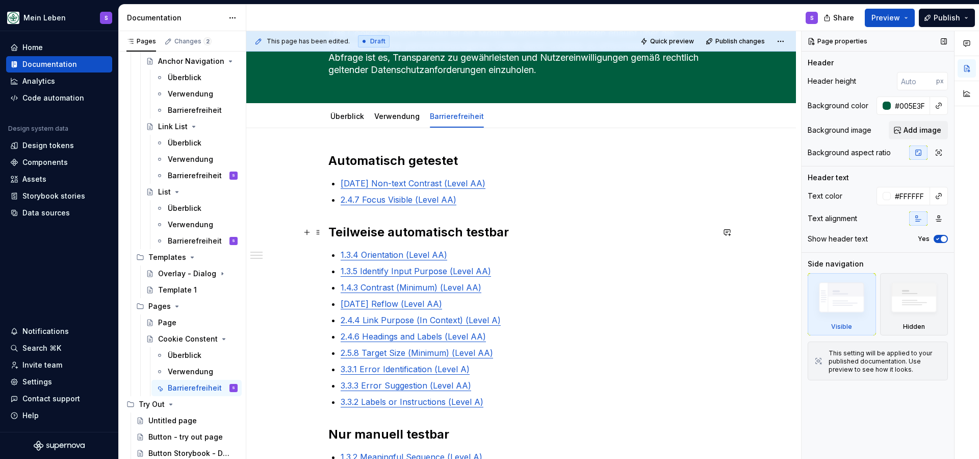
scroll to position [95, 0]
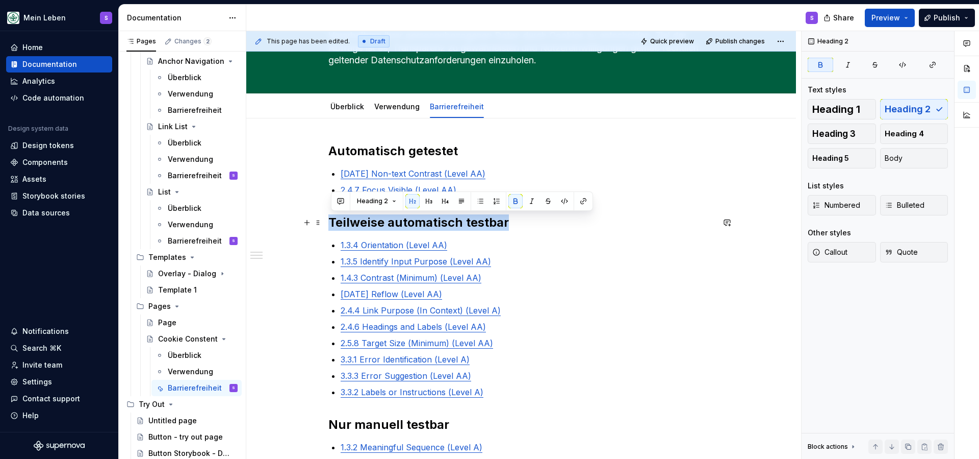
drag, startPoint x: 493, startPoint y: 222, endPoint x: 333, endPoint y: 220, distance: 160.2
click at [333, 220] on h2 "Teilweise automatisch testbar" at bounding box center [522, 222] width 386 height 16
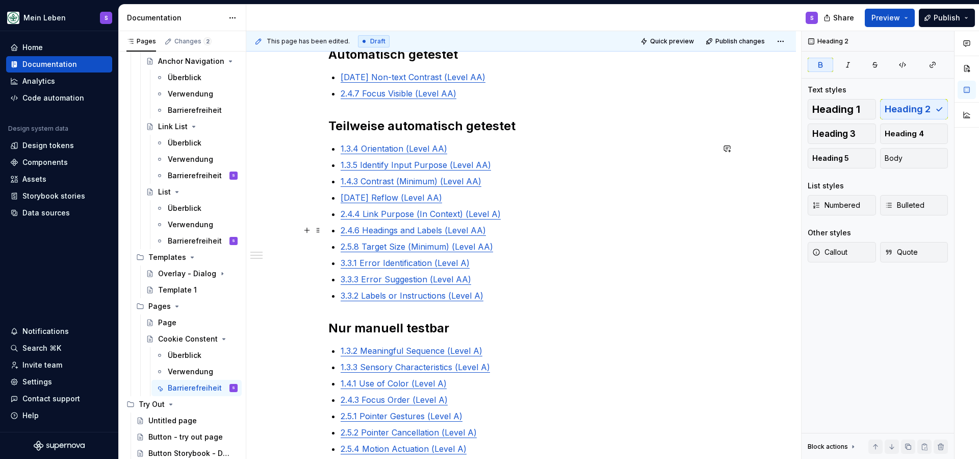
scroll to position [194, 0]
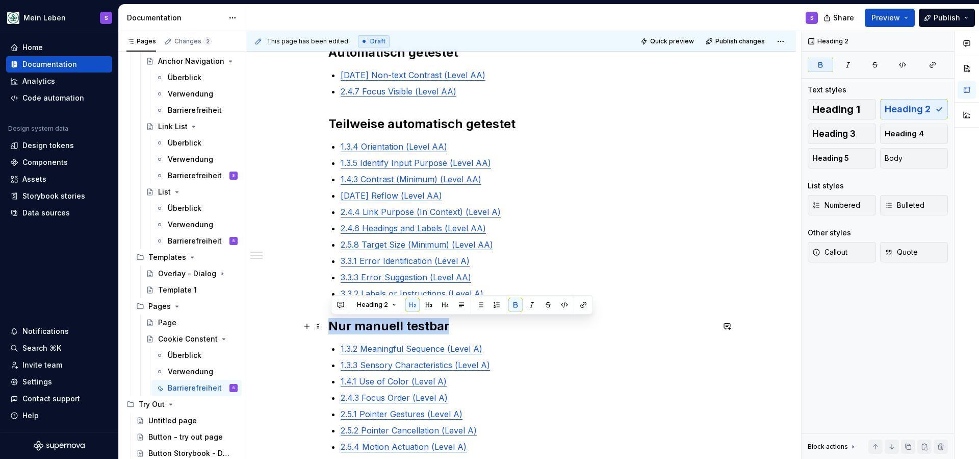
drag, startPoint x: 452, startPoint y: 326, endPoint x: 334, endPoint y: 325, distance: 118.9
click at [334, 325] on h2 "Nur manuell testbar" at bounding box center [522, 326] width 386 height 16
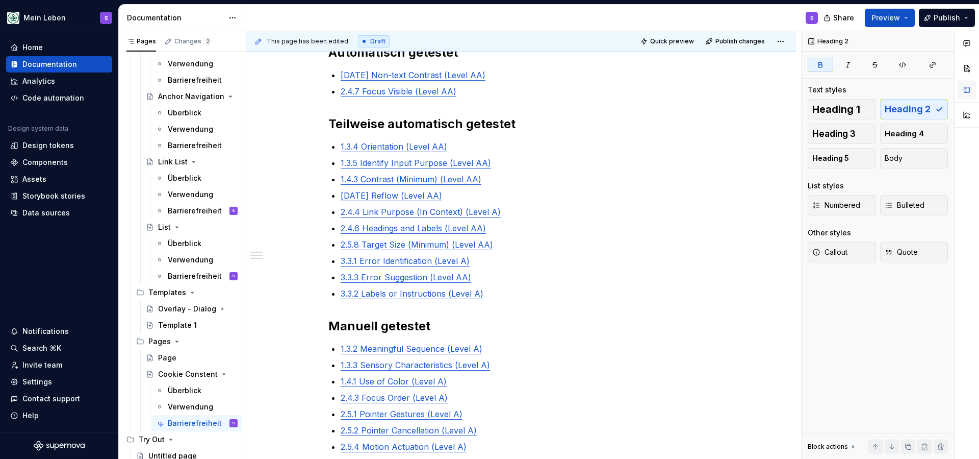
scroll to position [686, 0]
click at [184, 278] on div "Barrierefreiheit" at bounding box center [187, 278] width 39 height 10
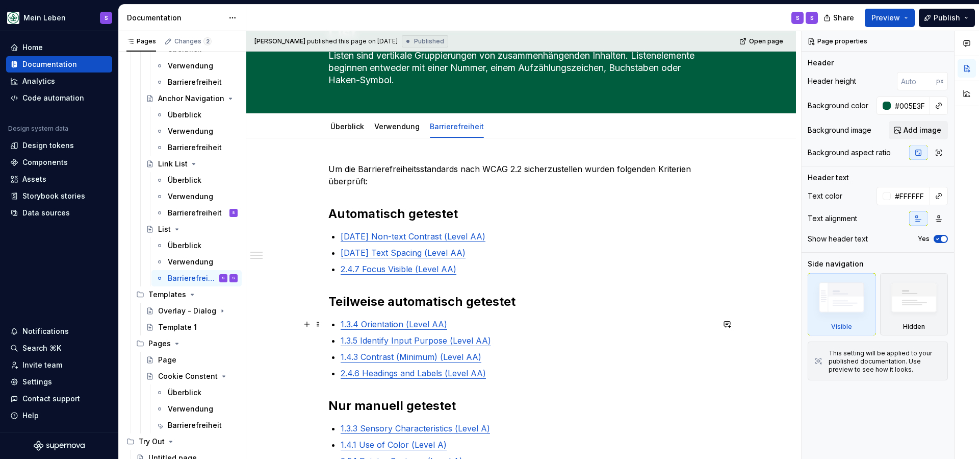
scroll to position [47, 0]
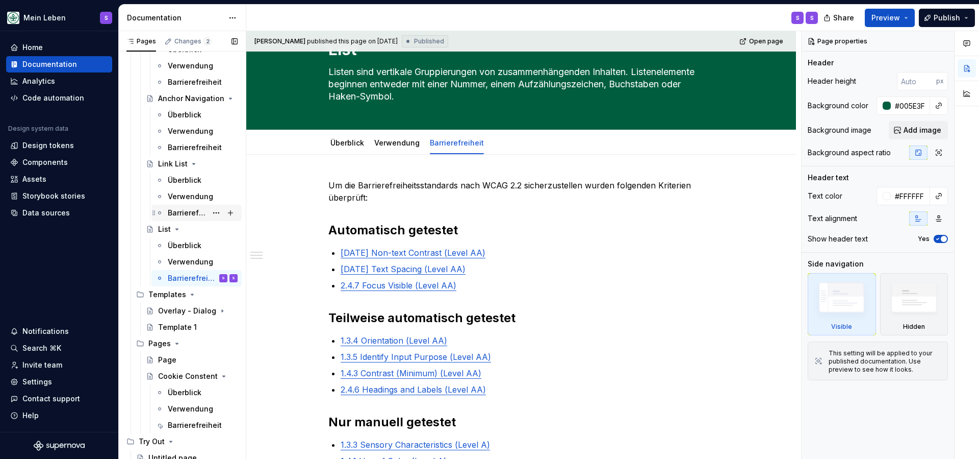
click at [179, 210] on div "Barrierefreiheit" at bounding box center [187, 213] width 39 height 10
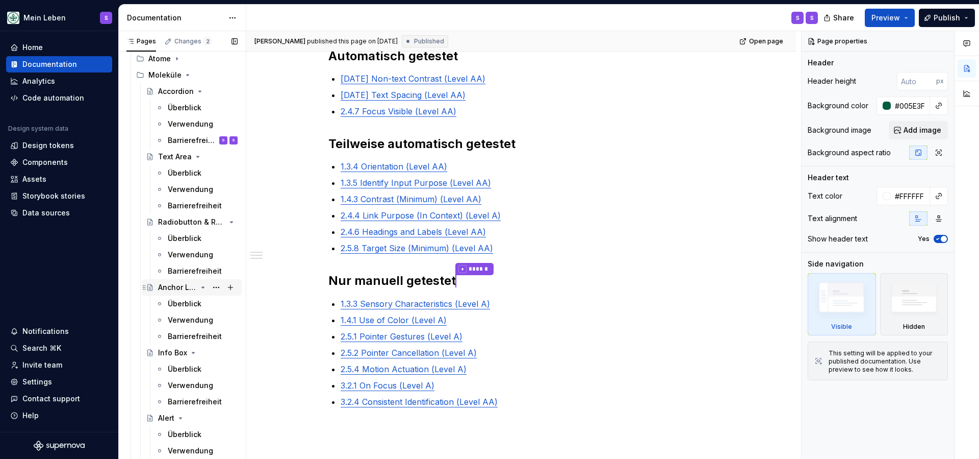
scroll to position [100, 0]
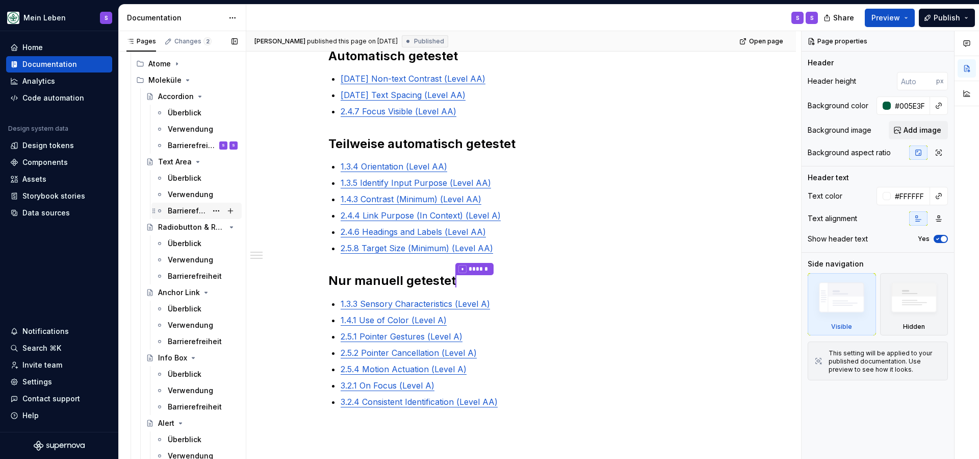
click at [180, 205] on div "Barrierefreiheit" at bounding box center [203, 211] width 70 height 14
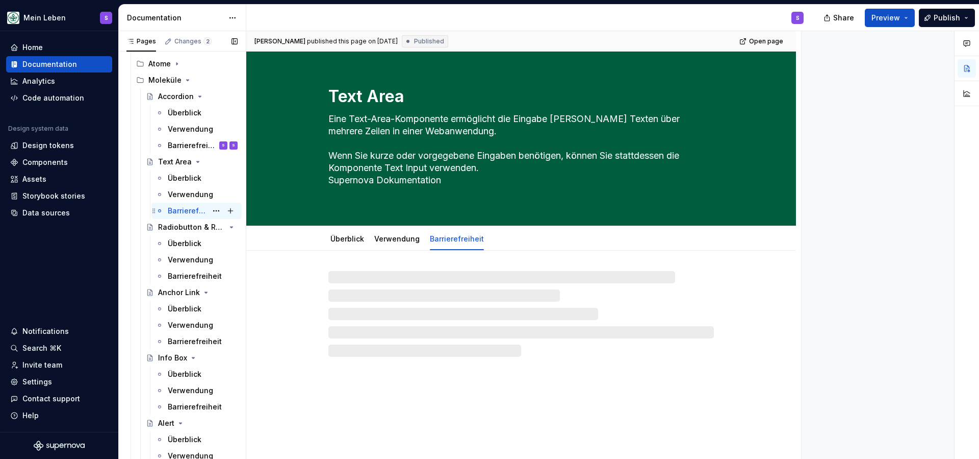
click at [180, 205] on div "Barrierefreiheit S" at bounding box center [203, 211] width 70 height 14
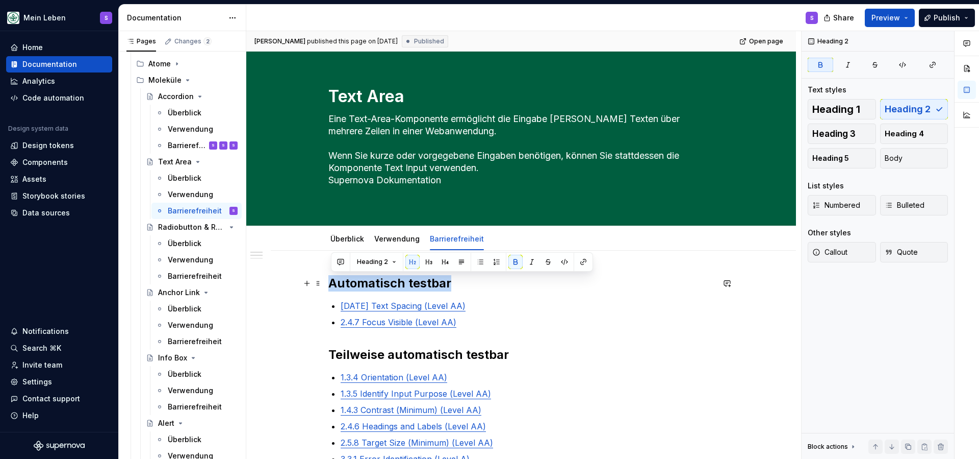
drag, startPoint x: 453, startPoint y: 283, endPoint x: 329, endPoint y: 286, distance: 124.5
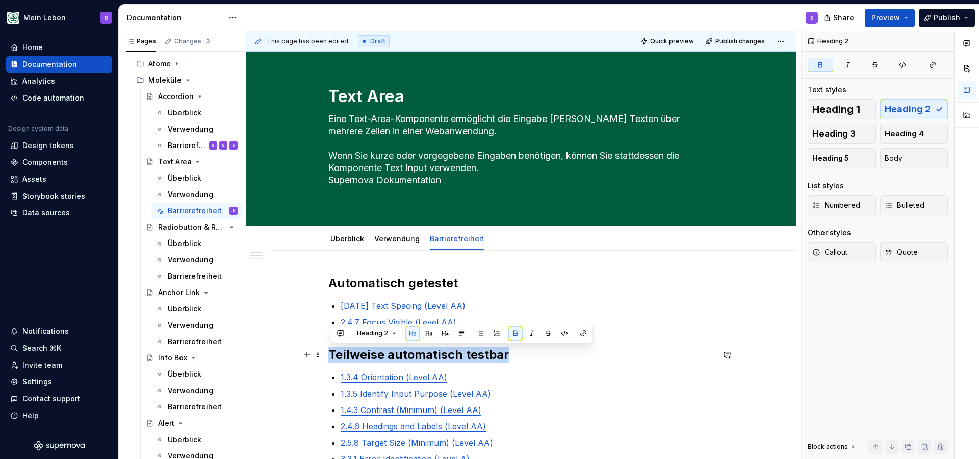
drag, startPoint x: 513, startPoint y: 353, endPoint x: 331, endPoint y: 356, distance: 182.1
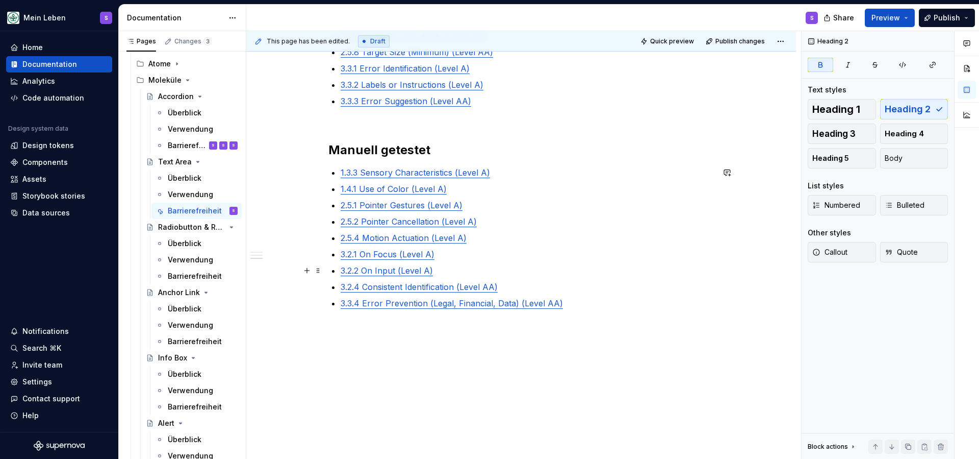
scroll to position [390, 0]
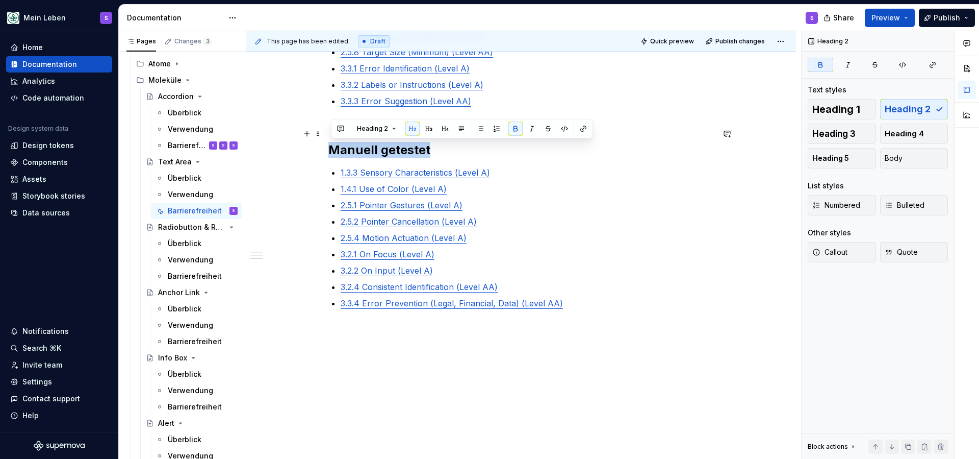
drag, startPoint x: 438, startPoint y: 149, endPoint x: 332, endPoint y: 153, distance: 106.1
click at [332, 153] on h2 "Manuell getestet" at bounding box center [522, 141] width 386 height 33
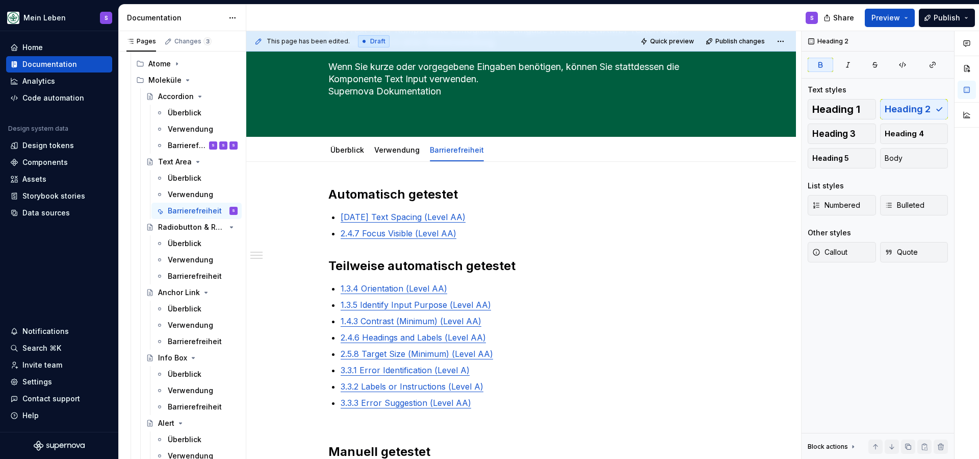
scroll to position [60, 0]
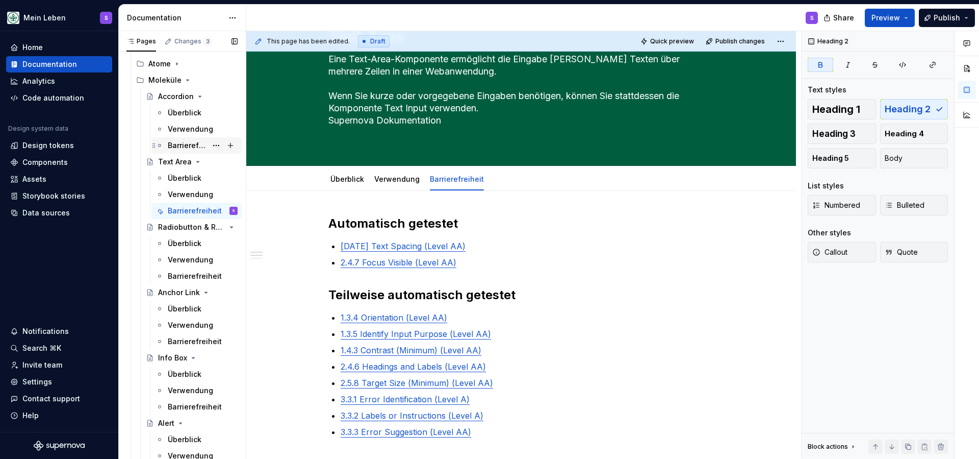
click at [185, 141] on div "Barrierefreiheit" at bounding box center [187, 145] width 39 height 10
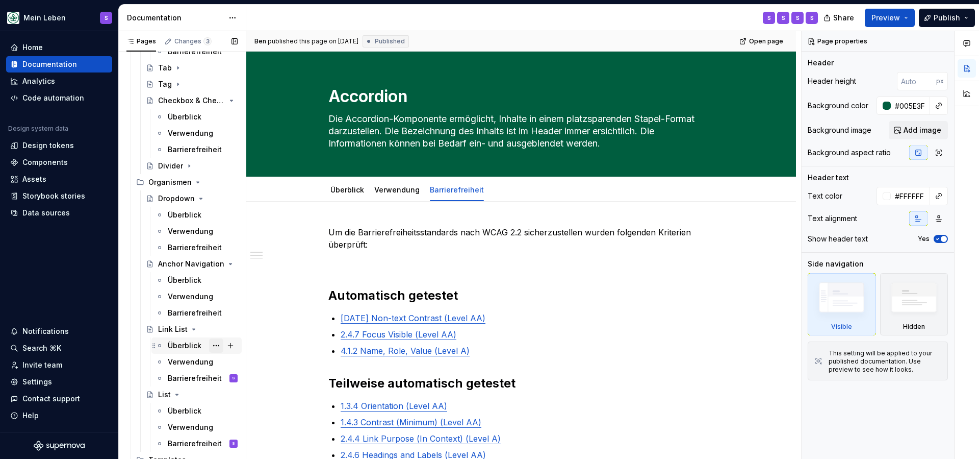
scroll to position [529, 0]
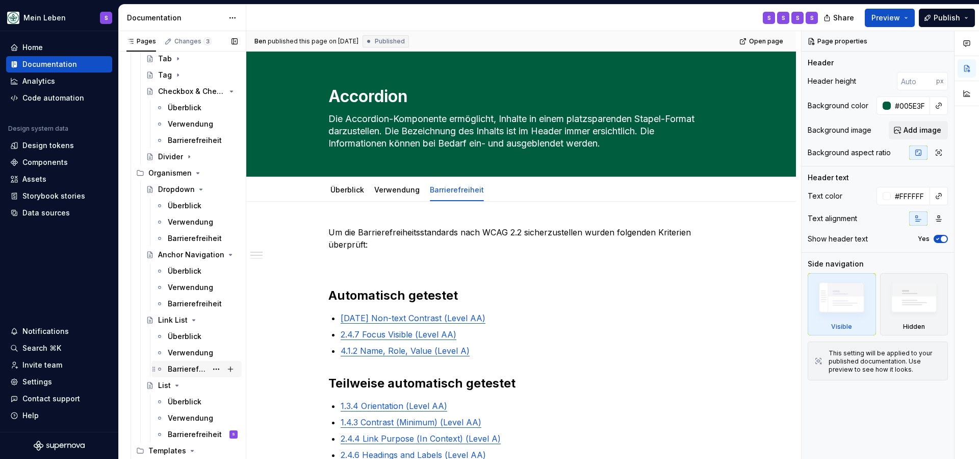
click at [188, 370] on div "Barrierefreiheit" at bounding box center [187, 369] width 39 height 10
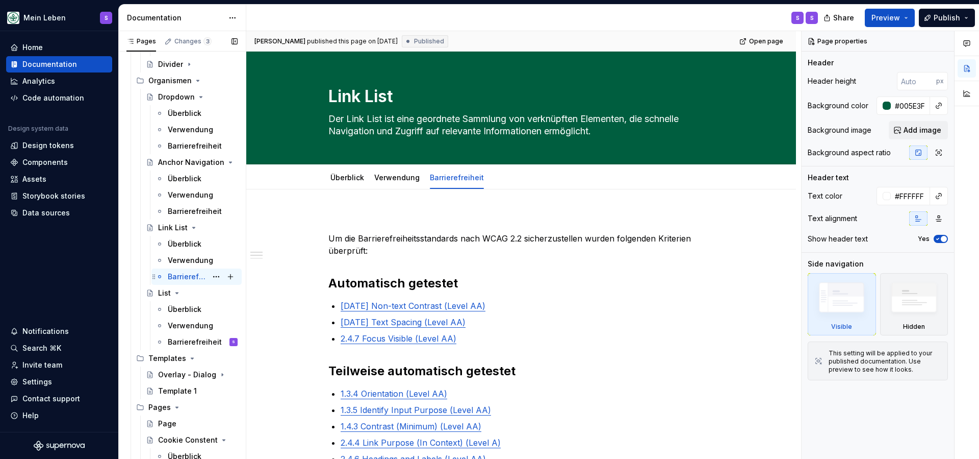
scroll to position [628, 0]
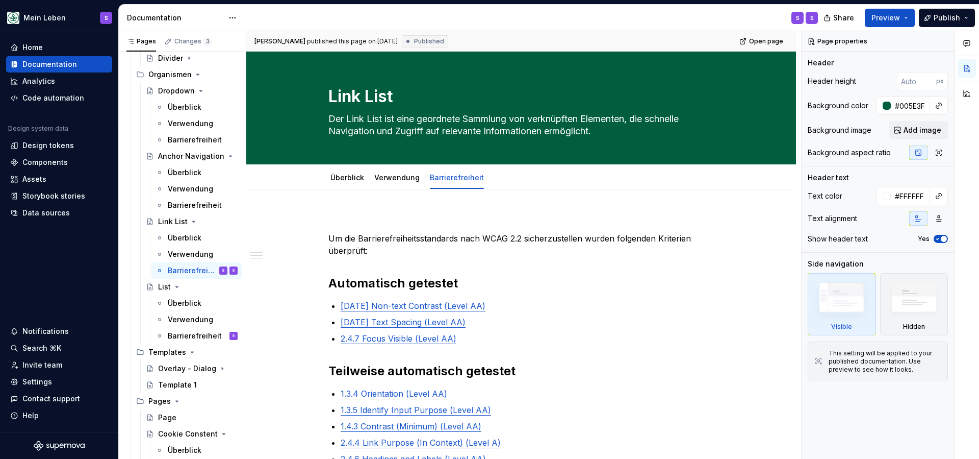
type textarea "*"
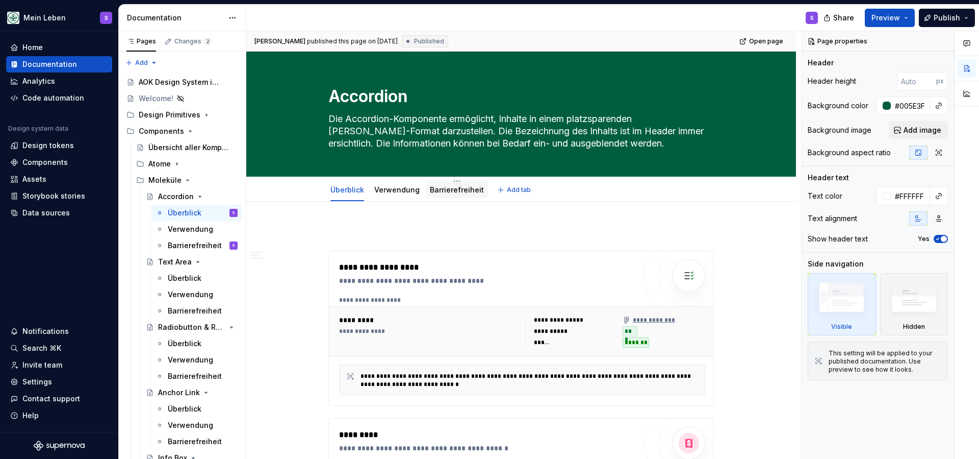
click at [454, 186] on link "Barrierefreiheit" at bounding box center [457, 189] width 54 height 9
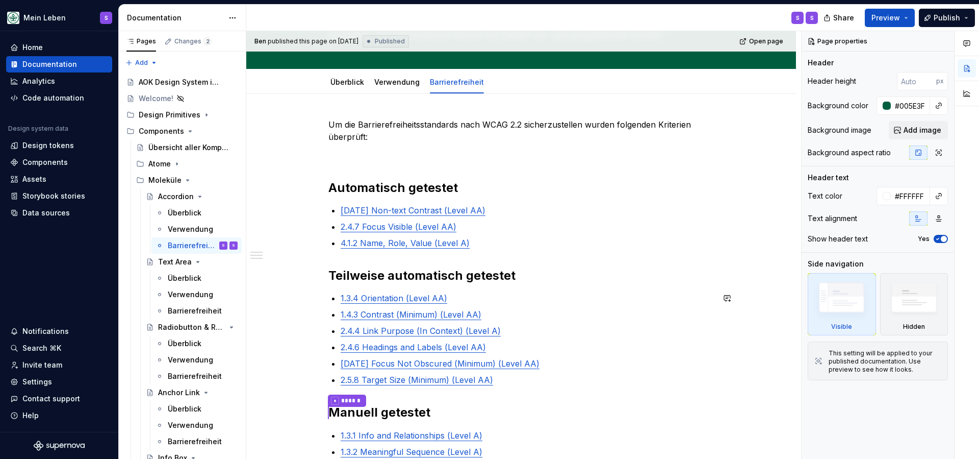
scroll to position [111, 0]
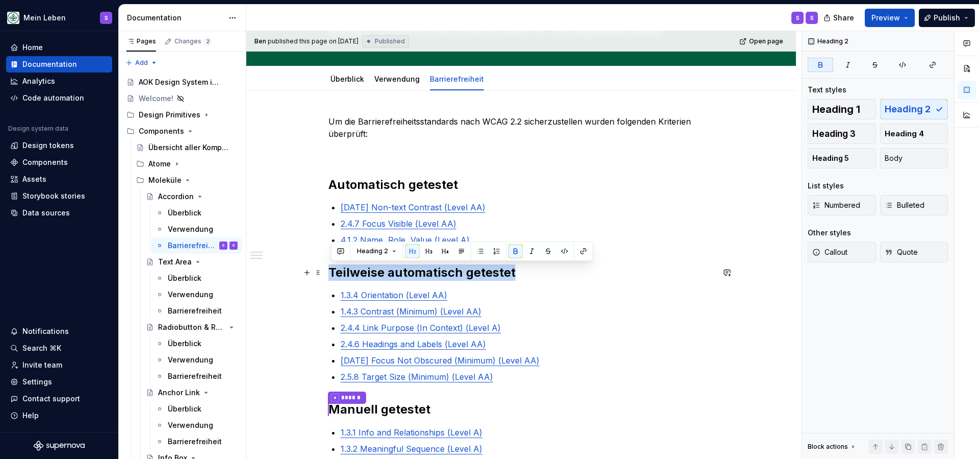
drag, startPoint x: 514, startPoint y: 272, endPoint x: 334, endPoint y: 276, distance: 179.6
click at [334, 276] on h2 "Teilweise automatisch getestet" at bounding box center [522, 272] width 386 height 16
copy strong "Teilweise automatisch getestet"
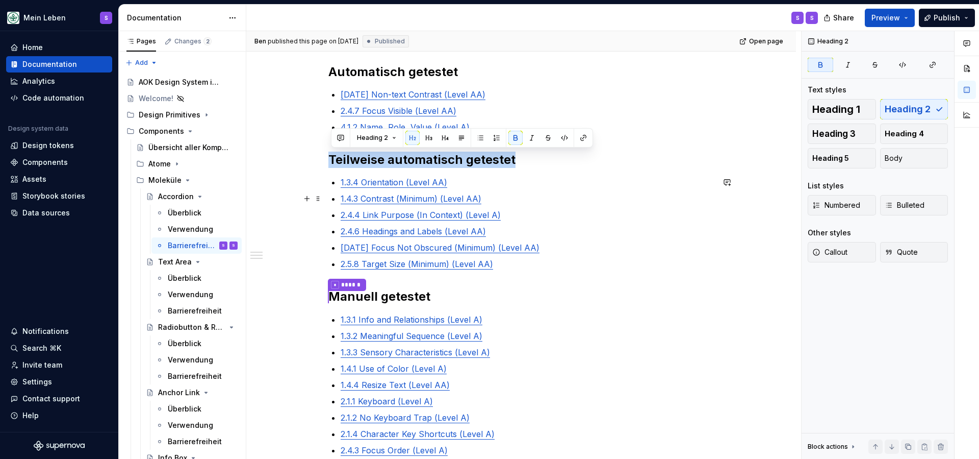
scroll to position [224, 0]
copy strong "Teilweise automatisch getestet"
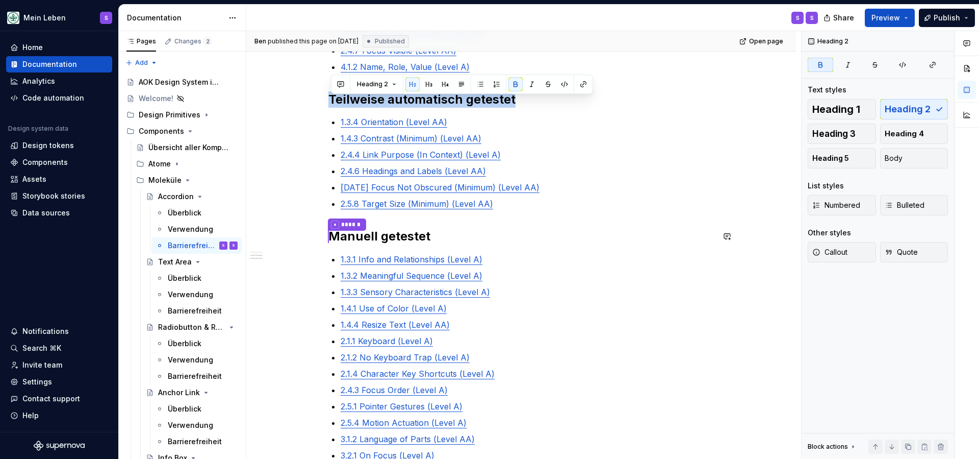
scroll to position [290, 0]
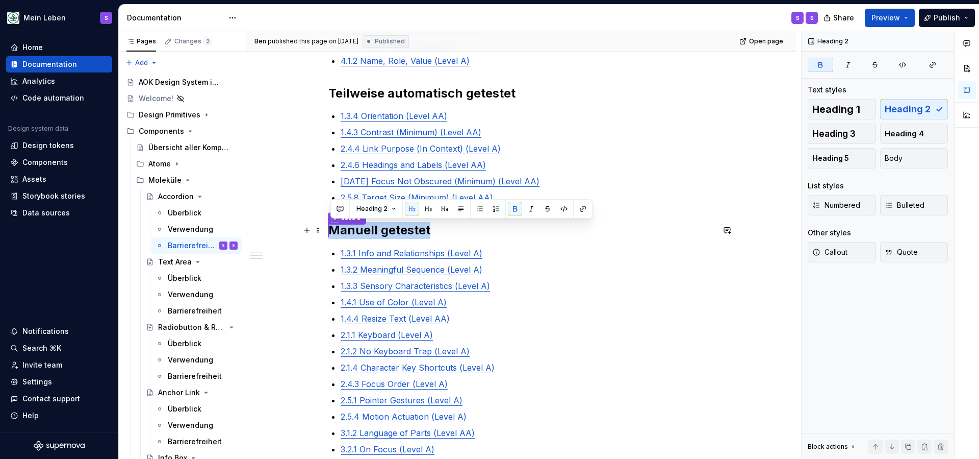
drag, startPoint x: 430, startPoint y: 233, endPoint x: 331, endPoint y: 234, distance: 99.5
click at [331, 234] on div "Um die Barrierefreiheitsstandards nach WCAG 2.2 sicherzustellen wurden folgende…" at bounding box center [521, 288] width 550 height 752
copy strong "* ****** Manuell getestet"
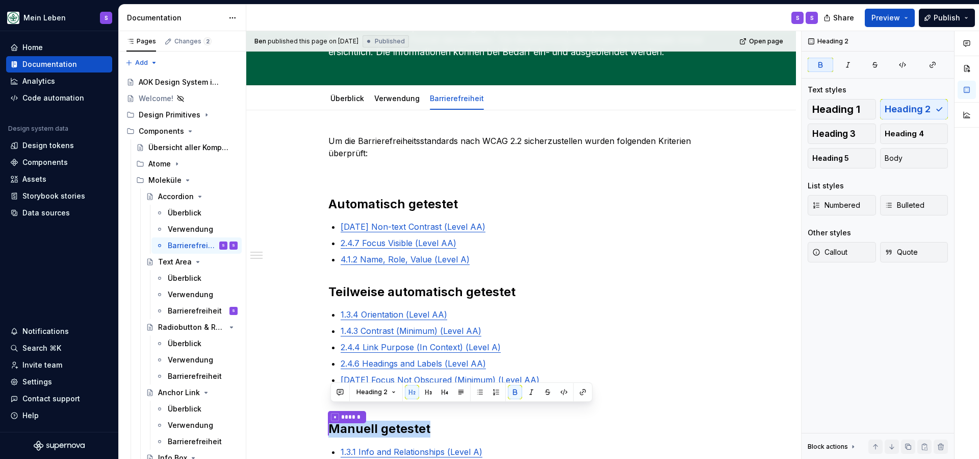
scroll to position [80, 0]
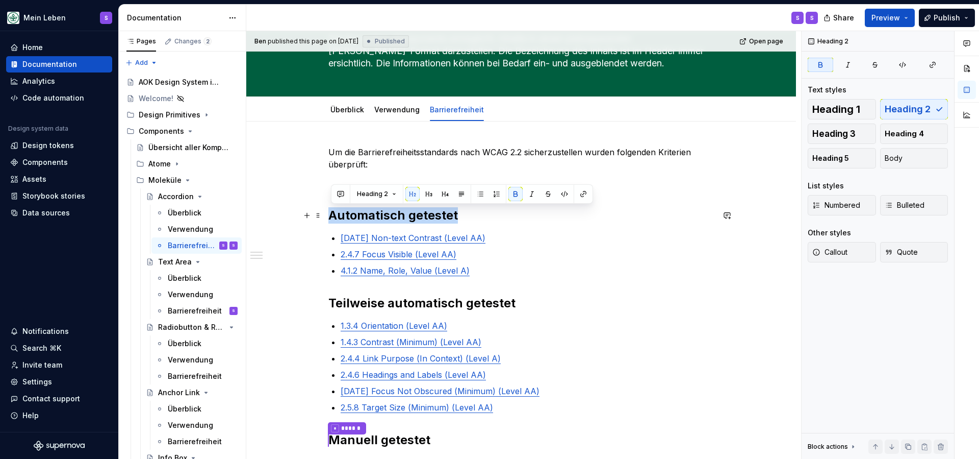
drag, startPoint x: 462, startPoint y: 218, endPoint x: 327, endPoint y: 218, distance: 134.2
copy strong "Automatisch getestet"
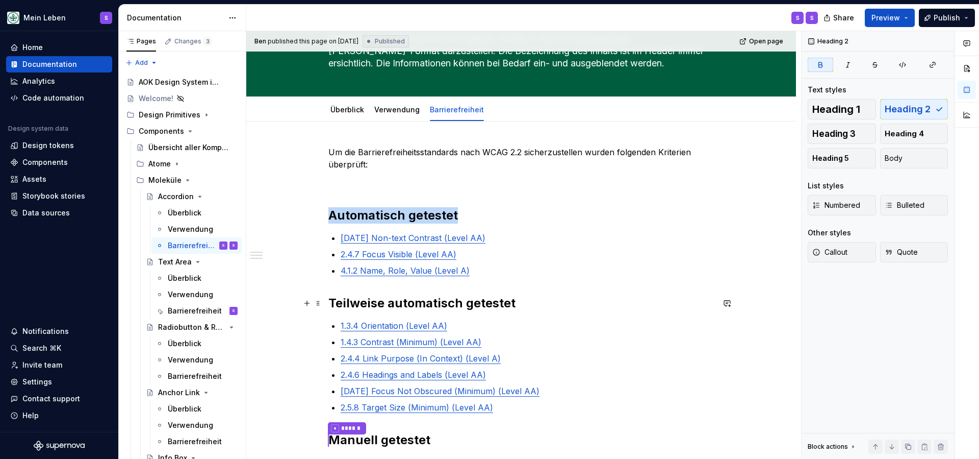
click at [518, 306] on h2 "Teilweise automatisch getestet" at bounding box center [522, 303] width 386 height 16
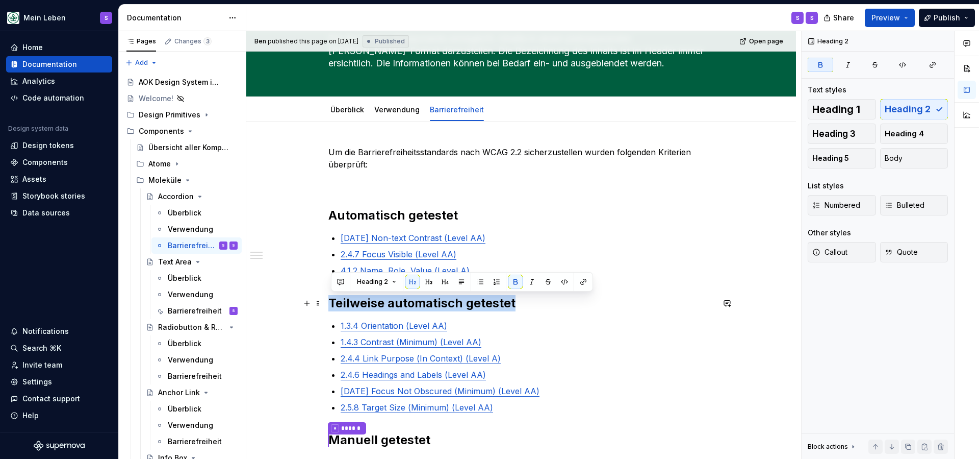
drag, startPoint x: 523, startPoint y: 302, endPoint x: 333, endPoint y: 306, distance: 190.3
click at [333, 306] on h2 "Teilweise automatisch getestet" at bounding box center [522, 303] width 386 height 16
copy strong "Teilweise automatisch getestet"
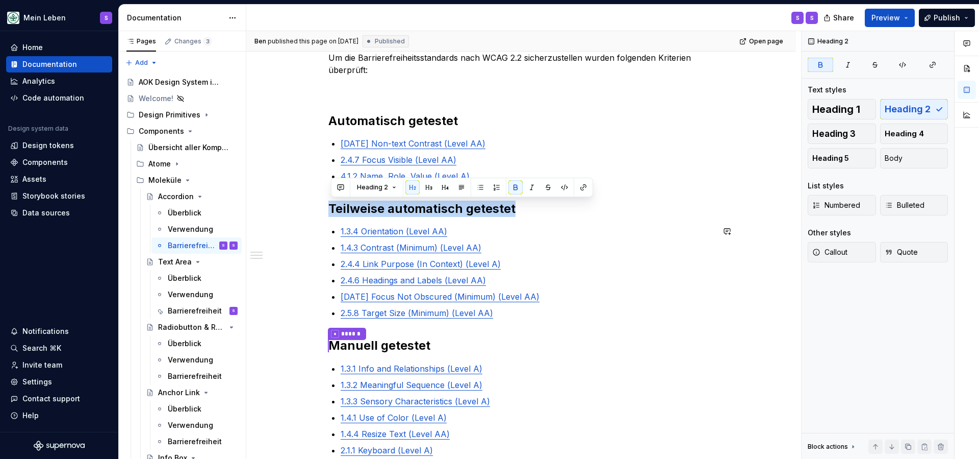
scroll to position [185, 0]
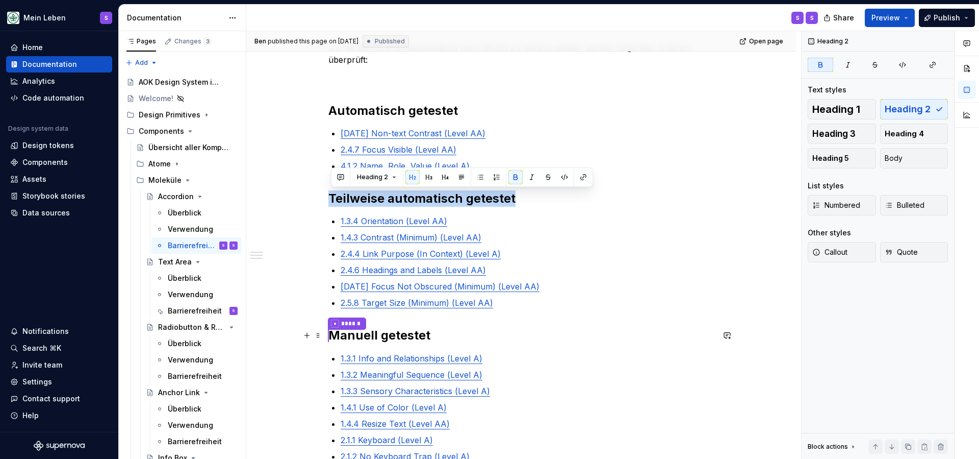
click at [448, 339] on h2 "* ****** Manuell getestet" at bounding box center [522, 335] width 386 height 17
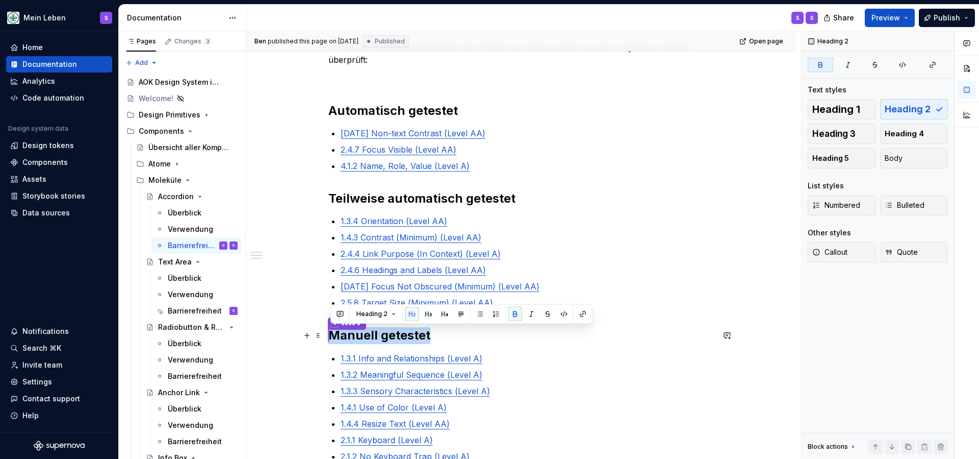
drag, startPoint x: 440, startPoint y: 335, endPoint x: 333, endPoint y: 339, distance: 107.2
click at [333, 339] on h2 "* ****** Manuell getestet" at bounding box center [522, 335] width 386 height 17
copy strong "* ****** Manuell getestet"
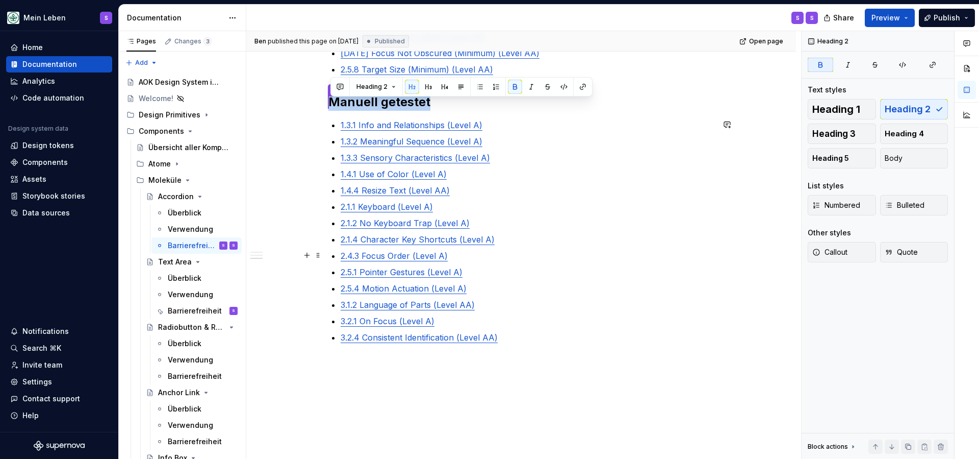
scroll to position [433, 0]
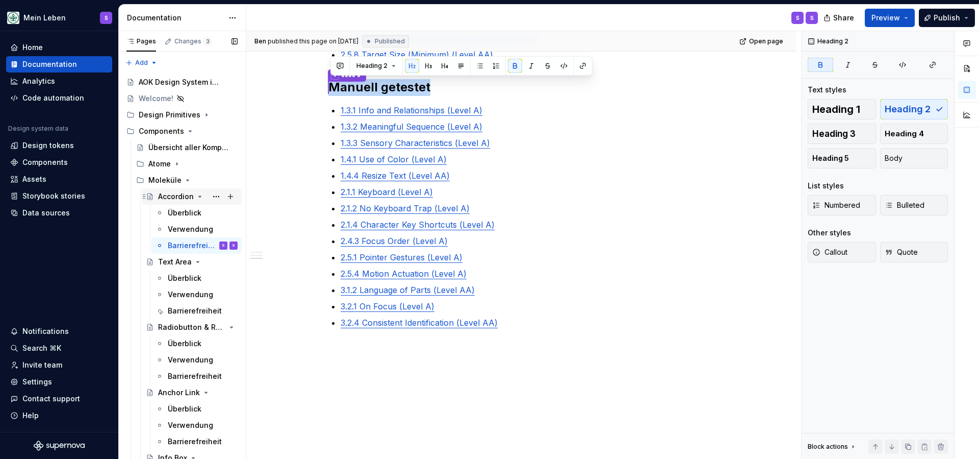
click at [171, 193] on div "Accordion" at bounding box center [176, 196] width 36 height 10
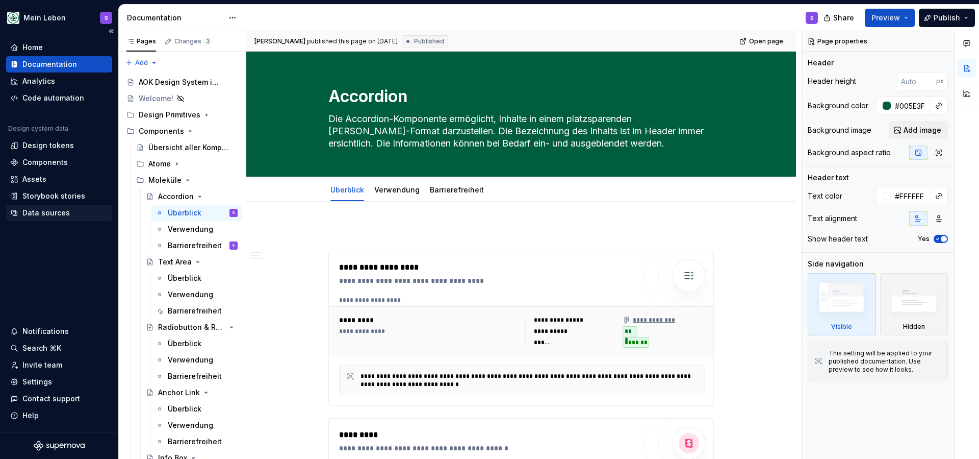
click at [52, 211] on div "Data sources" at bounding box center [45, 213] width 47 height 10
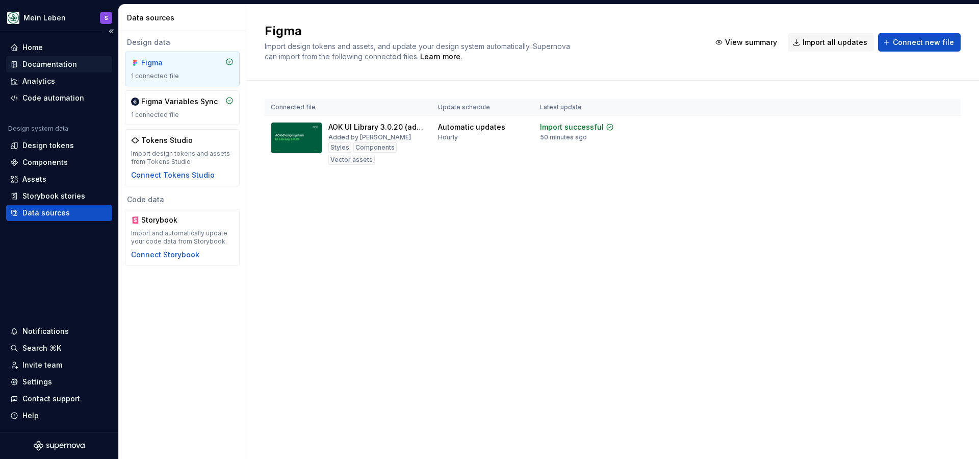
click at [64, 65] on div "Documentation" at bounding box center [49, 64] width 55 height 10
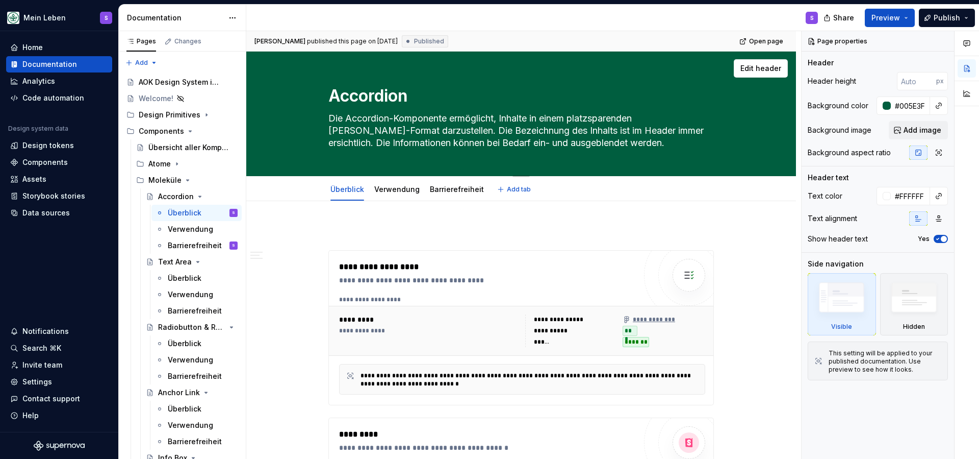
click at [452, 135] on textarea "Die Accordion-Komponente ermöglicht, Inhalte in einem platzsparenden Stapel-For…" at bounding box center [519, 130] width 386 height 41
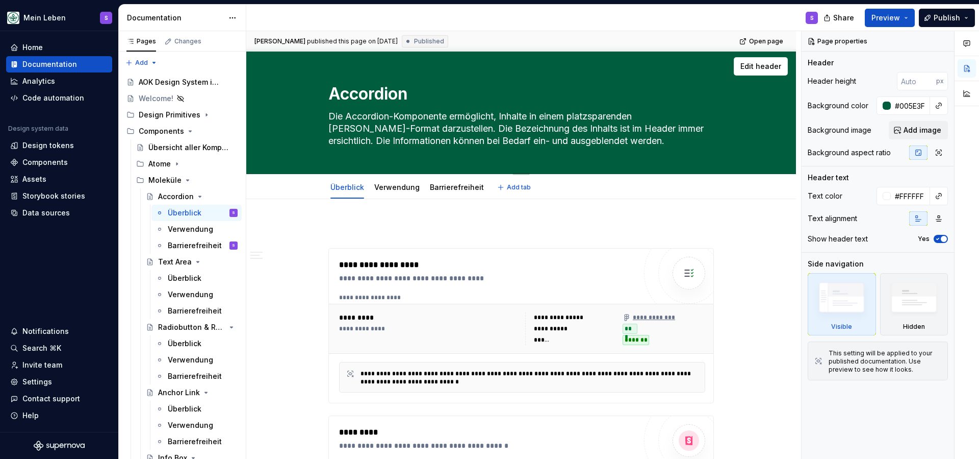
drag, startPoint x: 621, startPoint y: 141, endPoint x: 334, endPoint y: 106, distance: 289.3
click at [334, 106] on div "Accordion Die Accordion-Komponente ermöglicht, Inhalte in einem platzsparenden …" at bounding box center [522, 111] width 386 height 124
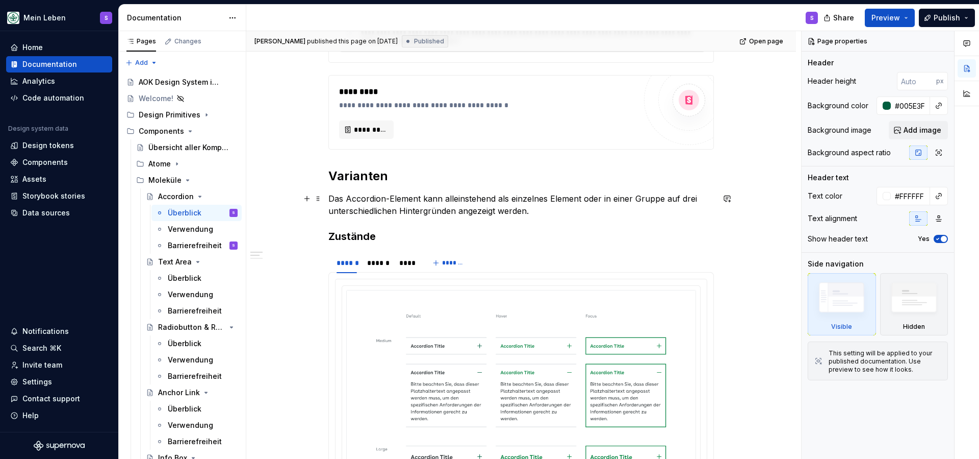
scroll to position [344, 0]
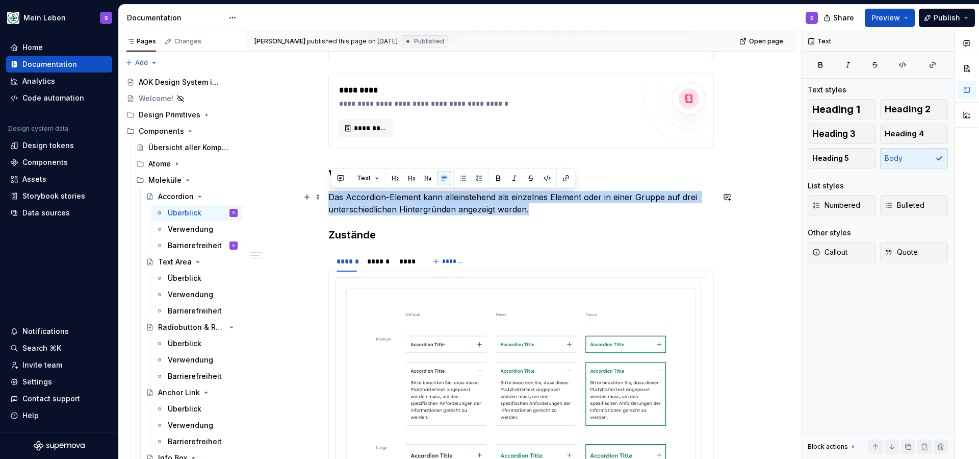
drag, startPoint x: 533, startPoint y: 213, endPoint x: 332, endPoint y: 196, distance: 201.6
click at [332, 196] on p "Das Accordion-Element kann alleinstehend als einzelnes Element oder in einer Gr…" at bounding box center [522, 203] width 386 height 24
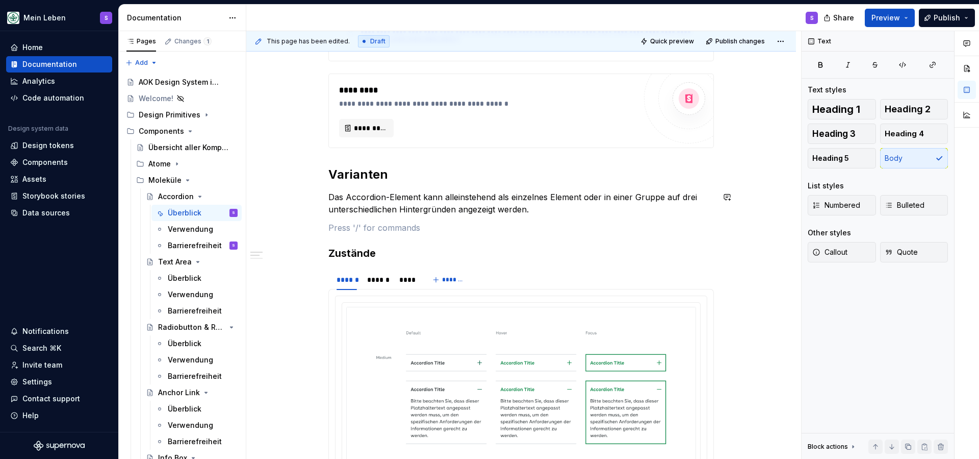
type textarea "*"
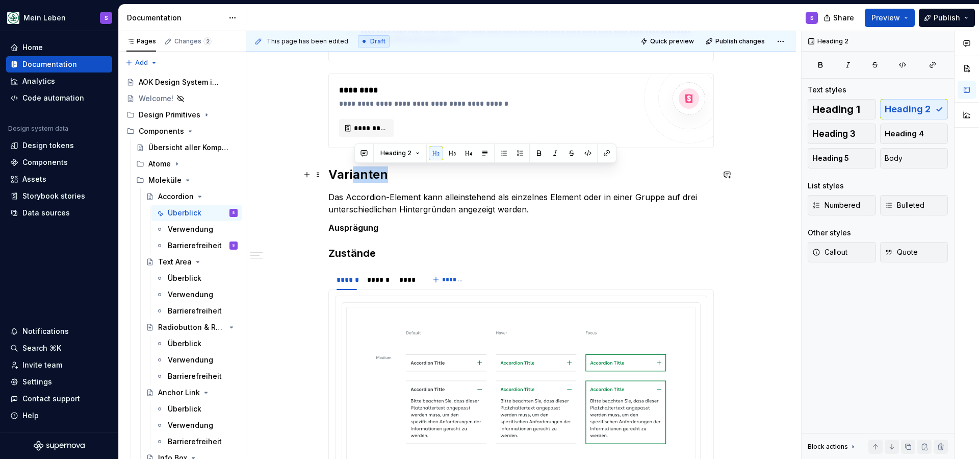
drag, startPoint x: 380, startPoint y: 173, endPoint x: 355, endPoint y: 171, distance: 24.6
click at [355, 171] on h2 "Varianten" at bounding box center [522, 174] width 386 height 16
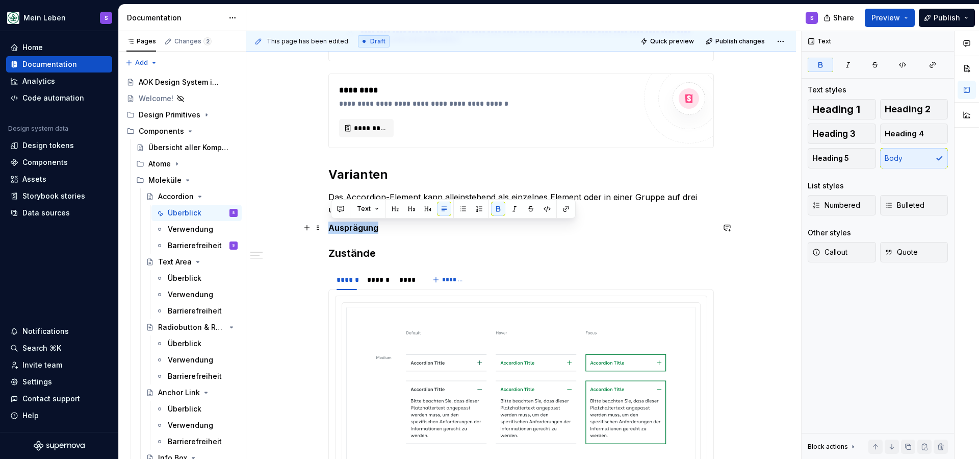
drag, startPoint x: 383, startPoint y: 231, endPoint x: 330, endPoint y: 225, distance: 53.3
click at [394, 210] on button "button" at bounding box center [395, 208] width 14 height 14
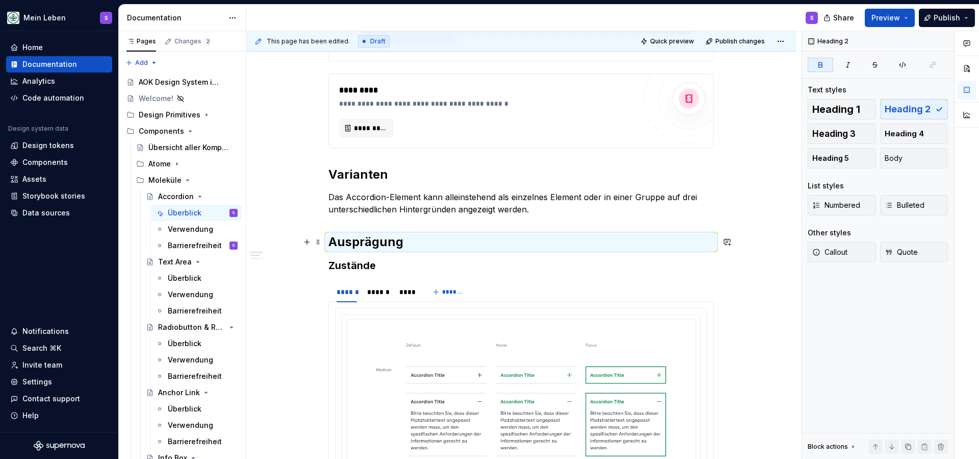
drag, startPoint x: 411, startPoint y: 244, endPoint x: 417, endPoint y: 246, distance: 6.5
click at [411, 244] on h2 "Ausprägung" at bounding box center [522, 242] width 386 height 16
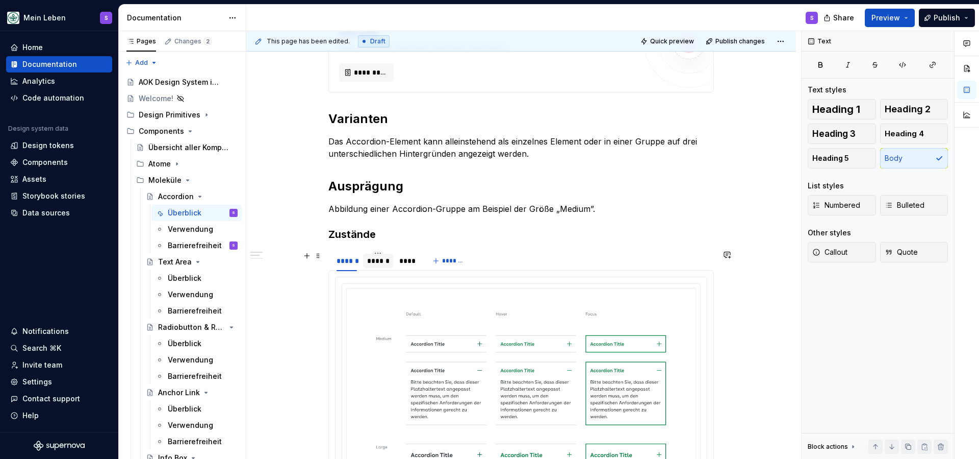
scroll to position [401, 0]
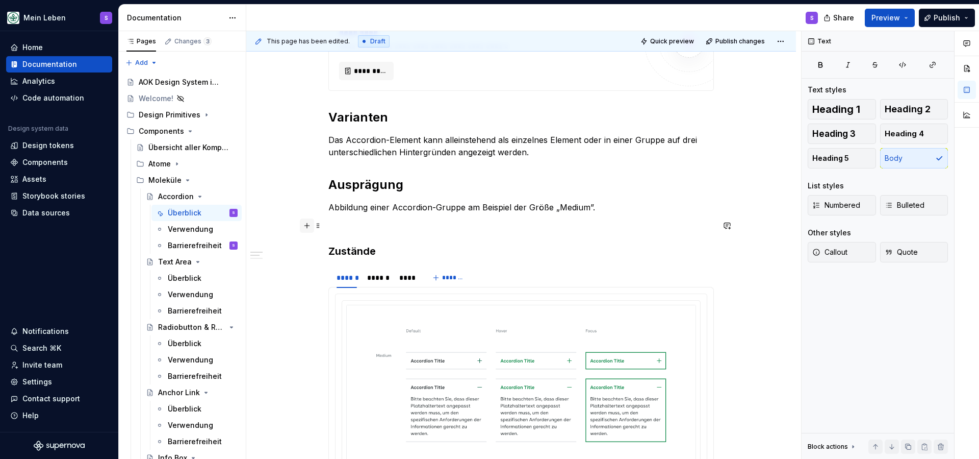
click at [307, 225] on button "button" at bounding box center [307, 225] width 14 height 14
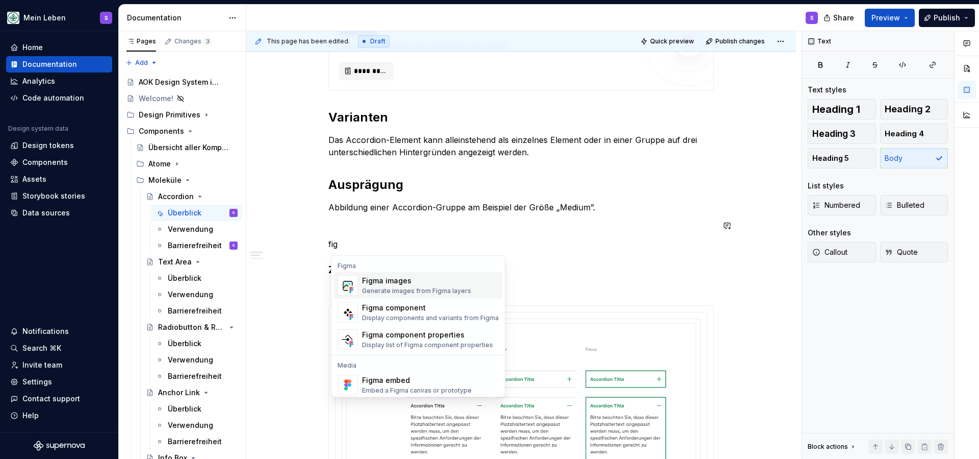
click at [376, 283] on div "Figma images" at bounding box center [416, 280] width 109 height 10
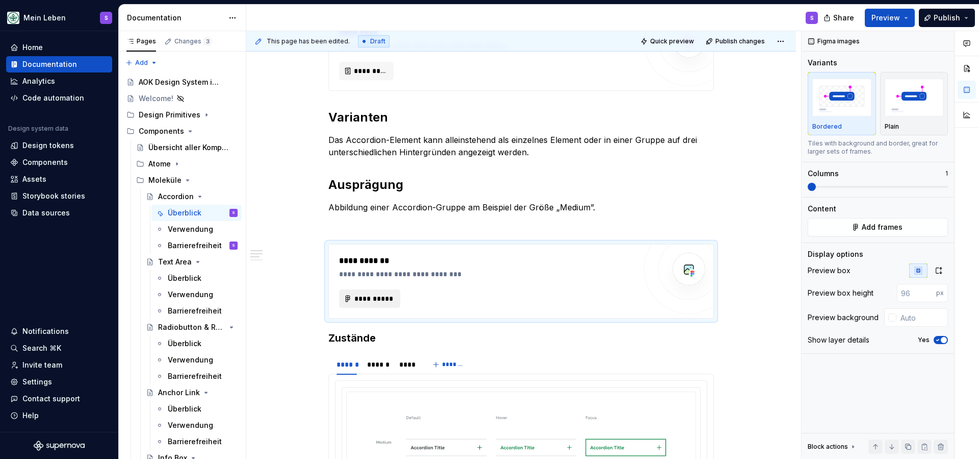
drag, startPoint x: 977, startPoint y: 93, endPoint x: 379, endPoint y: 292, distance: 630.7
click at [379, 292] on button "**********" at bounding box center [369, 298] width 61 height 18
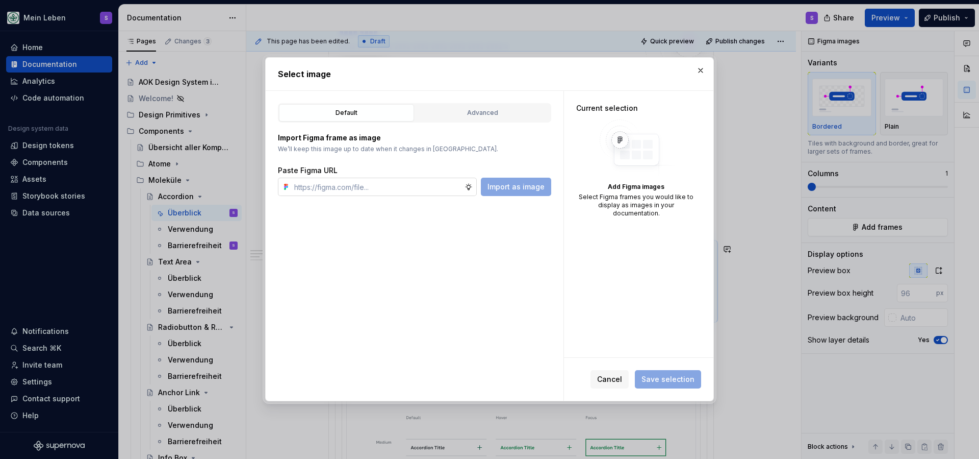
type textarea "*"
type input "https://www.figma.com/design/h3quR2me0t8yxvd40CMizU/AOK-UI-Library-3.0.20--ades…"
click at [521, 186] on span "Import as image" at bounding box center [516, 187] width 57 height 10
click at [681, 376] on span "Save selection" at bounding box center [668, 379] width 53 height 10
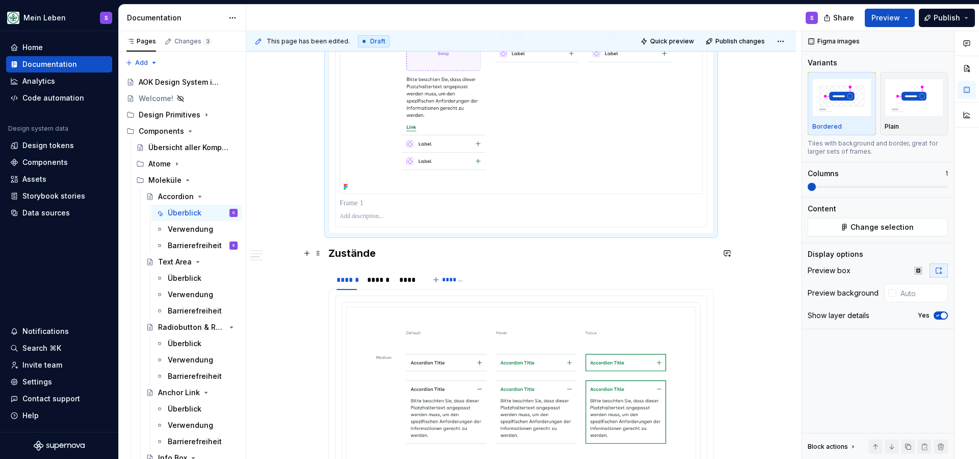
scroll to position [714, 0]
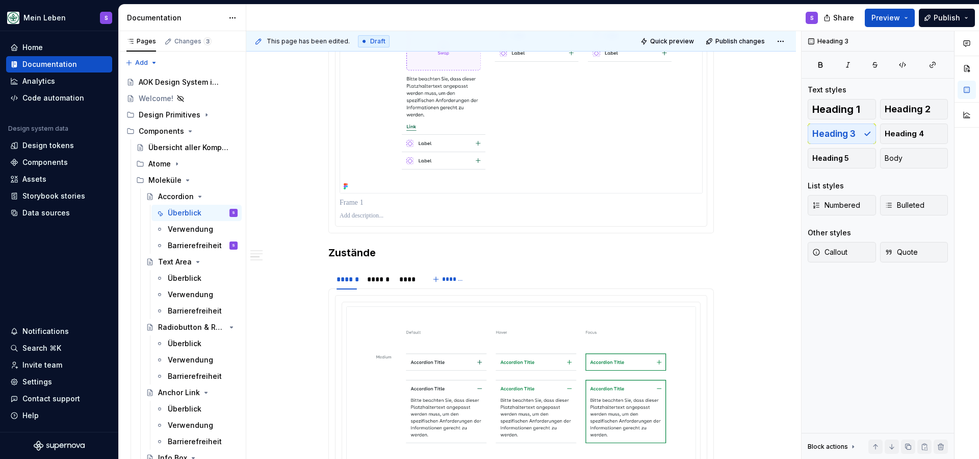
click at [742, 232] on div "**********" at bounding box center [521, 330] width 550 height 1685
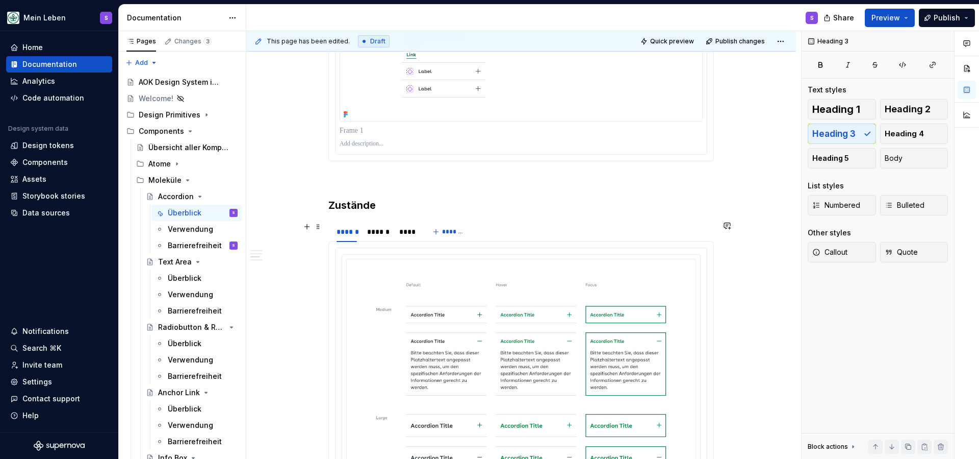
scroll to position [789, 0]
click at [398, 204] on h3 "Zustände" at bounding box center [522, 202] width 386 height 14
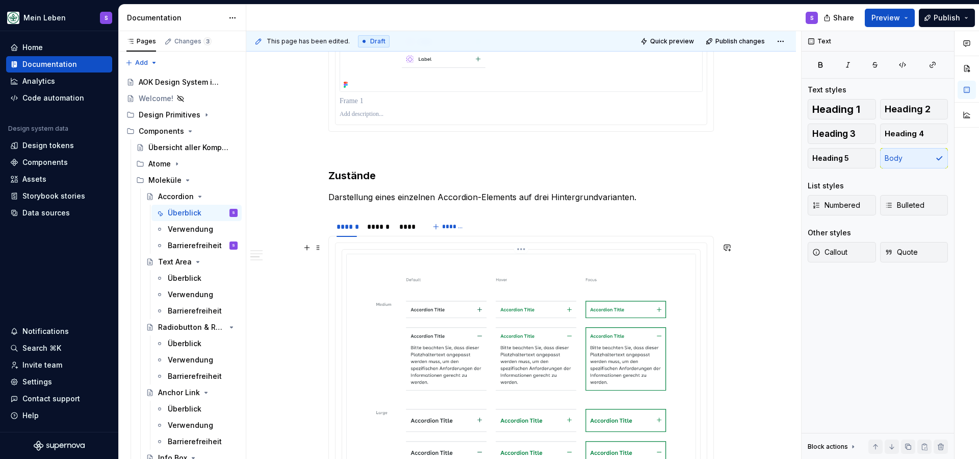
scroll to position [823, 0]
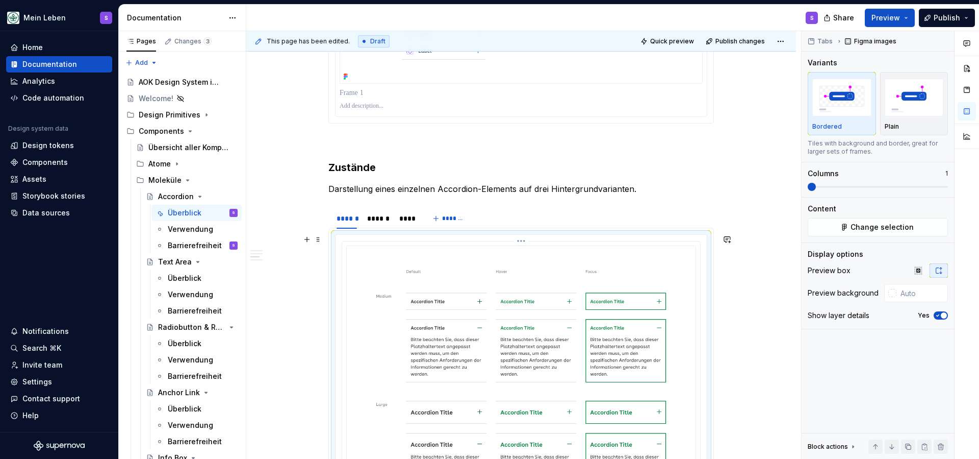
click at [442, 275] on img at bounding box center [521, 379] width 350 height 268
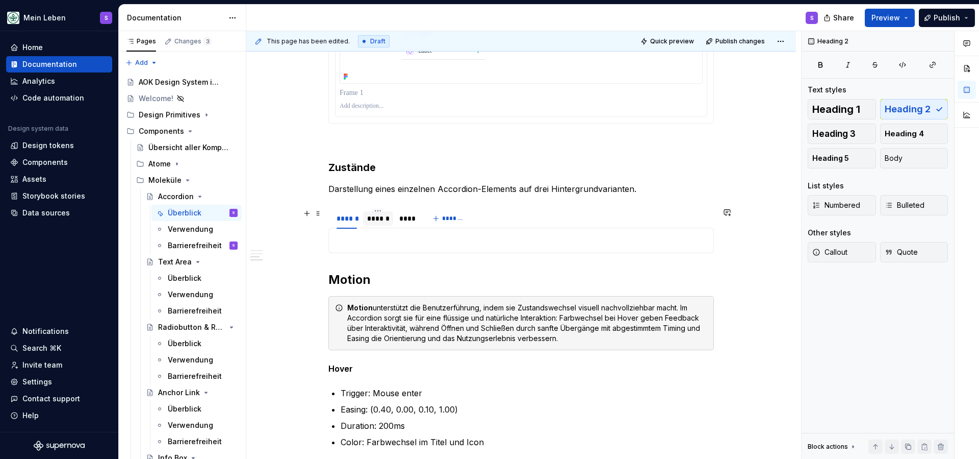
click at [373, 217] on div "******" at bounding box center [378, 218] width 22 height 10
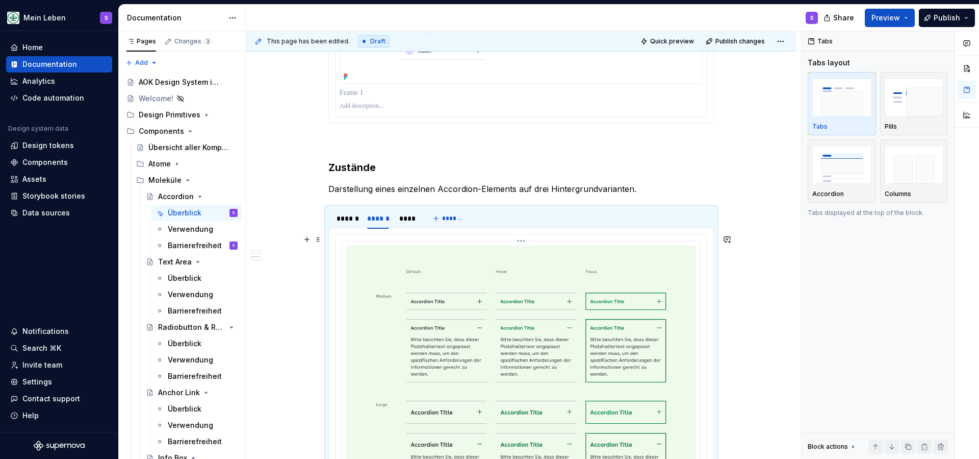
click at [400, 285] on img at bounding box center [521, 379] width 350 height 268
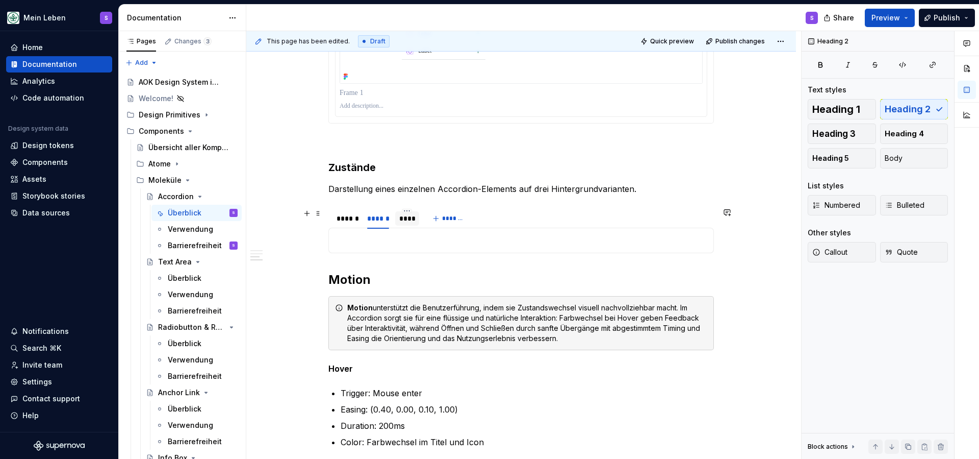
click at [410, 223] on div "****" at bounding box center [407, 218] width 24 height 14
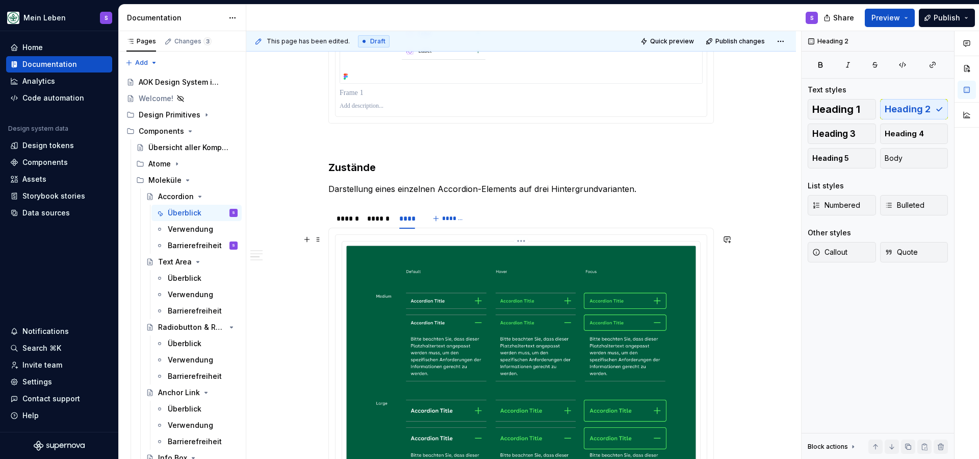
click at [424, 284] on img at bounding box center [521, 379] width 350 height 268
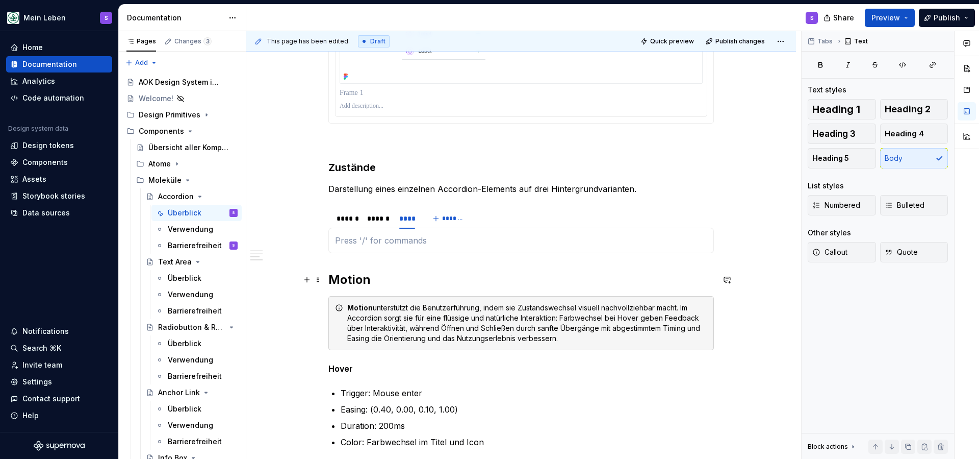
scroll to position [820, 0]
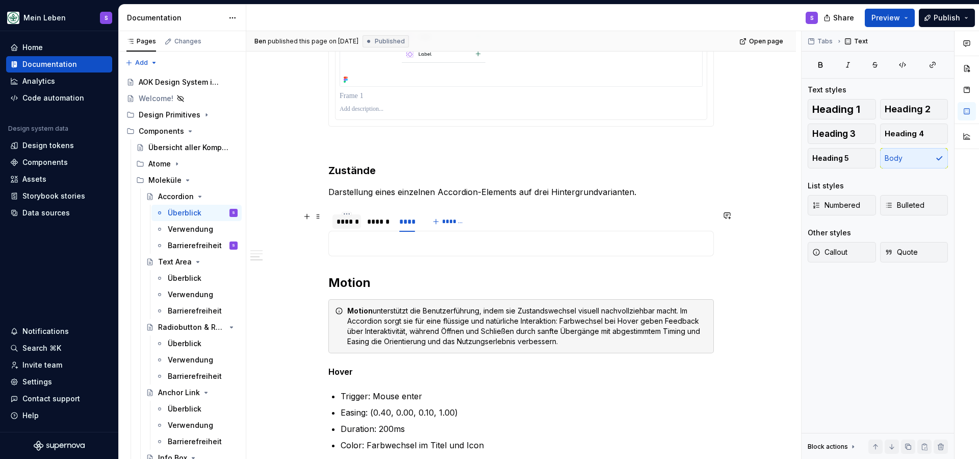
click at [348, 224] on div "******" at bounding box center [347, 221] width 20 height 10
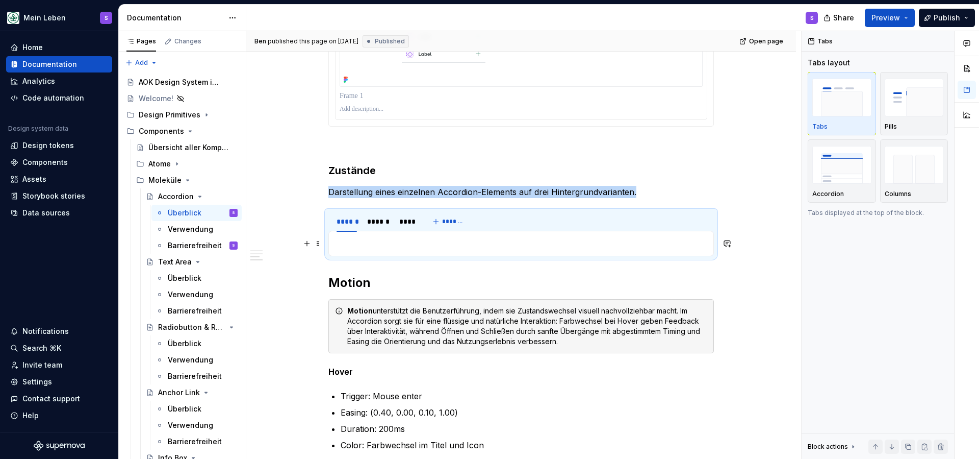
click at [348, 240] on p at bounding box center [521, 243] width 372 height 12
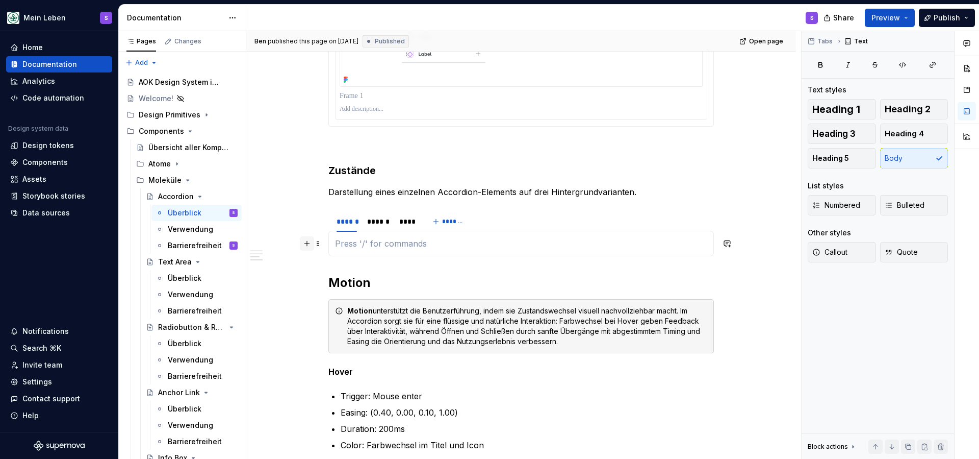
click at [309, 246] on button "button" at bounding box center [307, 243] width 14 height 14
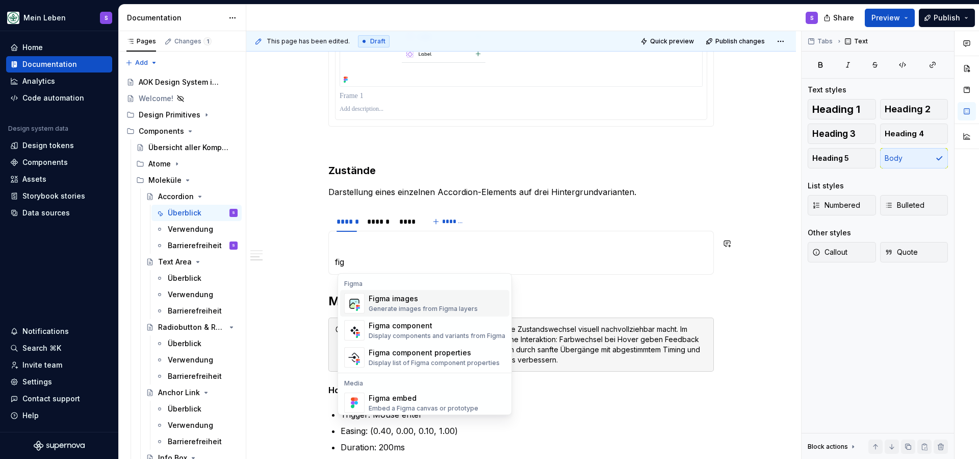
click at [417, 300] on div "Figma images" at bounding box center [423, 298] width 109 height 10
type textarea "*"
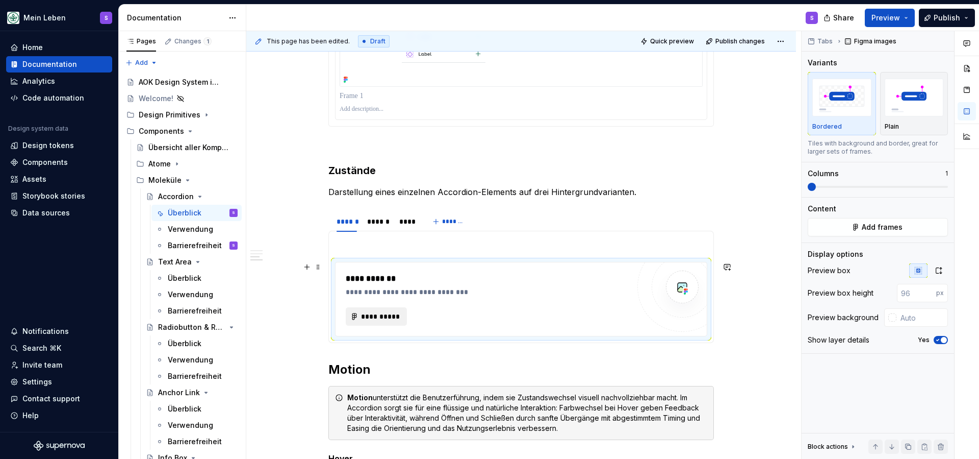
click at [391, 318] on span "**********" at bounding box center [381, 316] width 40 height 10
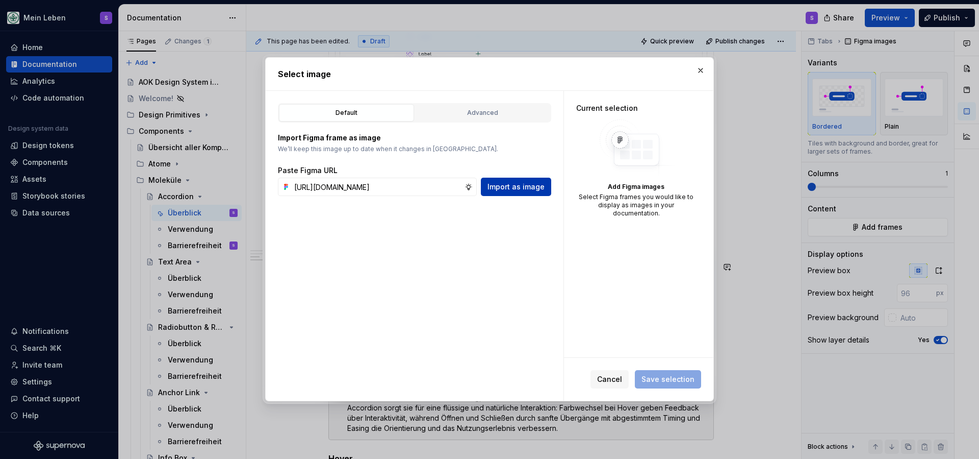
type input "https://www.figma.com/design/h3quR2me0t8yxvd40CMizU/AOK-UI-Library-3.0.20--ades…"
click at [522, 192] on span "Import as image" at bounding box center [516, 187] width 57 height 10
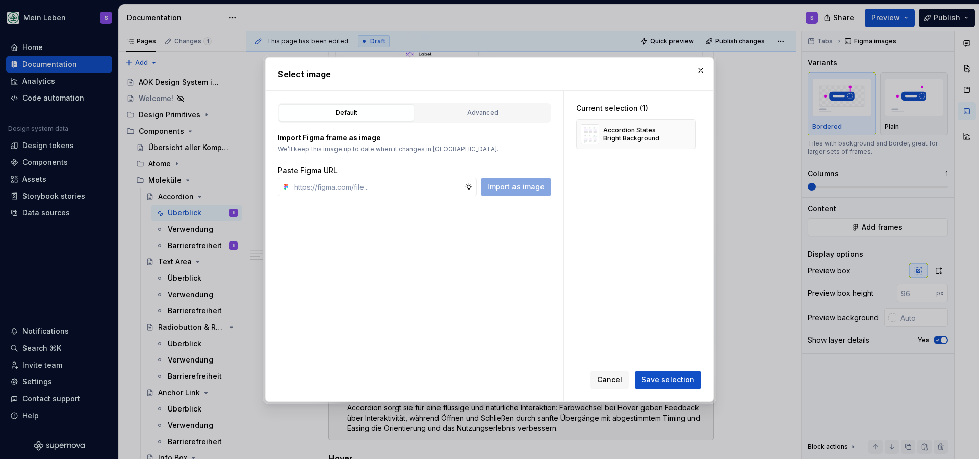
click at [656, 381] on span "Save selection" at bounding box center [668, 379] width 53 height 10
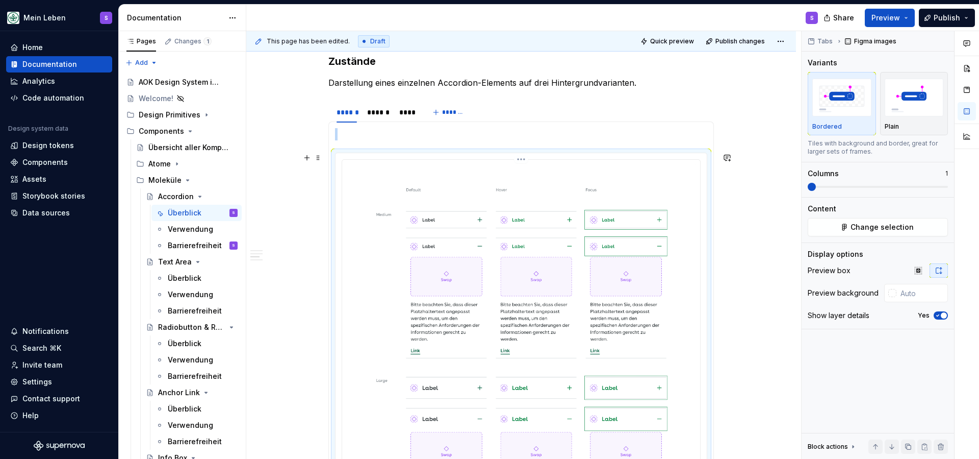
scroll to position [918, 0]
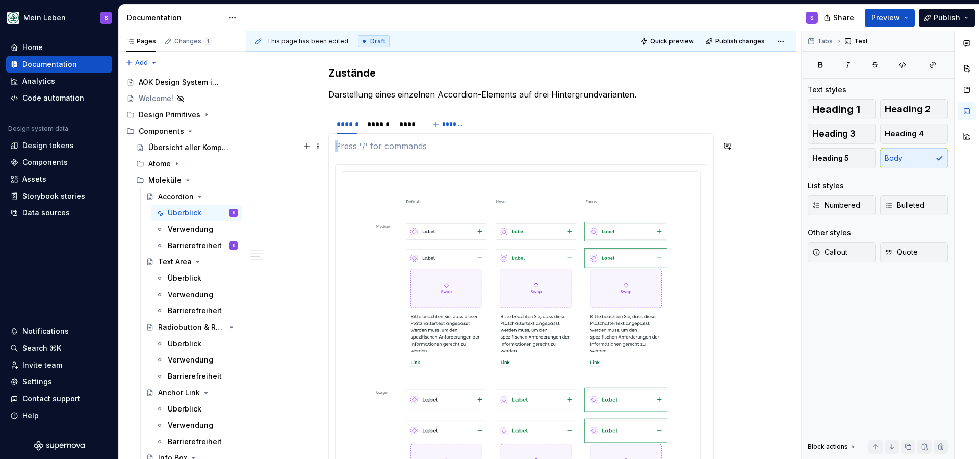
click at [367, 146] on p at bounding box center [521, 146] width 372 height 12
click at [342, 158] on section-item-column at bounding box center [521, 374] width 372 height 468
click at [382, 130] on div "******" at bounding box center [378, 124] width 30 height 14
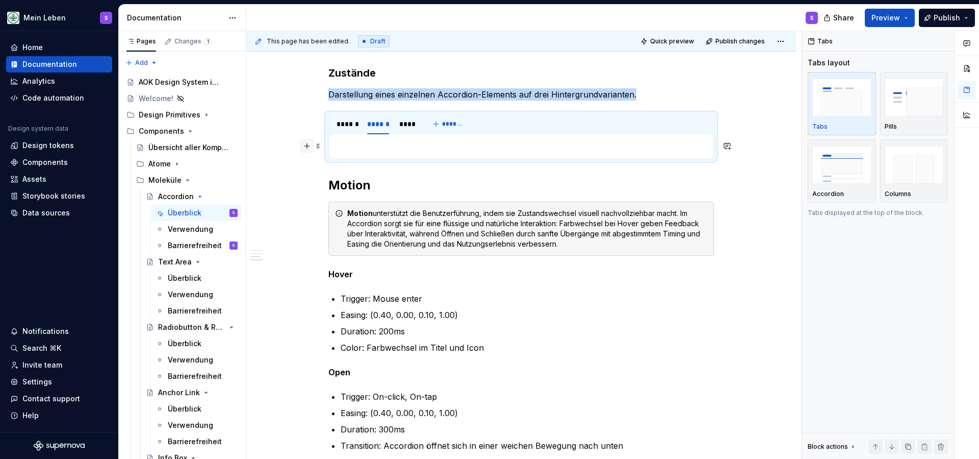
click at [311, 148] on button "button" at bounding box center [307, 146] width 14 height 14
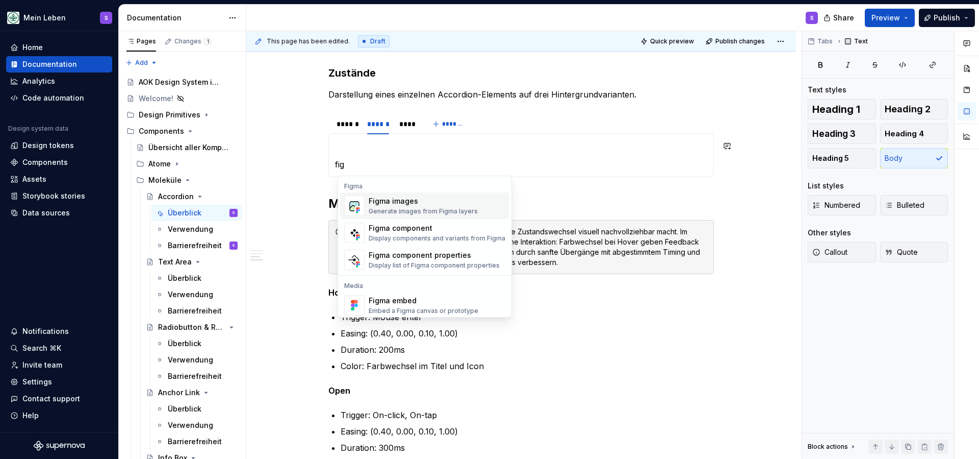
click at [427, 203] on div "Figma images" at bounding box center [423, 201] width 109 height 10
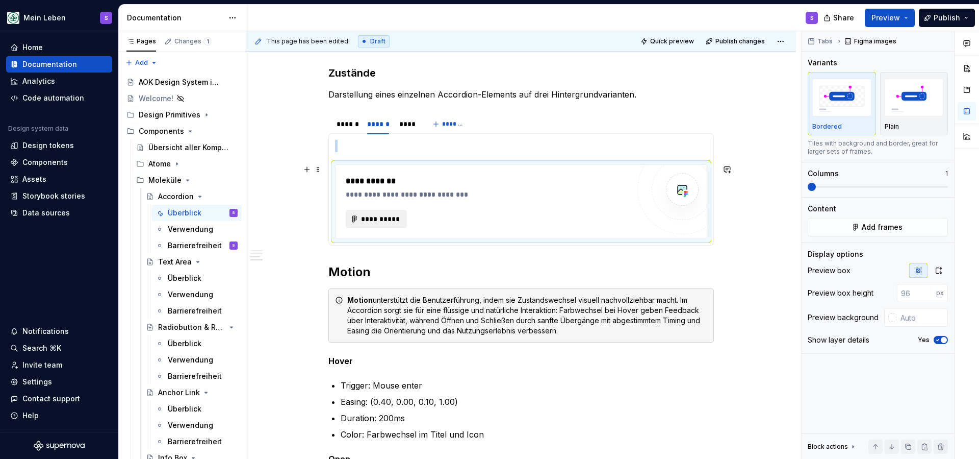
click at [396, 214] on span "**********" at bounding box center [381, 219] width 40 height 10
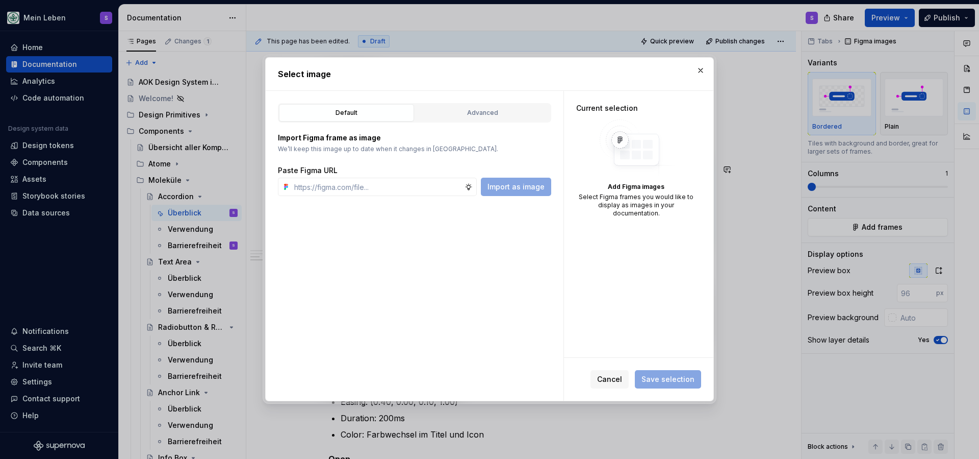
type textarea "*"
type input "https://www.figma.com/design/h3quR2me0t8yxvd40CMizU/AOK-UI-Library-3.0.20--ades…"
click at [518, 189] on span "Import as image" at bounding box center [516, 187] width 57 height 10
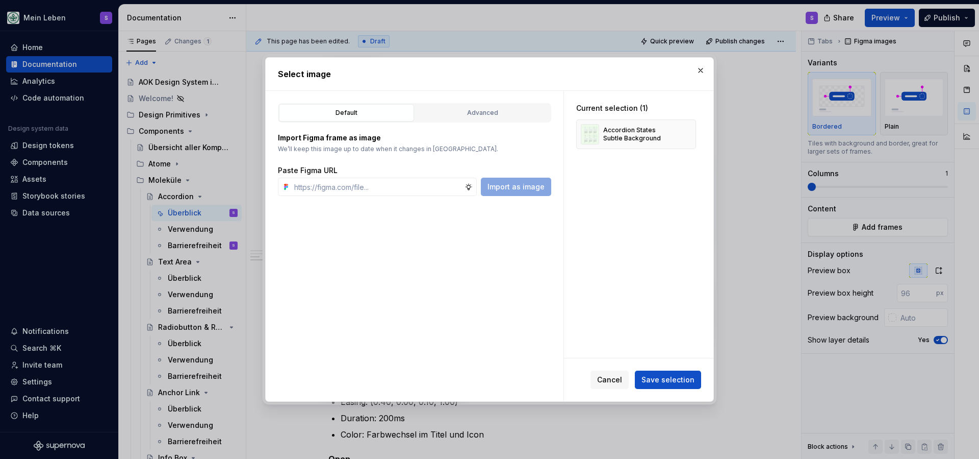
click at [665, 381] on span "Save selection" at bounding box center [668, 379] width 53 height 10
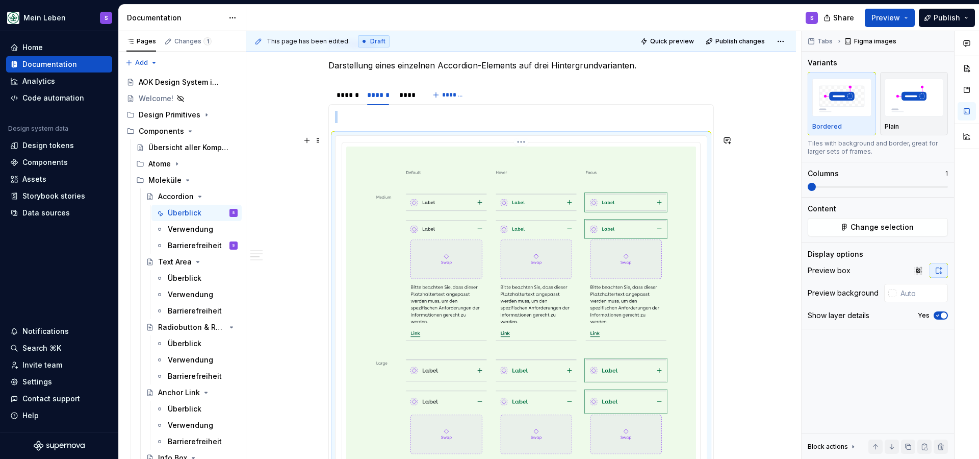
scroll to position [933, 0]
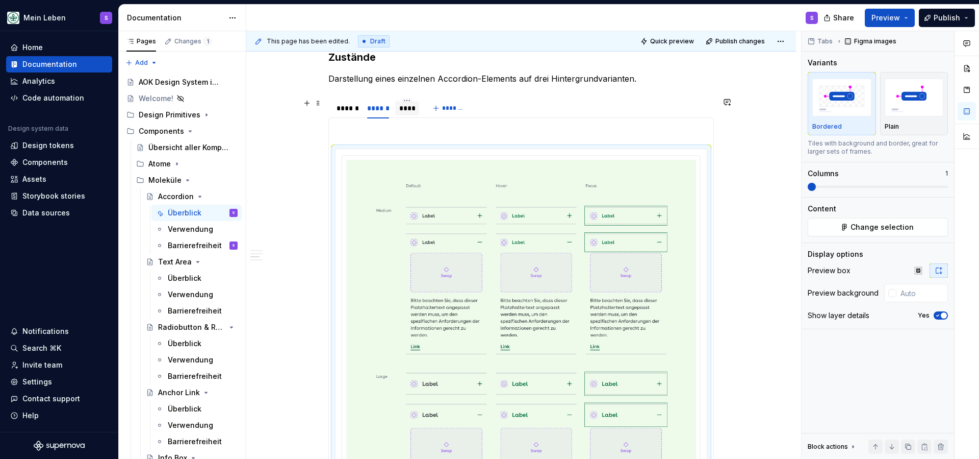
click at [410, 109] on div "****" at bounding box center [407, 108] width 16 height 10
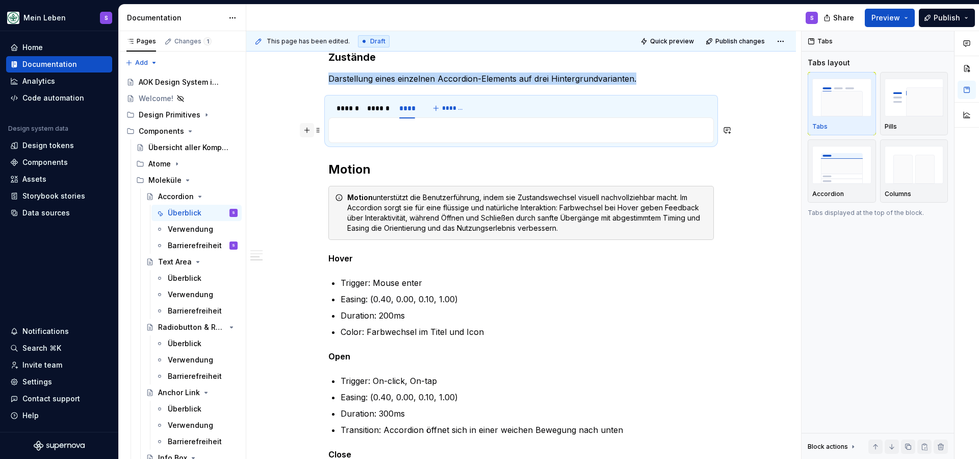
click at [309, 133] on button "button" at bounding box center [307, 130] width 14 height 14
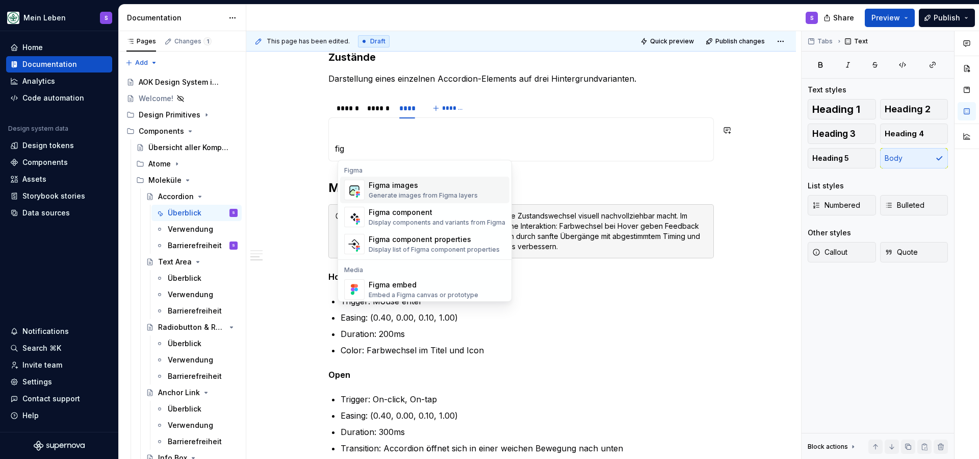
click at [388, 187] on div "Figma images" at bounding box center [423, 185] width 109 height 10
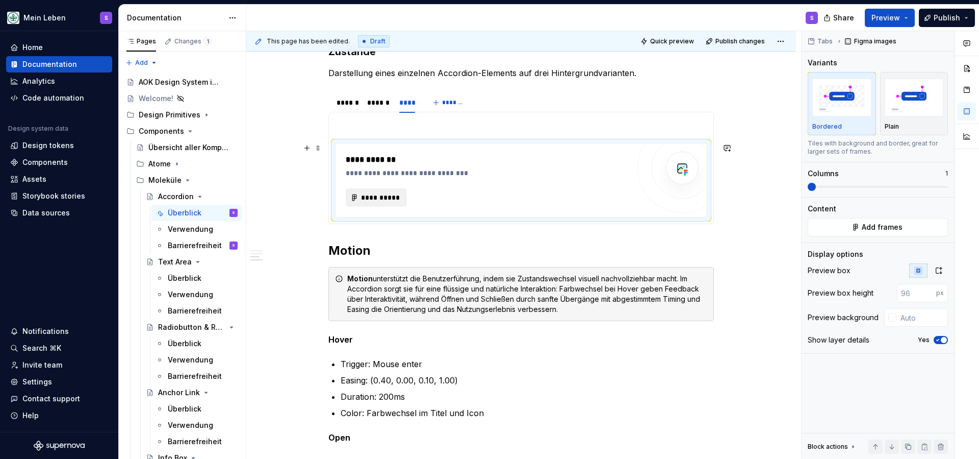
type textarea "*"
click at [395, 196] on span "**********" at bounding box center [381, 196] width 40 height 10
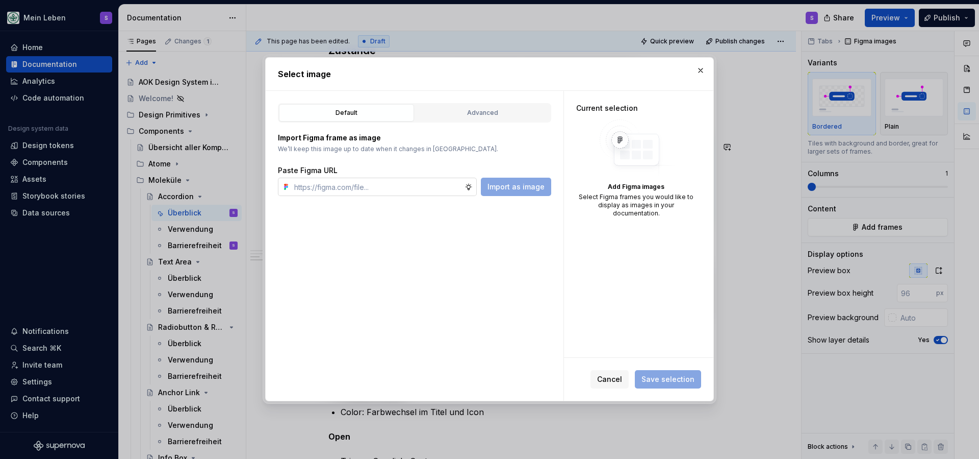
scroll to position [941, 0]
type input "https://www.figma.com/design/h3quR2me0t8yxvd40CMizU/AOK-UI-Library-3.0.20--ades…"
click at [524, 189] on span "Import as image" at bounding box center [516, 187] width 57 height 10
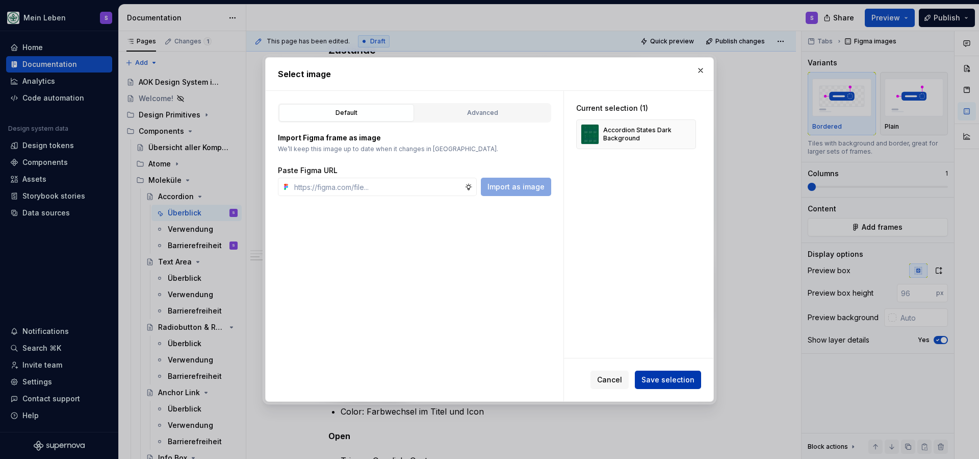
click at [675, 384] on span "Save selection" at bounding box center [668, 379] width 53 height 10
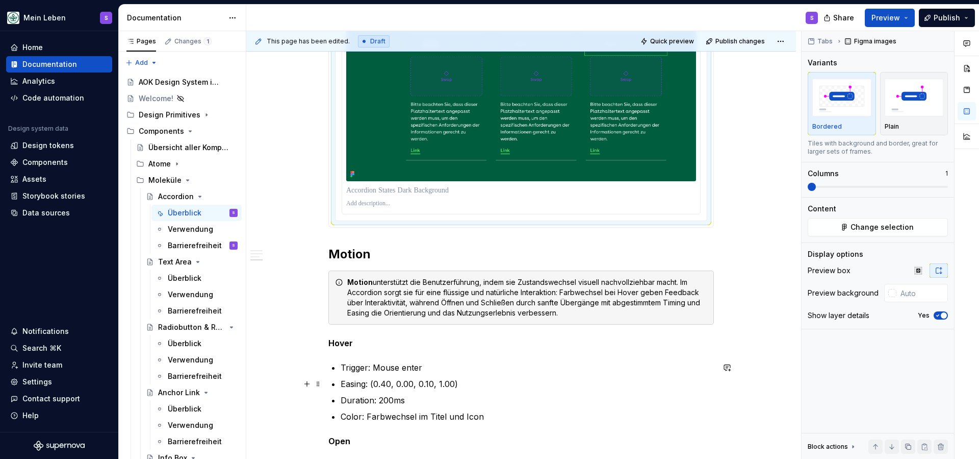
scroll to position [1318, 0]
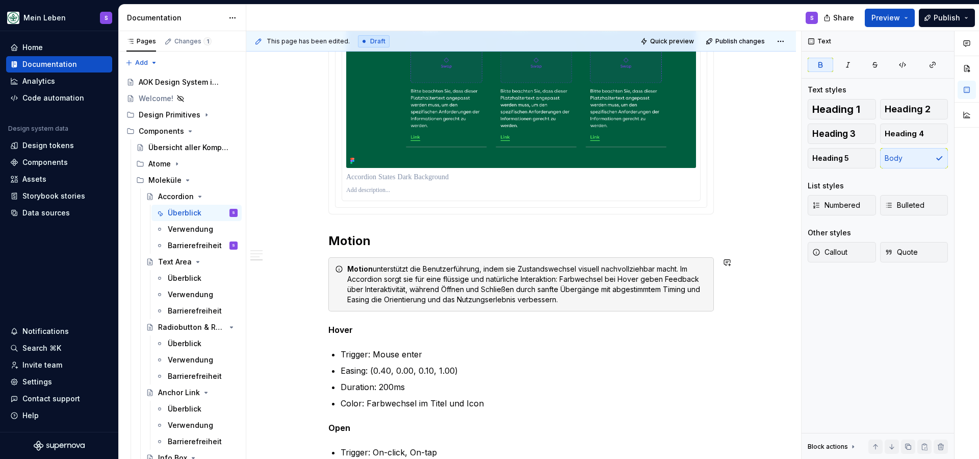
drag, startPoint x: 463, startPoint y: 317, endPoint x: 487, endPoint y: 315, distance: 23.6
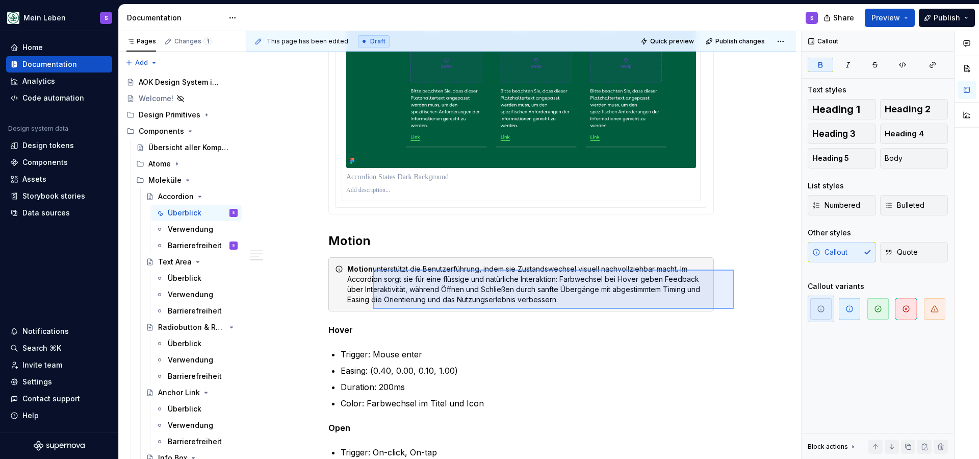
drag, startPoint x: 664, startPoint y: 304, endPoint x: 373, endPoint y: 269, distance: 292.8
click at [373, 269] on div "**********" at bounding box center [523, 245] width 555 height 428
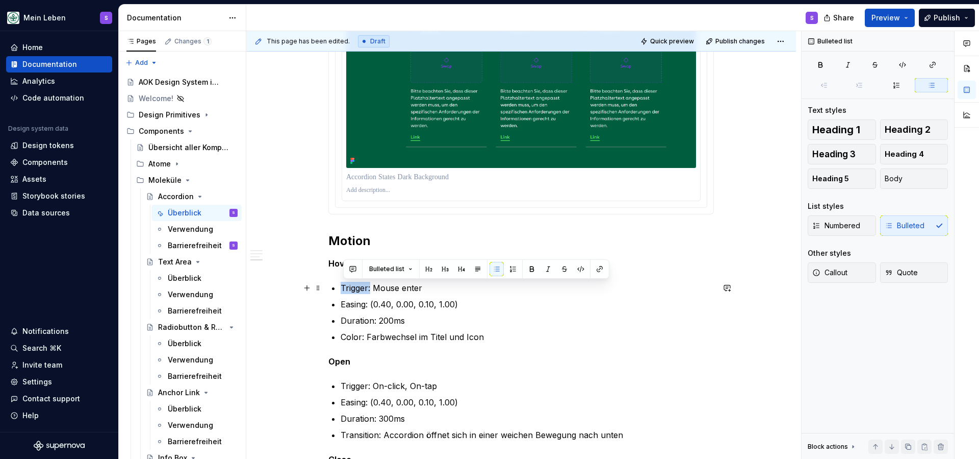
drag, startPoint x: 374, startPoint y: 289, endPoint x: 345, endPoint y: 289, distance: 28.6
click at [345, 289] on p "Trigger: Mouse enter" at bounding box center [527, 288] width 373 height 12
click at [528, 268] on button "button" at bounding box center [532, 269] width 14 height 14
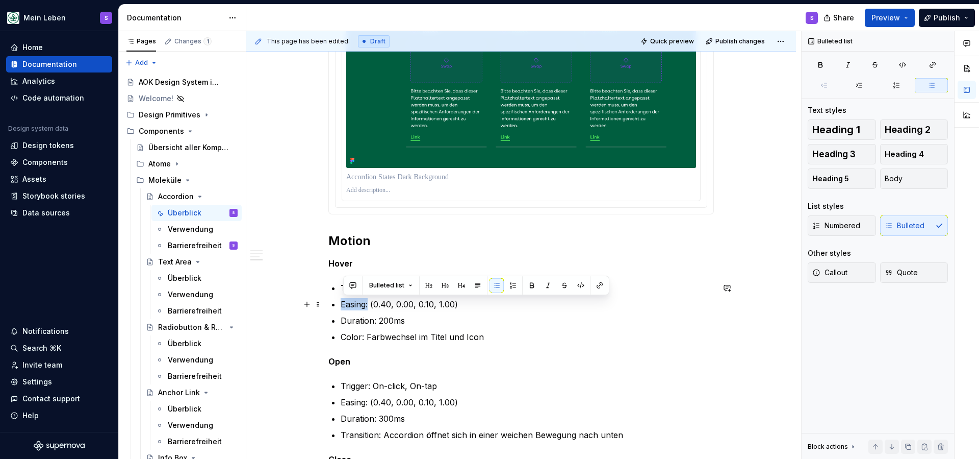
drag, startPoint x: 372, startPoint y: 306, endPoint x: 386, endPoint y: 297, distance: 16.7
click at [344, 306] on p "Easing: (0.40, 0.00, 0.10, 1.00)" at bounding box center [527, 304] width 373 height 12
click at [532, 285] on button "button" at bounding box center [532, 285] width 14 height 14
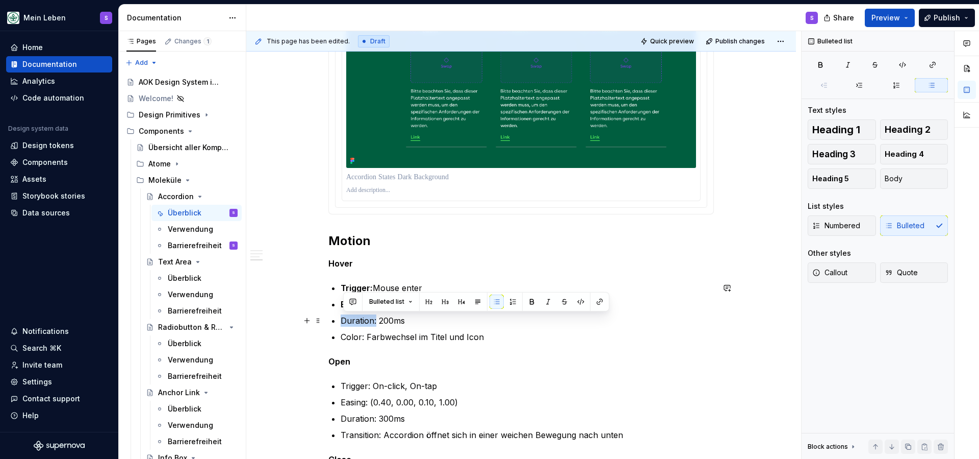
drag, startPoint x: 376, startPoint y: 321, endPoint x: 356, endPoint y: 319, distance: 21.1
click at [344, 321] on p "Duration: 200ms" at bounding box center [527, 320] width 373 height 12
click at [529, 299] on button "button" at bounding box center [532, 301] width 14 height 14
drag, startPoint x: 367, startPoint y: 339, endPoint x: 346, endPoint y: 338, distance: 20.4
click at [345, 339] on p "Color: Farbwechsel im Titel und Icon" at bounding box center [527, 337] width 373 height 12
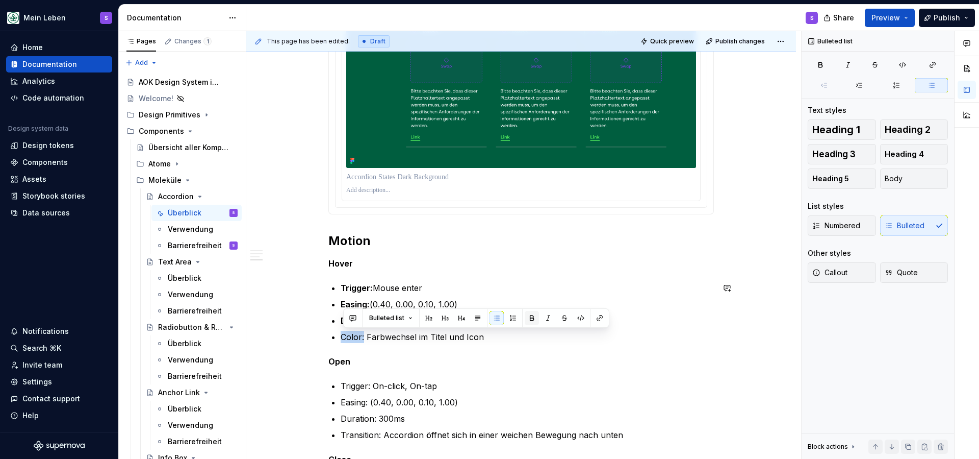
click at [531, 318] on button "button" at bounding box center [532, 318] width 14 height 14
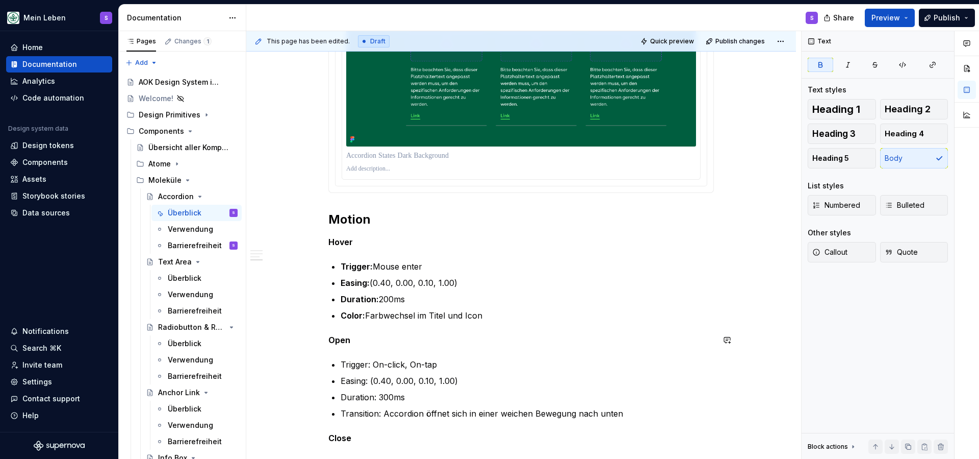
scroll to position [1345, 0]
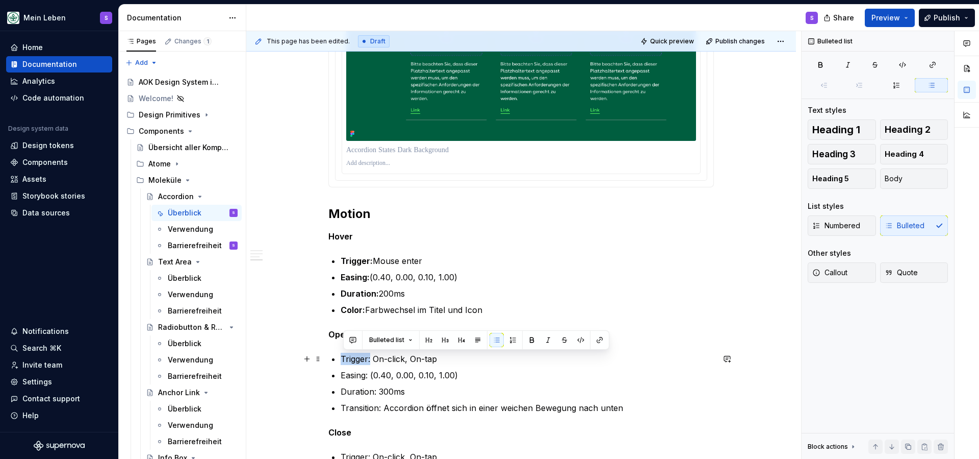
drag, startPoint x: 367, startPoint y: 360, endPoint x: 379, endPoint y: 351, distance: 15.3
click at [344, 360] on p "Trigger: On-click, On-tap" at bounding box center [527, 358] width 373 height 12
click at [533, 339] on button "button" at bounding box center [532, 340] width 14 height 14
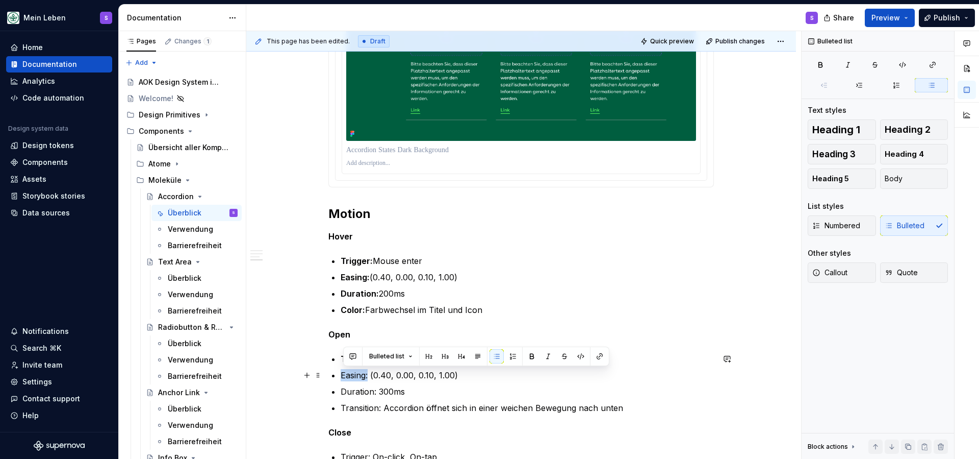
drag, startPoint x: 371, startPoint y: 375, endPoint x: 360, endPoint y: 375, distance: 10.7
click at [347, 375] on p "Easing: (0.40, 0.00, 0.10, 1.00)" at bounding box center [527, 375] width 373 height 12
click at [537, 357] on button "button" at bounding box center [536, 356] width 14 height 14
click at [368, 375] on strong "asing:" at bounding box center [358, 375] width 24 height 10
drag, startPoint x: 372, startPoint y: 376, endPoint x: 349, endPoint y: 377, distance: 23.0
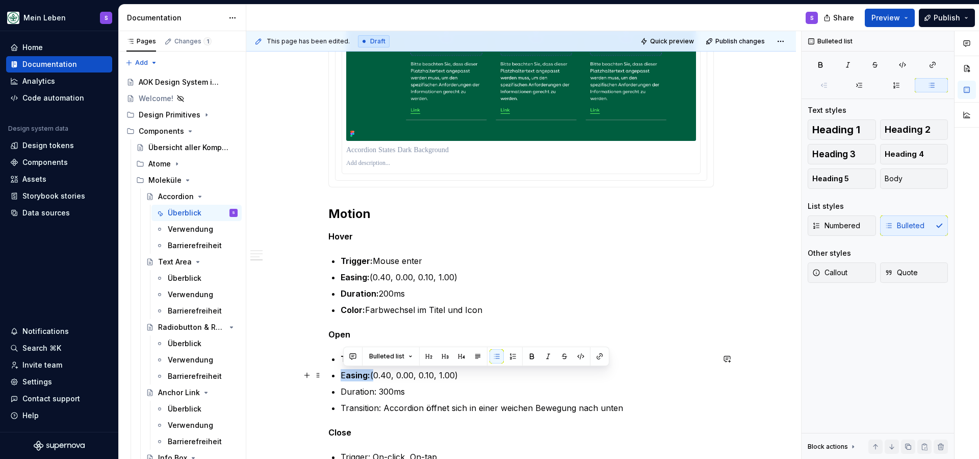
click at [346, 378] on p "E asing: (0.40, 0.00, 0.10, 1.00)" at bounding box center [527, 375] width 373 height 12
click at [358, 380] on strong "asing:" at bounding box center [358, 375] width 24 height 10
drag, startPoint x: 343, startPoint y: 377, endPoint x: 399, endPoint y: 369, distance: 56.8
click at [373, 377] on p "E asing: (0.40, 0.00, 0.10, 1.00)" at bounding box center [527, 375] width 373 height 12
click at [530, 355] on button "button" at bounding box center [532, 356] width 14 height 14
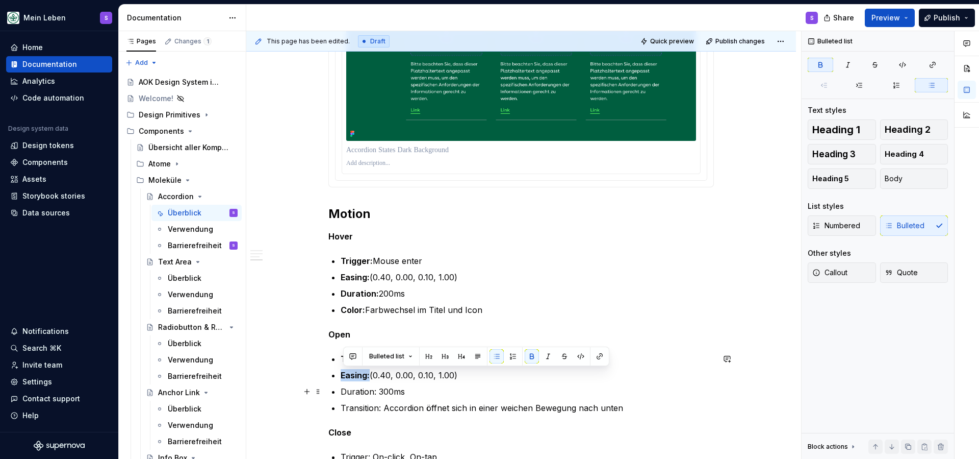
click at [367, 393] on p "Duration: 300ms" at bounding box center [527, 391] width 373 height 12
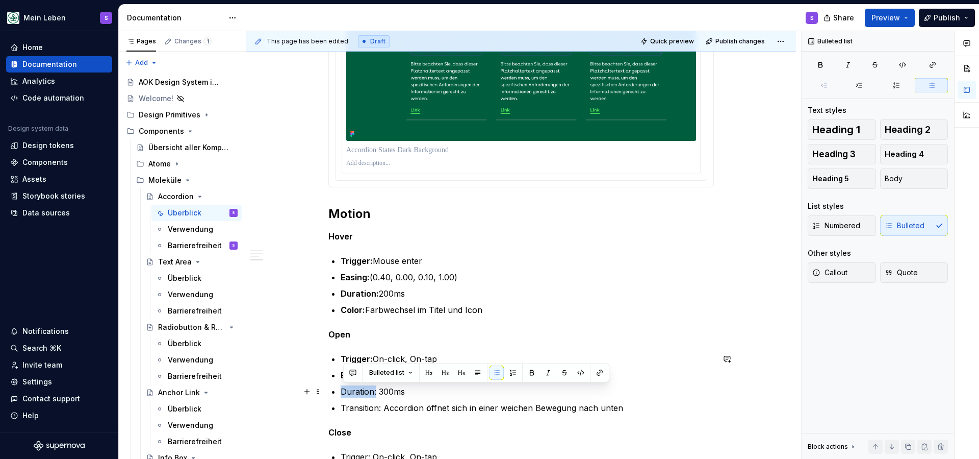
drag, startPoint x: 373, startPoint y: 394, endPoint x: 389, endPoint y: 392, distance: 16.0
click at [348, 392] on p "Duration: 300ms" at bounding box center [527, 391] width 373 height 12
click at [538, 375] on button "button" at bounding box center [538, 372] width 14 height 14
click at [546, 337] on p "Open" at bounding box center [522, 334] width 386 height 12
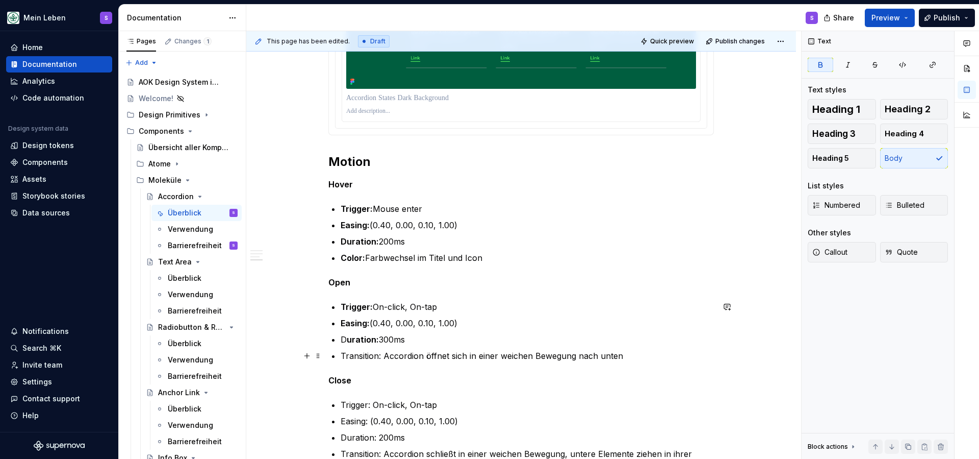
scroll to position [1401, 0]
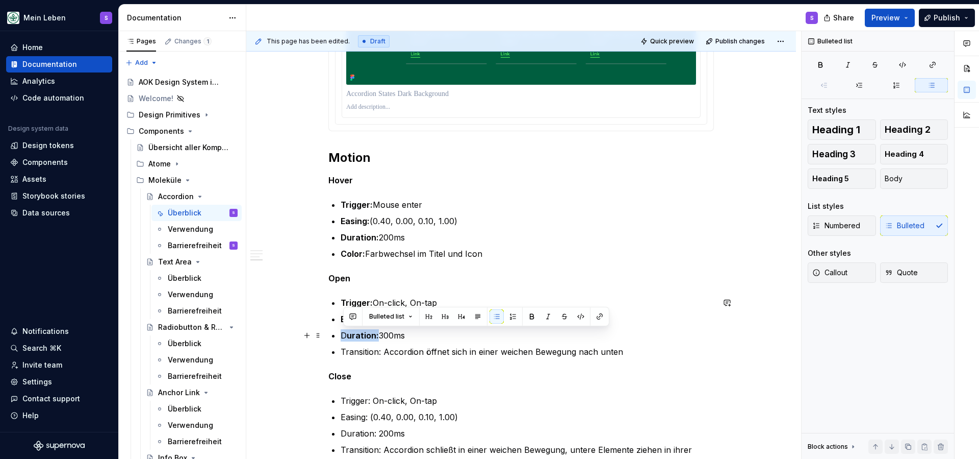
drag, startPoint x: 367, startPoint y: 338, endPoint x: 348, endPoint y: 338, distance: 18.9
click at [343, 338] on p "D uration: 300ms" at bounding box center [527, 335] width 373 height 12
click at [532, 321] on button "button" at bounding box center [532, 316] width 14 height 14
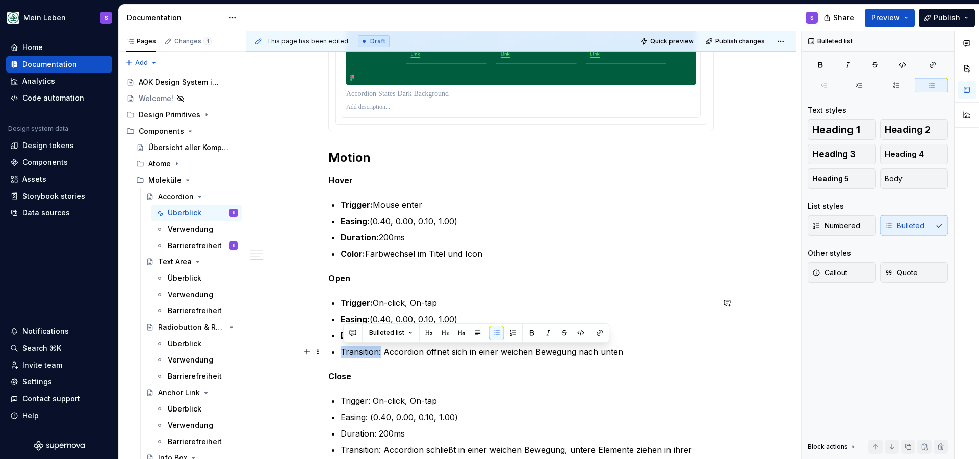
drag, startPoint x: 383, startPoint y: 352, endPoint x: 361, endPoint y: 353, distance: 21.9
click at [346, 353] on p "Transition: Accordion öffnet sich in einer weichen Bewegung nach unten" at bounding box center [527, 351] width 373 height 12
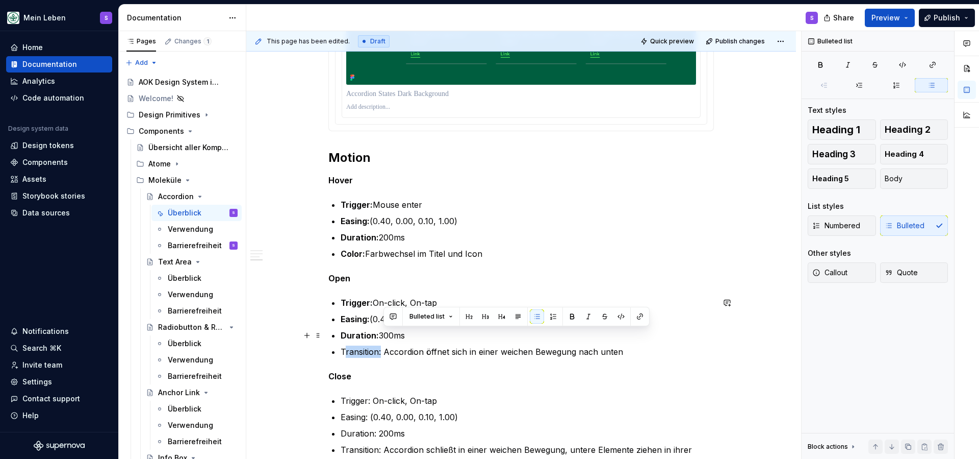
drag, startPoint x: 375, startPoint y: 353, endPoint x: 604, endPoint y: 341, distance: 229.4
click at [604, 341] on ul "Trigger: On-click, On-tap Easing: (0.40, 0.00, 0.10, 1.00) Duration: 300ms Tran…" at bounding box center [527, 326] width 373 height 61
drag, startPoint x: 384, startPoint y: 353, endPoint x: 345, endPoint y: 354, distance: 38.8
click at [345, 354] on p "Transition: Accordion öffnet sich in einer weichen Bewegung nach unten" at bounding box center [527, 351] width 373 height 12
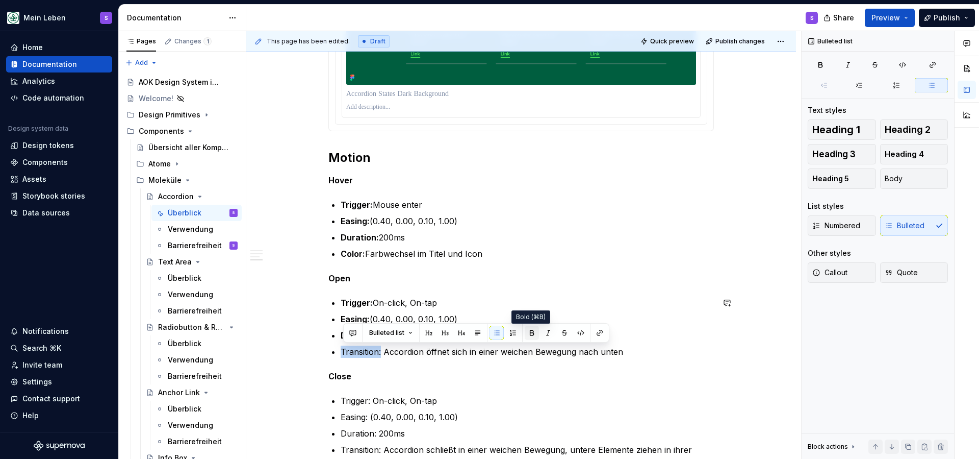
click at [532, 332] on button "button" at bounding box center [532, 332] width 14 height 14
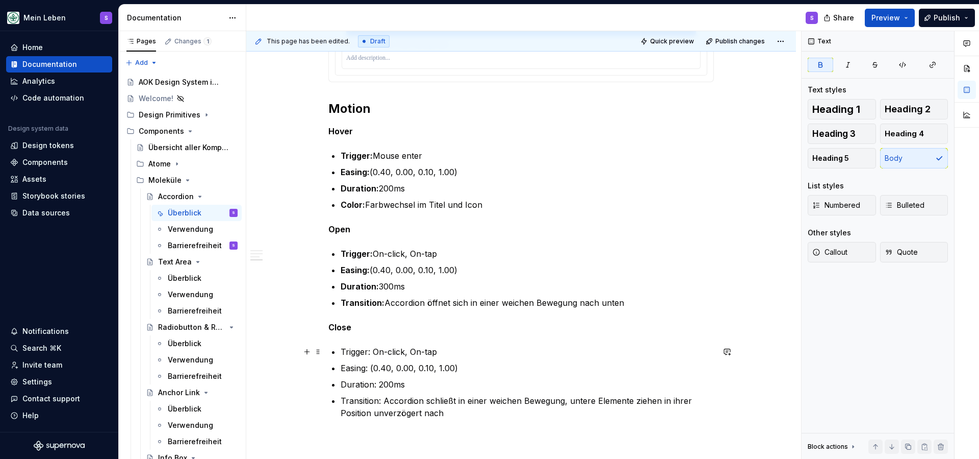
scroll to position [1461, 0]
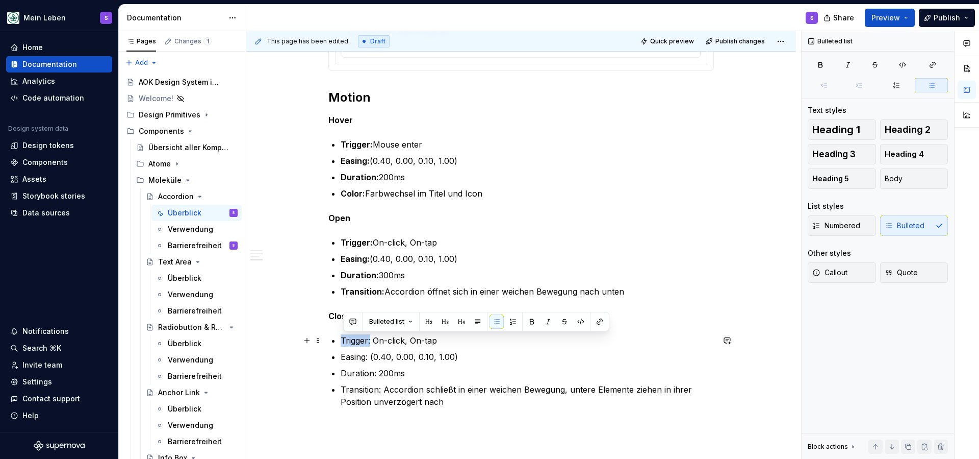
drag, startPoint x: 374, startPoint y: 340, endPoint x: 358, endPoint y: 336, distance: 17.0
click at [345, 341] on p "Trigger: On-click, On-tap" at bounding box center [527, 340] width 373 height 12
click at [533, 319] on button "button" at bounding box center [532, 321] width 14 height 14
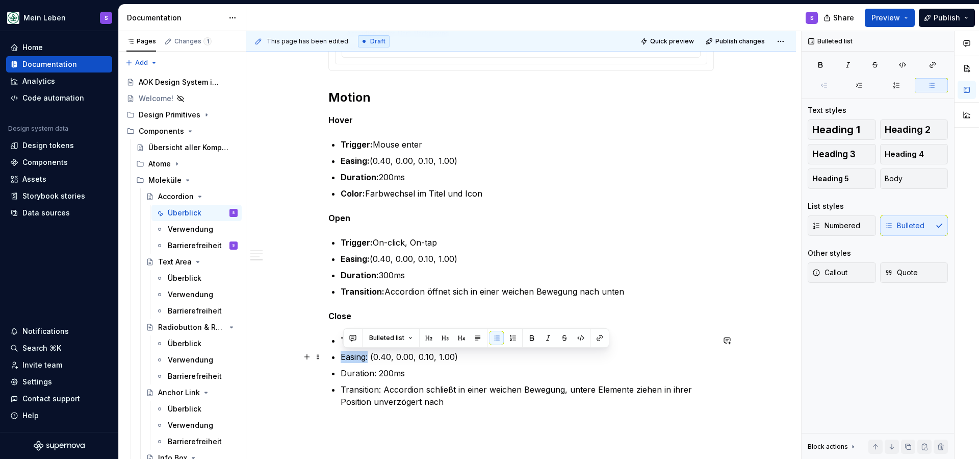
drag, startPoint x: 368, startPoint y: 359, endPoint x: 378, endPoint y: 353, distance: 11.6
click at [344, 359] on p "Easing: (0.40, 0.00, 0.10, 1.00)" at bounding box center [527, 356] width 373 height 12
drag, startPoint x: 531, startPoint y: 339, endPoint x: 507, endPoint y: 344, distance: 24.5
click at [531, 339] on button "button" at bounding box center [532, 338] width 14 height 14
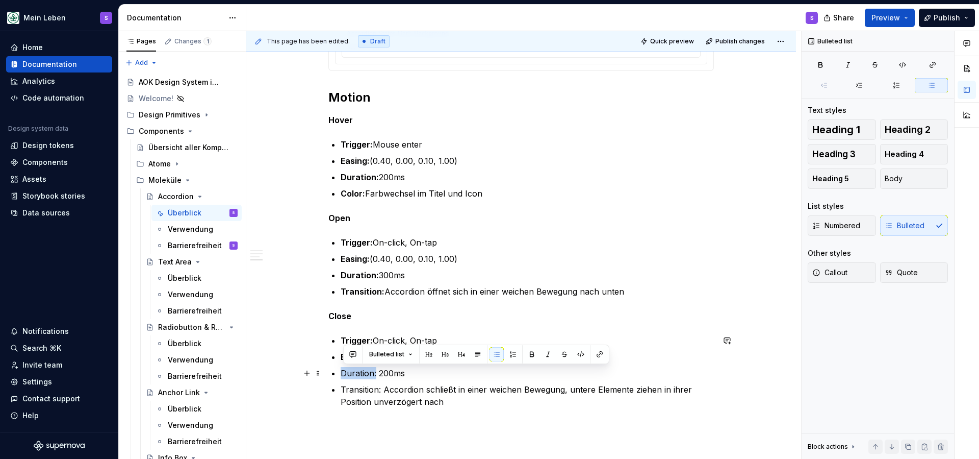
drag, startPoint x: 375, startPoint y: 375, endPoint x: 350, endPoint y: 372, distance: 24.7
click at [345, 374] on p "Duration: 200ms" at bounding box center [527, 373] width 373 height 12
click at [533, 357] on button "button" at bounding box center [532, 354] width 14 height 14
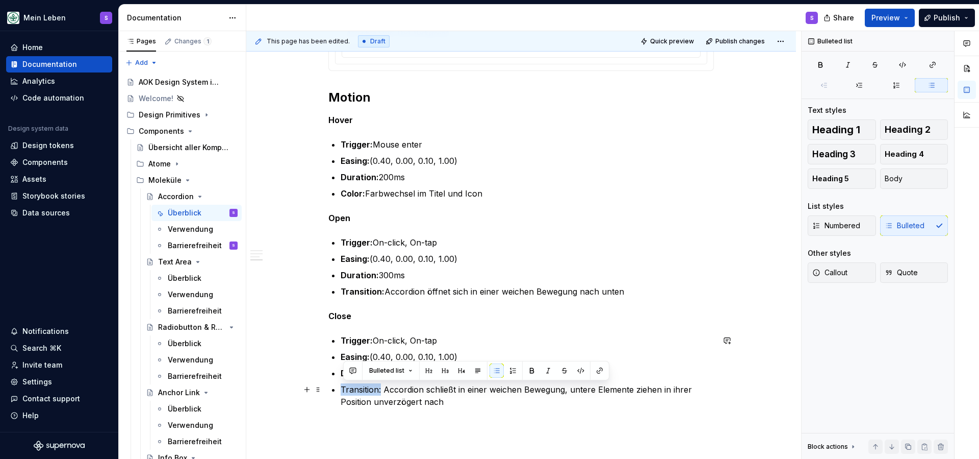
drag, startPoint x: 384, startPoint y: 392, endPoint x: 362, endPoint y: 390, distance: 22.1
click at [345, 391] on p "Transition: Accordion schließt in einer weichen Bewegung, untere Elemente ziehe…" at bounding box center [527, 395] width 373 height 24
click at [532, 371] on button "button" at bounding box center [532, 370] width 14 height 14
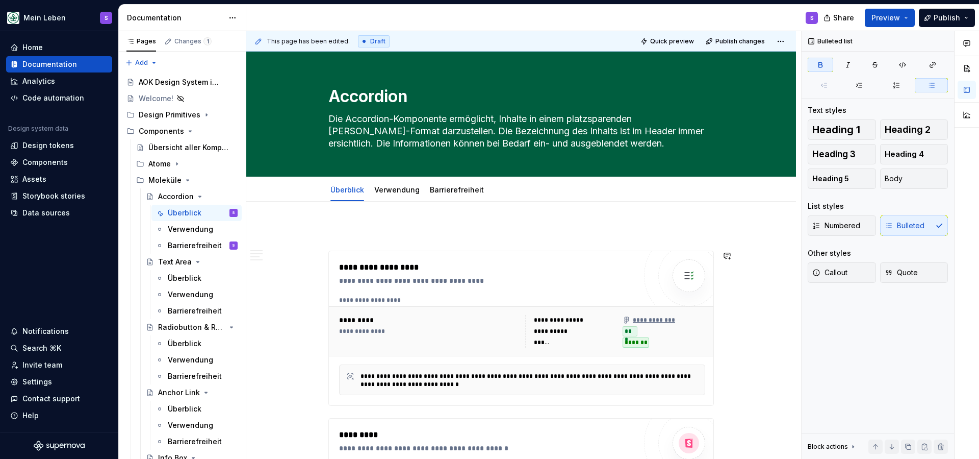
scroll to position [0, 0]
click at [396, 196] on div "Verwendung" at bounding box center [397, 190] width 54 height 16
click at [404, 193] on link "Verwendung" at bounding box center [396, 189] width 45 height 9
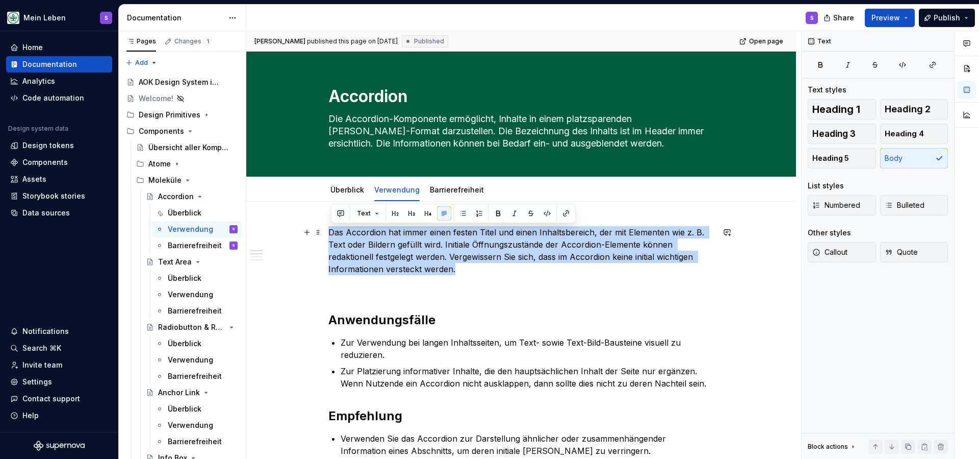
drag, startPoint x: 432, startPoint y: 265, endPoint x: 327, endPoint y: 229, distance: 110.4
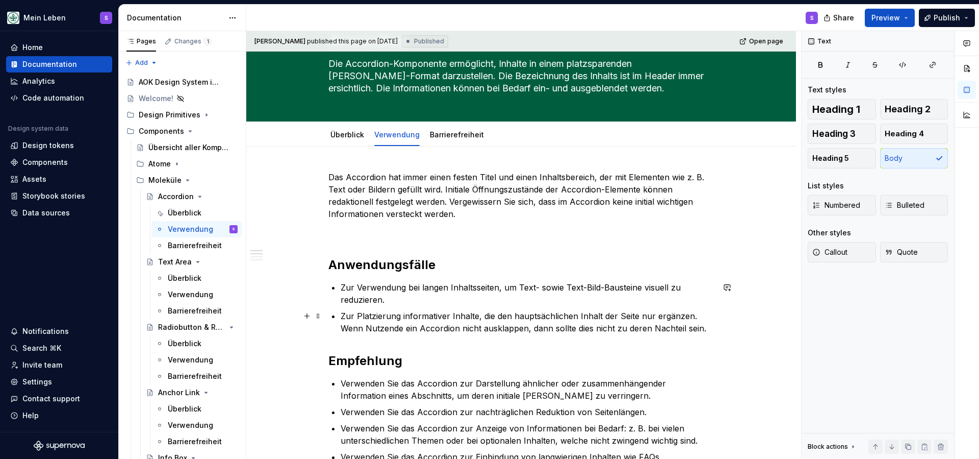
scroll to position [56, 0]
type textarea "*"
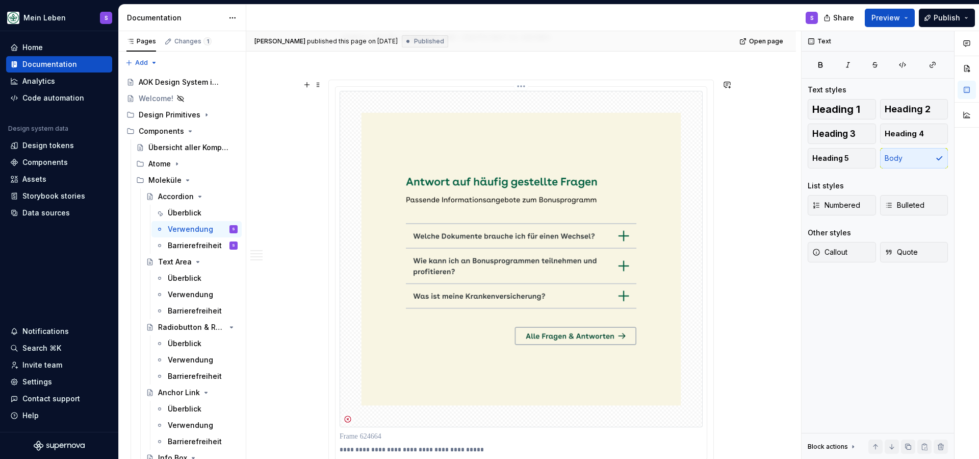
scroll to position [539, 0]
click at [588, 151] on img at bounding box center [521, 260] width 363 height 336
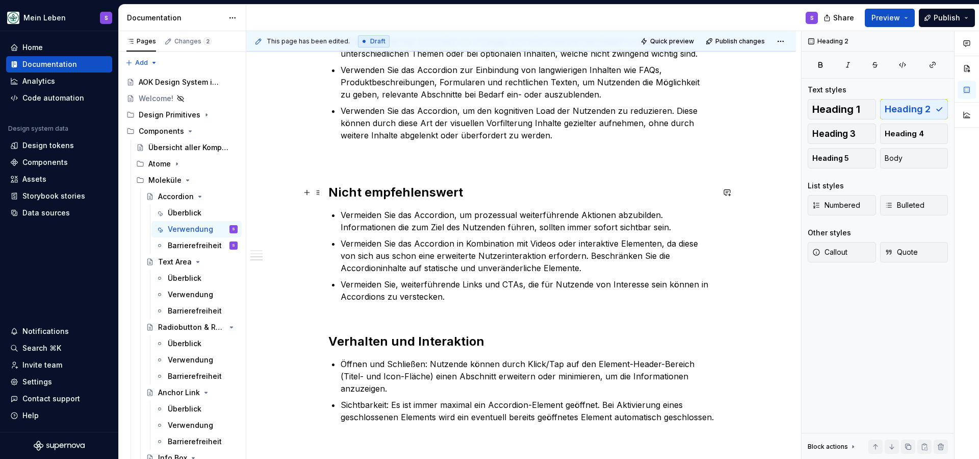
scroll to position [438, 0]
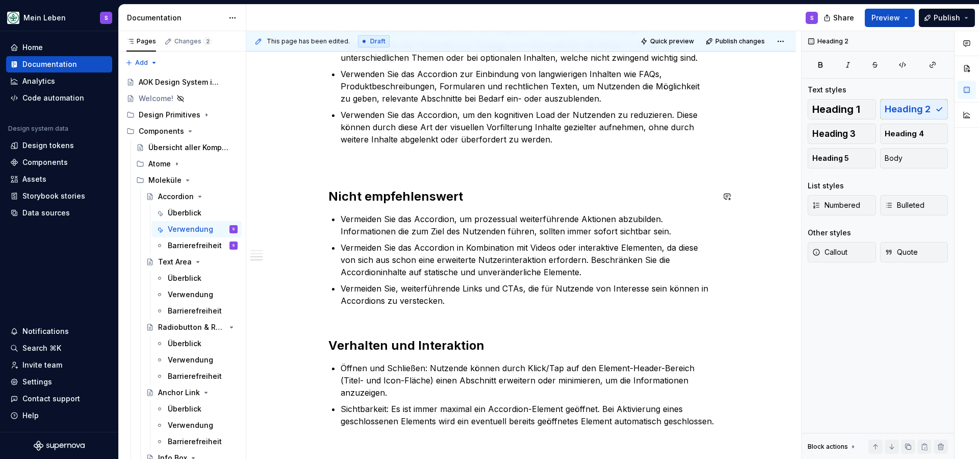
click at [398, 165] on p at bounding box center [522, 164] width 386 height 12
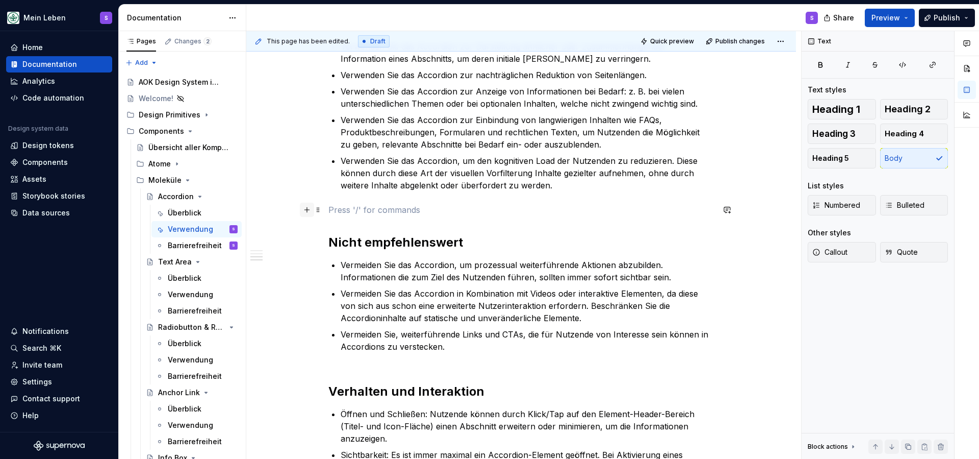
scroll to position [396, 0]
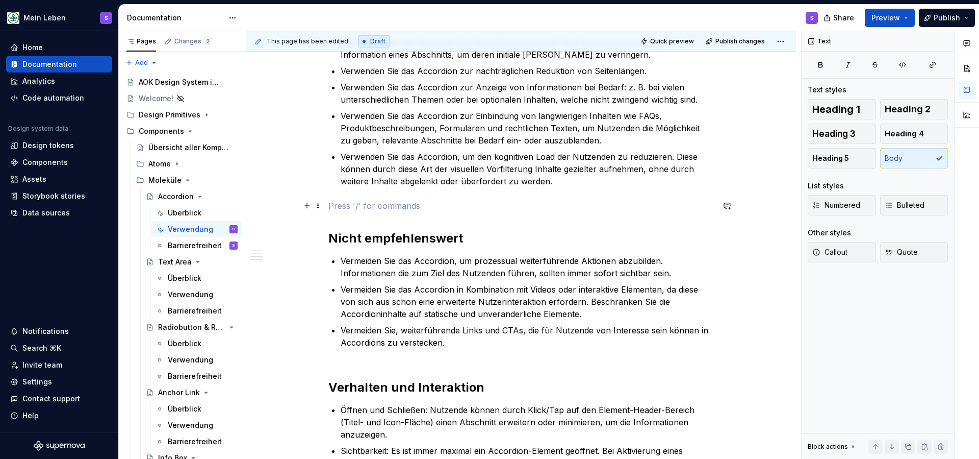
click at [310, 213] on div "Das Accordion hat immer einen festen Titel und einen Inhaltsbereich, der mit El…" at bounding box center [521, 212] width 550 height 813
click at [347, 205] on p at bounding box center [522, 205] width 386 height 12
click at [310, 206] on button "button" at bounding box center [307, 205] width 14 height 14
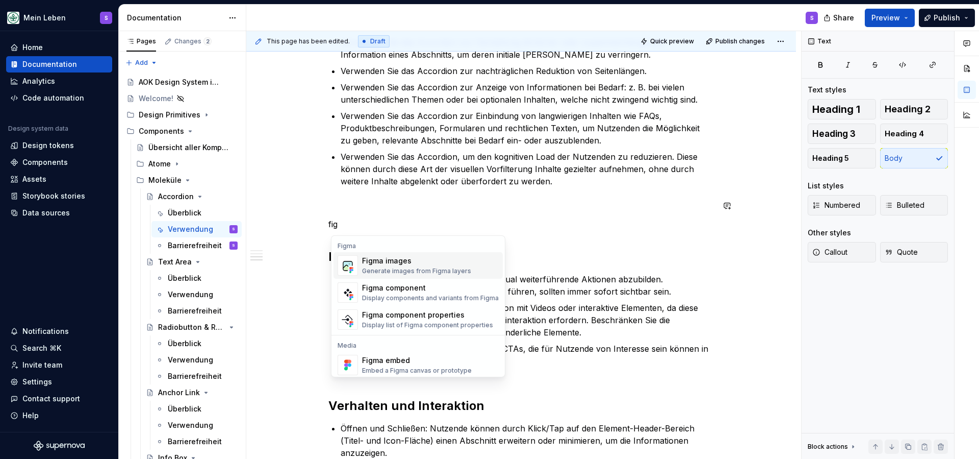
click at [396, 257] on div "Figma images" at bounding box center [416, 261] width 109 height 10
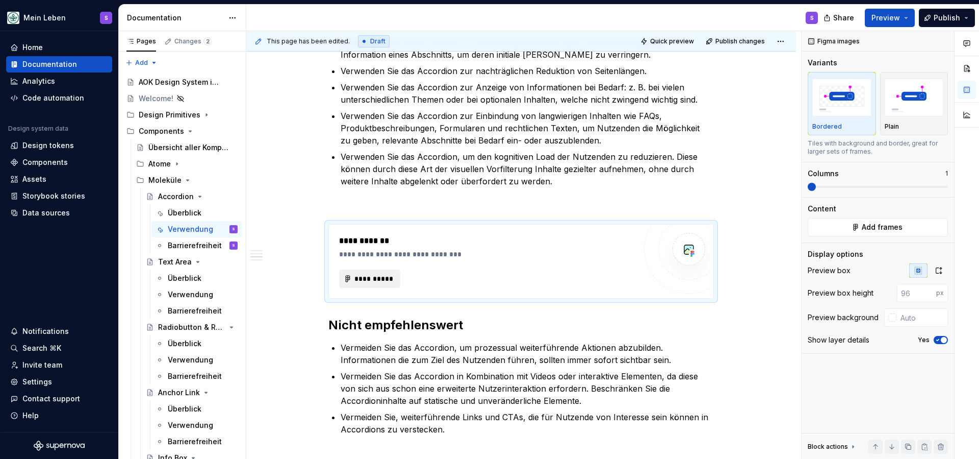
drag, startPoint x: 922, startPoint y: 227, endPoint x: 381, endPoint y: 276, distance: 543.4
click at [381, 276] on span "**********" at bounding box center [374, 278] width 40 height 10
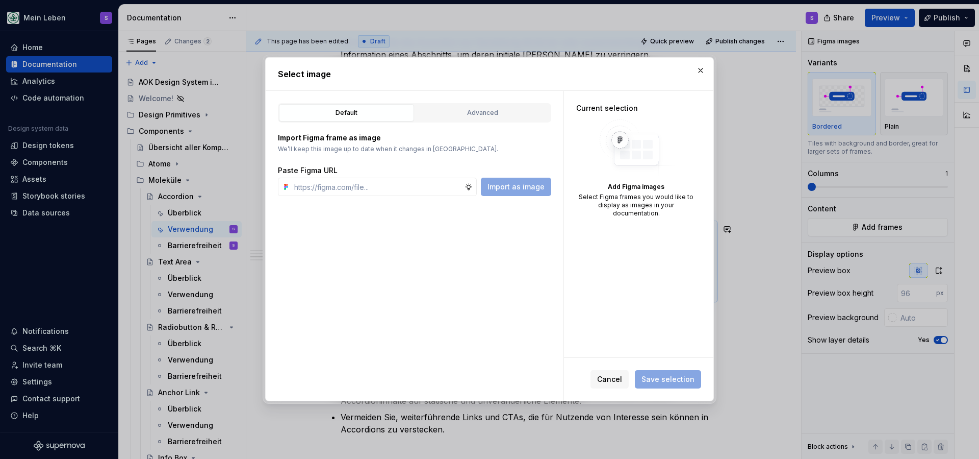
click at [378, 281] on div "Default Advanced Import Figma frame as image We’ll keep this image up to date w…" at bounding box center [415, 246] width 298 height 310
type textarea "*"
click at [426, 182] on input "text" at bounding box center [377, 187] width 174 height 18
paste input "https://www.figma.com/design/h3quR2me0t8yxvd40CMizU/AOK-UI-Library-3.0.20--ades…"
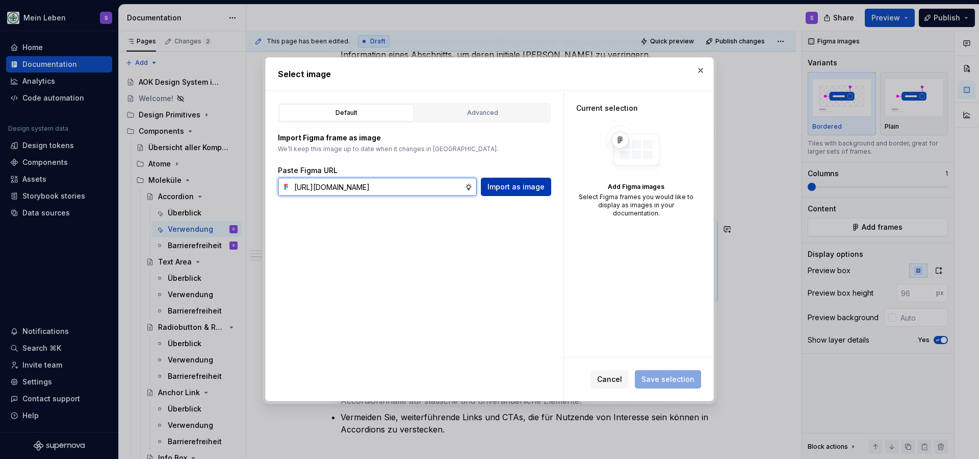
type input "https://www.figma.com/design/h3quR2me0t8yxvd40CMizU/AOK-UI-Library-3.0.20--ades…"
click at [503, 188] on span "Import as image" at bounding box center [516, 187] width 57 height 10
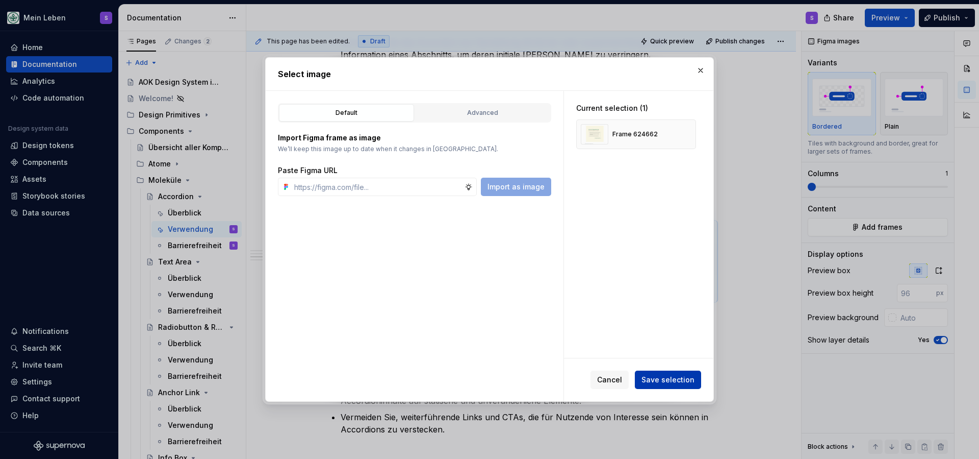
click at [662, 377] on span "Save selection" at bounding box center [668, 379] width 53 height 10
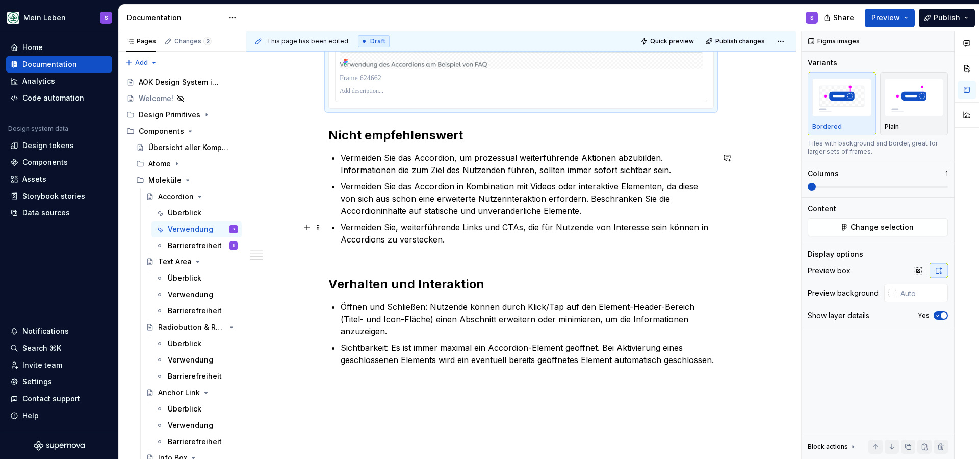
scroll to position [921, 0]
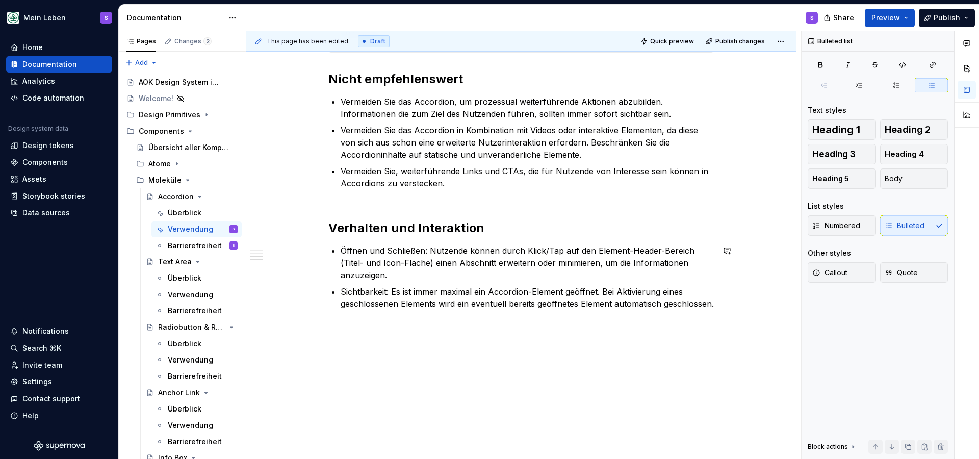
scroll to position [987, 0]
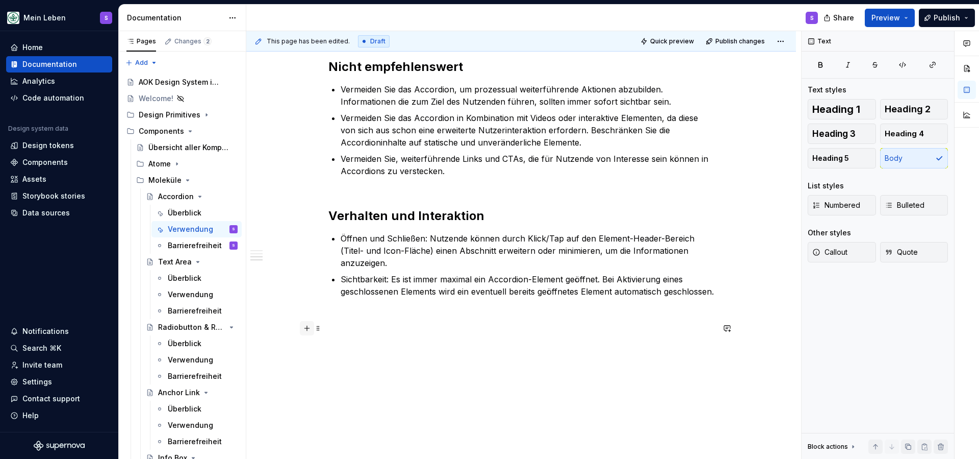
click at [314, 330] on button "button" at bounding box center [307, 328] width 14 height 14
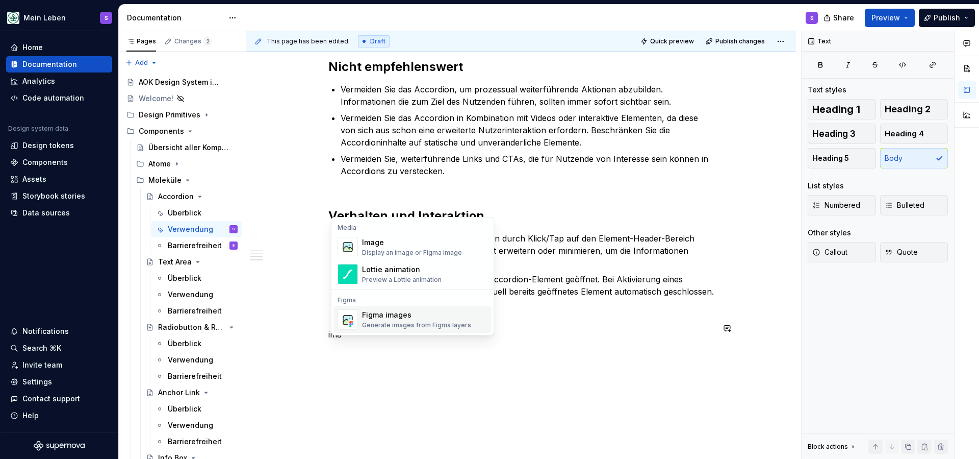
click at [403, 315] on div "Figma images" at bounding box center [416, 315] width 109 height 10
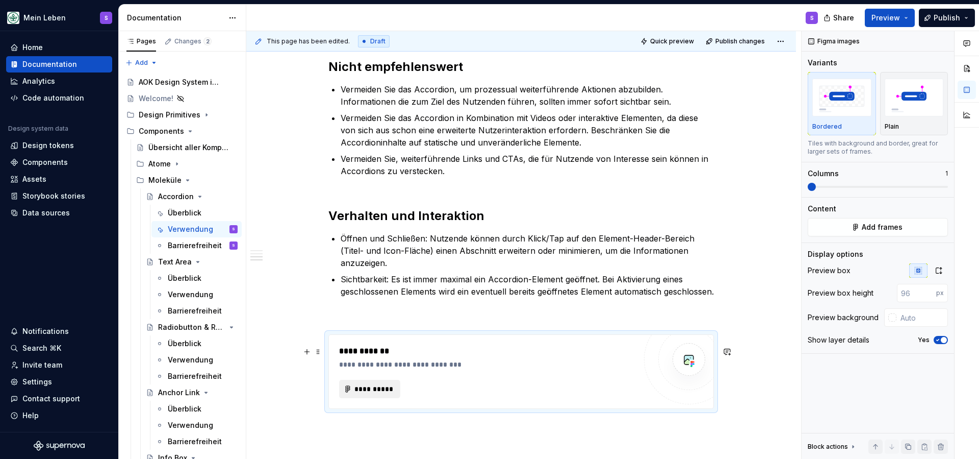
click at [376, 394] on span "**********" at bounding box center [374, 389] width 40 height 10
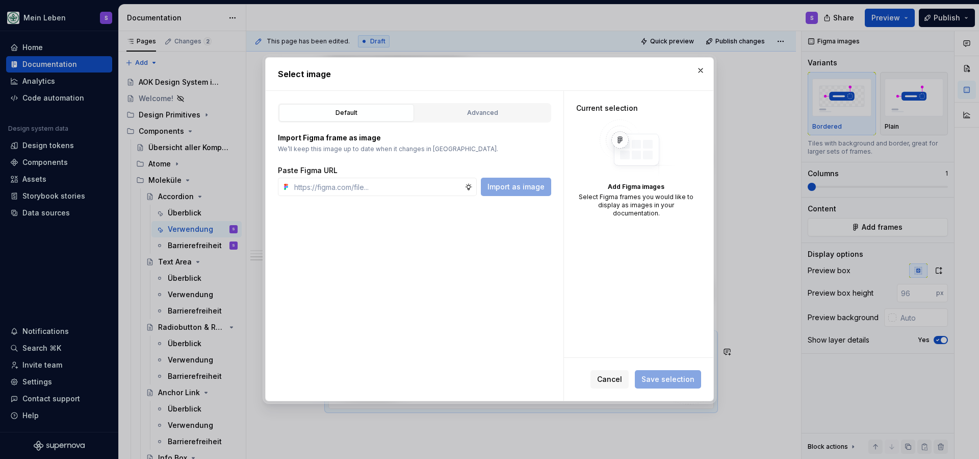
type textarea "*"
type input "https://www.figma.com/design/h3quR2me0t8yxvd40CMizU/AOK-UI-Library-3.0.20--ades…"
click at [525, 189] on span "Import as image" at bounding box center [516, 187] width 57 height 10
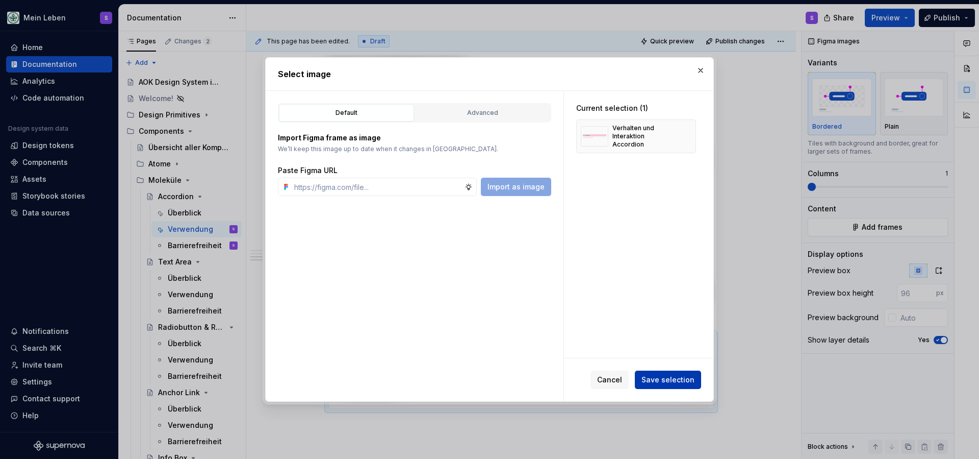
click at [667, 381] on span "Save selection" at bounding box center [668, 379] width 53 height 10
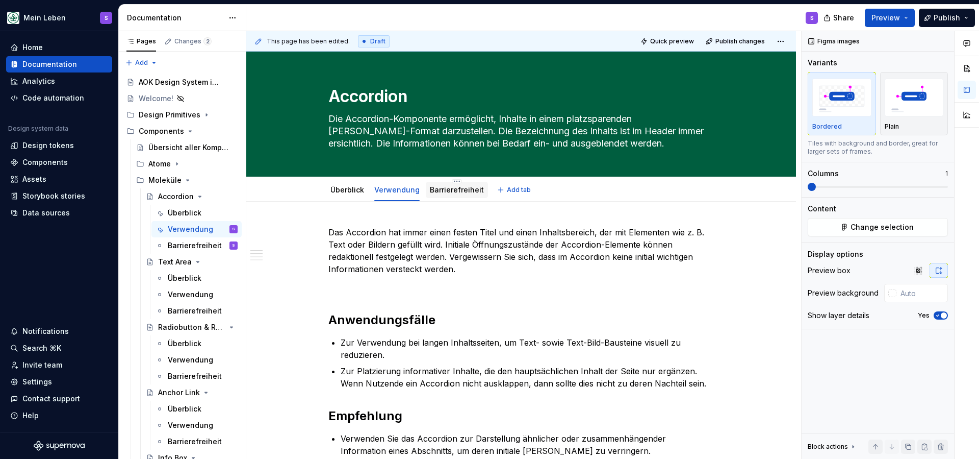
scroll to position [0, 0]
click at [450, 193] on link "Barrierefreiheit" at bounding box center [457, 189] width 54 height 9
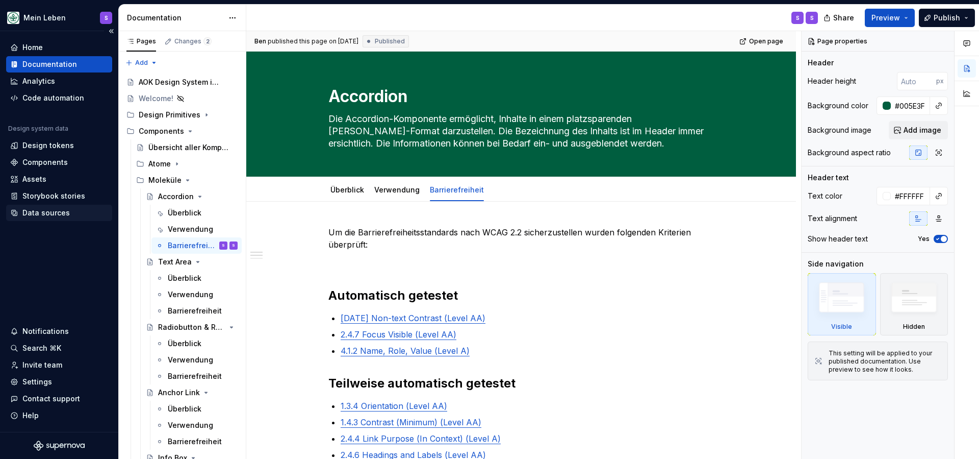
click at [32, 214] on div "Data sources" at bounding box center [45, 213] width 47 height 10
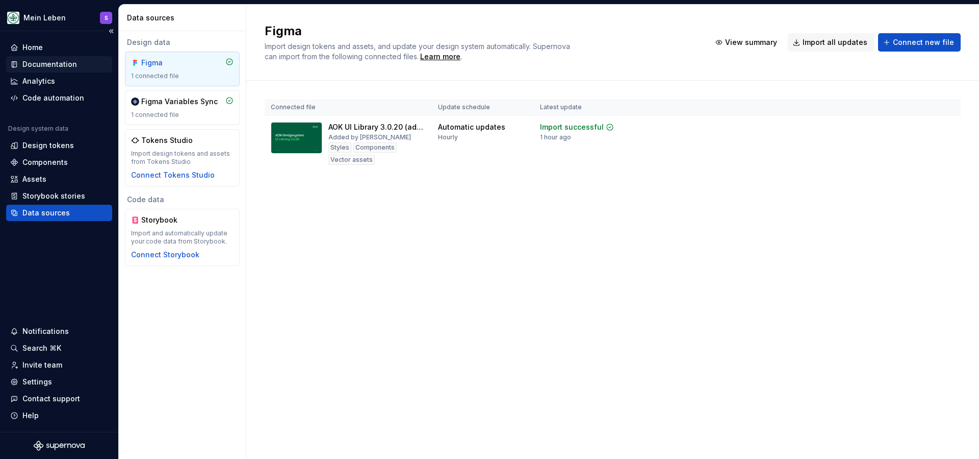
click at [46, 62] on div "Documentation" at bounding box center [49, 64] width 55 height 10
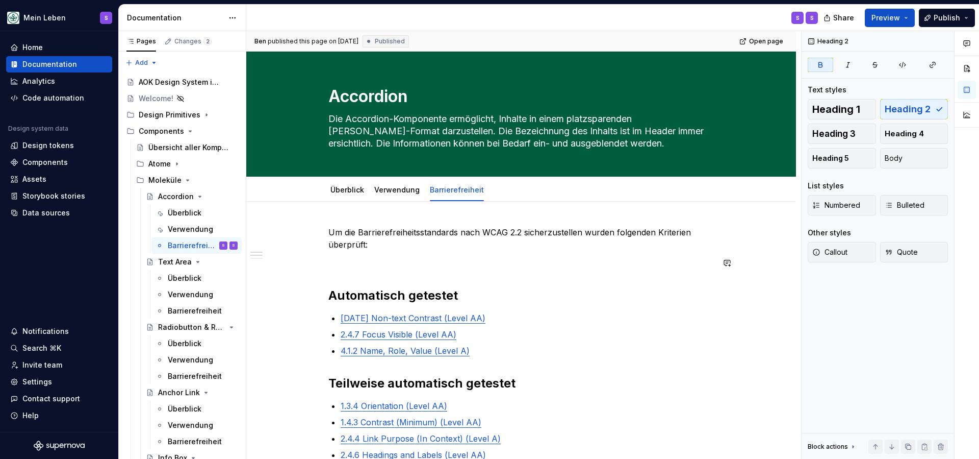
drag, startPoint x: 380, startPoint y: 277, endPoint x: 387, endPoint y: 275, distance: 7.6
click at [386, 268] on p at bounding box center [522, 263] width 386 height 12
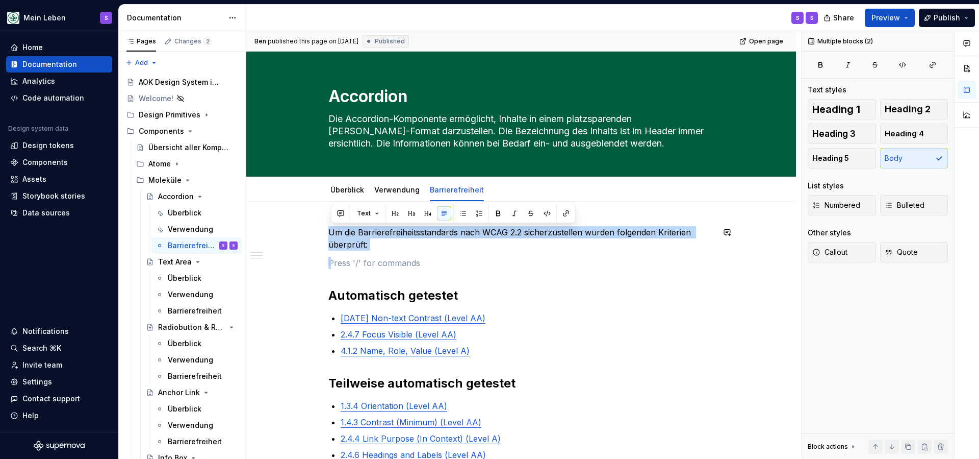
drag, startPoint x: 381, startPoint y: 253, endPoint x: 301, endPoint y: 225, distance: 83.7
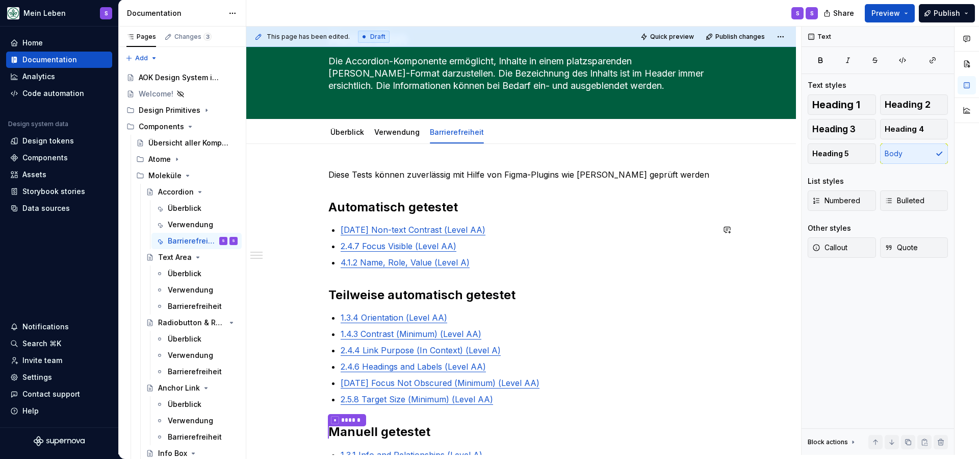
scroll to position [54, 0]
type textarea "*"
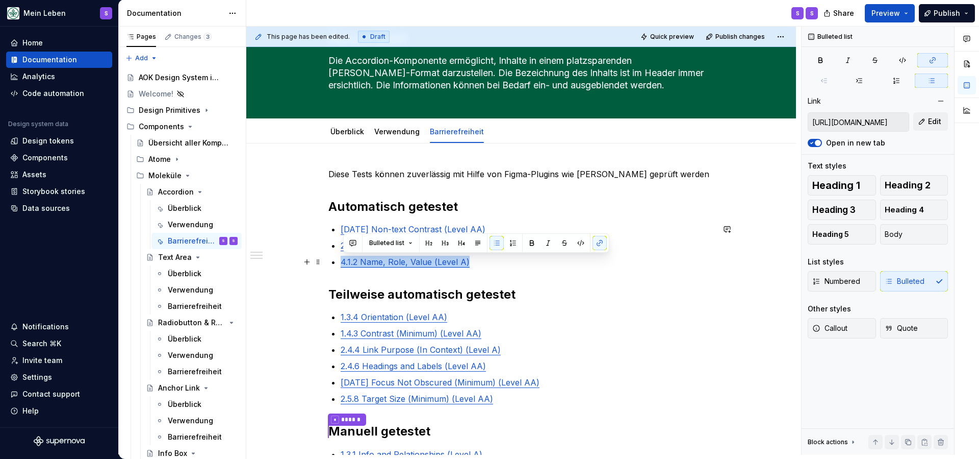
drag, startPoint x: 481, startPoint y: 261, endPoint x: 333, endPoint y: 256, distance: 148.5
click at [333, 257] on div "Diese Tests können zuverlässig mit Hilfe von Figma-Plugins wie Stark geprüft we…" at bounding box center [522, 441] width 386 height 547
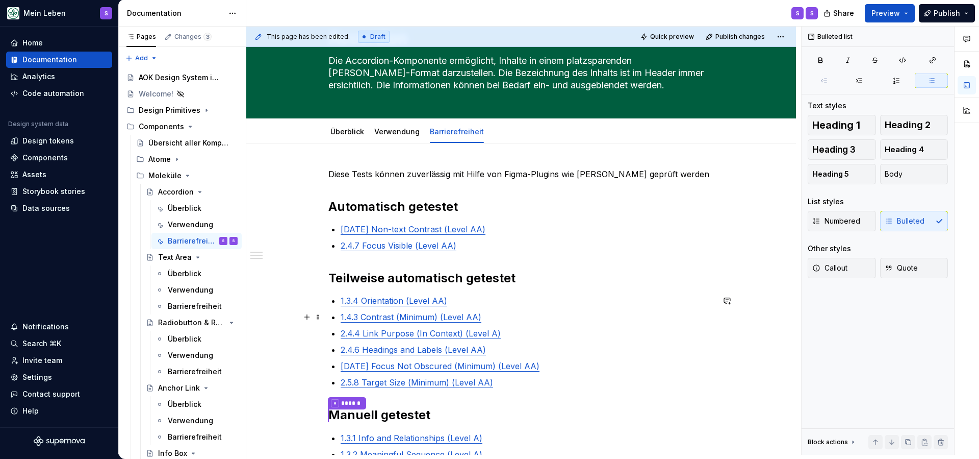
click at [506, 316] on p "1.4.3 Contrast (Minimum) (Level AA)" at bounding box center [527, 317] width 373 height 12
click at [509, 336] on p "2.4.4 Link Purpose (In Context) (Level A)" at bounding box center [527, 333] width 373 height 12
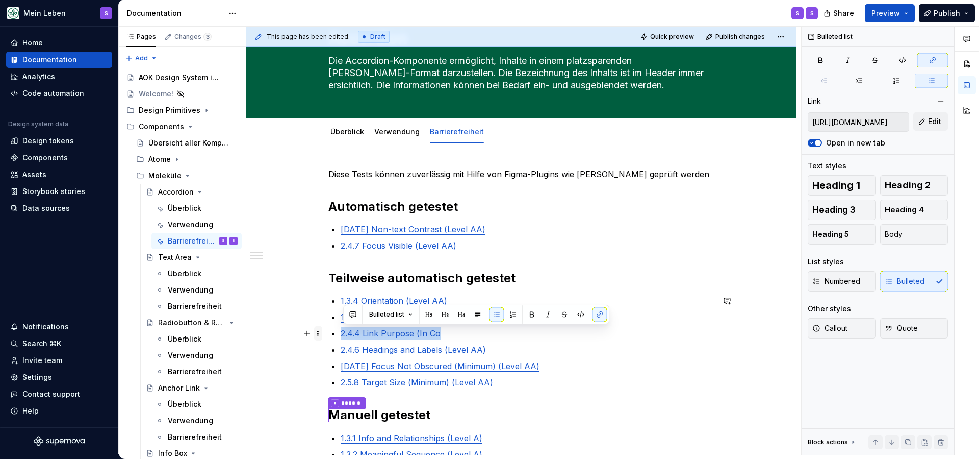
drag, startPoint x: 444, startPoint y: 332, endPoint x: 324, endPoint y: 330, distance: 119.4
click at [329, 330] on div "Diese Tests können zuverlässig mit Hilfe von Figma-Plugins wie Stark geprüft we…" at bounding box center [522, 439] width 386 height 543
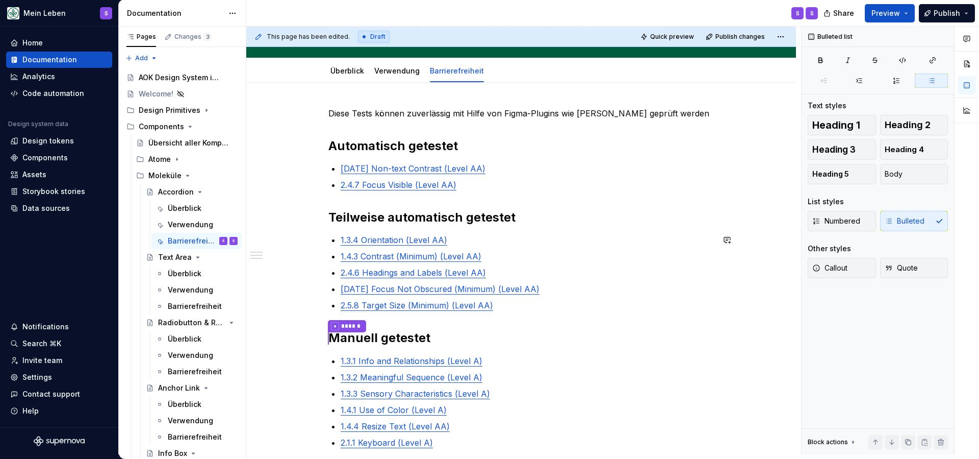
scroll to position [123, 0]
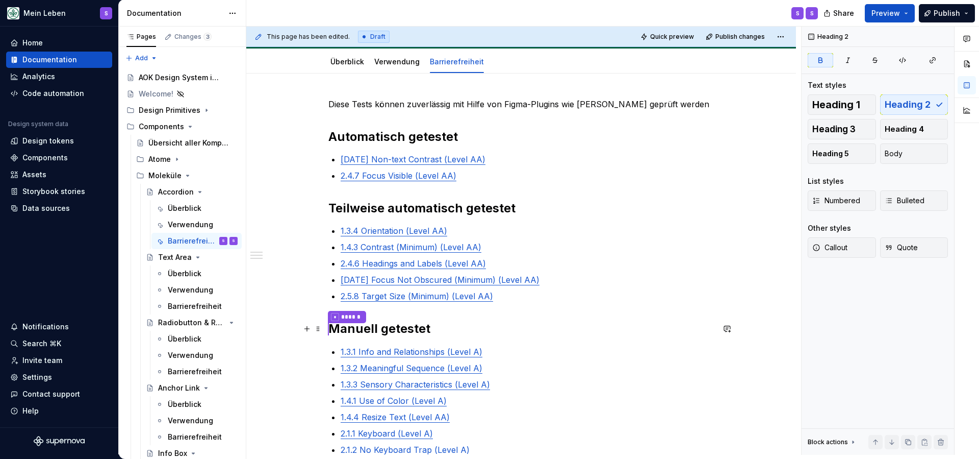
click at [453, 331] on h2 "* ****** Manuell getestet" at bounding box center [522, 328] width 386 height 17
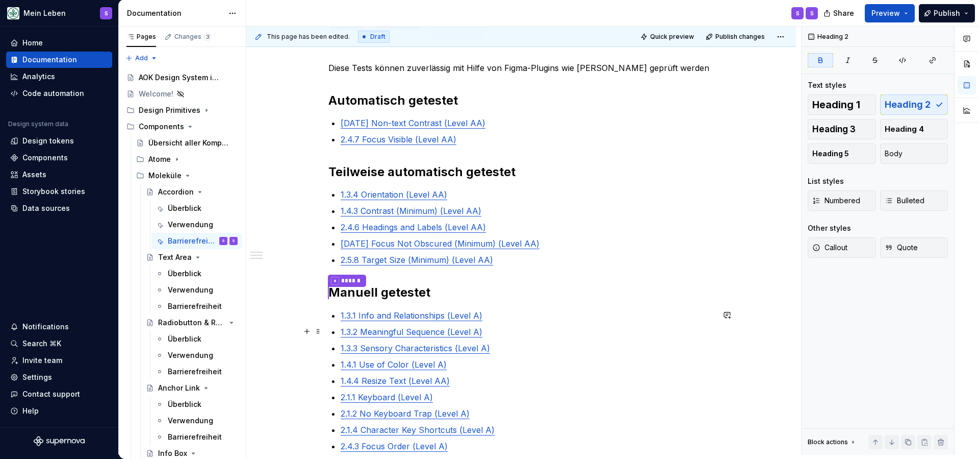
scroll to position [166, 0]
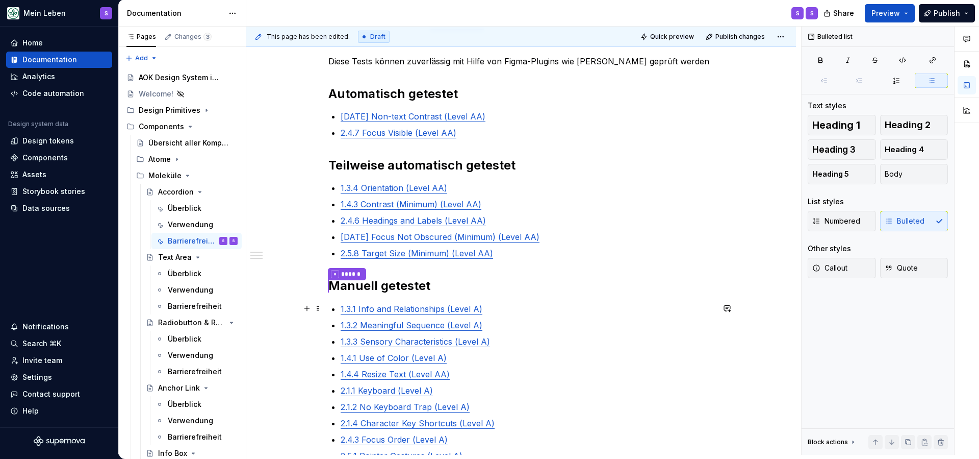
click at [492, 313] on p "1.3.1 Info and Relationships (Level A)" at bounding box center [527, 308] width 373 height 12
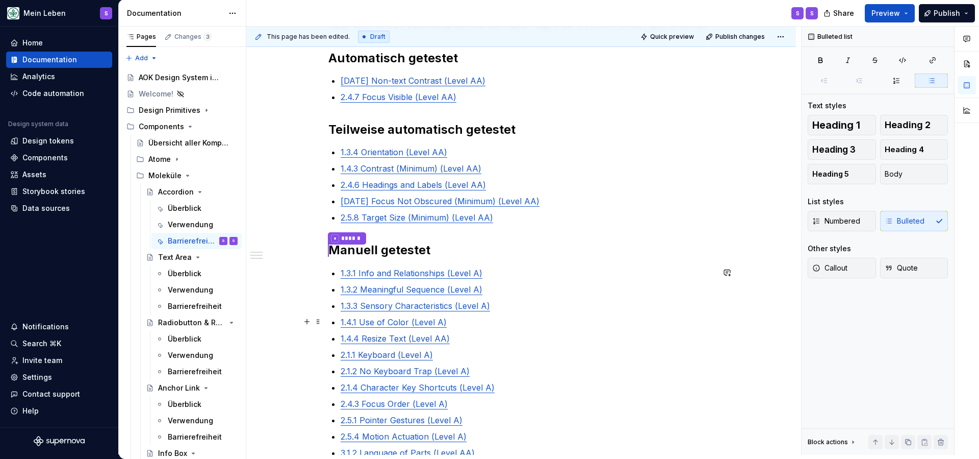
scroll to position [205, 0]
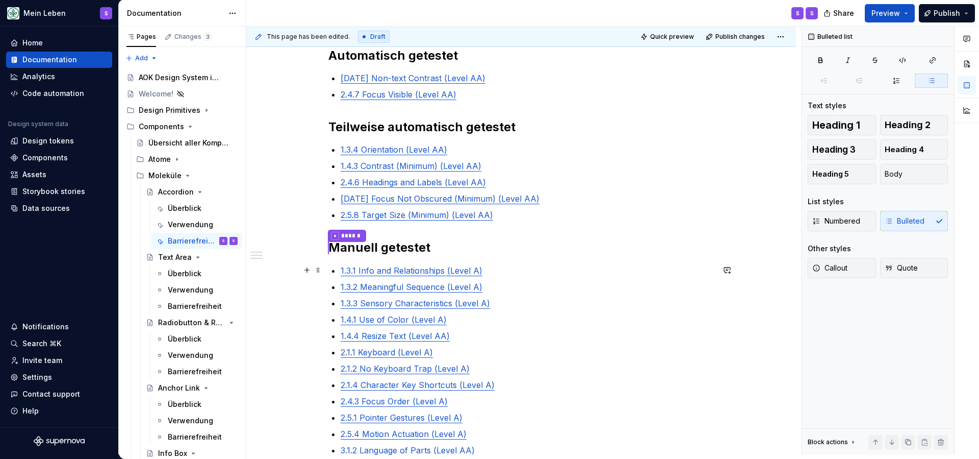
click at [488, 270] on p "1.3.1 Info and Relationships (Level A)" at bounding box center [527, 270] width 373 height 12
click at [492, 272] on p "1.3.2 Meaningful Sequence (Level A)" at bounding box center [527, 270] width 373 height 12
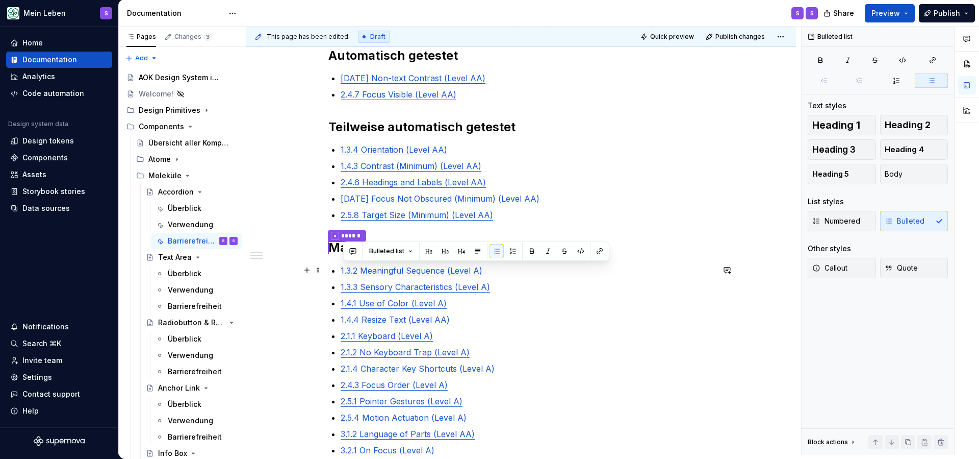
click at [492, 272] on p "1.3.2 Meaningful Sequence (Level A)" at bounding box center [527, 270] width 373 height 12
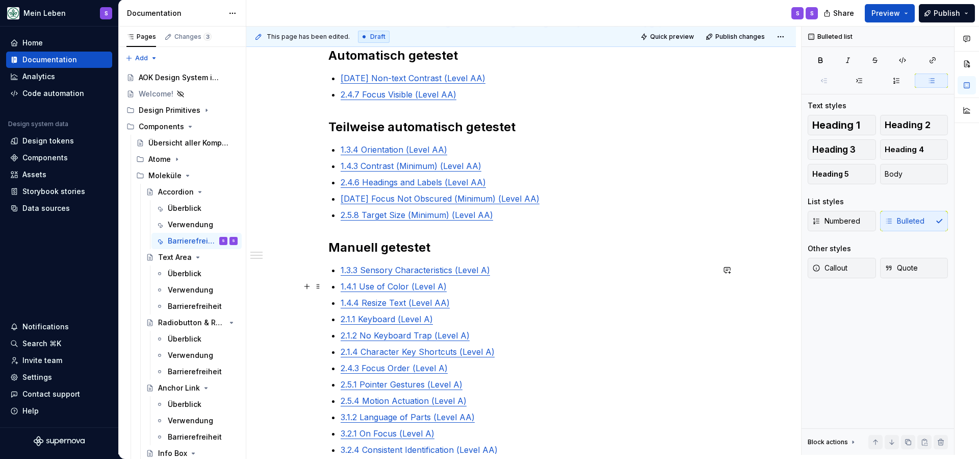
click at [472, 286] on p "1.4.1 Use of Color (Level A)" at bounding box center [527, 286] width 373 height 12
click at [457, 301] on p "1.4.4 Resize Text (Level AA)" at bounding box center [527, 303] width 373 height 12
click at [458, 300] on p "1.4.4 Resize Text (Level AA)" at bounding box center [527, 303] width 373 height 12
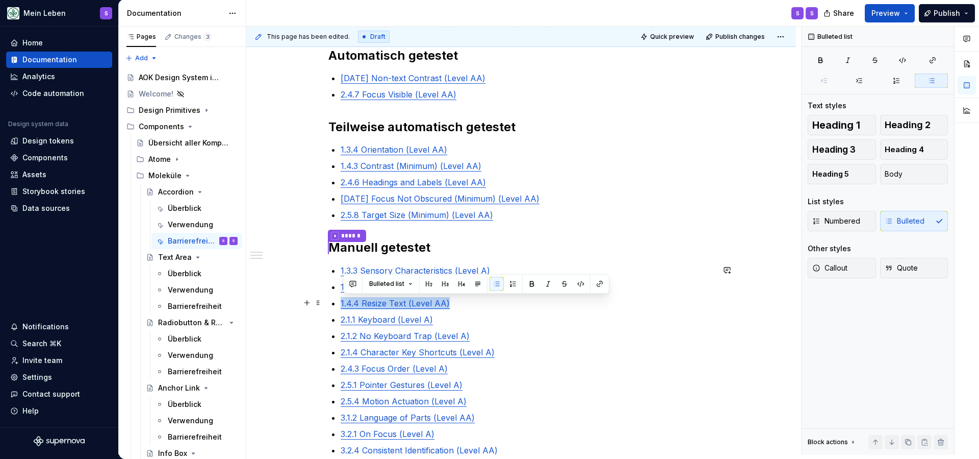
click at [458, 301] on p "1.4.4 Resize Text (Level AA)" at bounding box center [527, 303] width 373 height 12
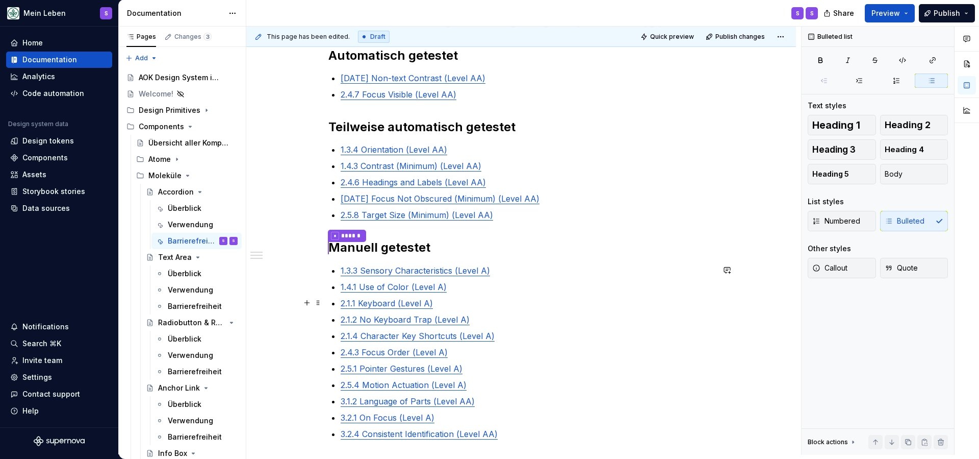
click at [449, 307] on p "2.1.1 Keyboard (Level A)" at bounding box center [527, 303] width 373 height 12
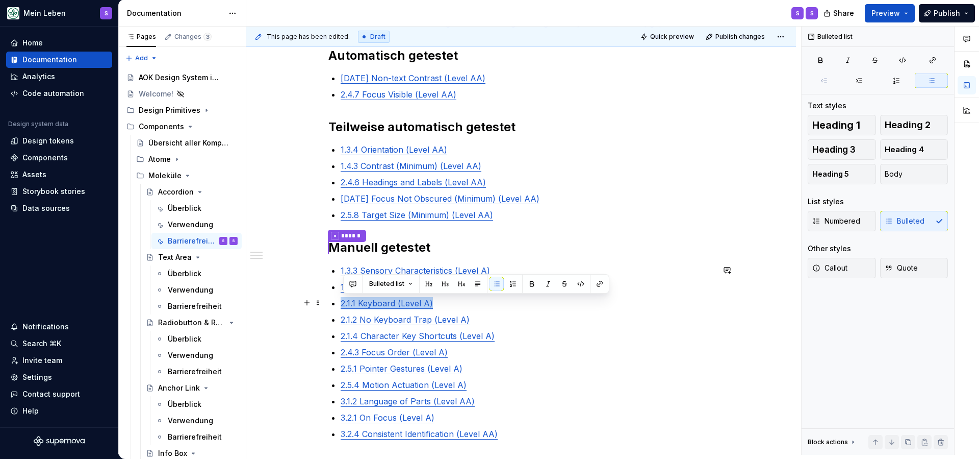
click at [449, 307] on p "2.1.1 Keyboard (Level A)" at bounding box center [527, 303] width 373 height 12
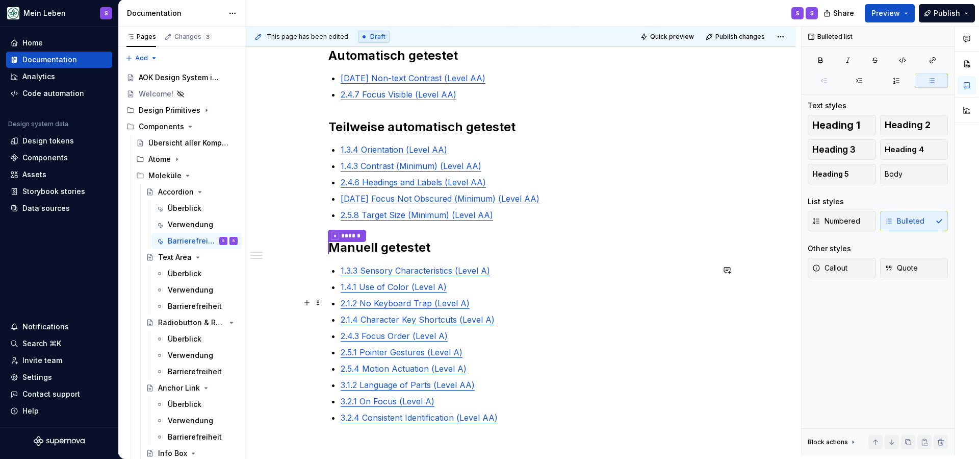
click at [476, 304] on p "2.1.2 No Keyboard Trap (Level A)" at bounding box center [527, 303] width 373 height 12
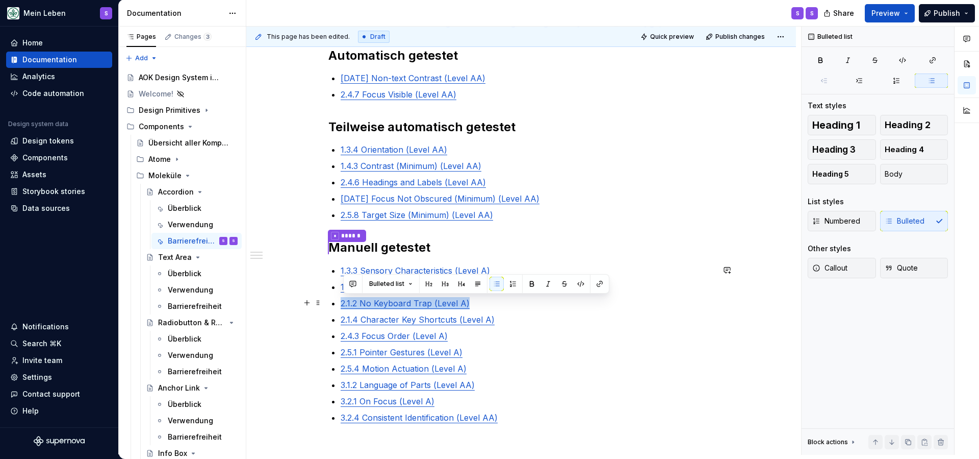
click at [476, 304] on p "2.1.2 No Keyboard Trap (Level A)" at bounding box center [527, 303] width 373 height 12
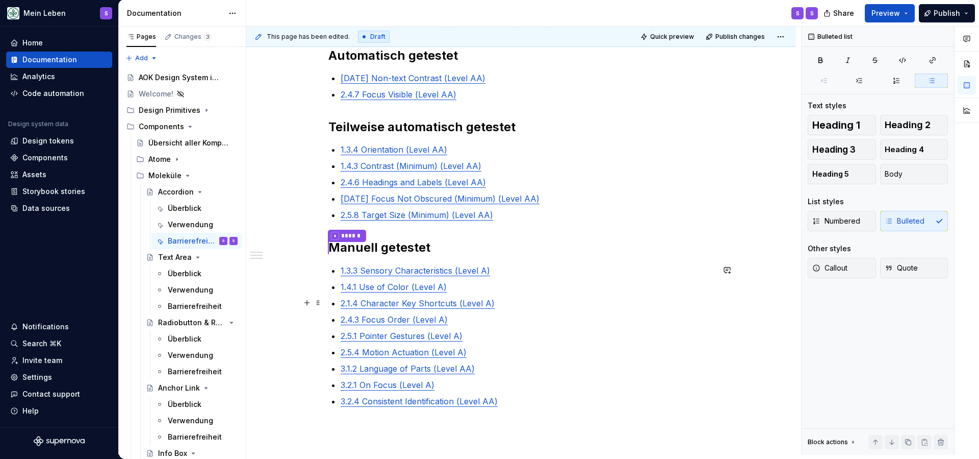
click at [497, 303] on p "2.1.4 Character Key Shortcuts (Level A)" at bounding box center [527, 303] width 373 height 12
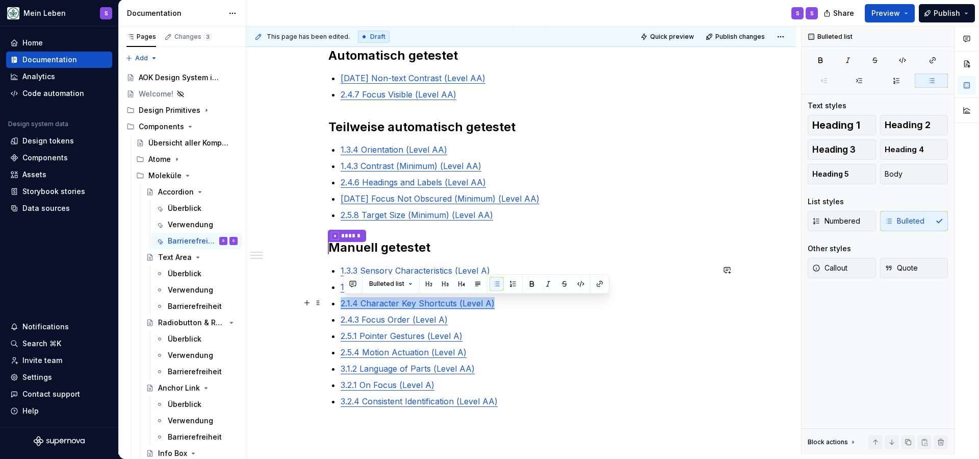
click at [497, 303] on p "2.1.4 Character Key Shortcuts (Level A)" at bounding box center [527, 303] width 373 height 12
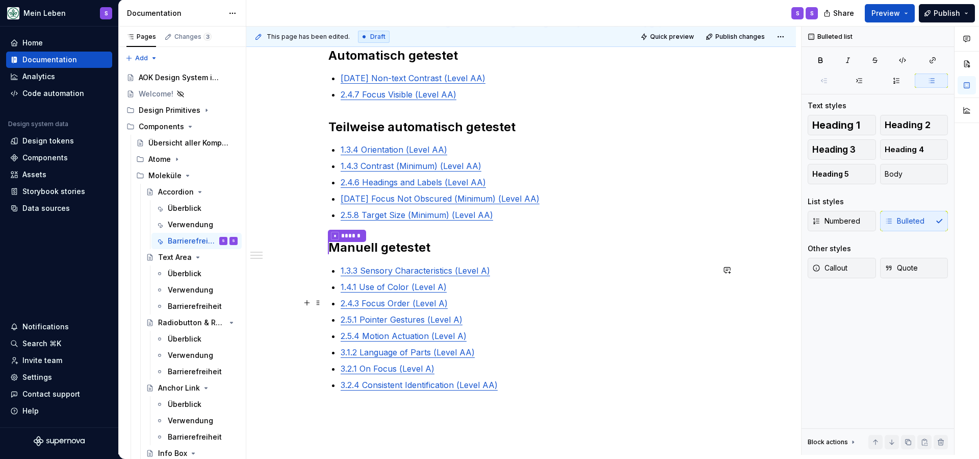
click at [468, 307] on p "2.4.3 Focus Order (Level A)" at bounding box center [527, 303] width 373 height 12
click at [486, 336] on p "3.1.2 Language of Parts (Level AA)" at bounding box center [527, 336] width 373 height 12
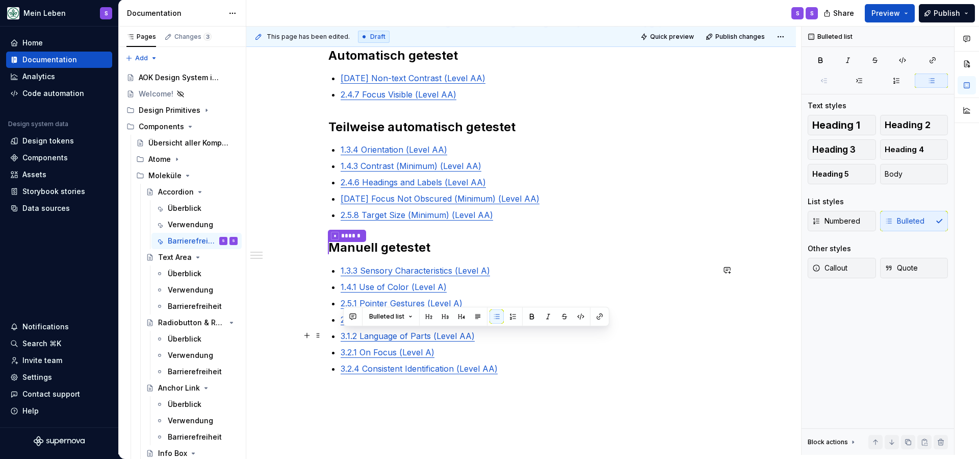
click at [486, 336] on p "3.1.2 Language of Parts (Level AA)" at bounding box center [527, 336] width 373 height 12
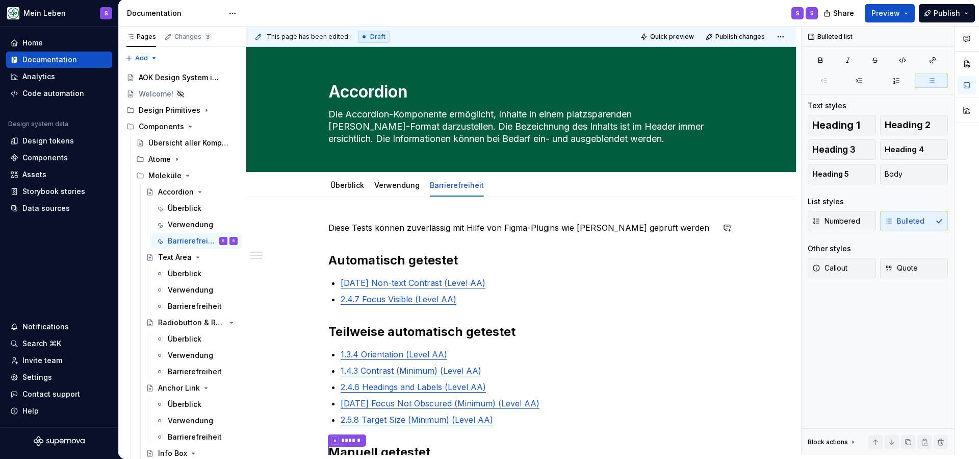
scroll to position [3, 0]
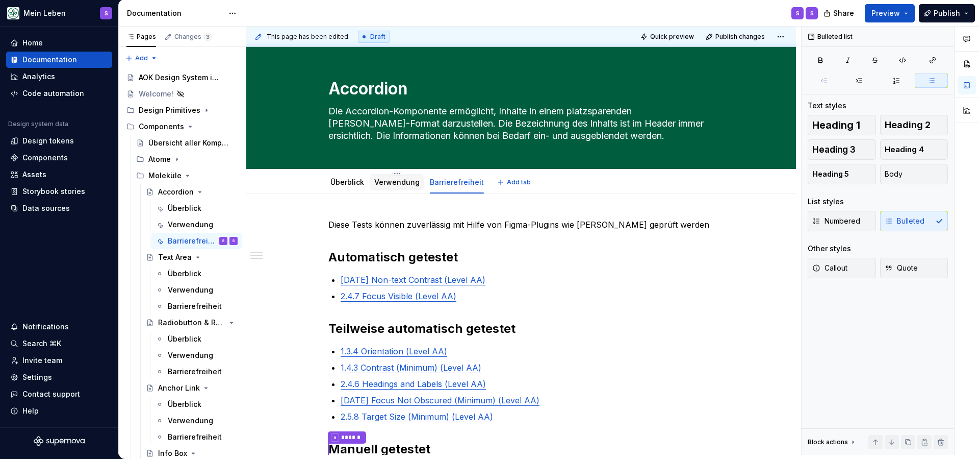
click at [406, 183] on link "Verwendung" at bounding box center [396, 182] width 45 height 9
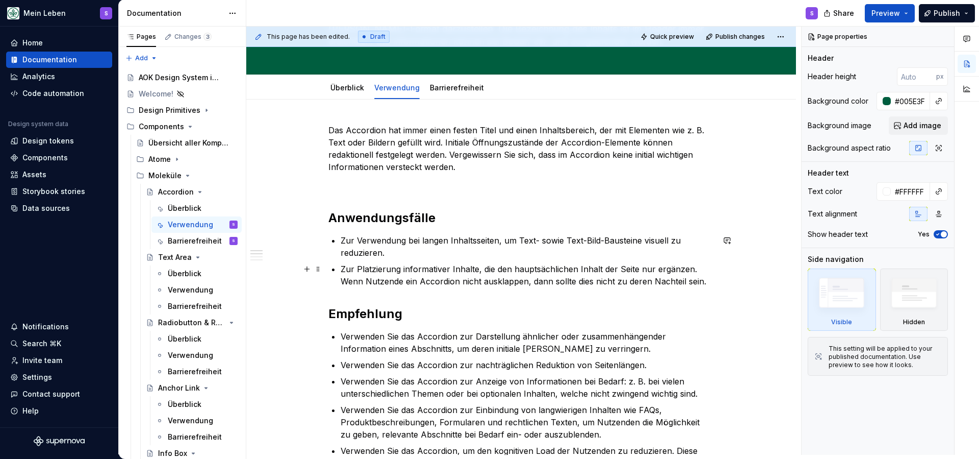
scroll to position [103, 0]
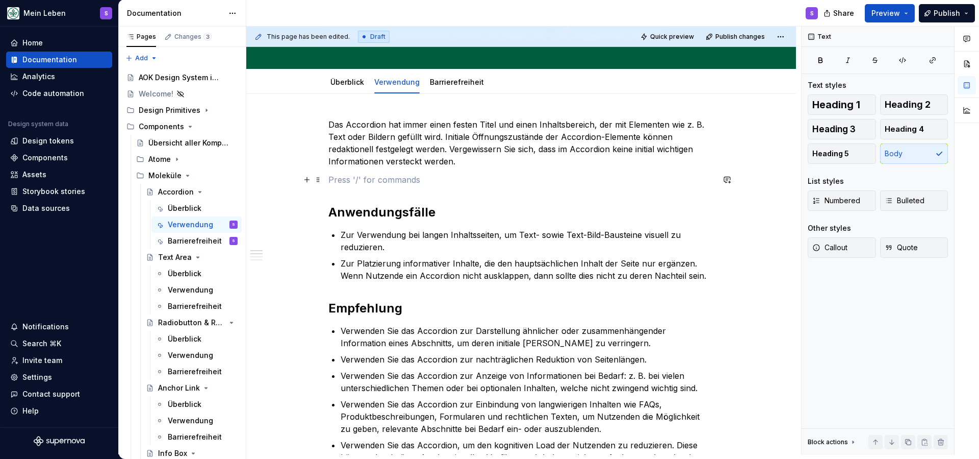
click at [412, 183] on p at bounding box center [522, 179] width 386 height 12
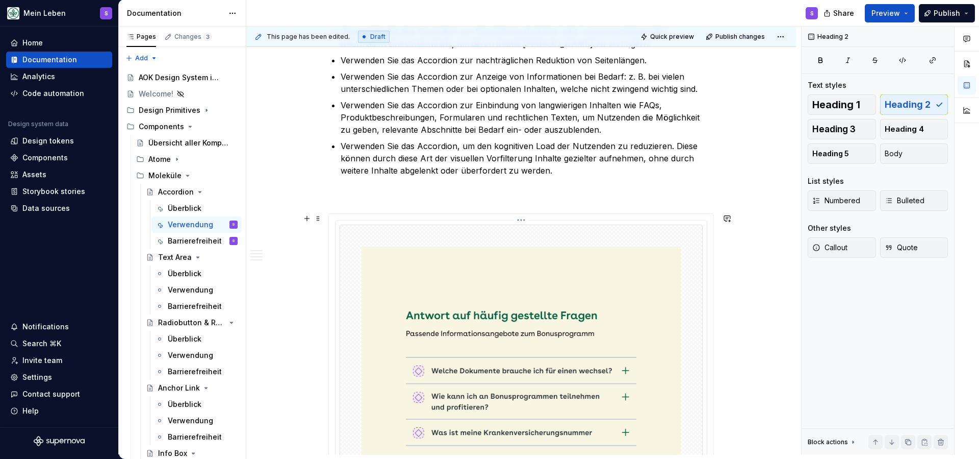
scroll to position [387, 0]
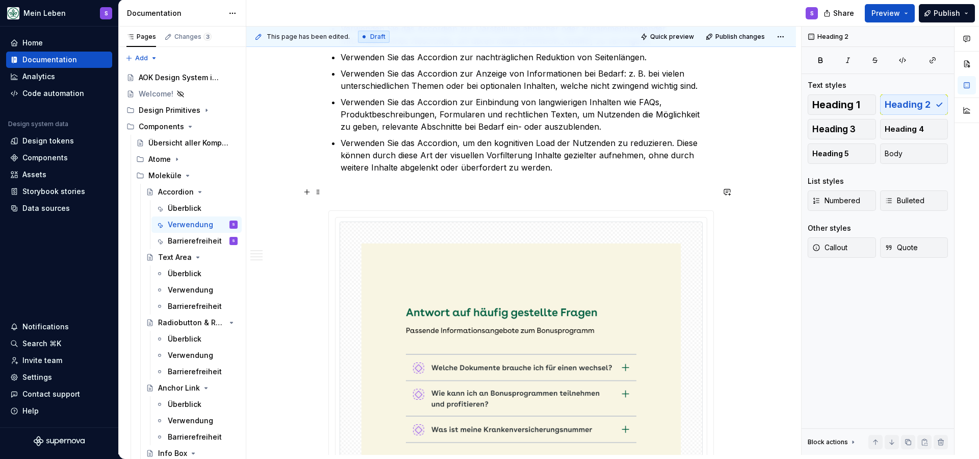
click at [414, 196] on p at bounding box center [522, 192] width 386 height 12
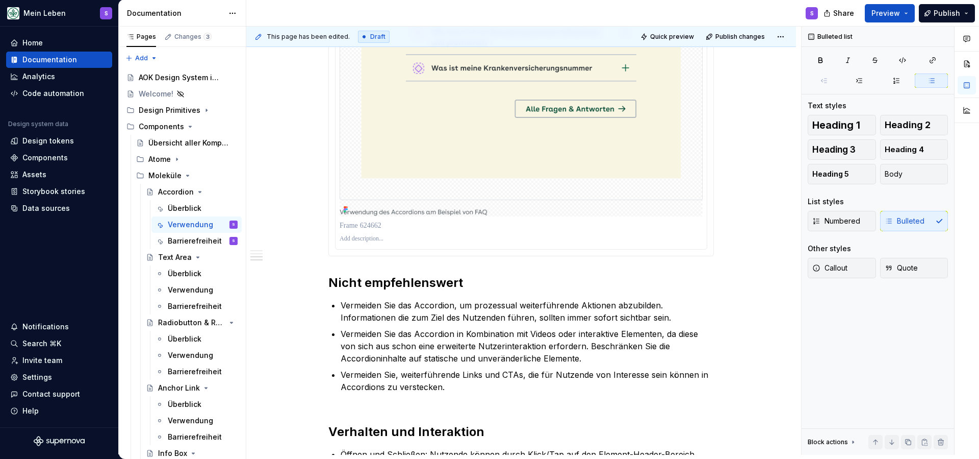
scroll to position [725, 0]
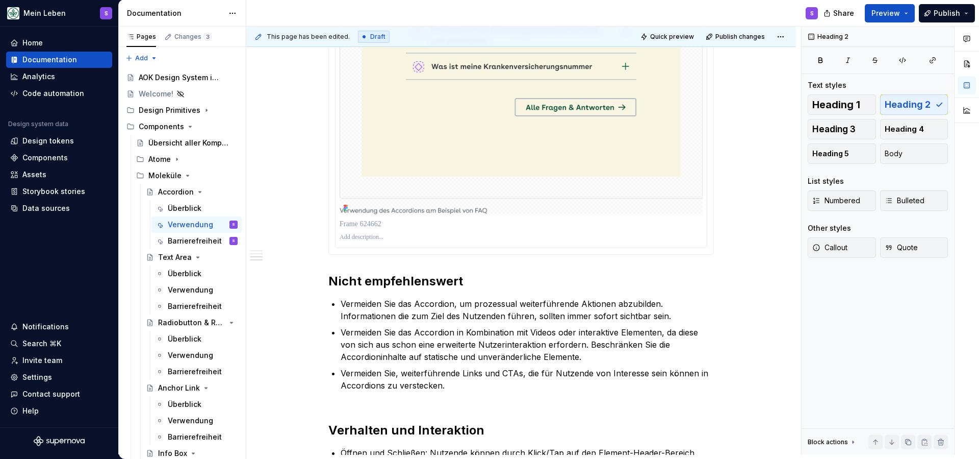
click at [407, 261] on div "Das Accordion hat immer einen festen Titel und einen Inhaltsbereich, der mit El…" at bounding box center [522, 97] width 386 height 1200
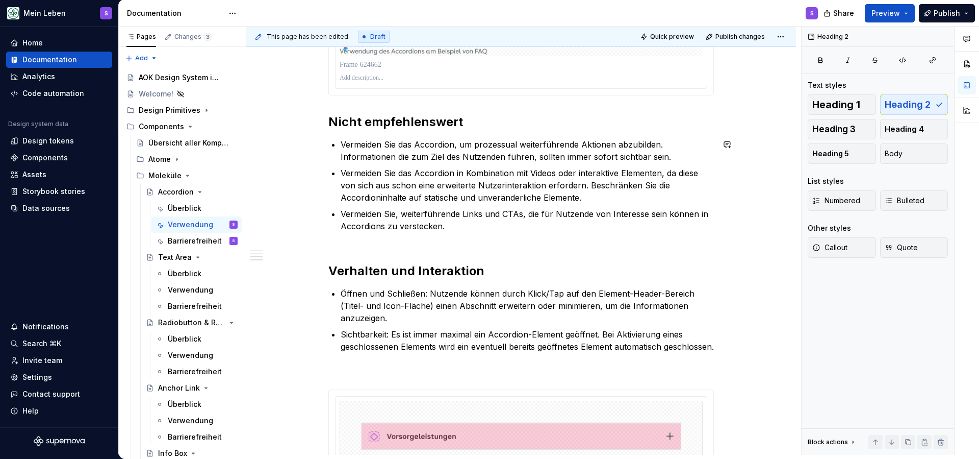
scroll to position [892, 0]
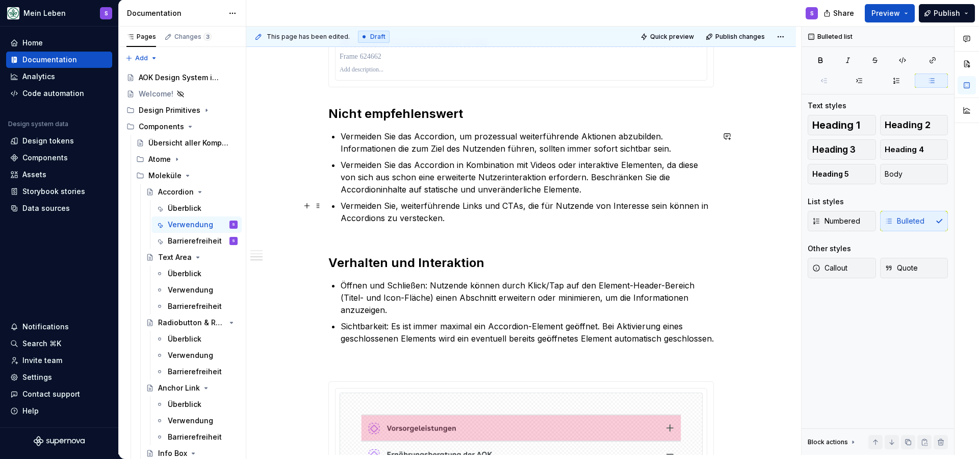
click at [405, 234] on p "Vermeiden Sie, weiterführende Links und CTAs, die für Nutzende von Interesse se…" at bounding box center [527, 217] width 373 height 37
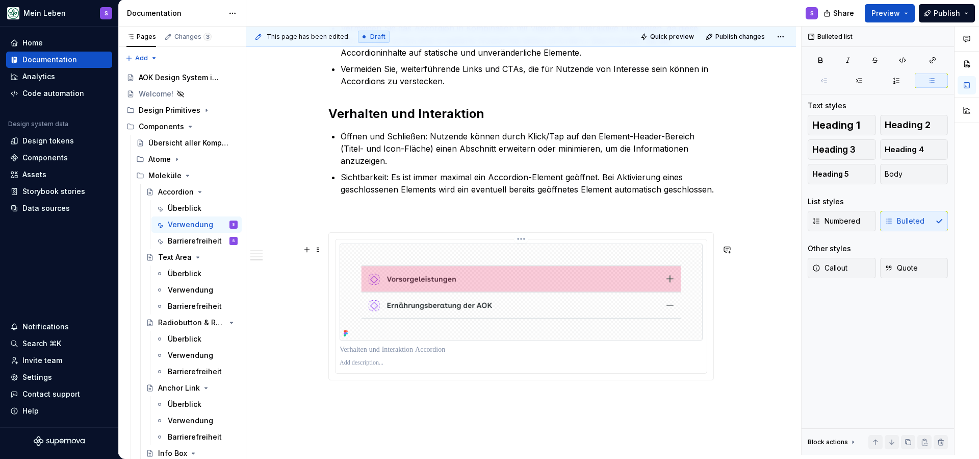
scroll to position [1031, 0]
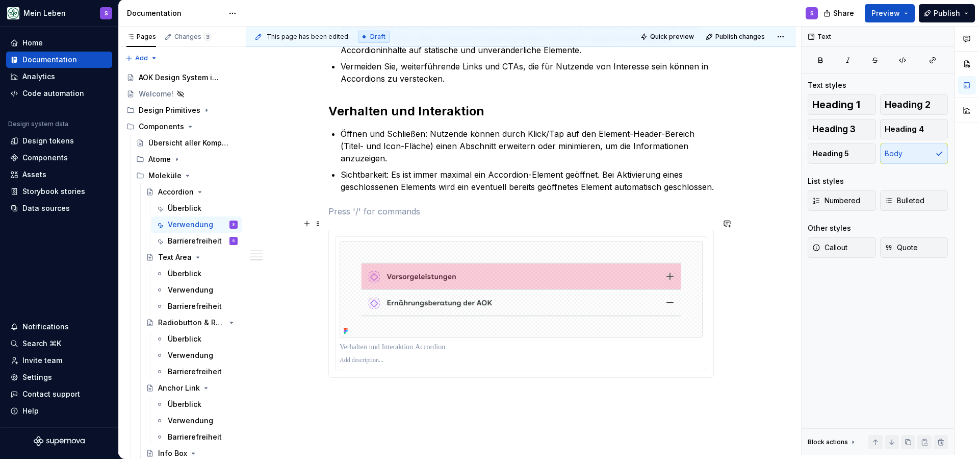
click at [418, 217] on p at bounding box center [522, 211] width 386 height 12
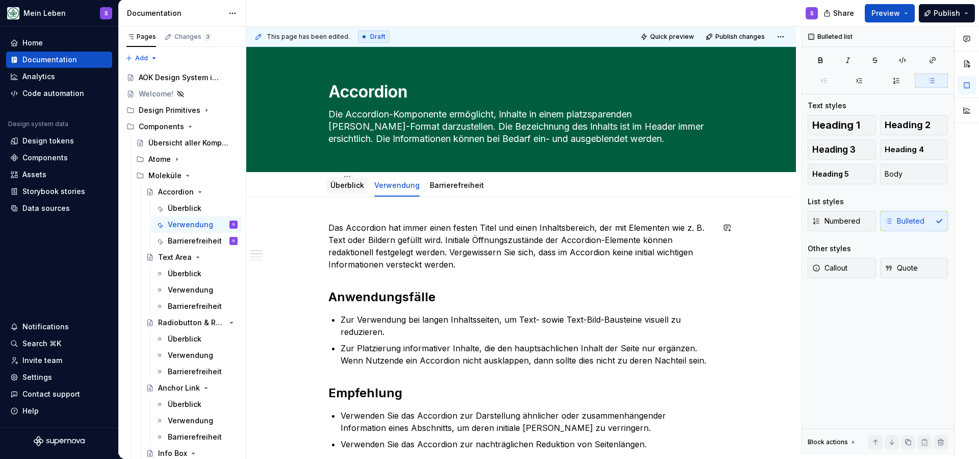
scroll to position [0, 0]
click at [349, 190] on div "Überblick" at bounding box center [348, 185] width 34 height 10
click at [341, 187] on link "Überblick" at bounding box center [348, 185] width 34 height 9
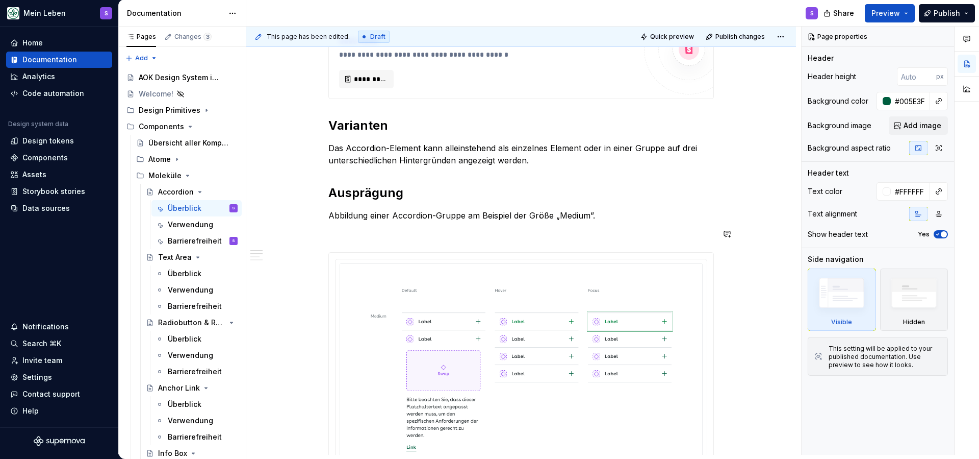
scroll to position [395, 0]
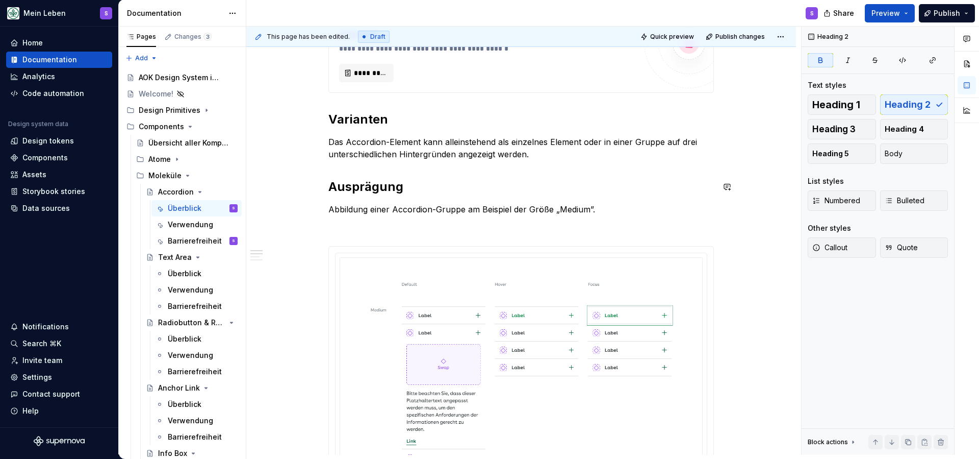
click at [389, 230] on p at bounding box center [522, 227] width 386 height 12
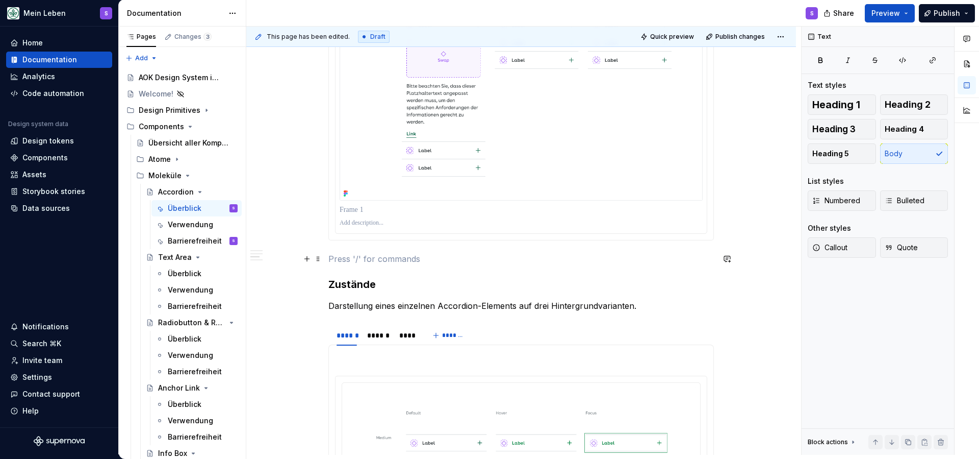
click at [378, 257] on p at bounding box center [522, 258] width 386 height 12
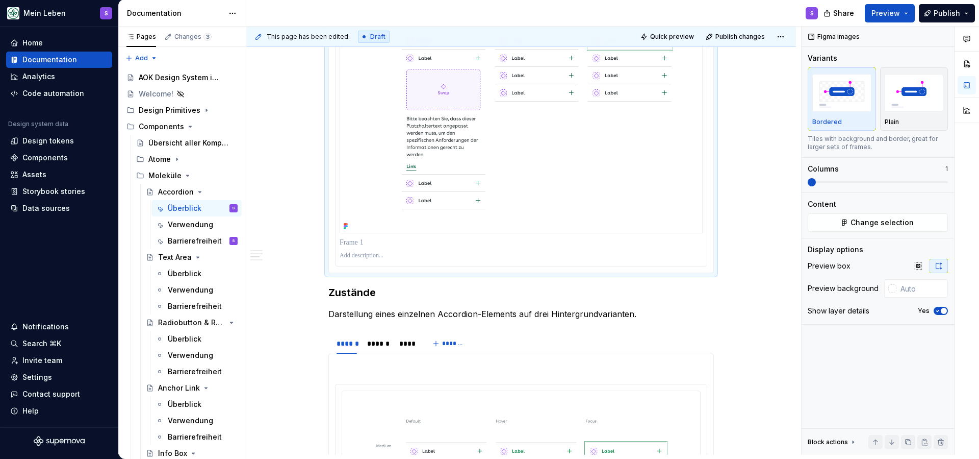
scroll to position [666, 0]
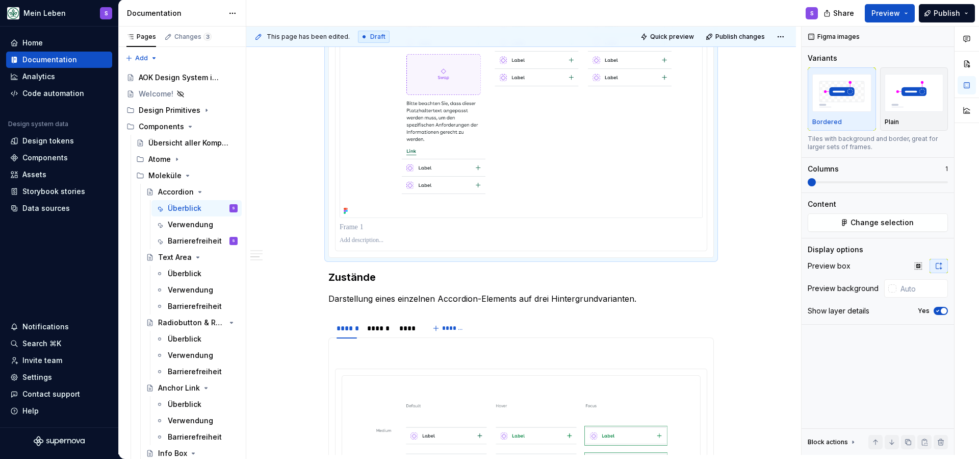
click at [757, 254] on div "**********" at bounding box center [521, 418] width 550 height 1774
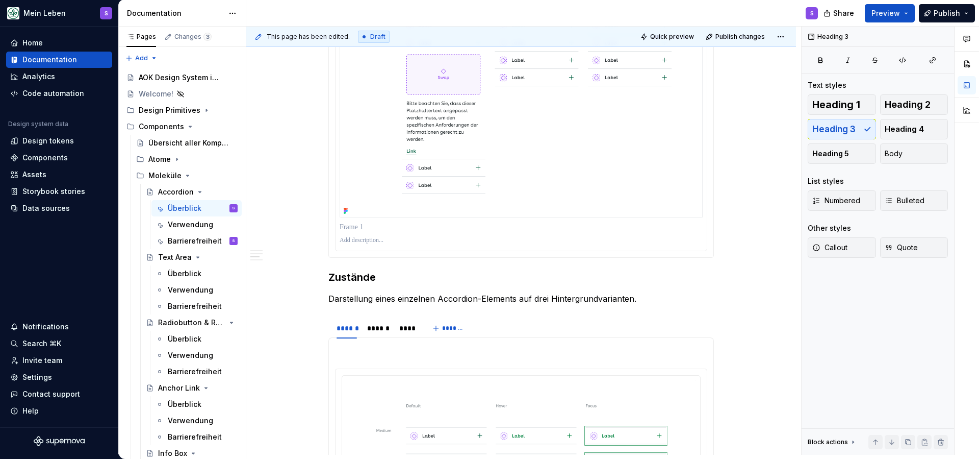
click at [743, 250] on div "**********" at bounding box center [521, 418] width 550 height 1774
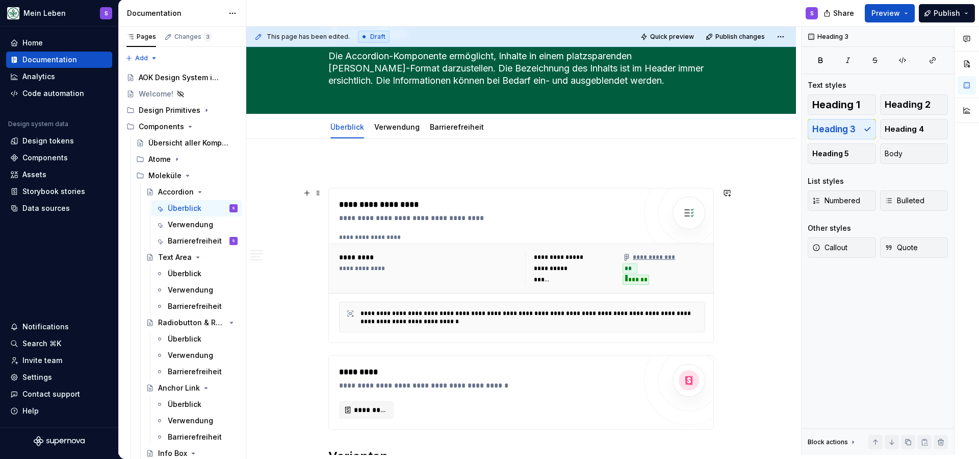
scroll to position [63, 0]
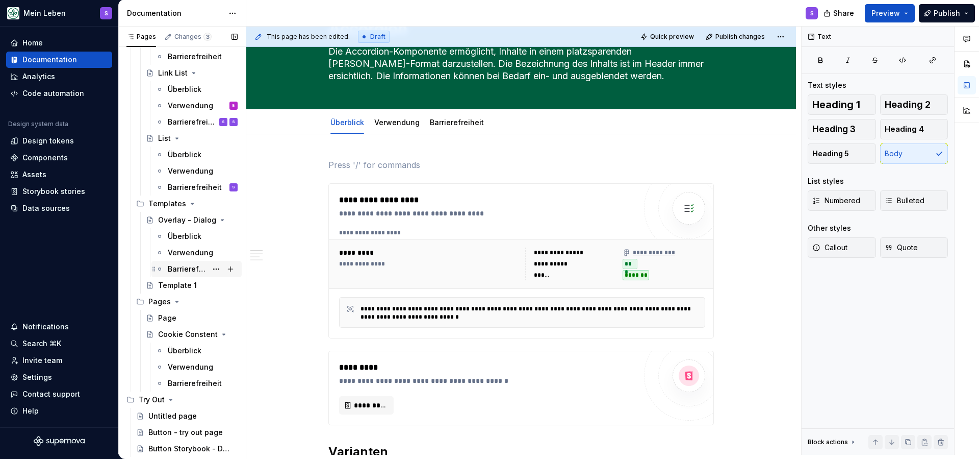
scroll to position [772, 0]
click at [182, 349] on div "Überblick" at bounding box center [185, 350] width 34 height 10
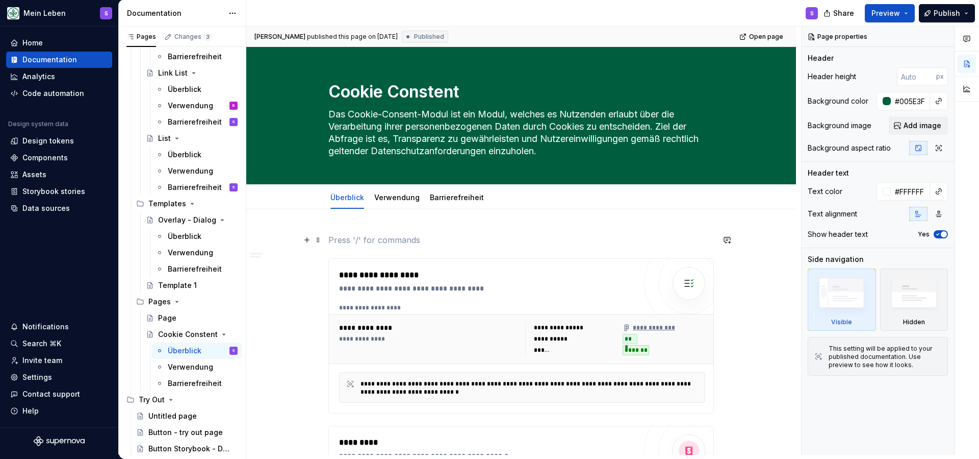
click at [419, 239] on p at bounding box center [522, 240] width 386 height 12
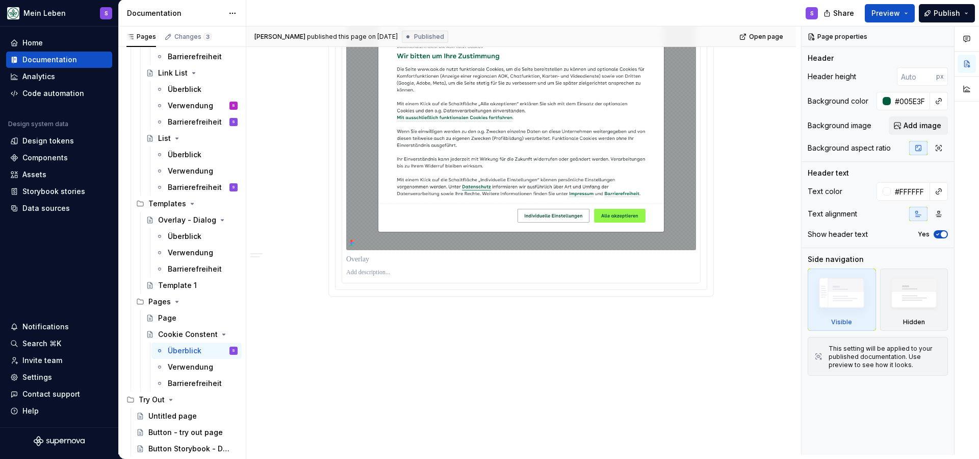
scroll to position [759, 0]
click at [192, 369] on div "Verwendung" at bounding box center [187, 367] width 39 height 10
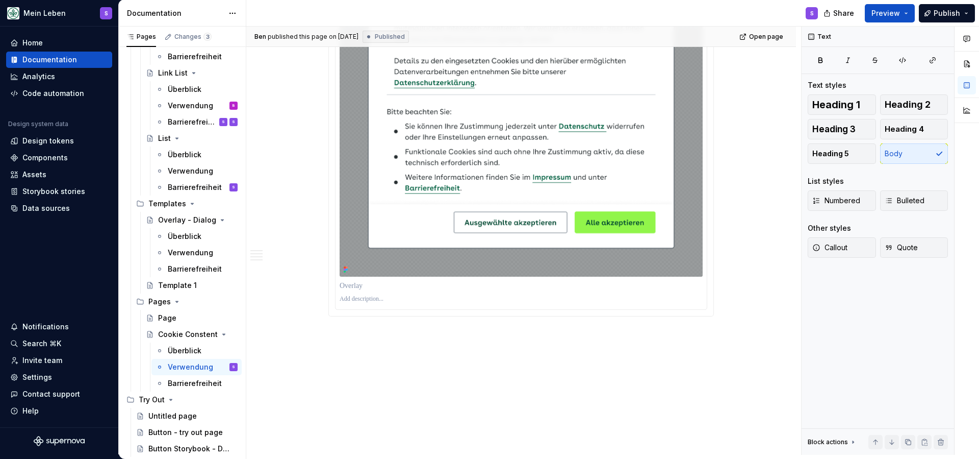
scroll to position [2698, 0]
click at [198, 386] on div "Barrierefreiheit" at bounding box center [187, 383] width 39 height 10
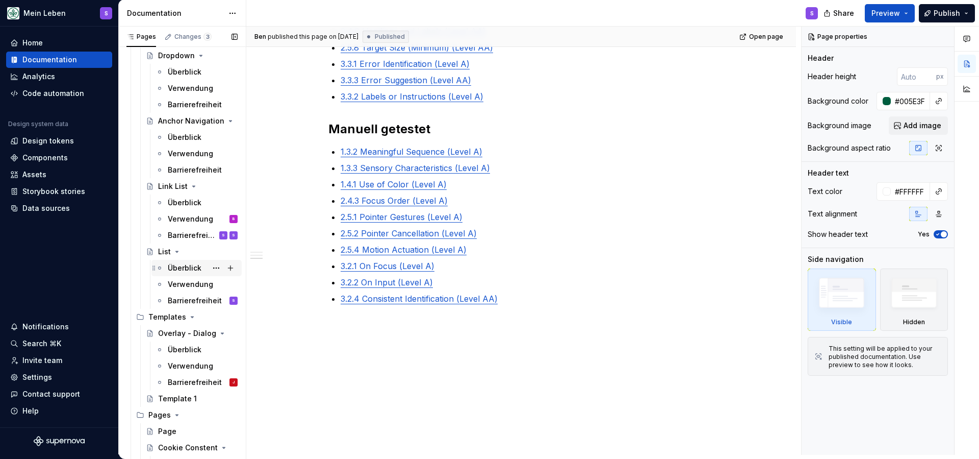
scroll to position [647, 0]
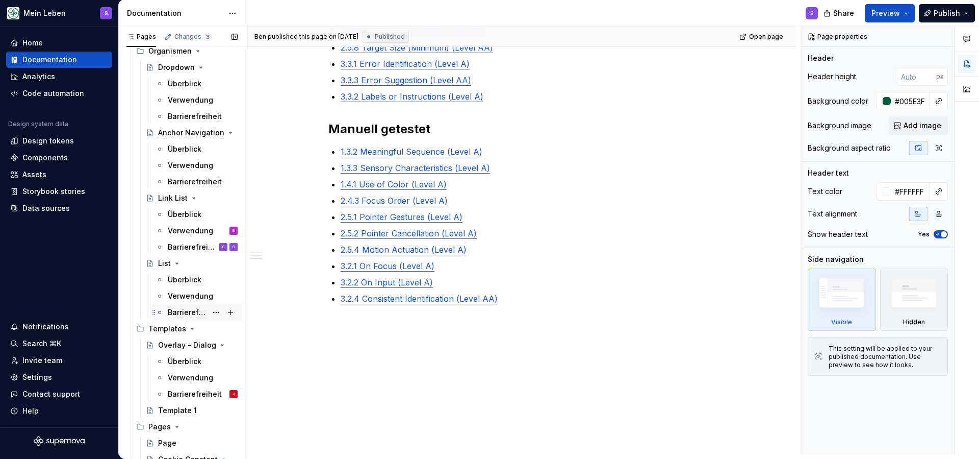
click at [199, 311] on div "Barrierefreiheit" at bounding box center [187, 312] width 39 height 10
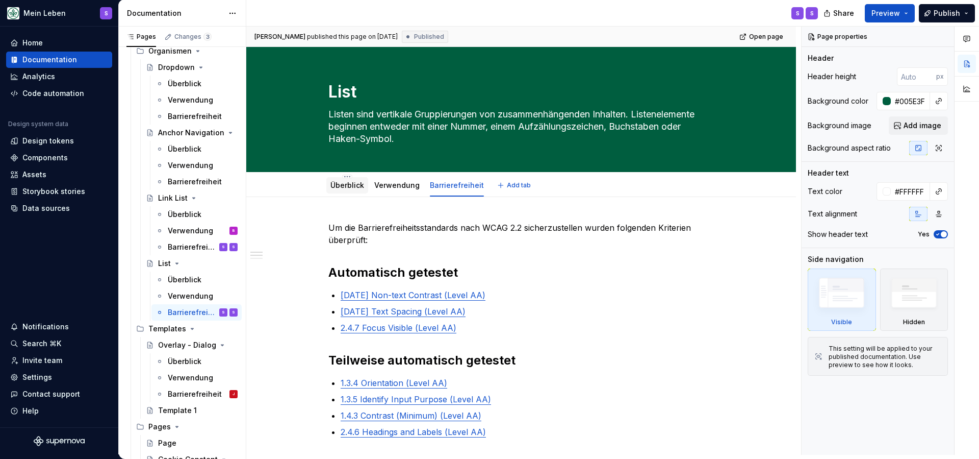
click at [352, 184] on link "Überblick" at bounding box center [348, 185] width 34 height 9
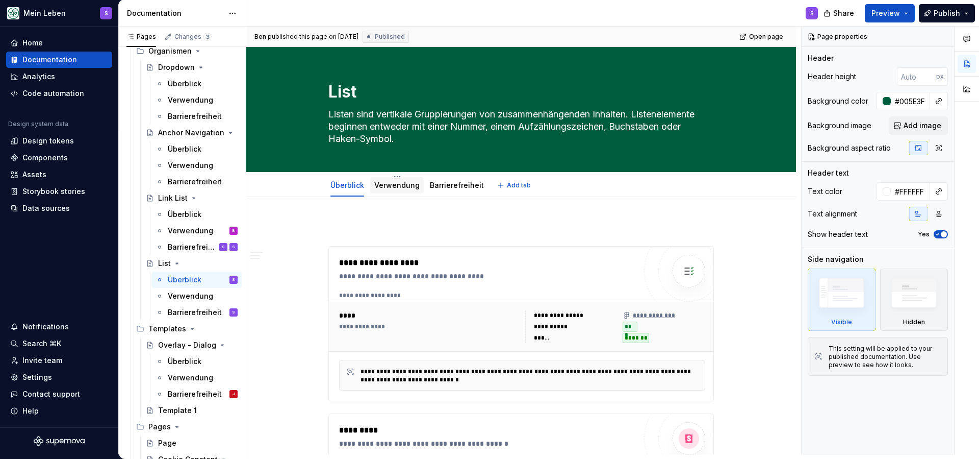
click at [397, 184] on link "Verwendung" at bounding box center [396, 185] width 45 height 9
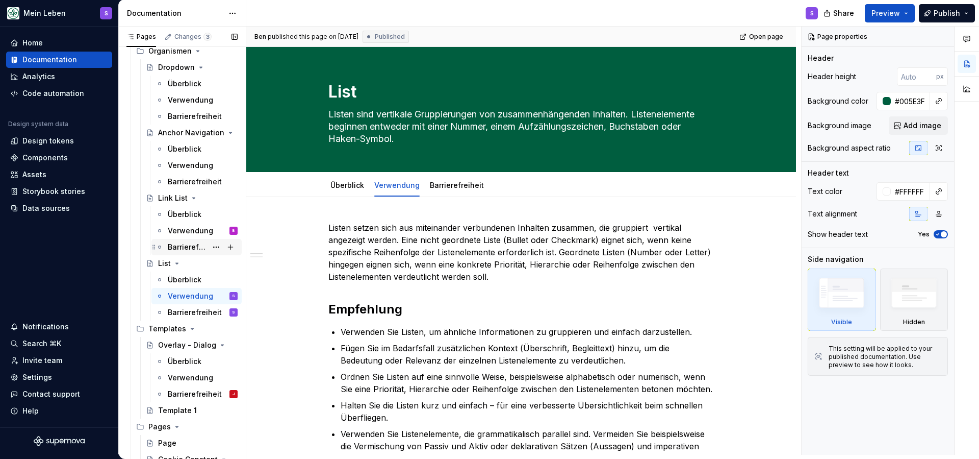
click at [178, 244] on div "Barrierefreiheit" at bounding box center [187, 247] width 39 height 10
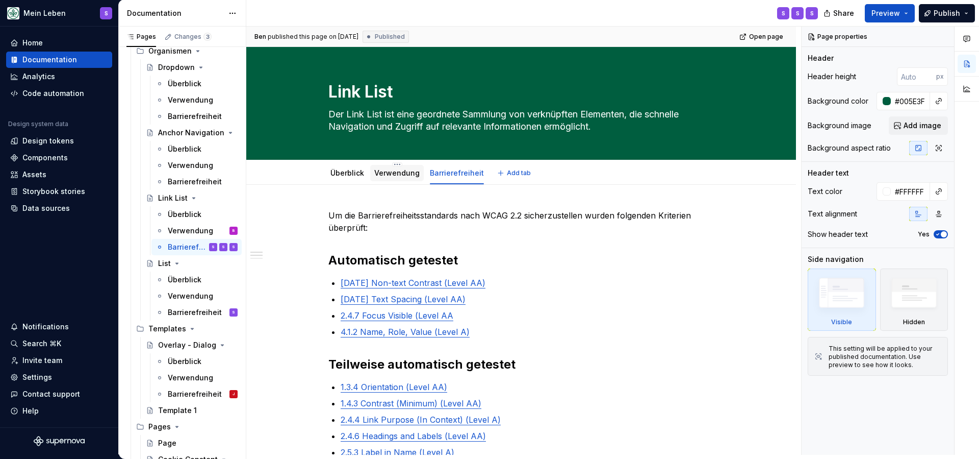
click at [389, 174] on link "Verwendung" at bounding box center [396, 172] width 45 height 9
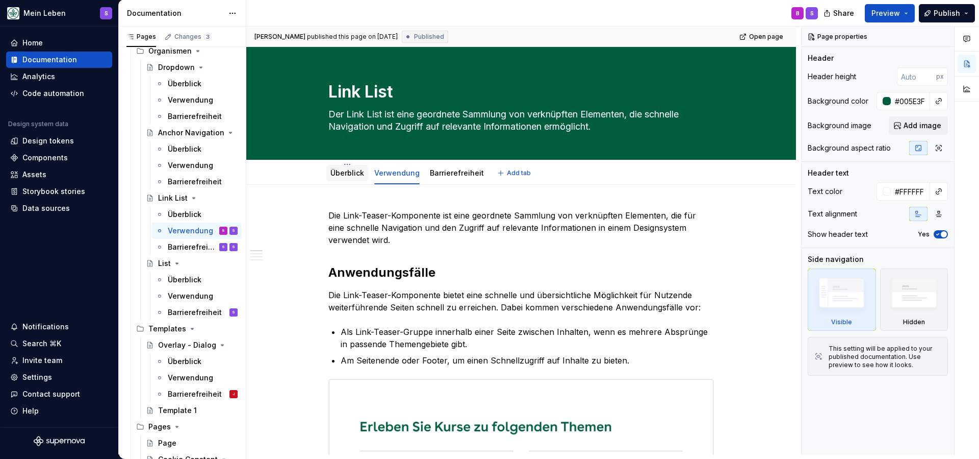
click at [340, 177] on div "Überblick" at bounding box center [348, 173] width 34 height 10
click at [357, 172] on link "Überblick" at bounding box center [348, 172] width 34 height 9
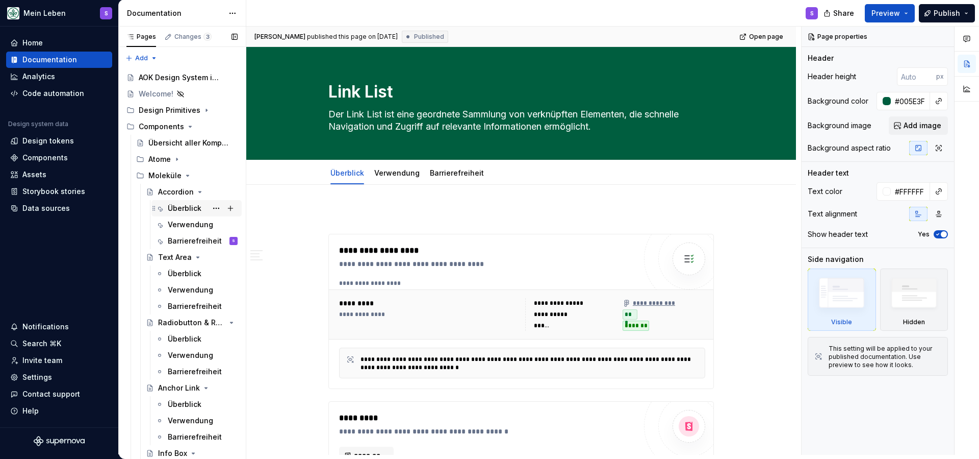
click at [192, 210] on div "Überblick" at bounding box center [185, 208] width 34 height 10
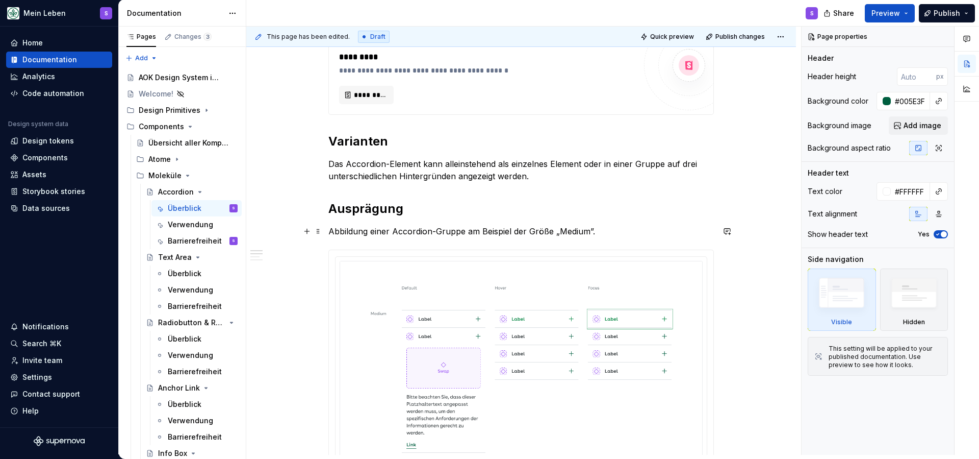
scroll to position [374, 0]
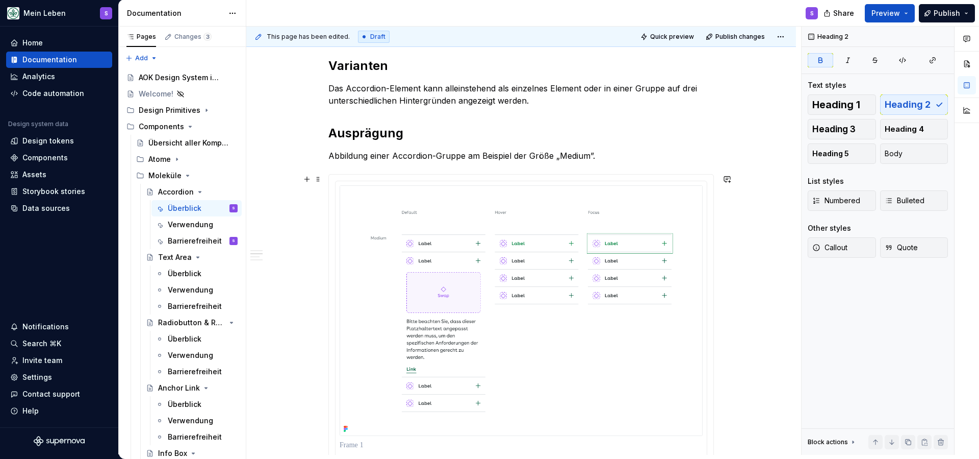
scroll to position [352, 0]
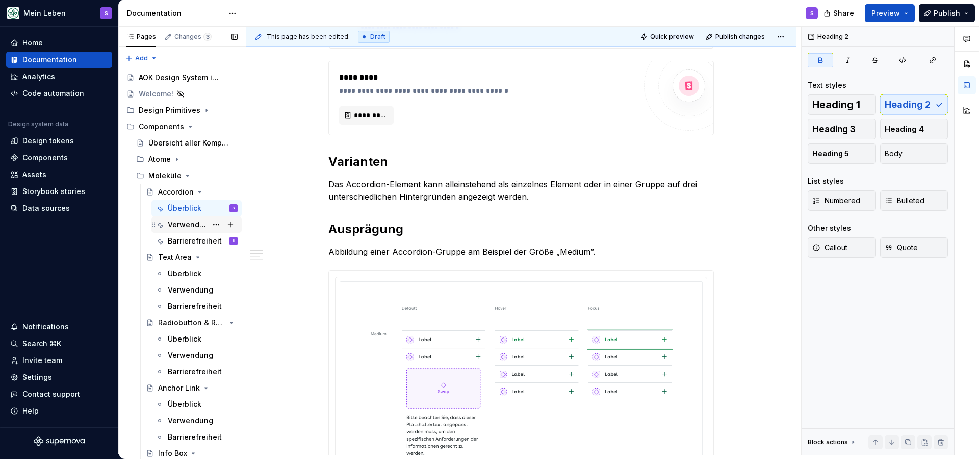
click at [181, 224] on div "Verwendung" at bounding box center [187, 224] width 39 height 10
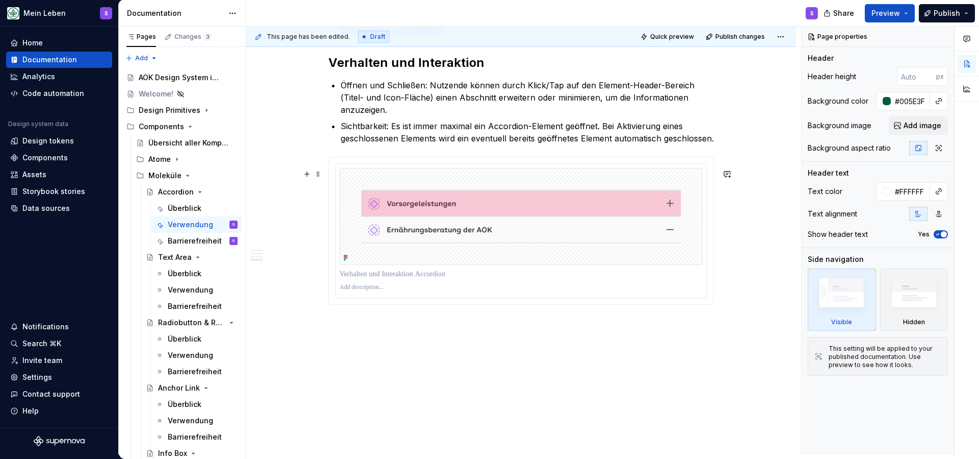
scroll to position [1092, 0]
click at [46, 208] on div "Data sources" at bounding box center [45, 208] width 47 height 10
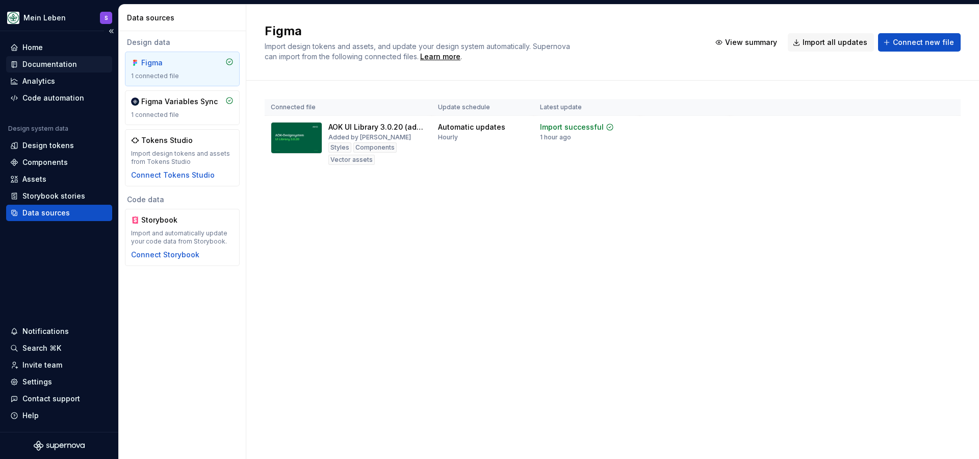
click at [61, 63] on div "Documentation" at bounding box center [49, 64] width 55 height 10
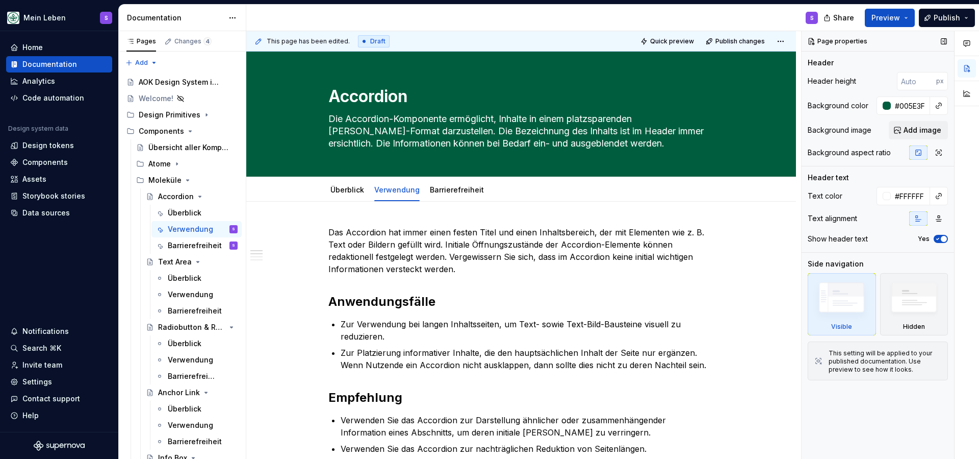
type textarea "*"
